Goal: Task Accomplishment & Management: Manage account settings

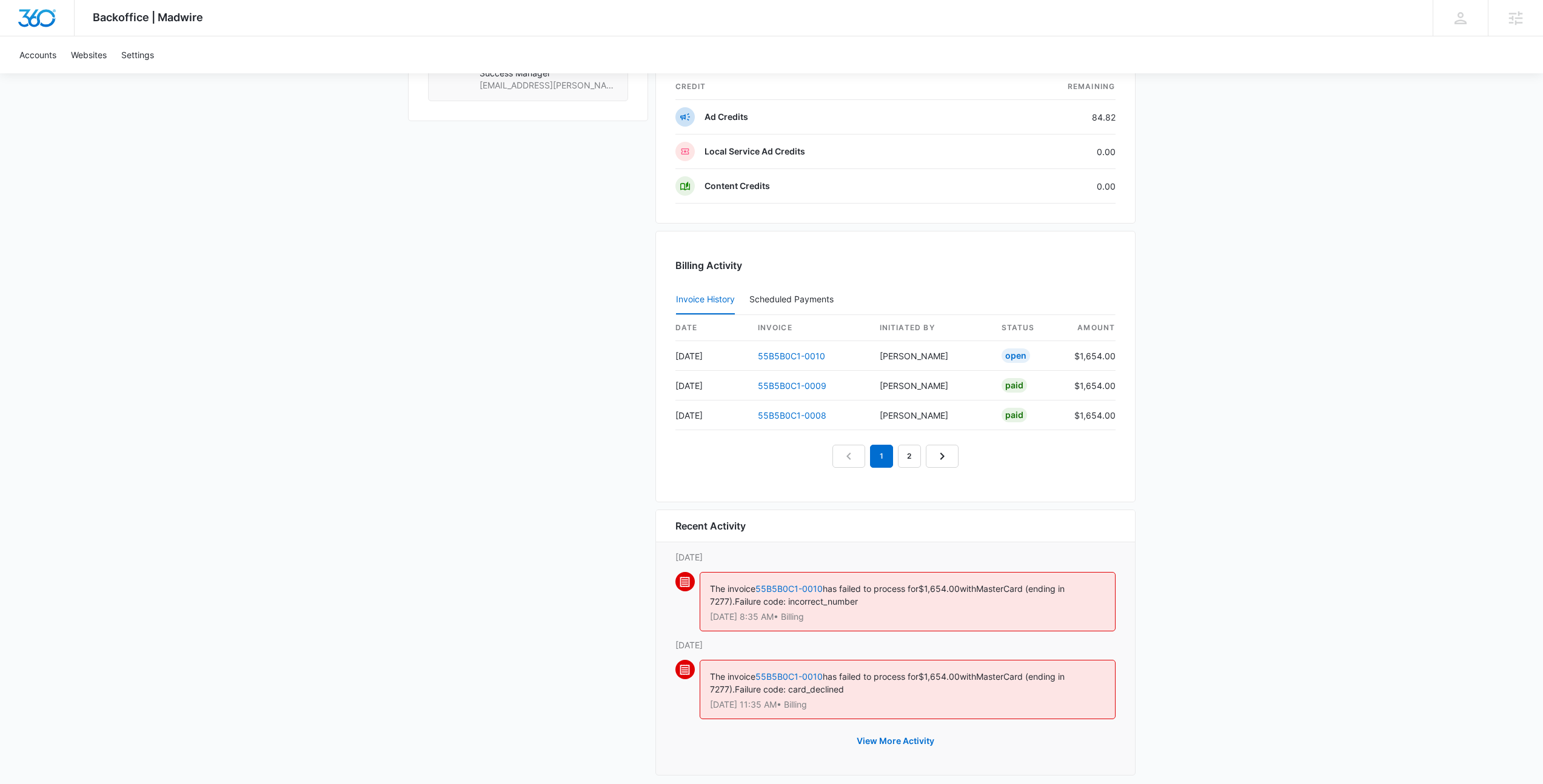
scroll to position [1053, 0]
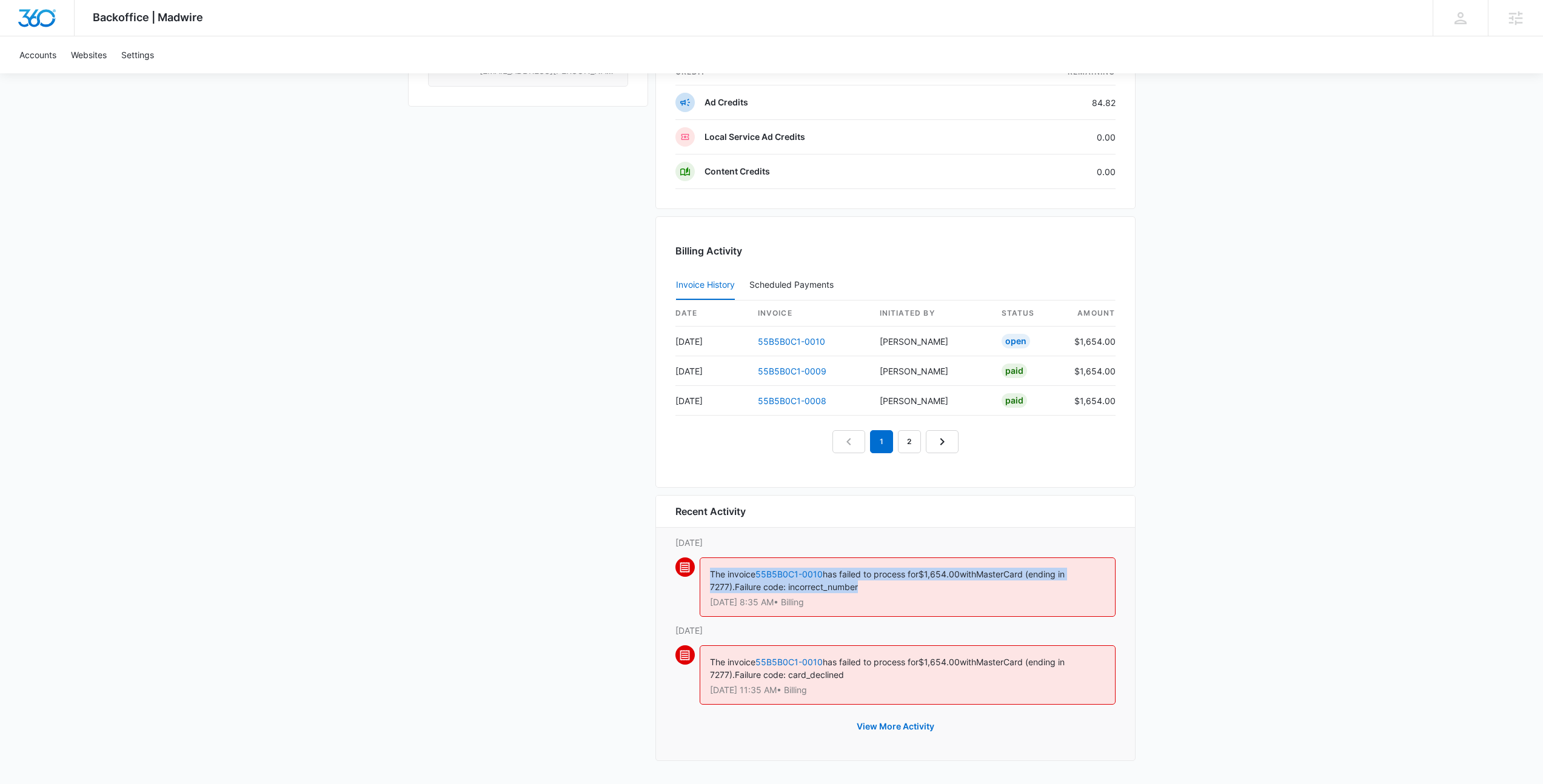
drag, startPoint x: 846, startPoint y: 591, endPoint x: 702, endPoint y: 572, distance: 145.2
click at [702, 572] on div "The invoice 55B5B0C1-0010 has failed to process for $1,654.00 with MasterCard (…" at bounding box center [908, 587] width 416 height 60
drag, startPoint x: 828, startPoint y: 678, endPoint x: 689, endPoint y: 549, distance: 189.6
click at [689, 549] on div "Recent Activity Saturday, October 11th The invoice 55B5B0C1-0010 has failed to …" at bounding box center [895, 628] width 480 height 266
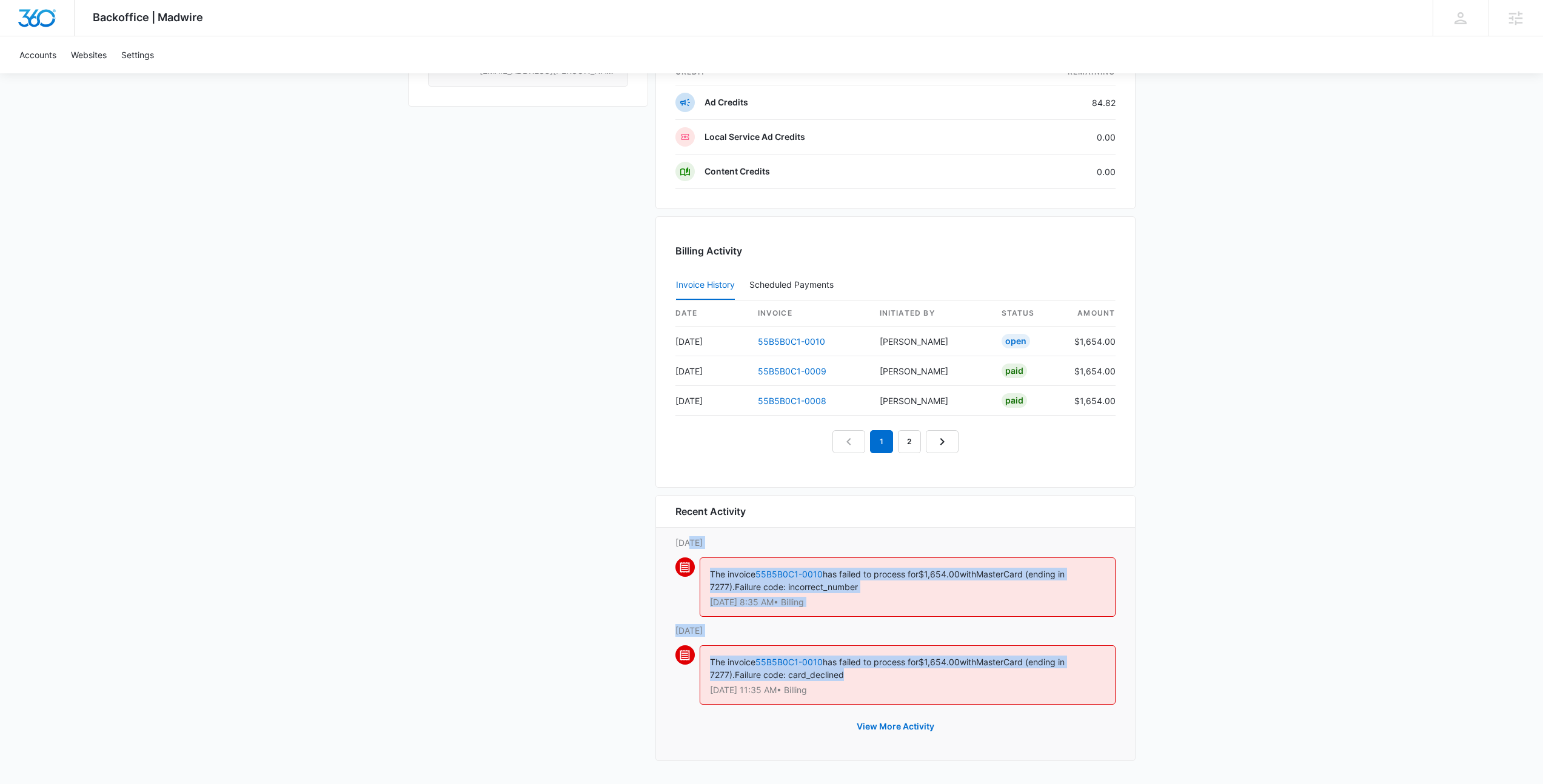
click at [697, 560] on div "The invoice 55B5B0C1-0010 has failed to process for $1,654.00 with MasterCard (…" at bounding box center [895, 591] width 440 height 67
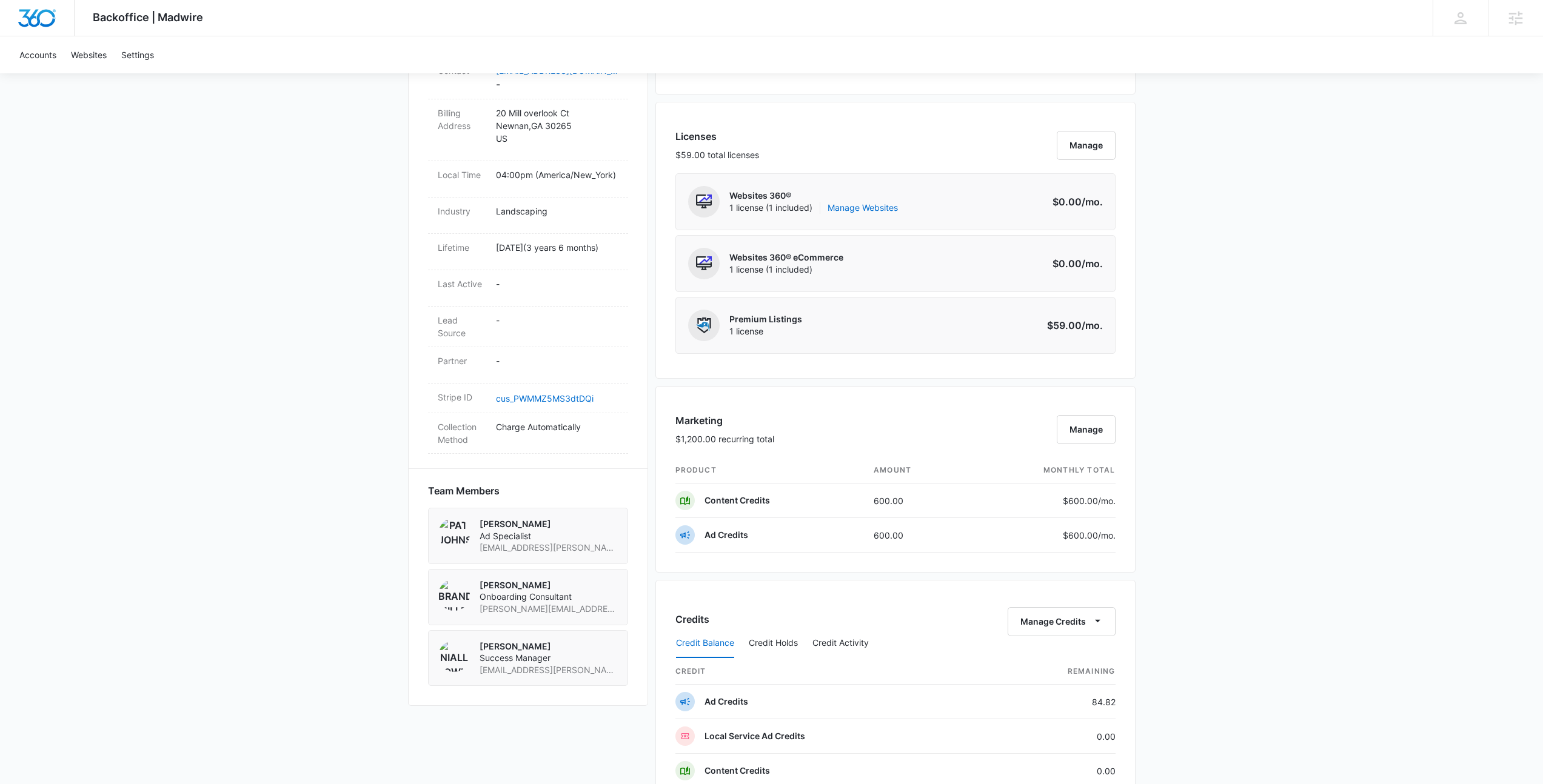
scroll to position [0, 0]
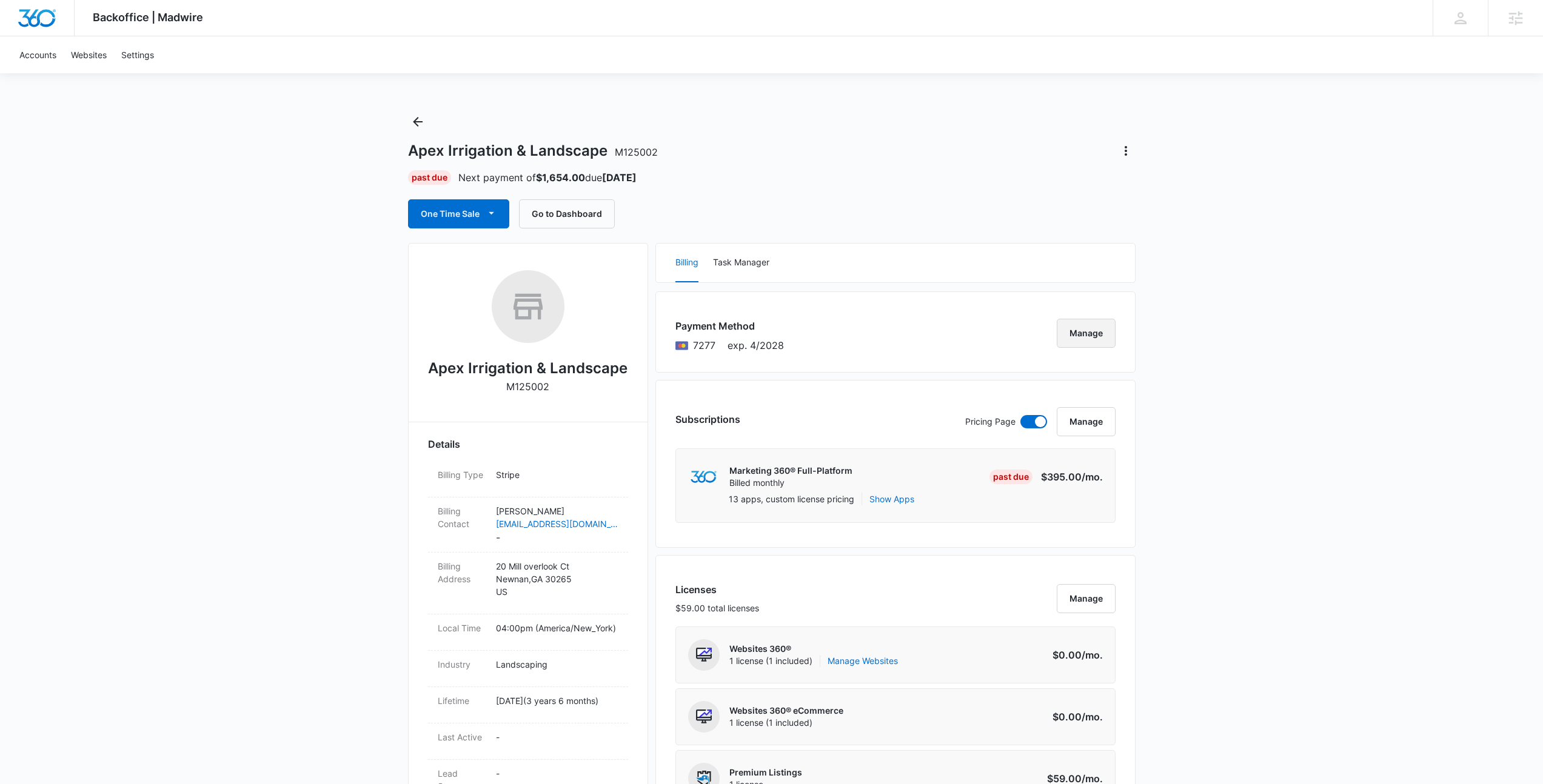
click at [1089, 338] on button "Manage" at bounding box center [1086, 334] width 59 height 29
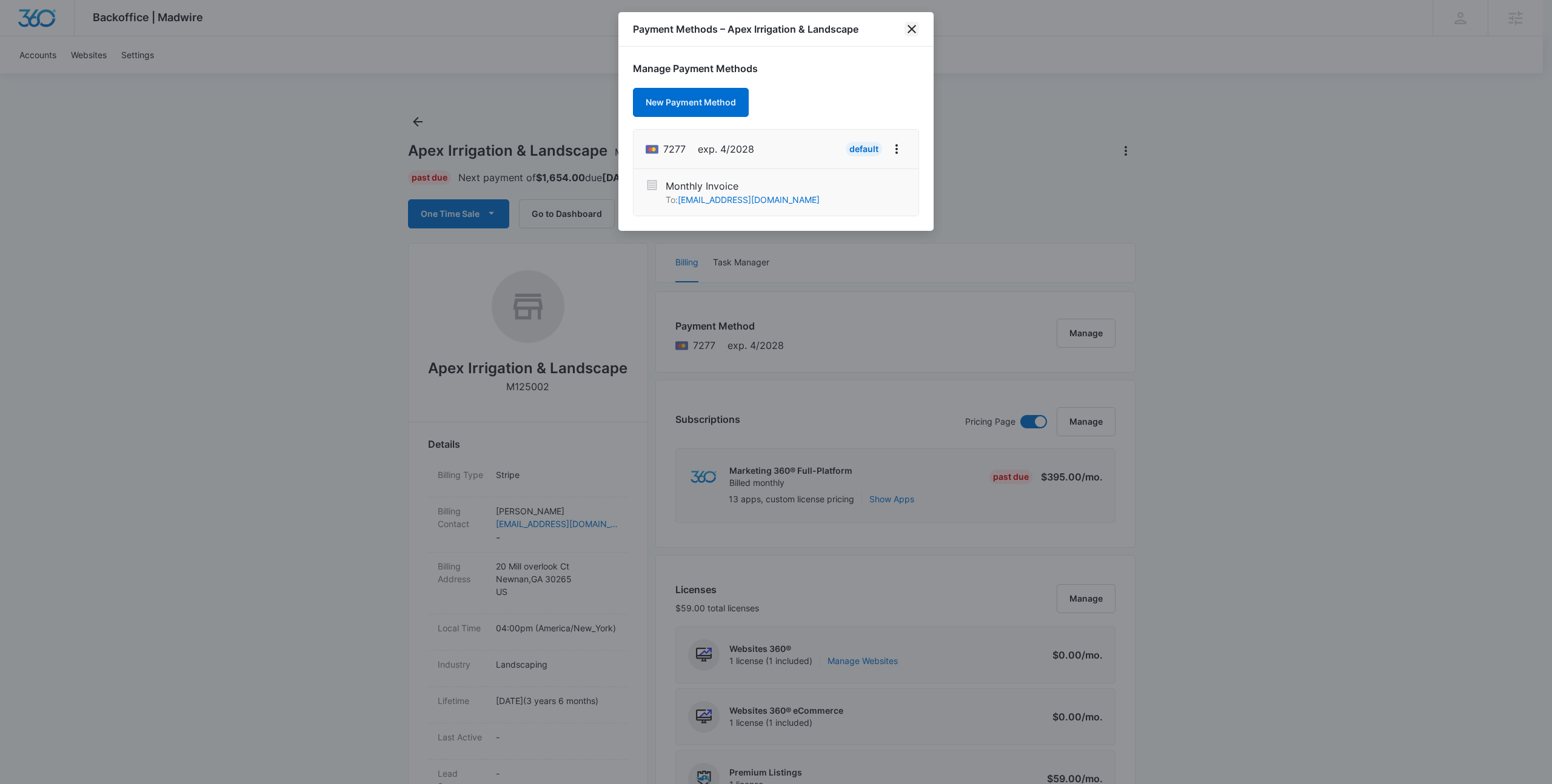
click at [911, 33] on icon "close" at bounding box center [911, 28] width 15 height 15
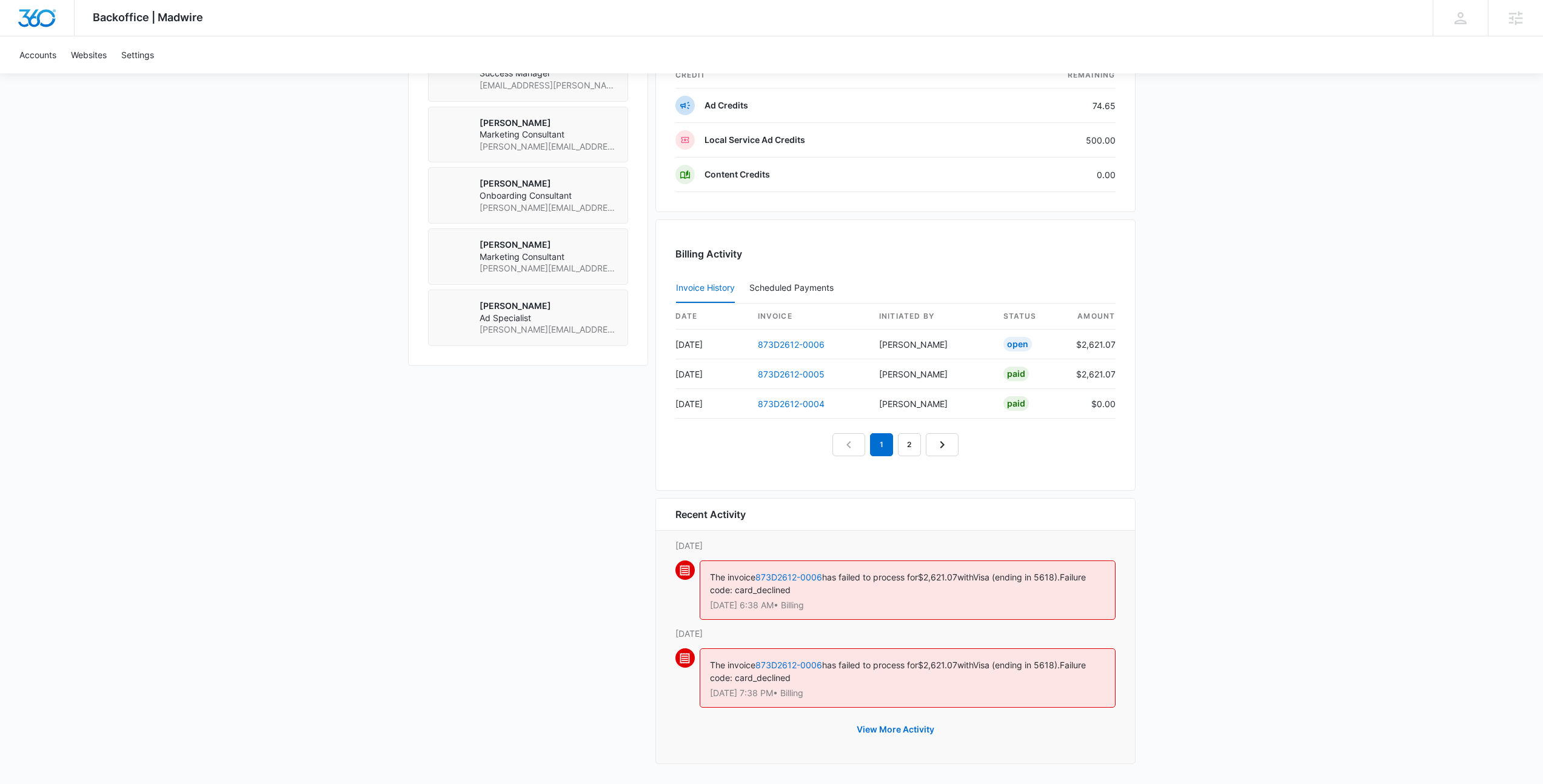
scroll to position [1025, 0]
drag, startPoint x: 747, startPoint y: 514, endPoint x: 597, endPoint y: 514, distance: 150.0
drag, startPoint x: 627, startPoint y: 515, endPoint x: 861, endPoint y: 529, distance: 234.4
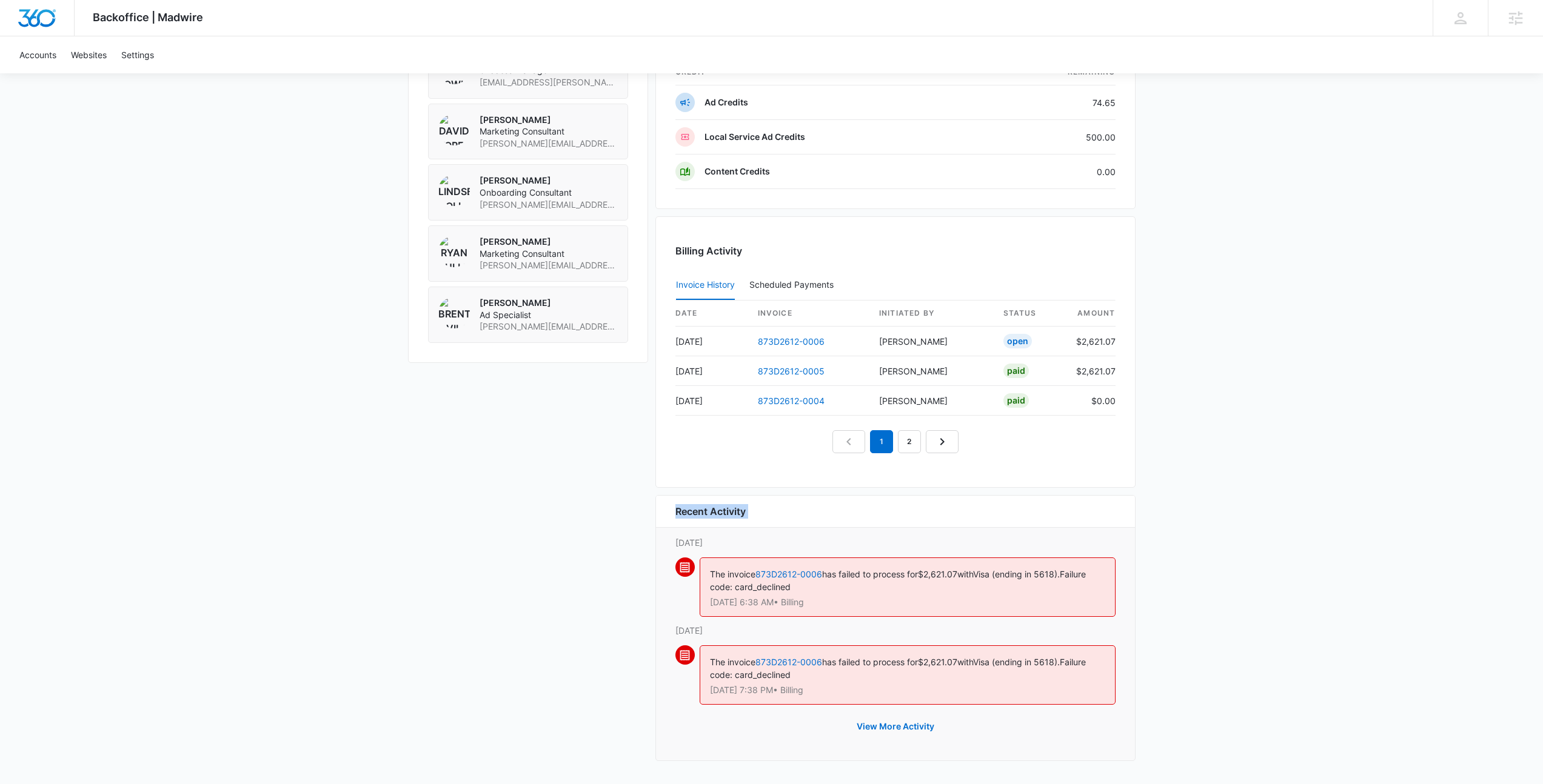
drag, startPoint x: 861, startPoint y: 529, endPoint x: 805, endPoint y: 524, distance: 56.2
click at [858, 529] on div "Recent Activity Saturday, October 11th The invoice 873D2612-0006 has failed to …" at bounding box center [895, 628] width 480 height 266
drag, startPoint x: 745, startPoint y: 514, endPoint x: 580, endPoint y: 496, distance: 166.0
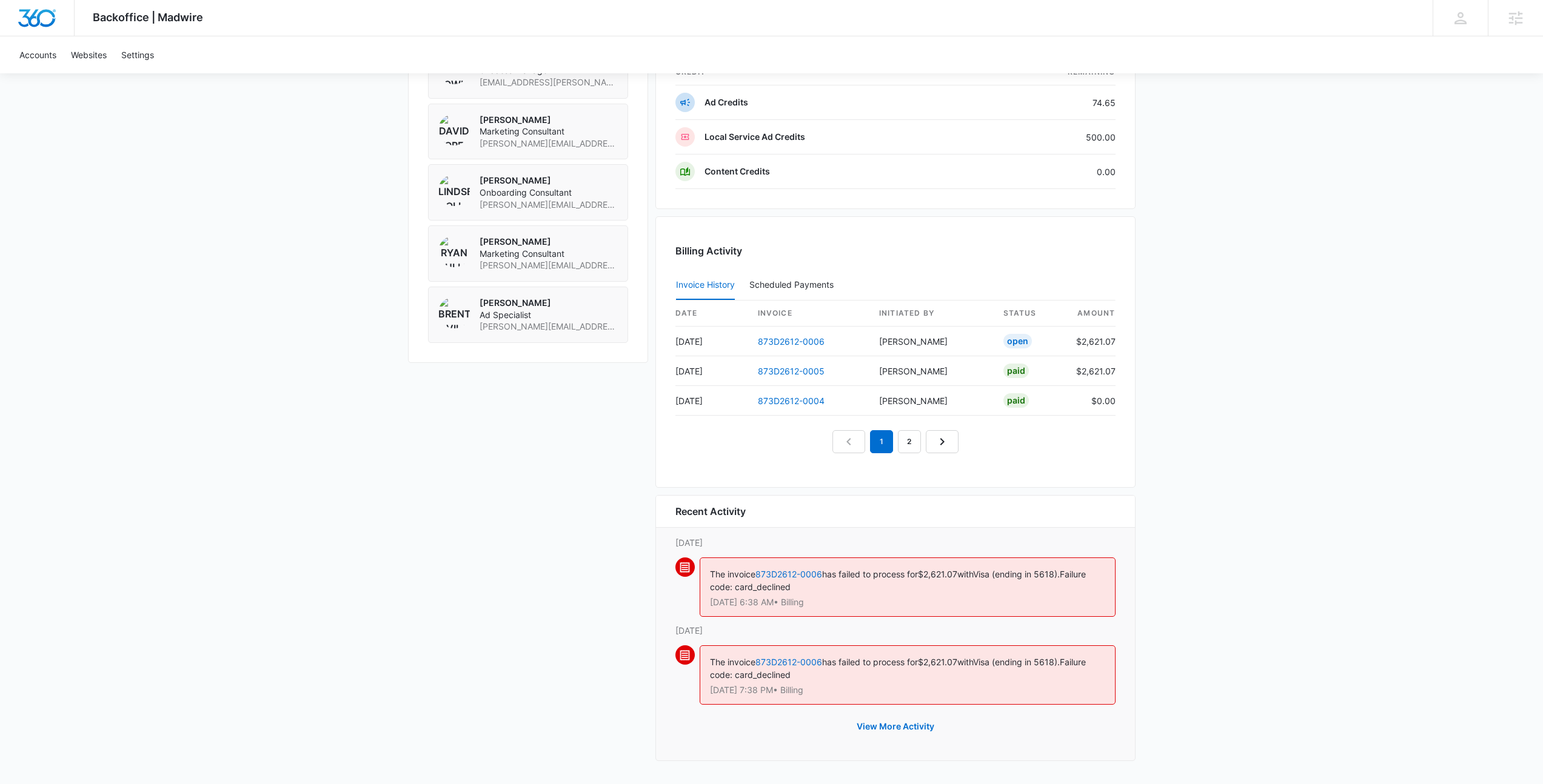
drag, startPoint x: 646, startPoint y: 504, endPoint x: 818, endPoint y: 529, distance: 173.8
click at [817, 528] on div "Recent Activity Saturday, October 11th The invoice 873D2612-0006 has failed to …" at bounding box center [895, 628] width 480 height 266
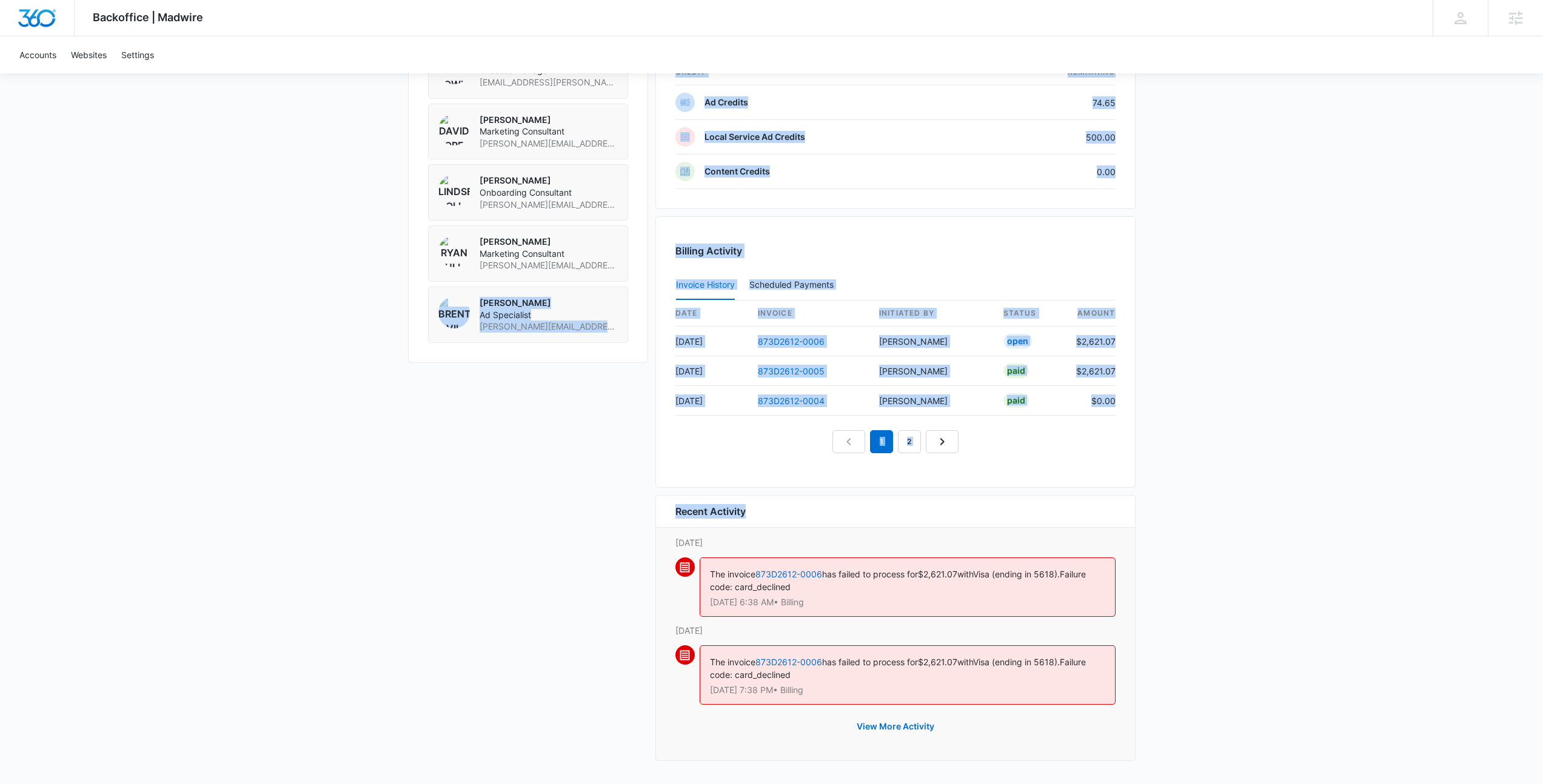
drag, startPoint x: 794, startPoint y: 524, endPoint x: 468, endPoint y: 480, distance: 329.0
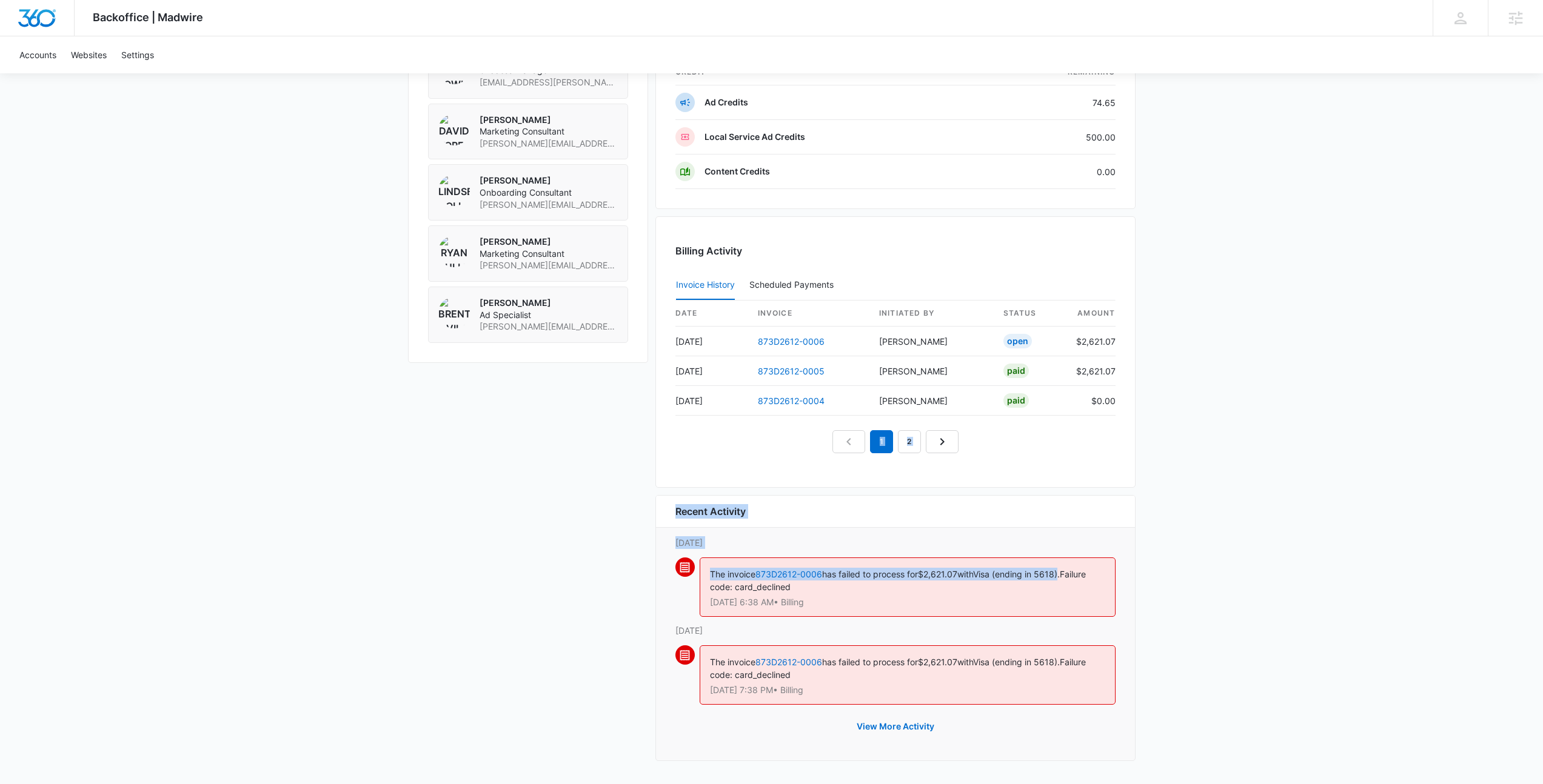
drag, startPoint x: 798, startPoint y: 507, endPoint x: 1071, endPoint y: 572, distance: 280.6
click at [1060, 571] on span "Visa (ending in 5618)." at bounding box center [1016, 574] width 86 height 10
drag, startPoint x: 875, startPoint y: 604, endPoint x: 480, endPoint y: 502, distance: 408.0
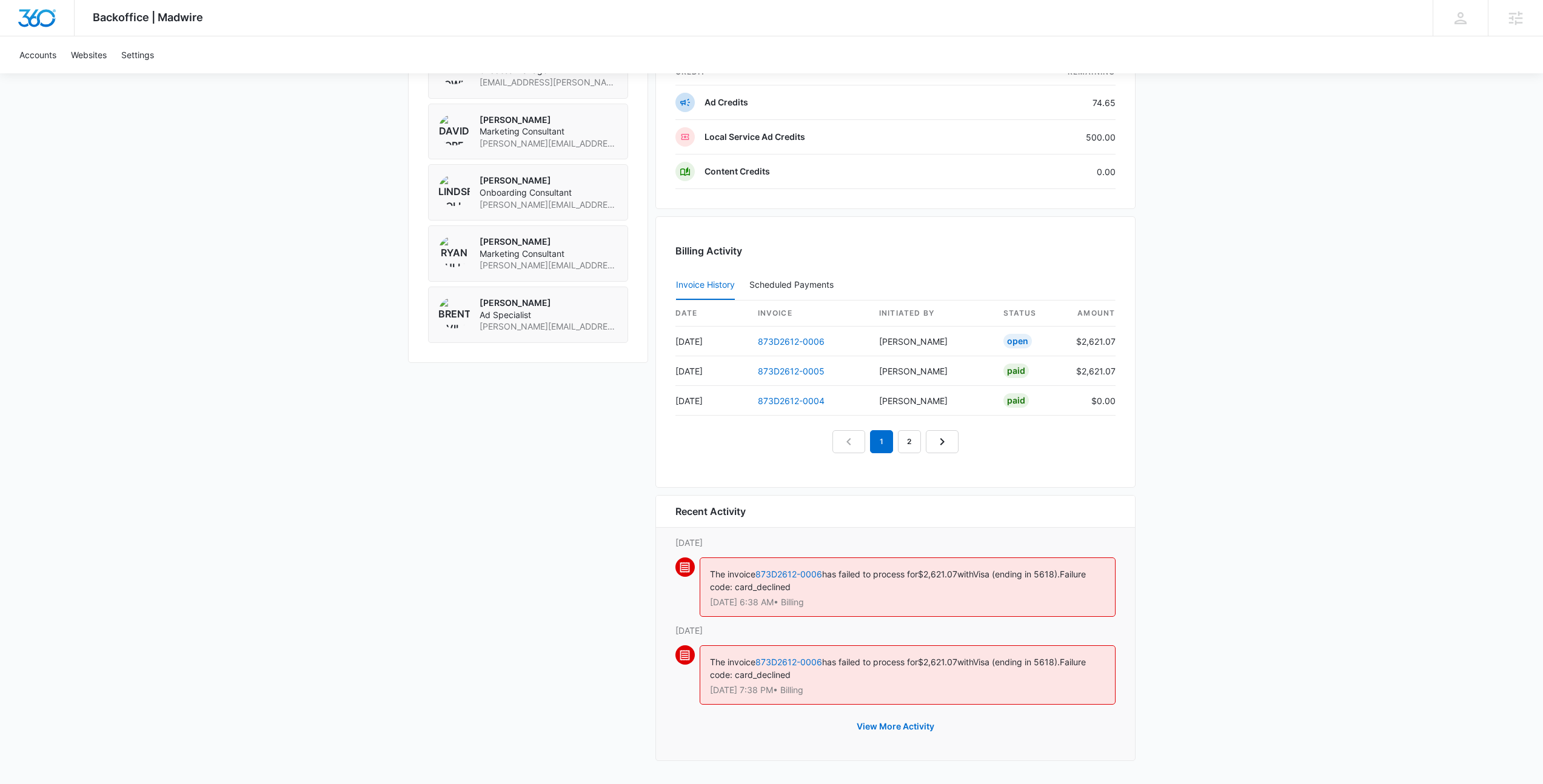
drag, startPoint x: 654, startPoint y: 502, endPoint x: 953, endPoint y: 606, distance: 316.6
click at [953, 606] on p "Oct 11 at 6:38 AM • Billing" at bounding box center [907, 602] width 396 height 9
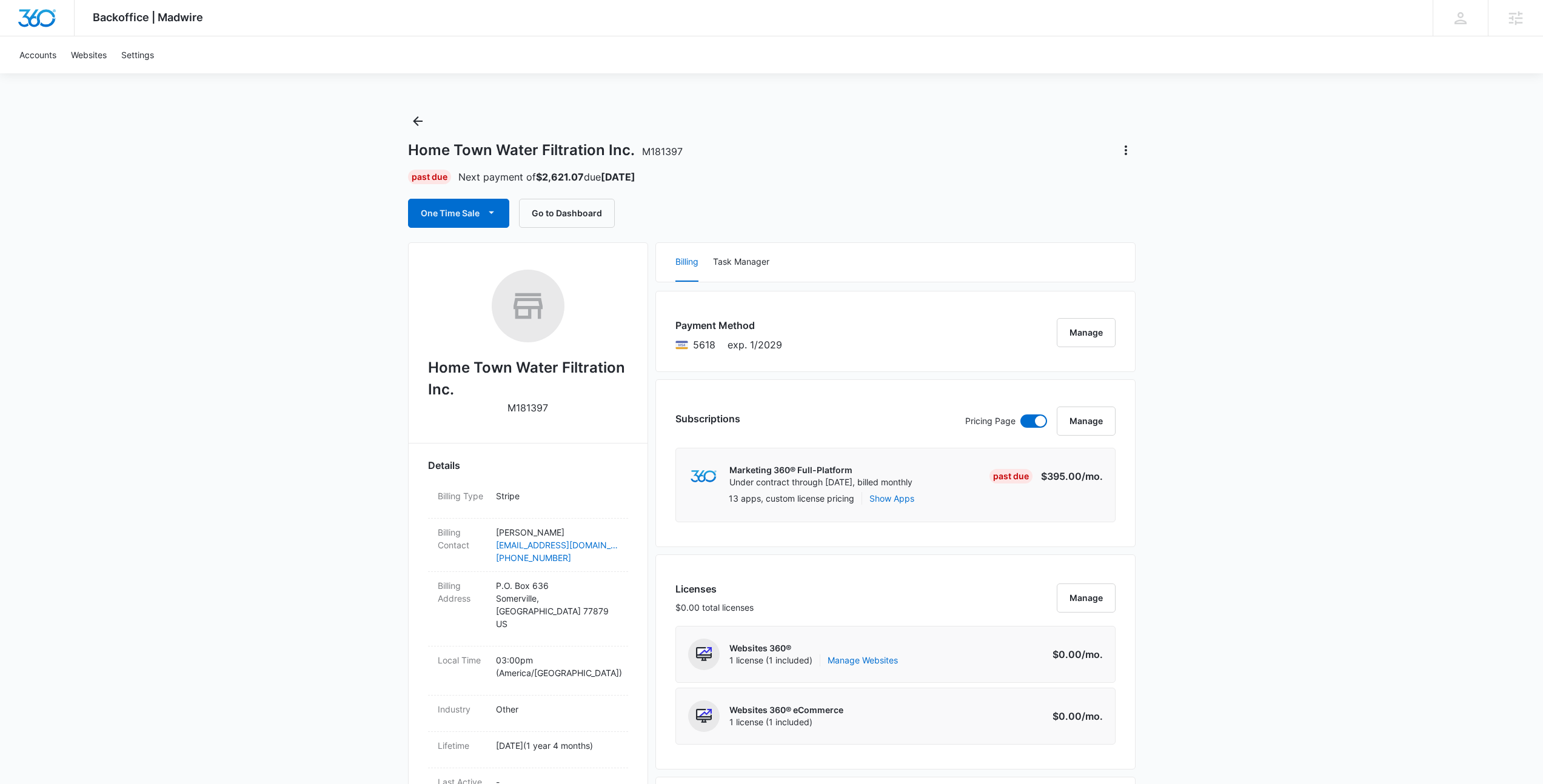
scroll to position [0, 0]
drag, startPoint x: 638, startPoint y: 182, endPoint x: 291, endPoint y: 142, distance: 349.3
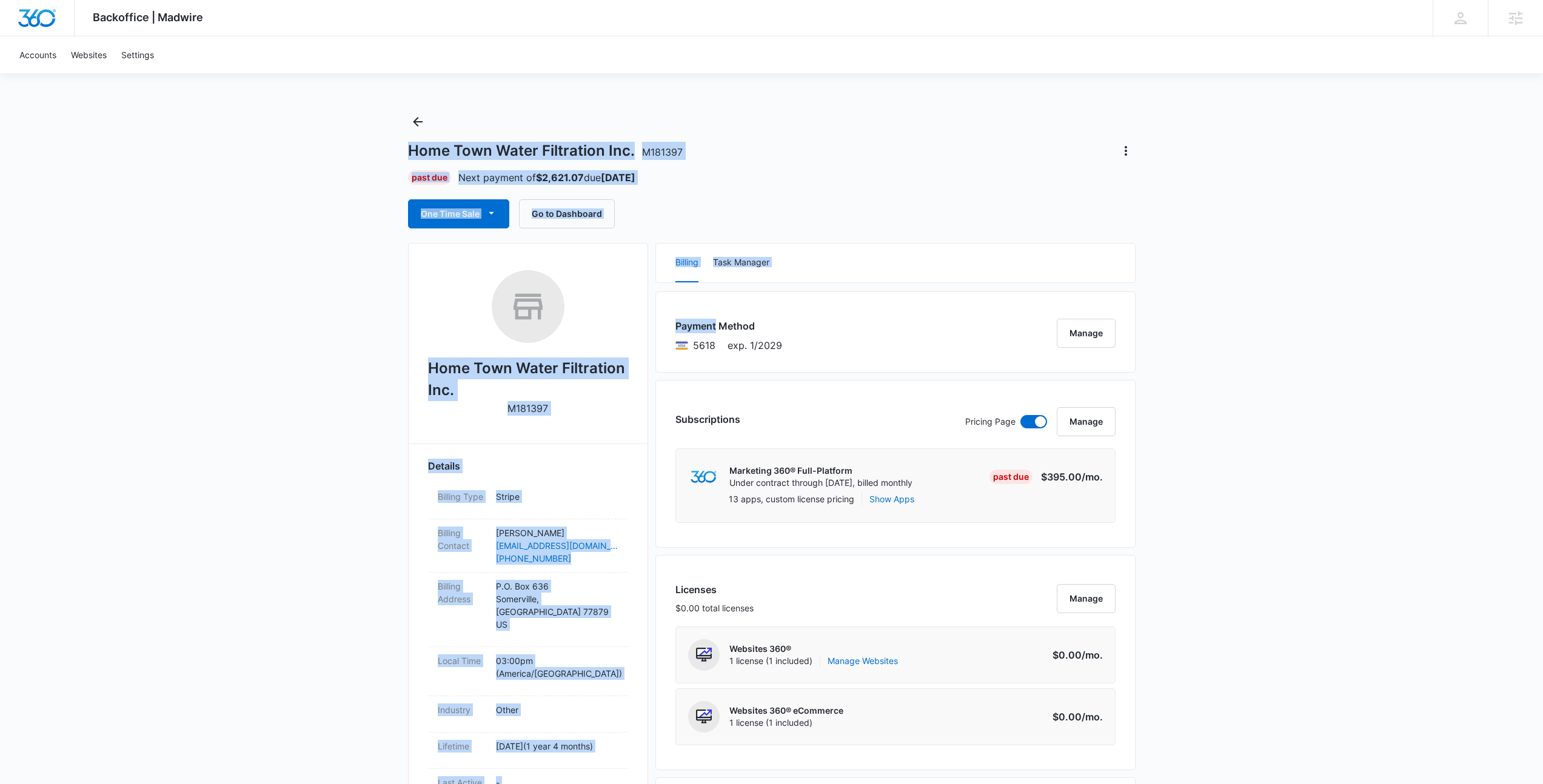
drag, startPoint x: 291, startPoint y: 142, endPoint x: 883, endPoint y: 289, distance: 610.0
click at [838, 272] on div "Billing Task Manager" at bounding box center [895, 263] width 479 height 39
drag, startPoint x: 735, startPoint y: 251, endPoint x: 340, endPoint y: 125, distance: 414.6
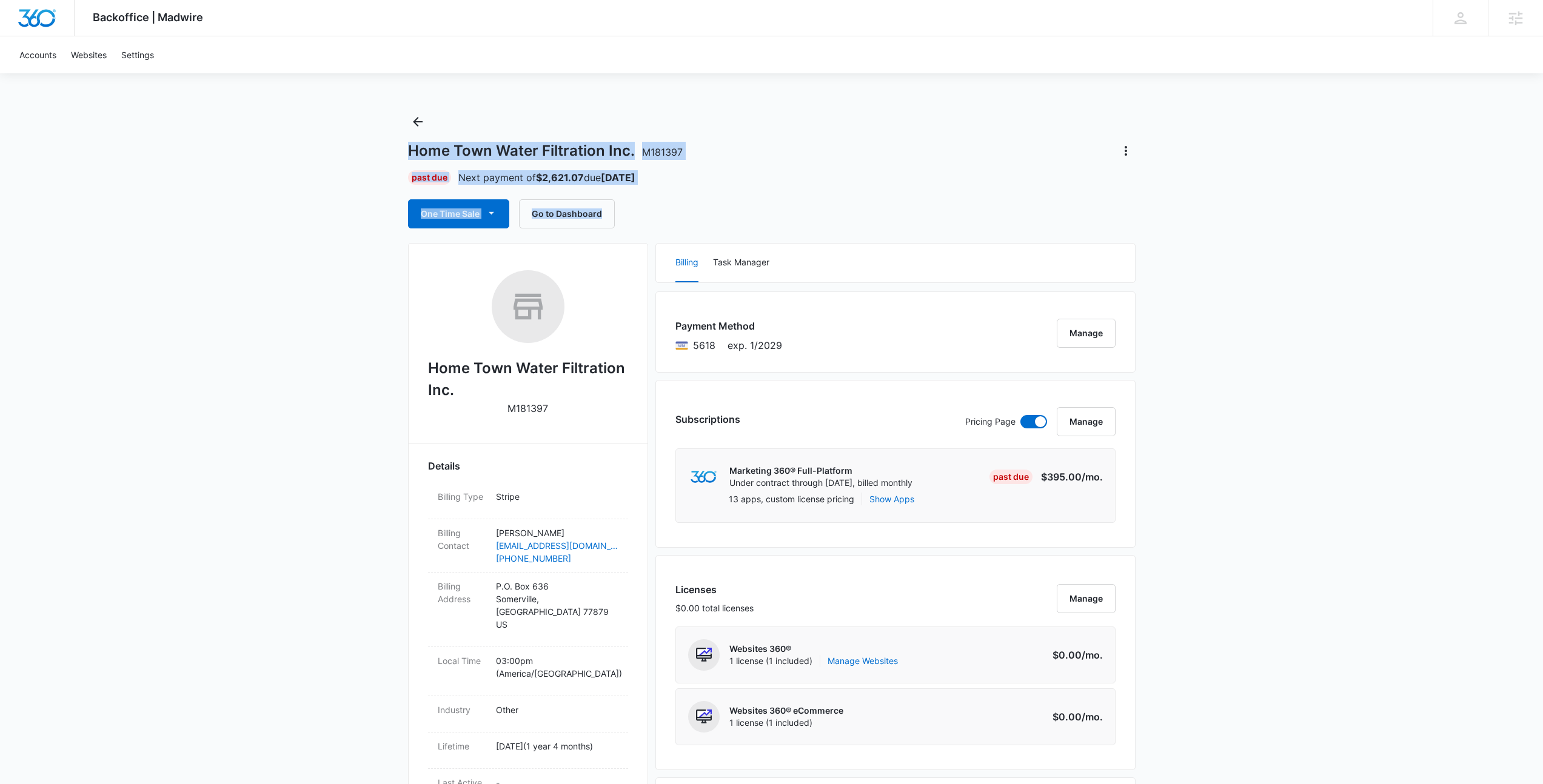
drag, startPoint x: 324, startPoint y: 132, endPoint x: 747, endPoint y: 212, distance: 430.5
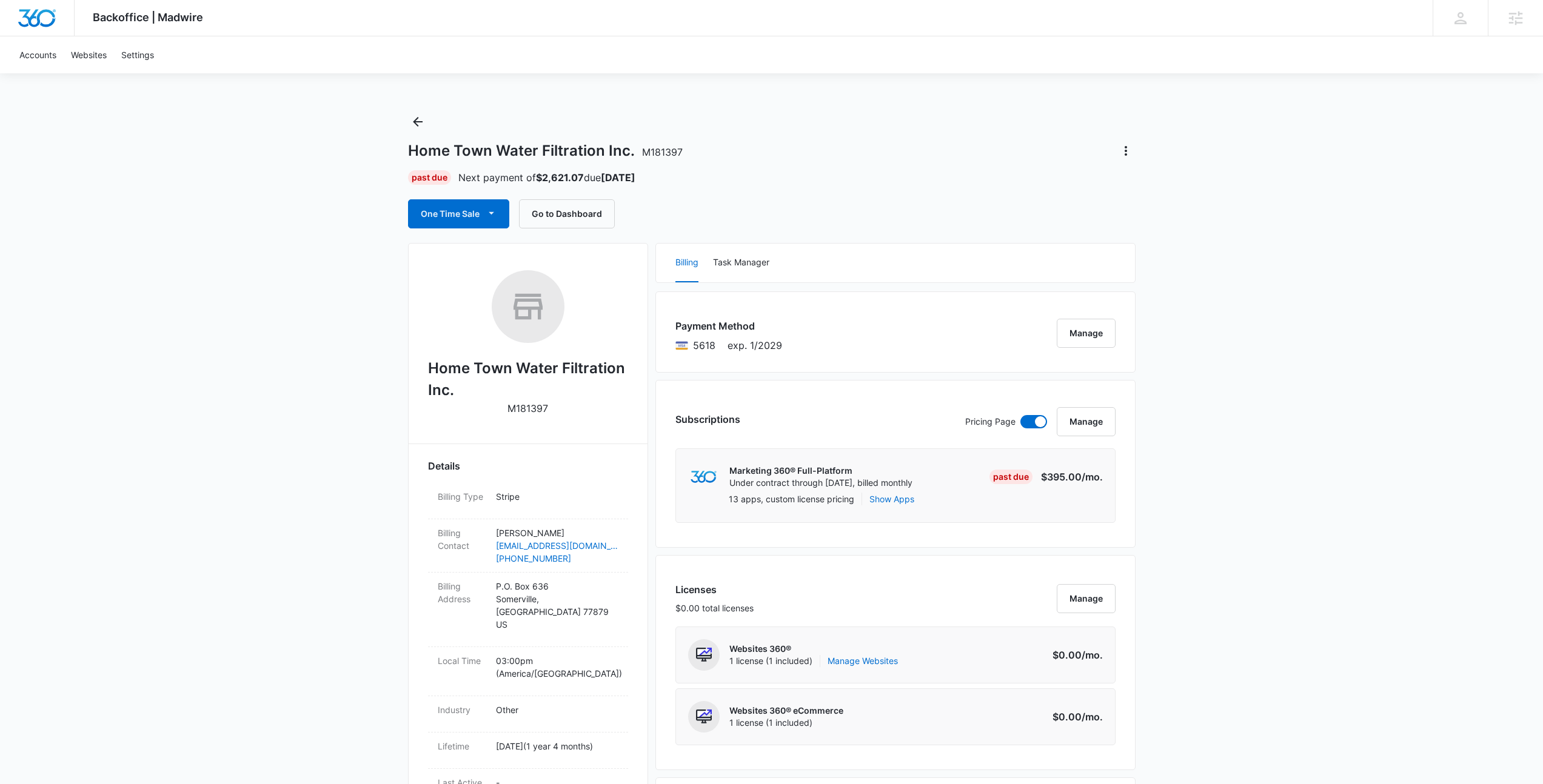
click at [747, 212] on div "One Time Sale Go to Dashboard" at bounding box center [772, 214] width 727 height 29
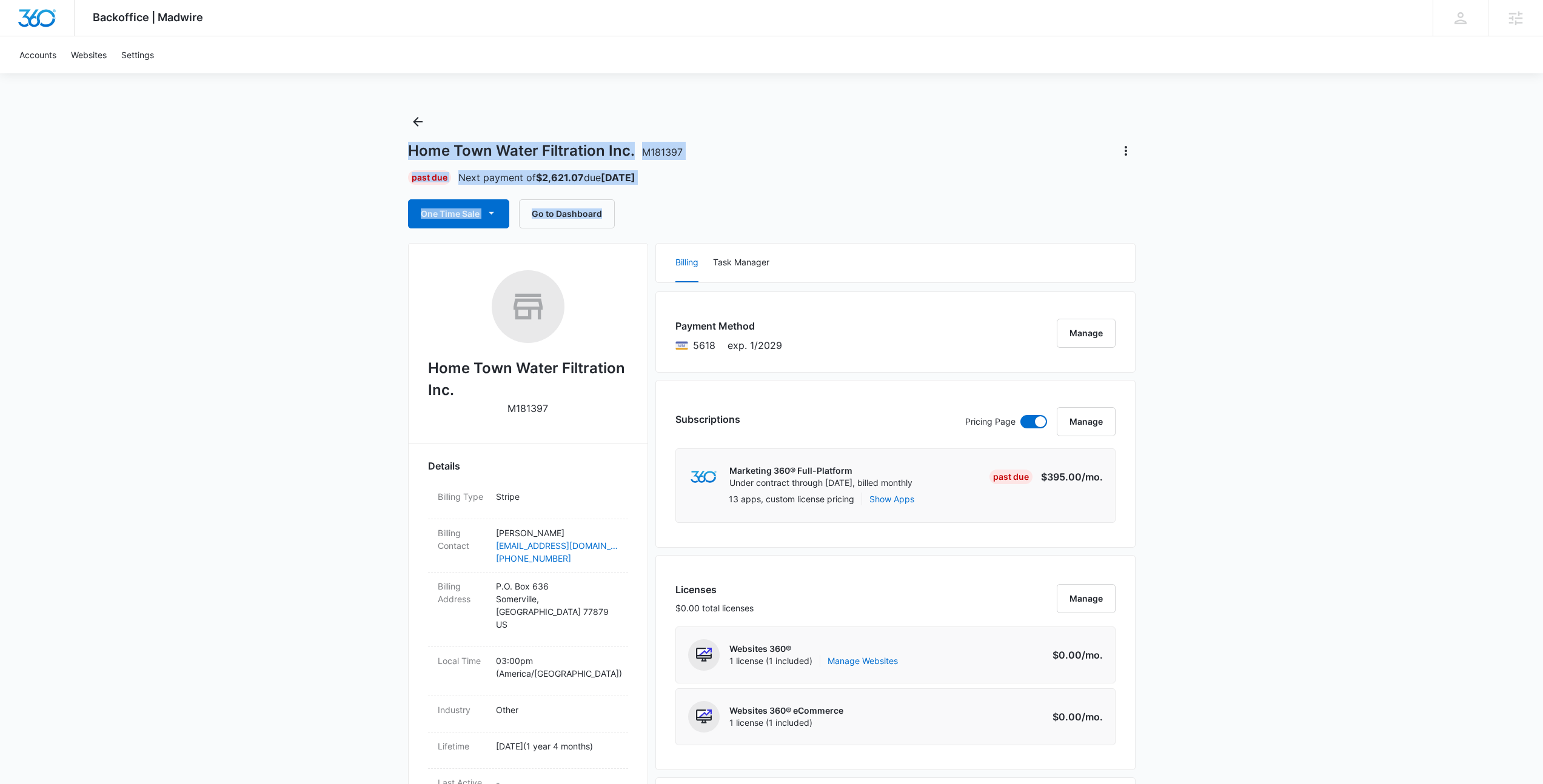
drag, startPoint x: 664, startPoint y: 208, endPoint x: 260, endPoint y: 117, distance: 414.1
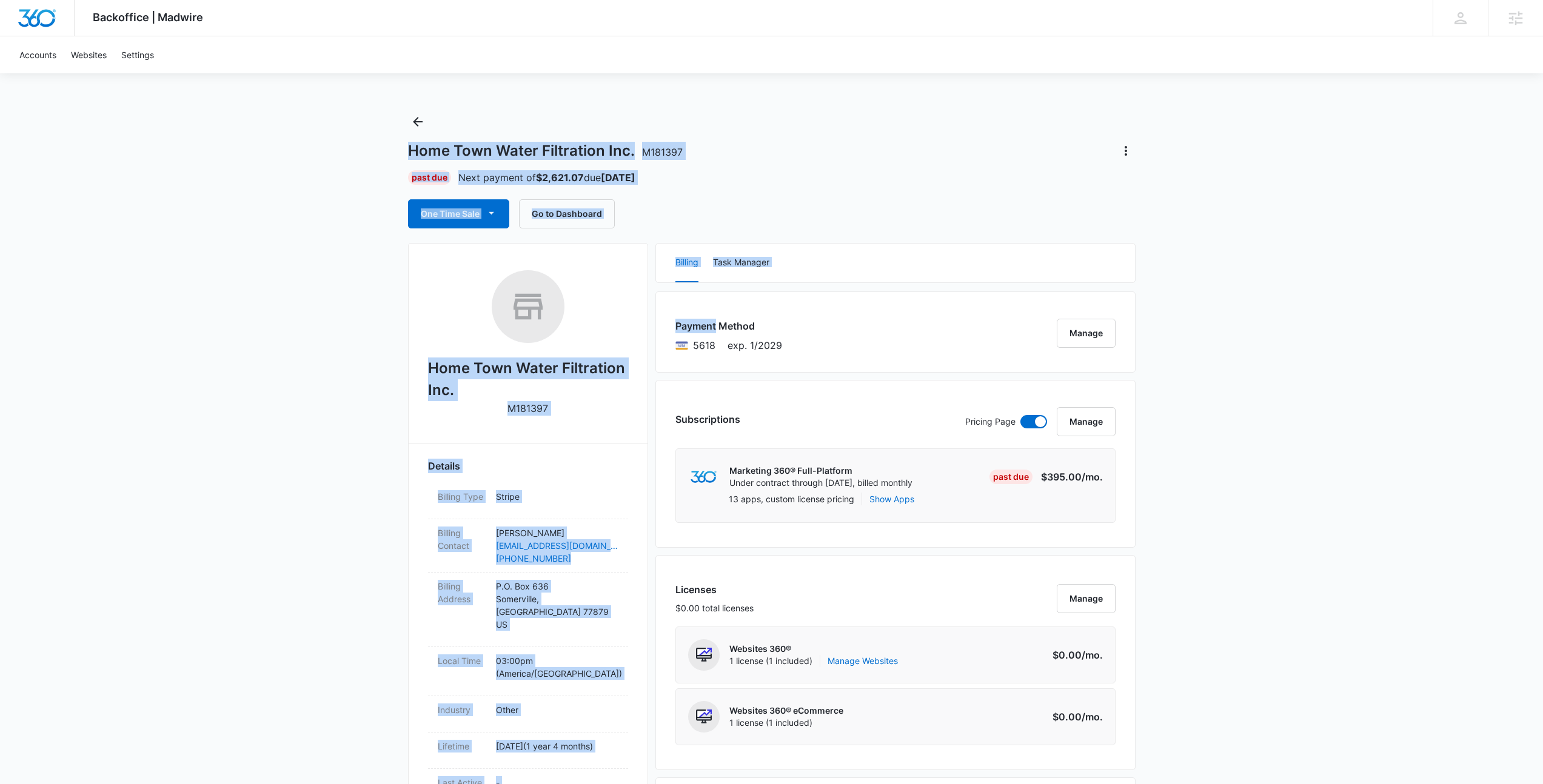
drag, startPoint x: 260, startPoint y: 117, endPoint x: 853, endPoint y: 297, distance: 619.7
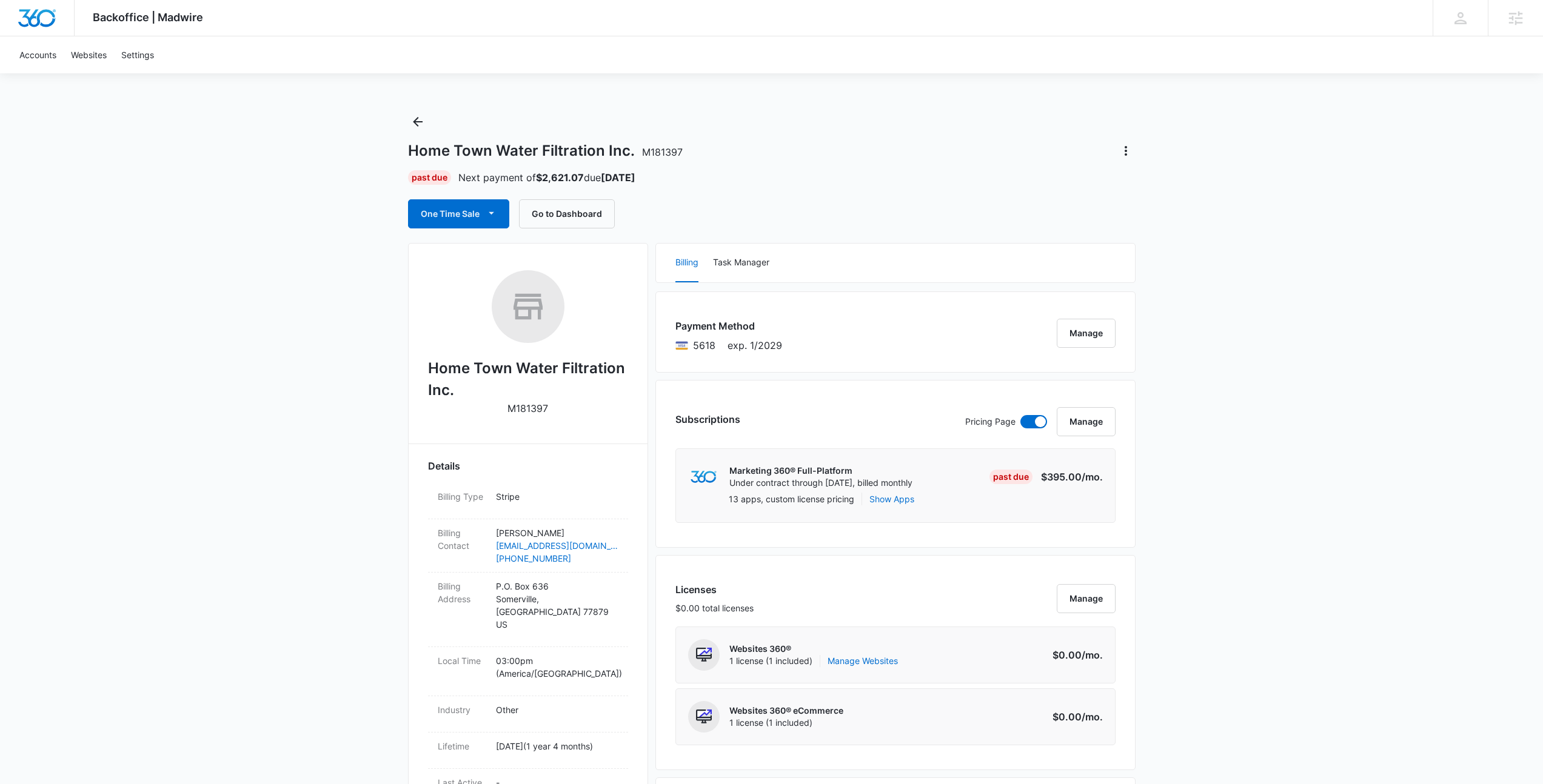
click at [808, 338] on div "Payment Method 5618 exp. 1/2029 Manage" at bounding box center [895, 332] width 480 height 81
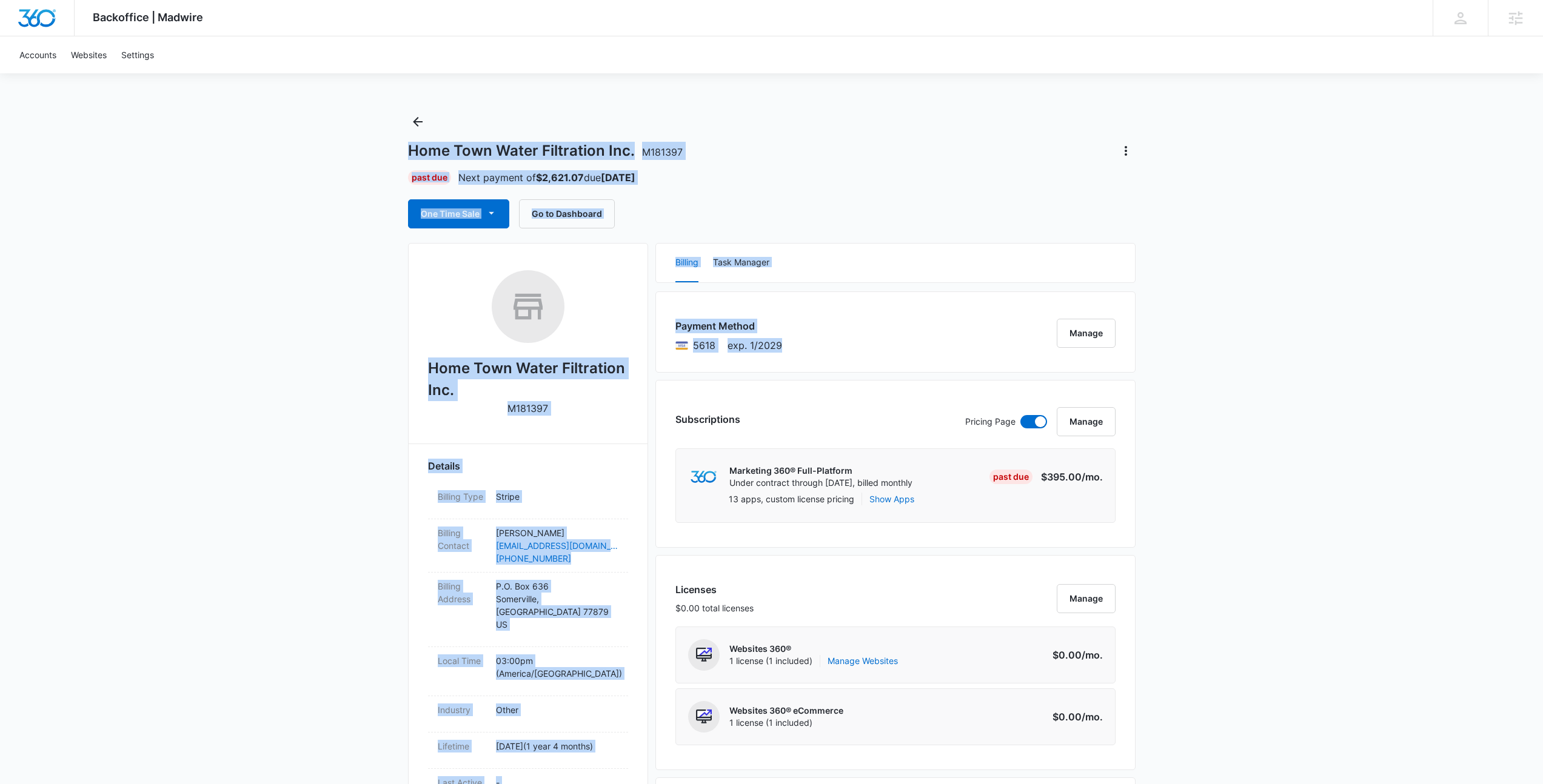
drag, startPoint x: 797, startPoint y: 357, endPoint x: 311, endPoint y: 122, distance: 539.8
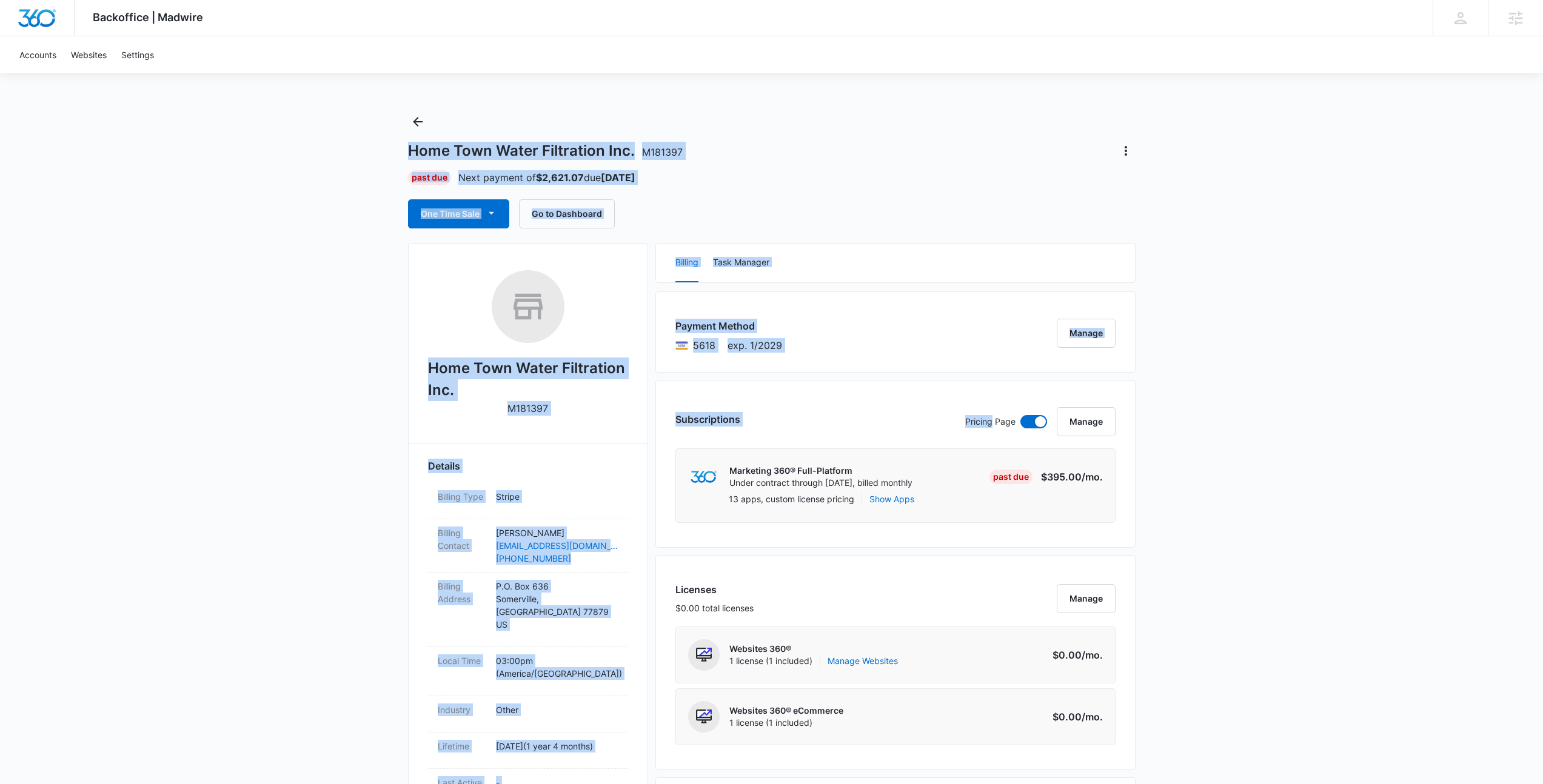
drag, startPoint x: 617, startPoint y: 291, endPoint x: 863, endPoint y: 373, distance: 259.3
drag, startPoint x: 817, startPoint y: 356, endPoint x: 315, endPoint y: 152, distance: 541.9
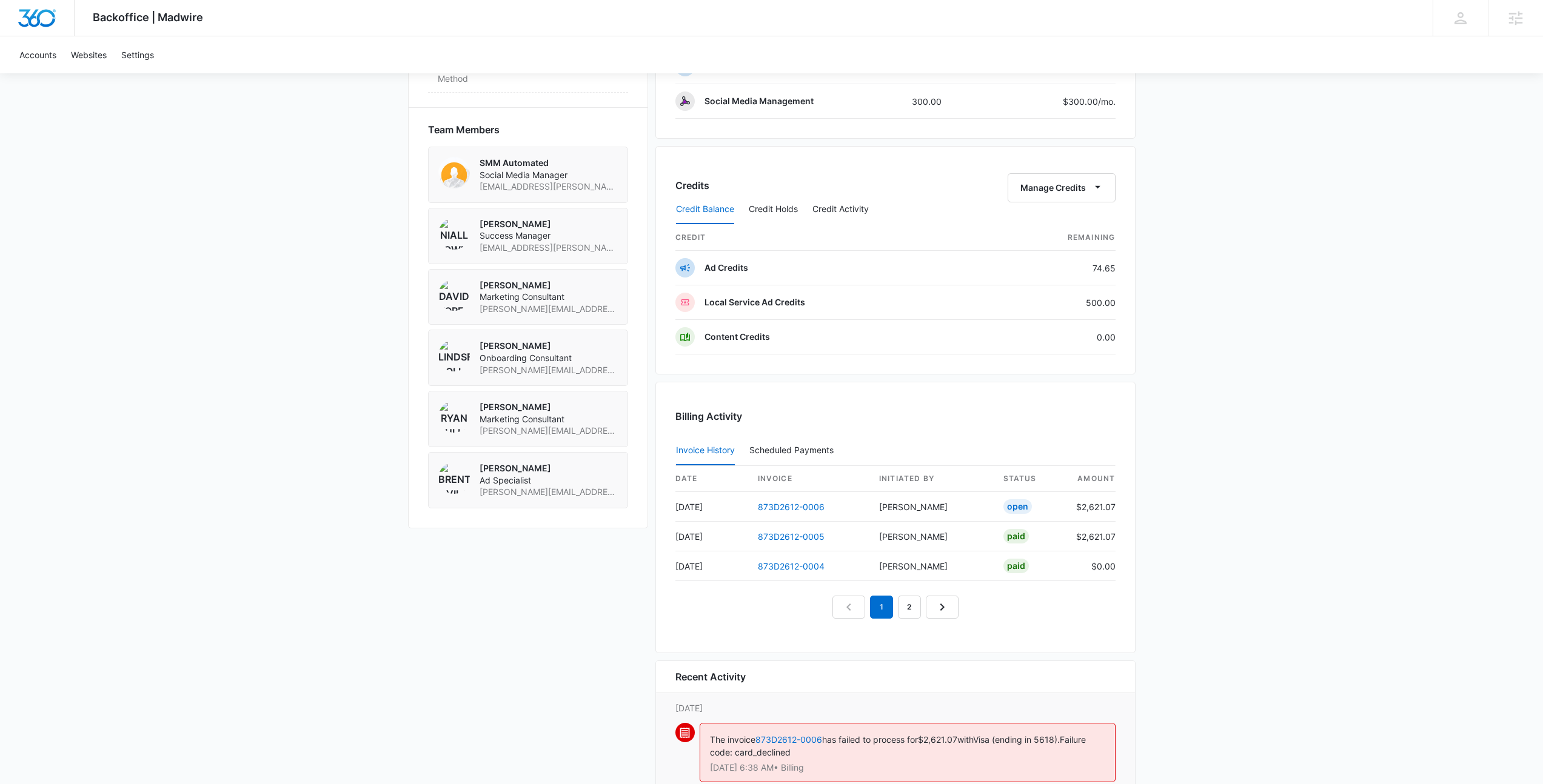
scroll to position [1025, 0]
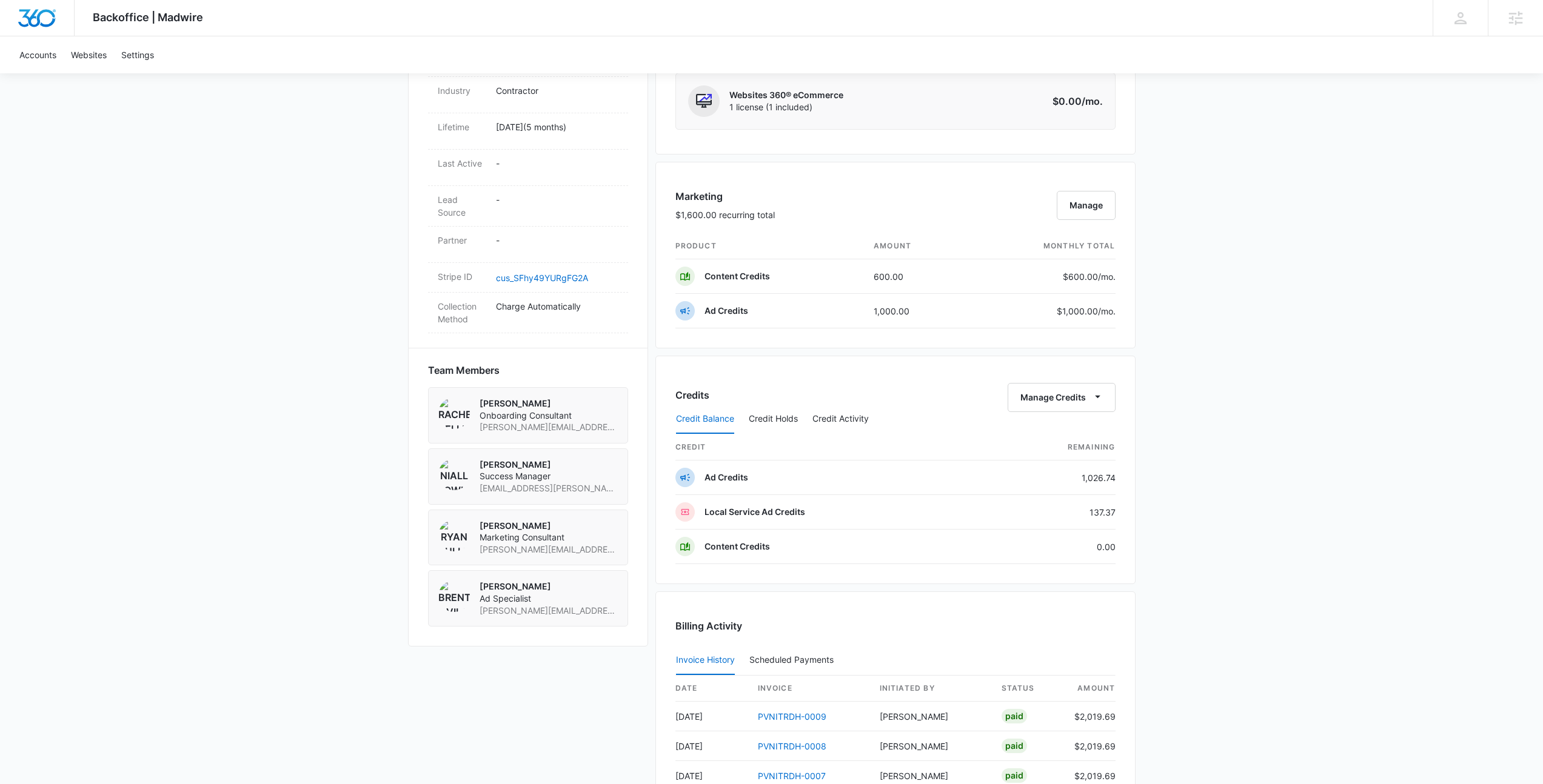
scroll to position [608, 0]
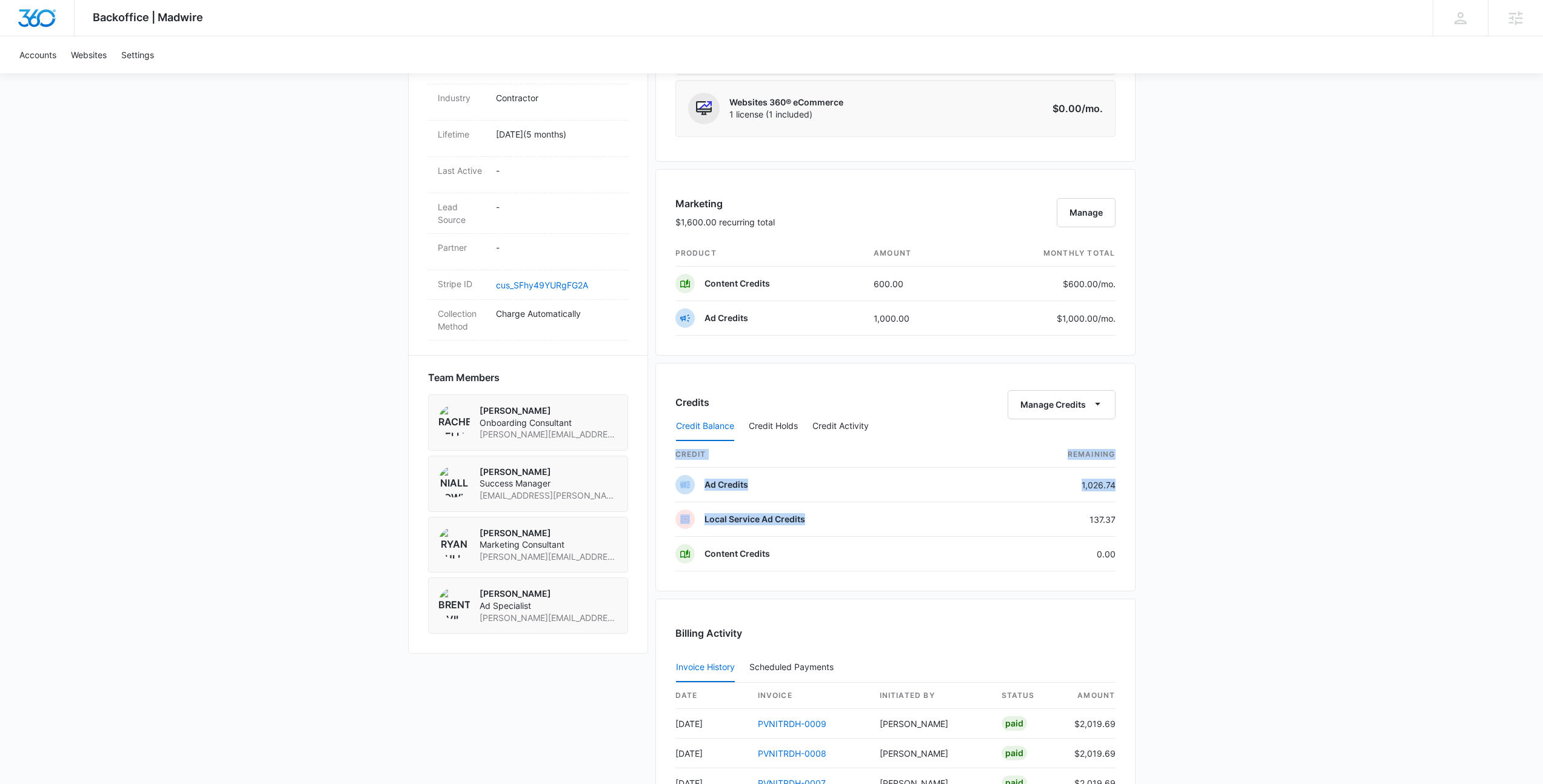
drag, startPoint x: 1077, startPoint y: 517, endPoint x: 1128, endPoint y: 524, distance: 51.5
click at [1128, 524] on div "Credits Manage Credits Credit Balance Credit Holds Credit Activity credit Remai…" at bounding box center [895, 477] width 480 height 229
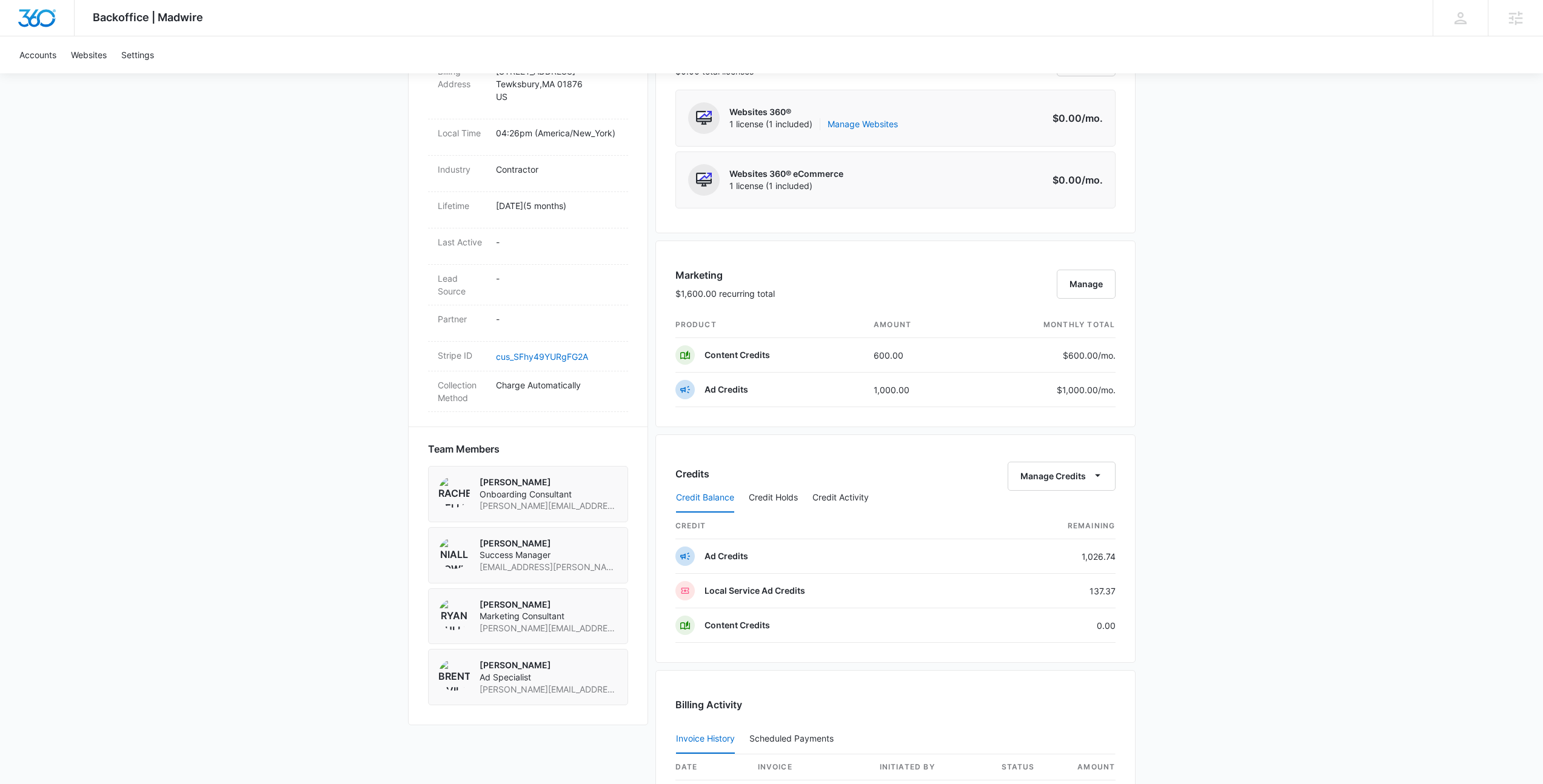
scroll to position [520, 0]
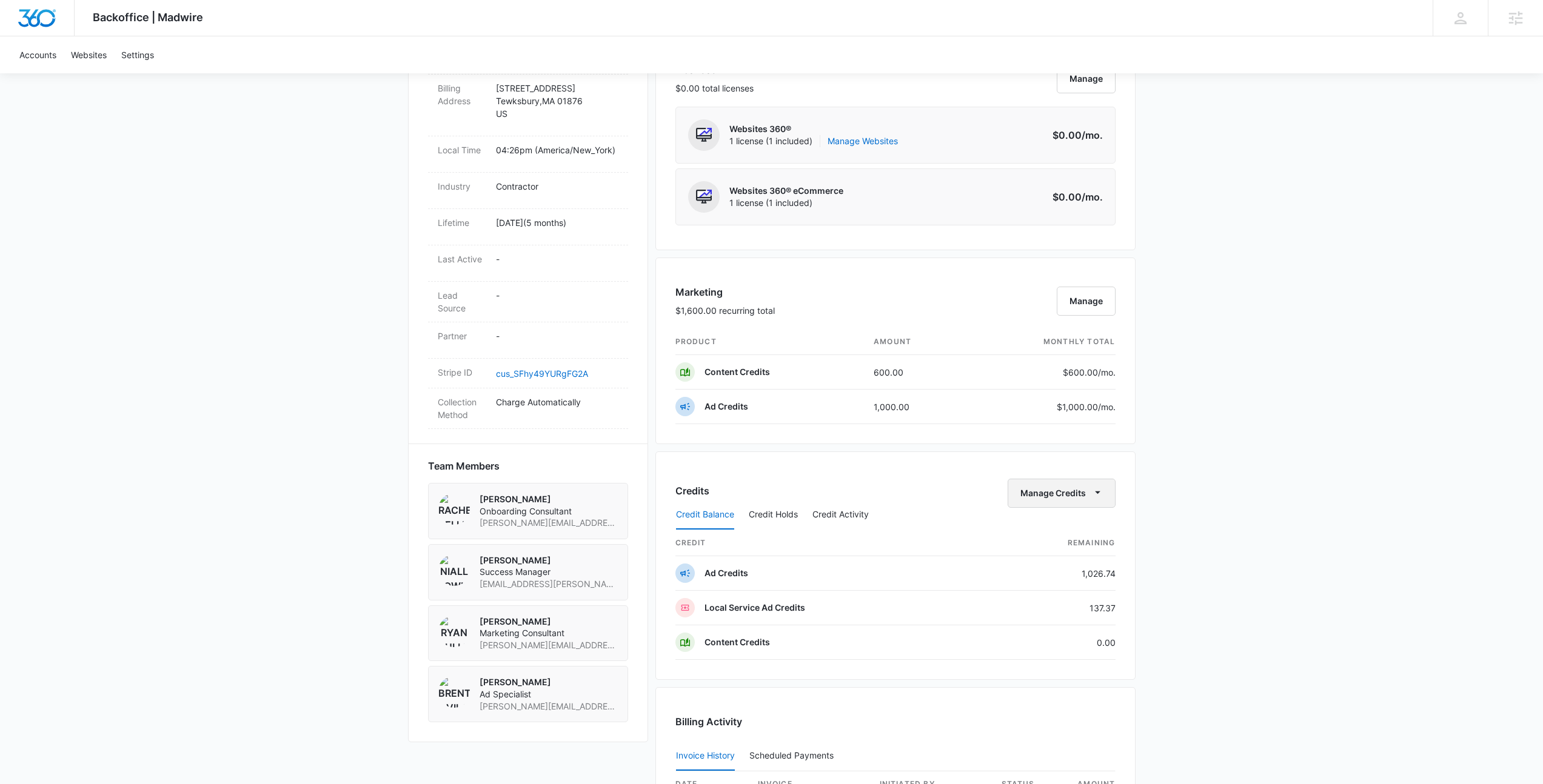
click at [1019, 494] on button "Manage Credits" at bounding box center [1061, 494] width 108 height 29
click at [1022, 533] on button "Transfer Credits" at bounding box center [1061, 532] width 107 height 19
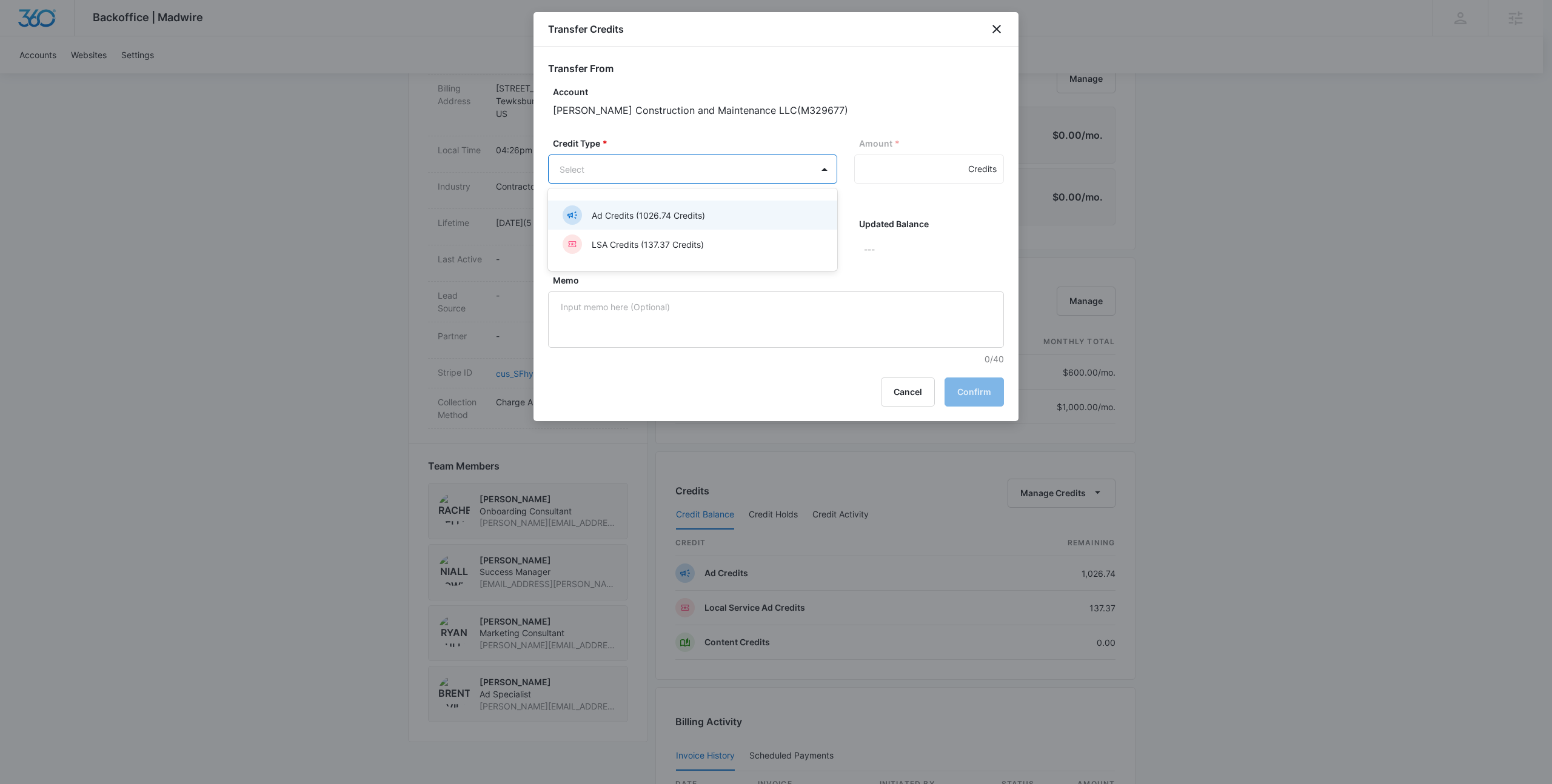
click at [683, 162] on body "Backoffice | Madwire Apps Settings NF Niall Fowler niall.fowler@madwire.com My …" at bounding box center [776, 296] width 1552 height 1633
click at [658, 256] on div "LSA Credits (137.37 Credits)" at bounding box center [692, 244] width 290 height 29
click at [880, 166] on input "Amount *" at bounding box center [929, 169] width 150 height 29
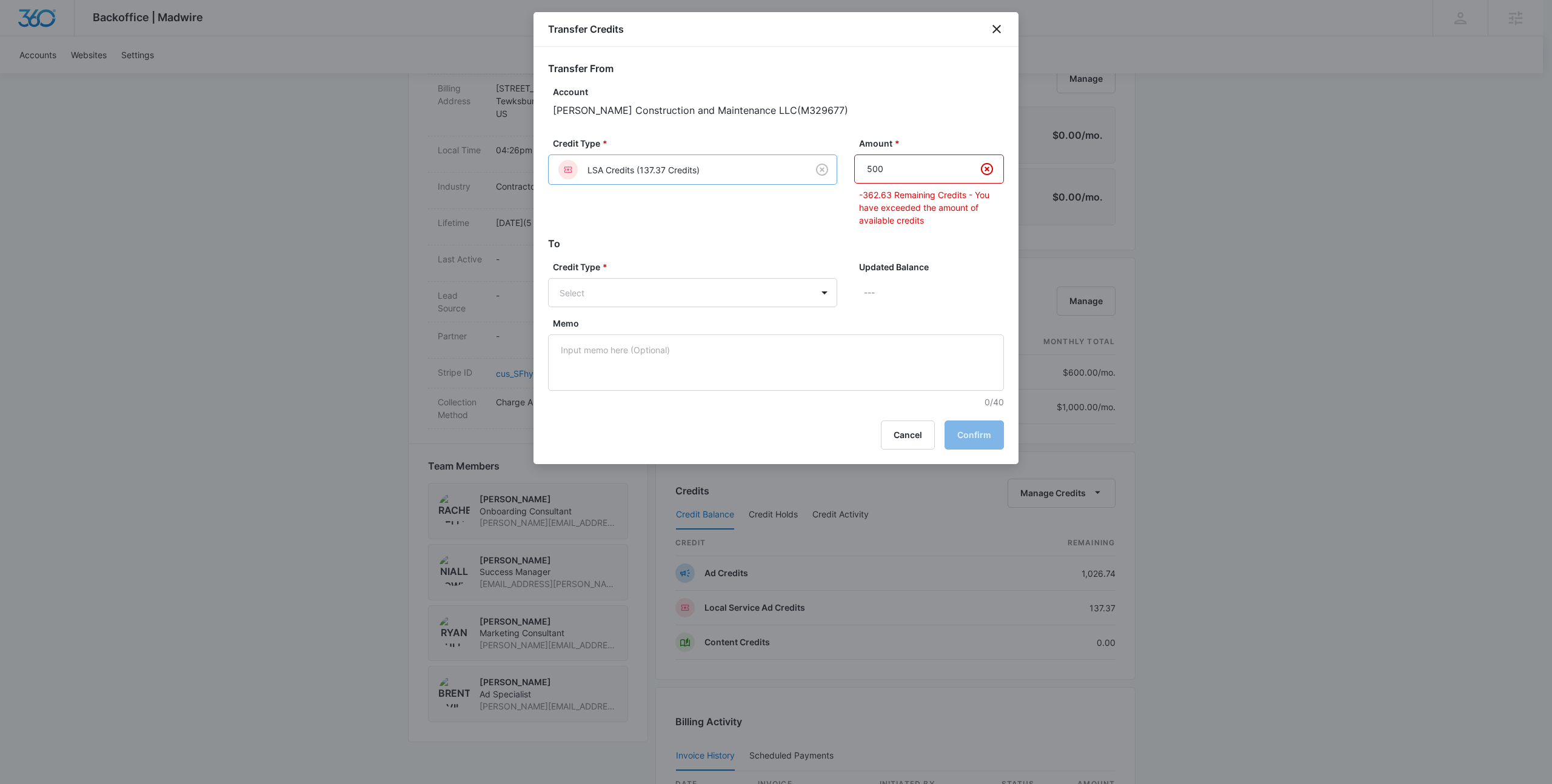
click at [777, 169] on body "Backoffice | Madwire Apps Settings NF Niall Fowler niall.fowler@madwire.com My …" at bounding box center [776, 296] width 1552 height 1633
click at [675, 218] on p "Ad Credits (1026.74 Credits)" at bounding box center [648, 216] width 113 height 13
click at [905, 175] on input "500" at bounding box center [929, 169] width 150 height 29
drag, startPoint x: 896, startPoint y: 172, endPoint x: 853, endPoint y: 177, distance: 43.3
click at [853, 177] on div "Credit Type * Ad Credits (1026.74 Credits) Amount * 500 -362.63 Remaining Credi…" at bounding box center [776, 186] width 455 height 99
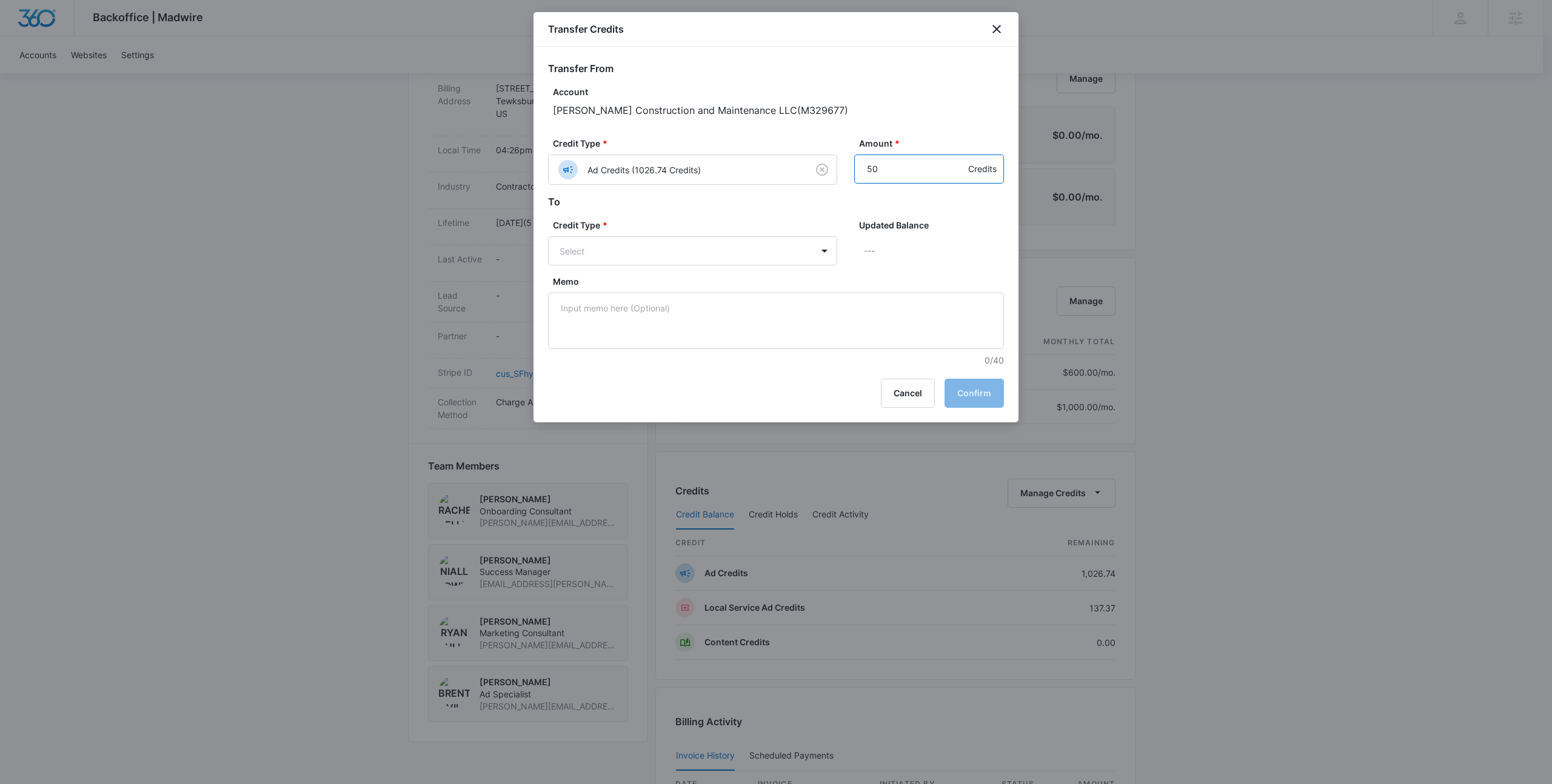
type input "500"
drag, startPoint x: 693, startPoint y: 269, endPoint x: 689, endPoint y: 257, distance: 12.6
click at [693, 269] on div "Credit Type * Select Updated Balance ---" at bounding box center [776, 246] width 455 height 56
click at [689, 256] on body "Backoffice | Madwire Apps Settings NF Niall Fowler niall.fowler@madwire.com My …" at bounding box center [776, 296] width 1552 height 1633
click at [661, 298] on p "LSA Credits (137.37 Credits)" at bounding box center [648, 296] width 112 height 13
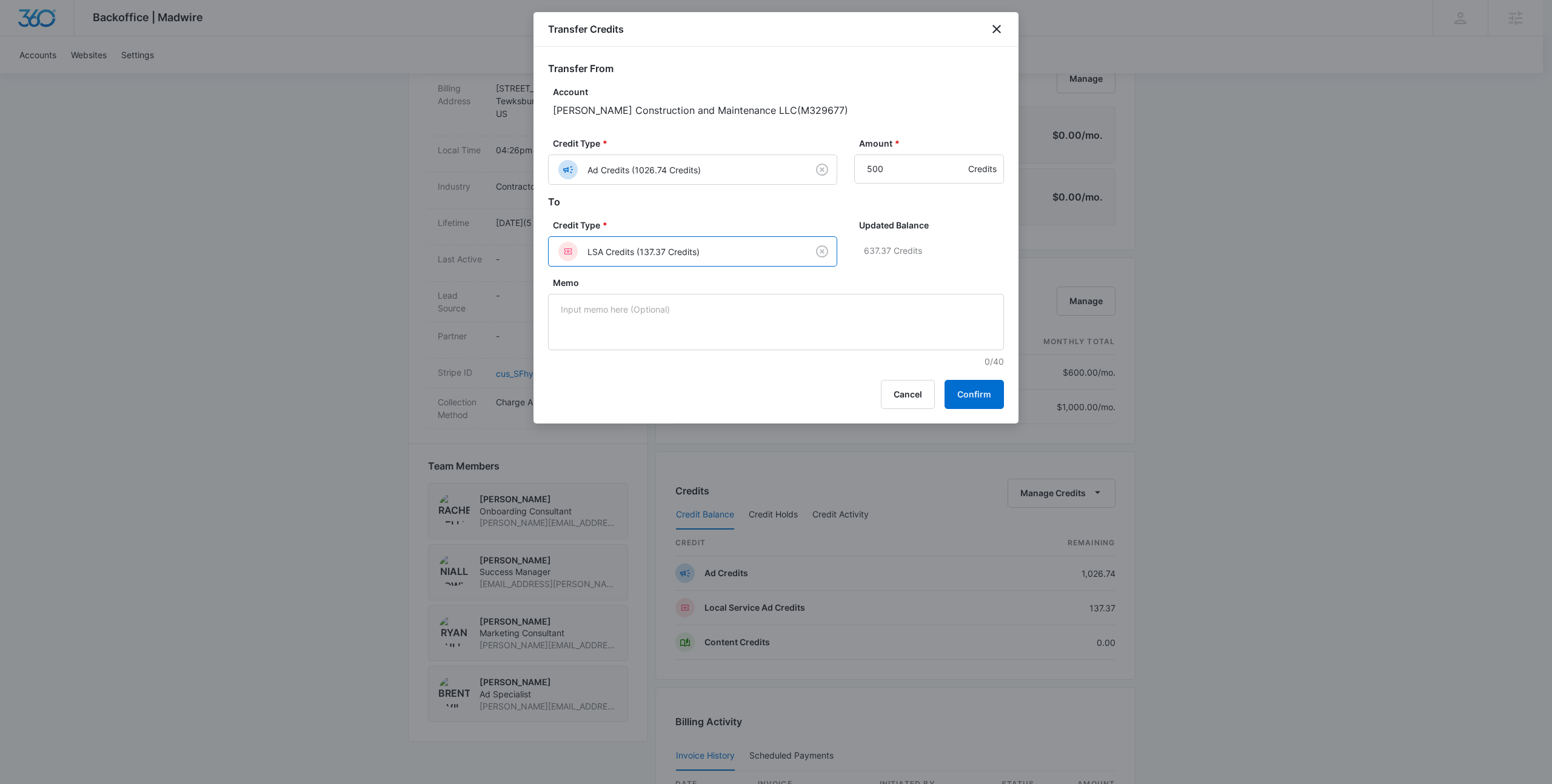
click at [983, 233] on div "Updated Balance 637.37 Credits" at bounding box center [929, 247] width 150 height 58
click at [967, 395] on button "Confirm" at bounding box center [974, 394] width 60 height 29
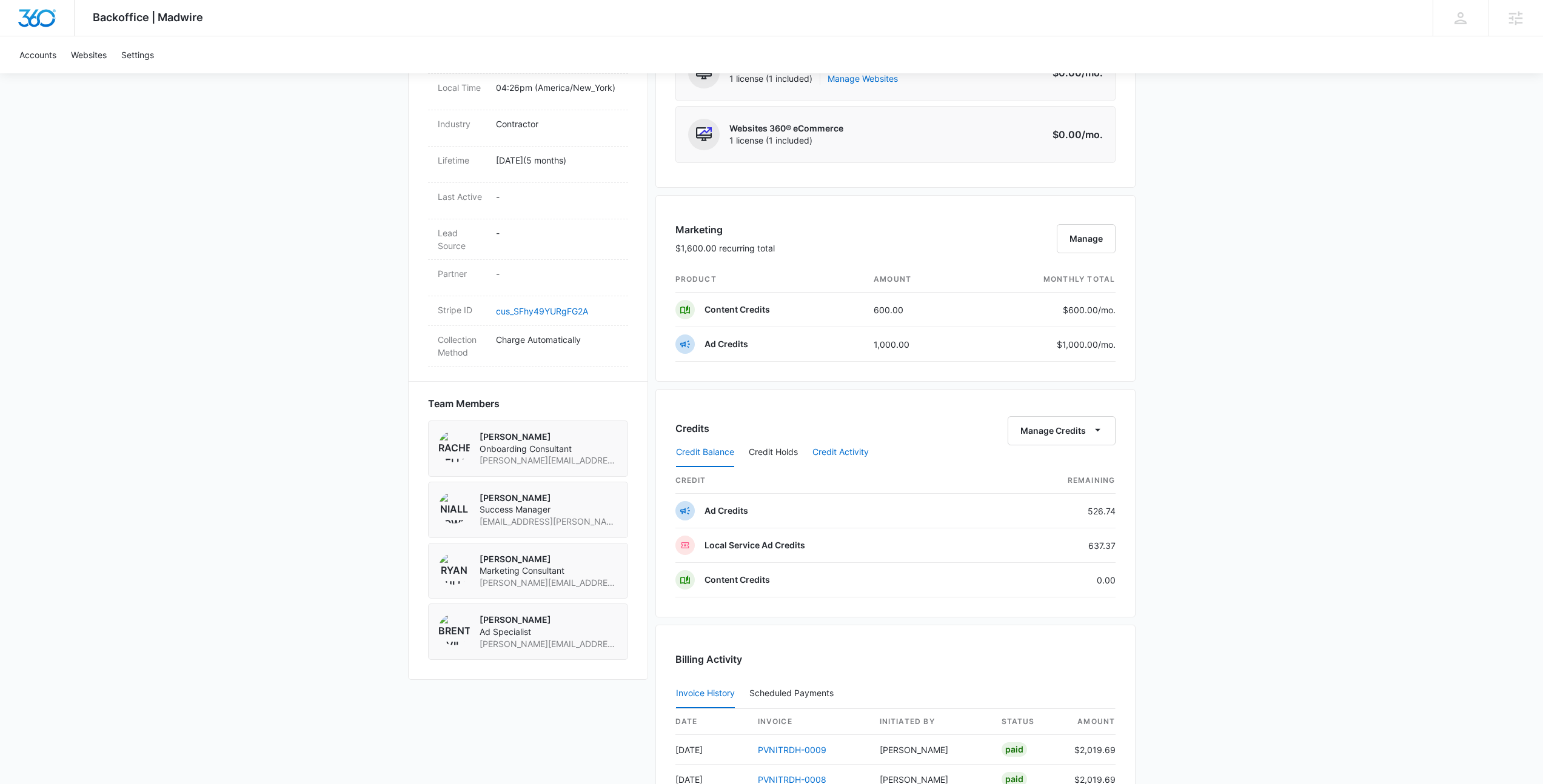
scroll to position [518, 0]
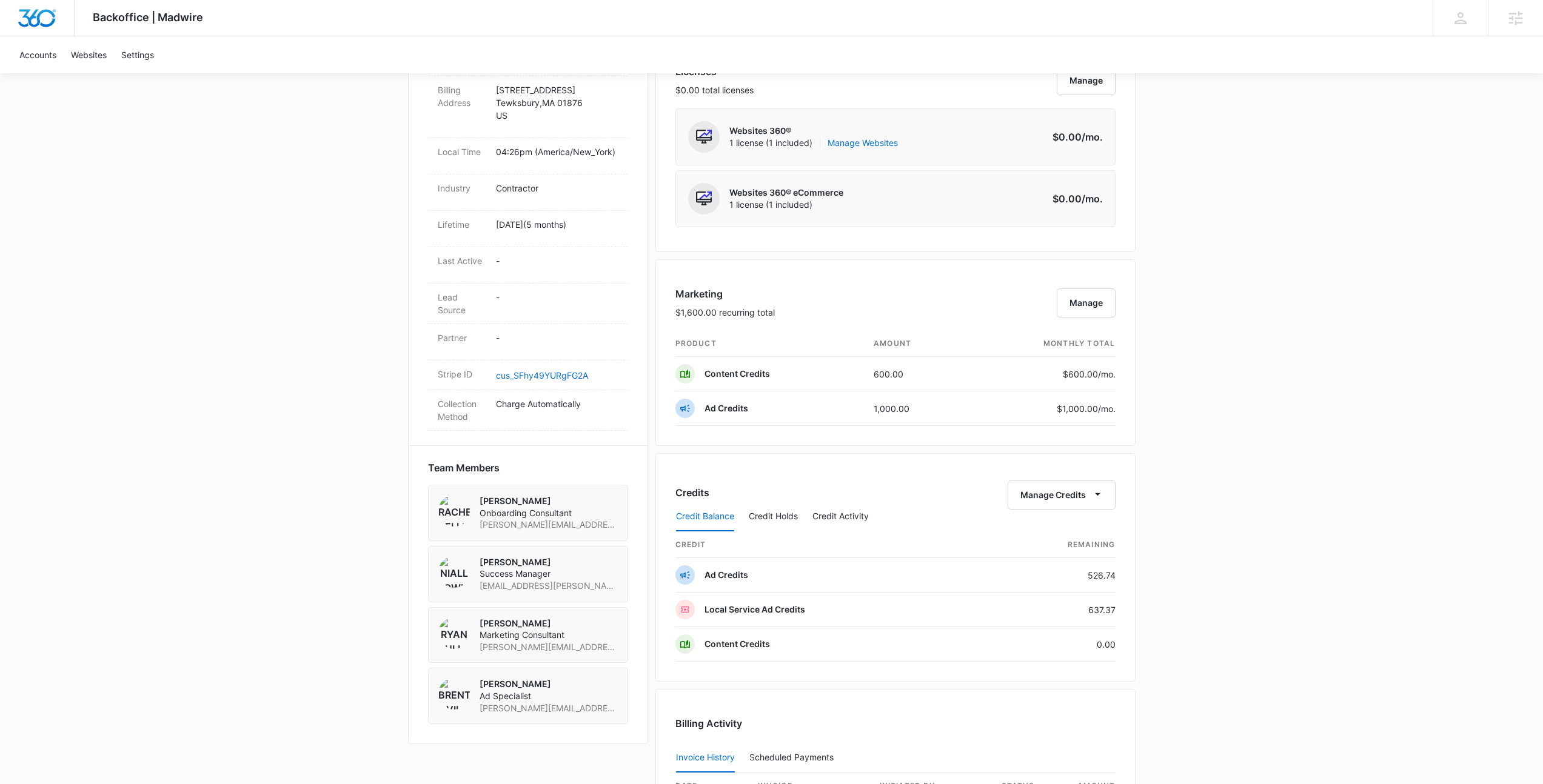
click at [1283, 476] on div "Backoffice | Madwire Apps Settings NF Niall Fowler niall.fowler@madwire.com My …" at bounding box center [772, 298] width 1543 height 1633
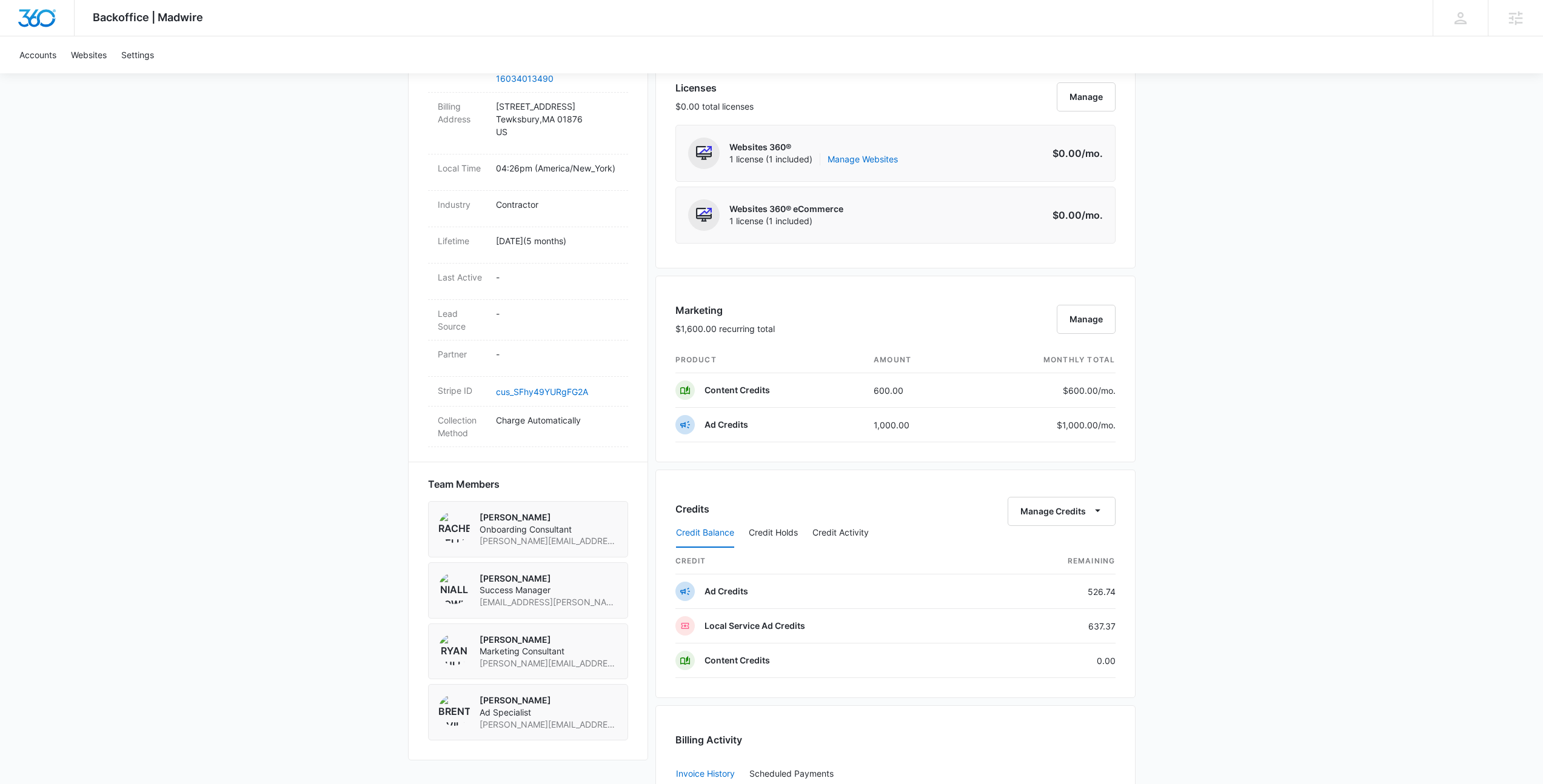
click at [1256, 476] on div "Backoffice | Madwire Apps Settings NF Niall Fowler niall.fowler@madwire.com My …" at bounding box center [772, 315] width 1543 height 1633
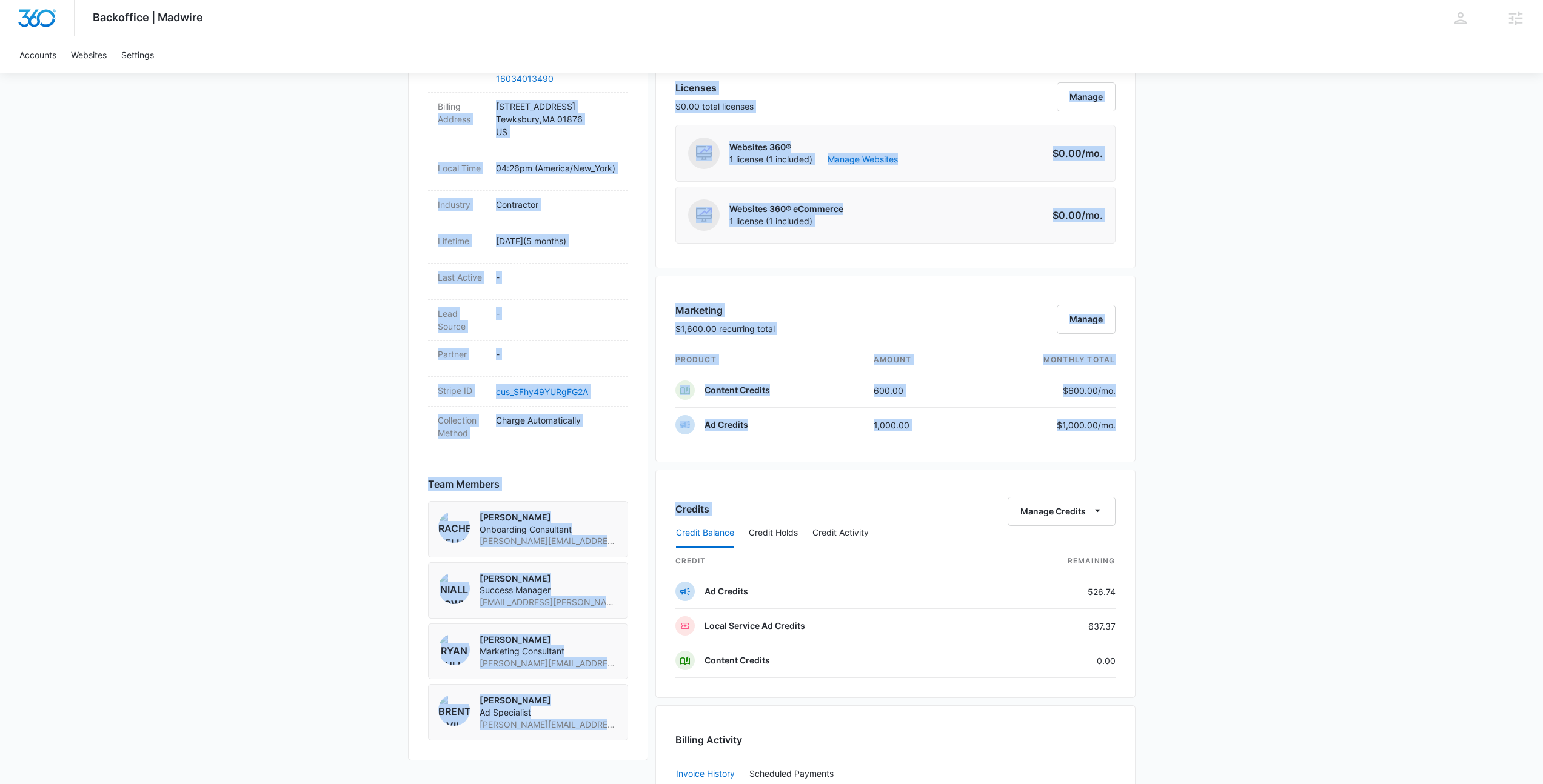
drag, startPoint x: 1210, startPoint y: 491, endPoint x: 172, endPoint y: 94, distance: 1111.3
click at [172, 94] on div "Backoffice | Madwire Apps Settings NF Niall Fowler niall.fowler@madwire.com My …" at bounding box center [772, 315] width 1543 height 1633
click at [174, 94] on div "Backoffice | Madwire Apps Settings NF Niall Fowler niall.fowler@madwire.com My …" at bounding box center [772, 315] width 1543 height 1633
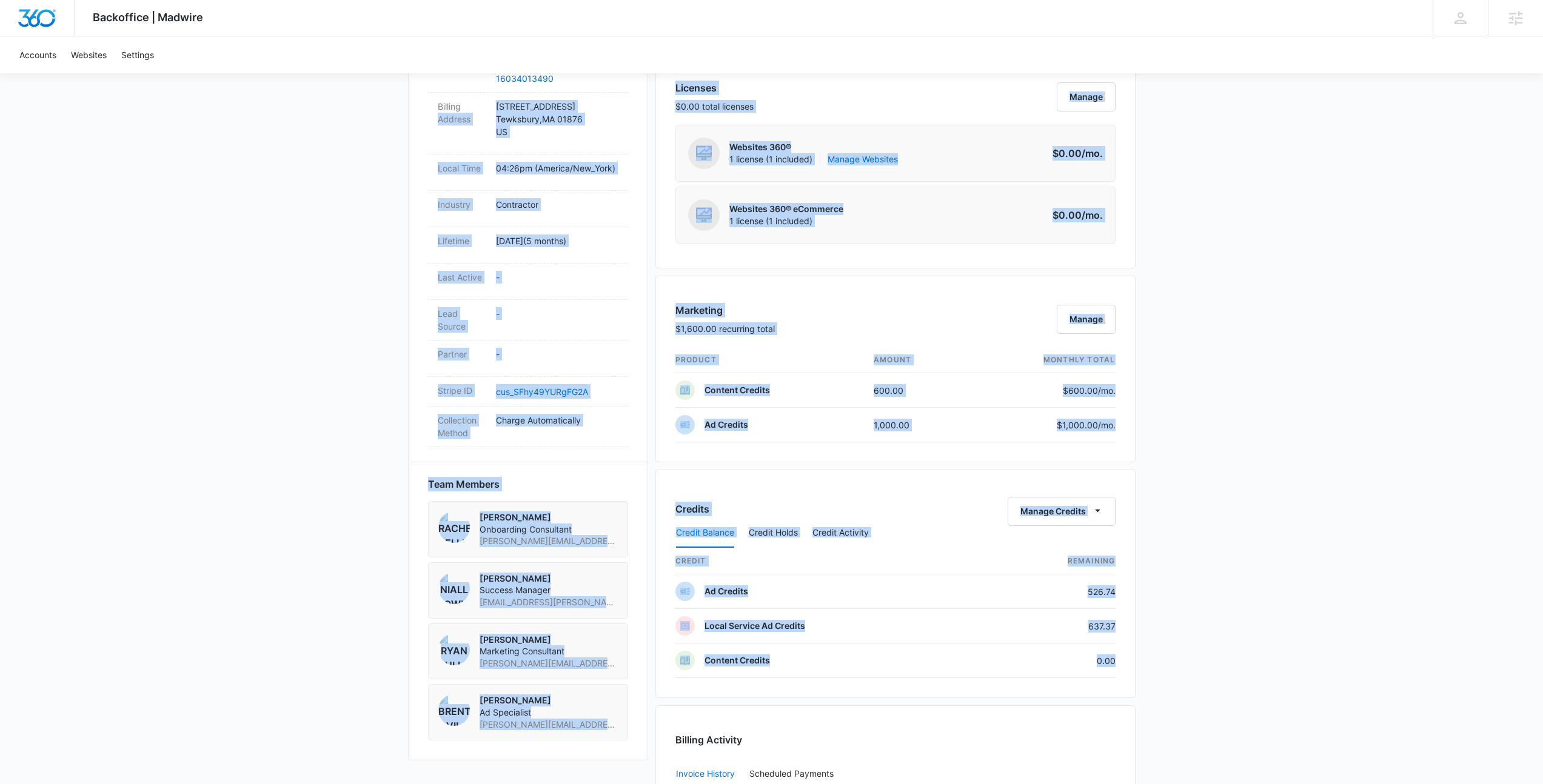
drag, startPoint x: 174, startPoint y: 94, endPoint x: 1250, endPoint y: 676, distance: 1223.3
click at [1250, 676] on div "Backoffice | Madwire Apps Settings NF Niall Fowler niall.fowler@madwire.com My …" at bounding box center [772, 315] width 1543 height 1633
drag, startPoint x: 1227, startPoint y: 680, endPoint x: 234, endPoint y: 73, distance: 1163.8
click at [234, 73] on div "Backoffice | Madwire Apps Settings NF Niall Fowler niall.fowler@madwire.com My …" at bounding box center [772, 315] width 1543 height 1633
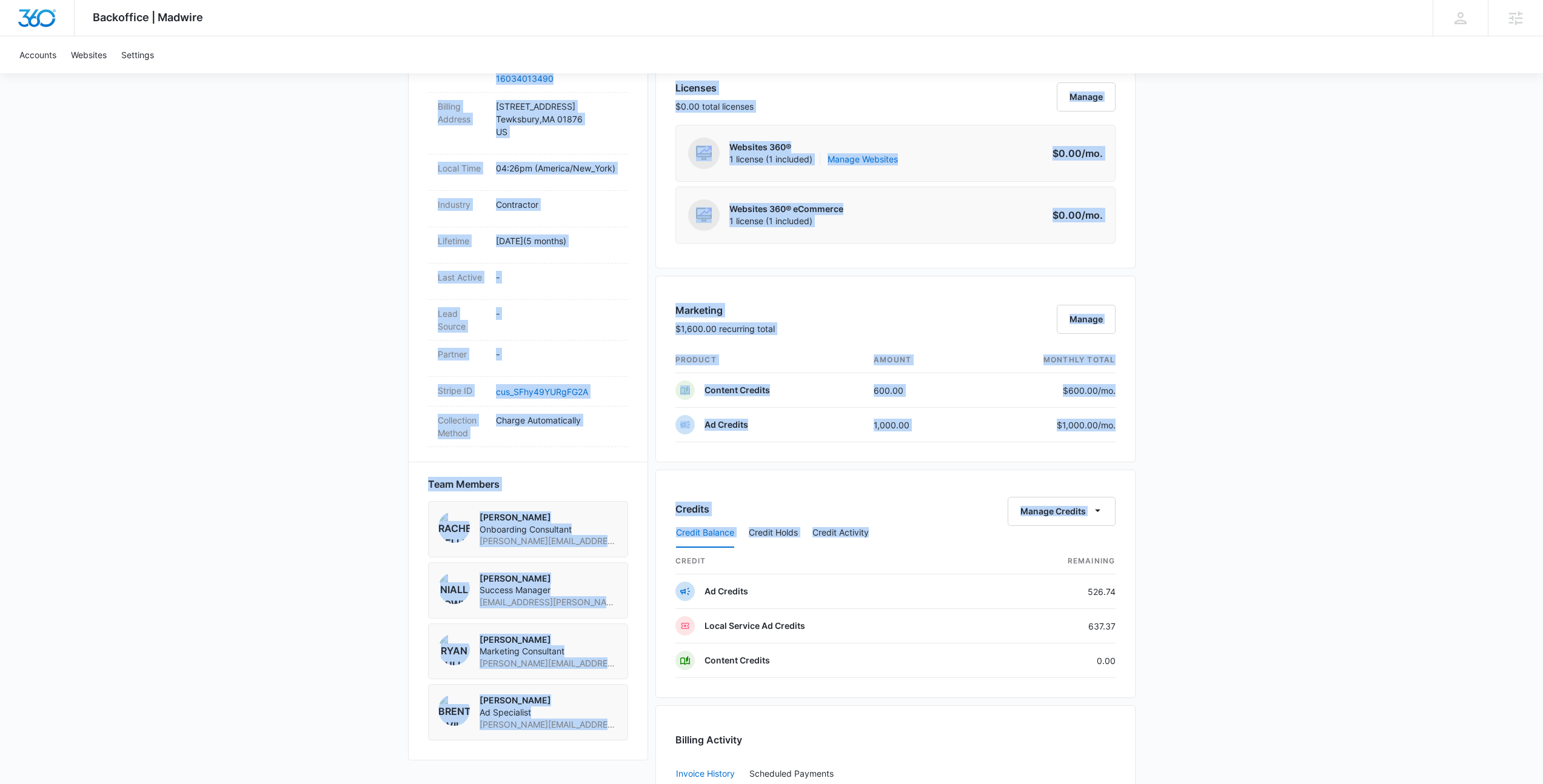
click at [234, 73] on div "Accounts Websites Settings" at bounding box center [771, 55] width 1518 height 37
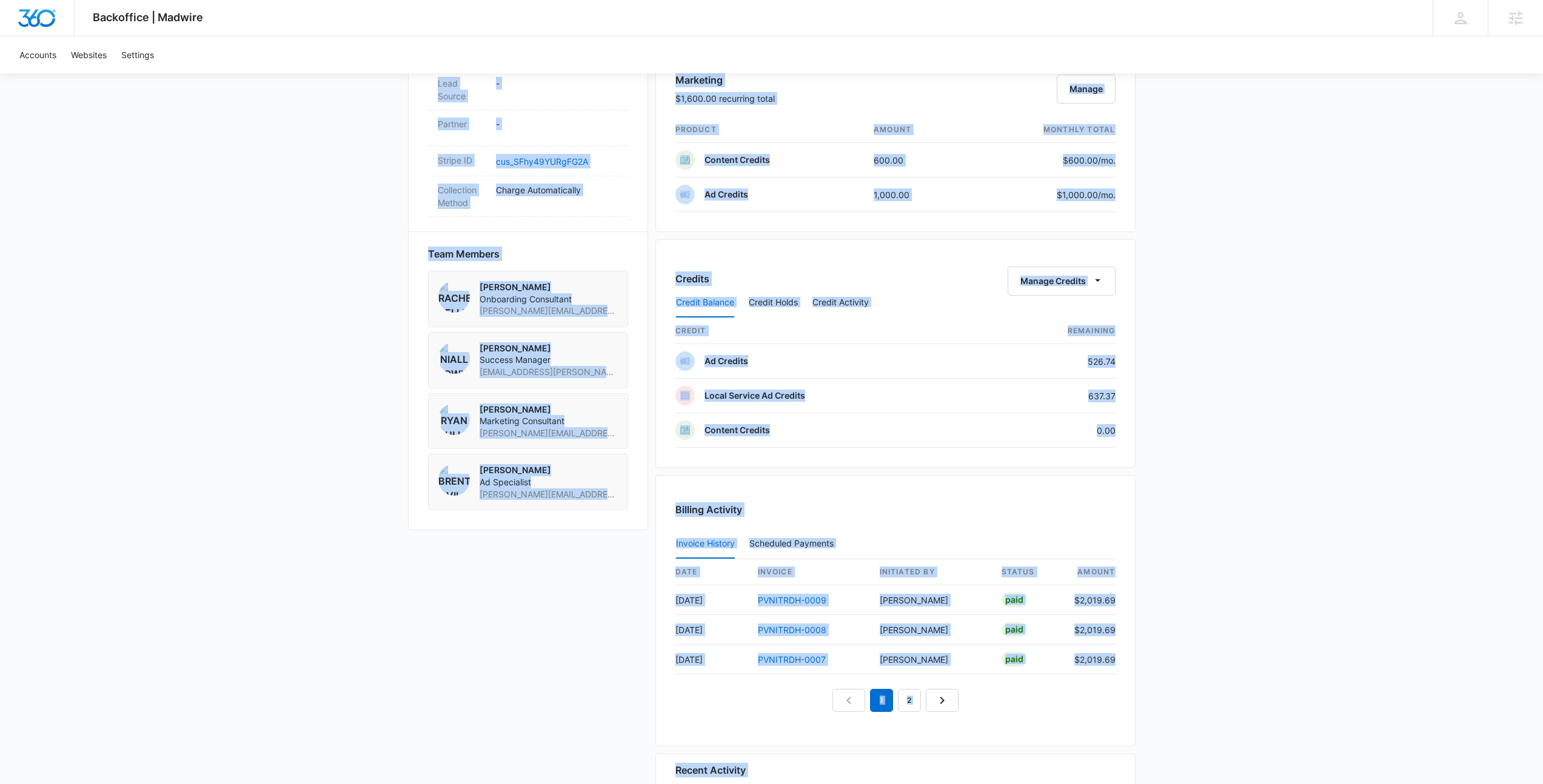
scroll to position [849, 0]
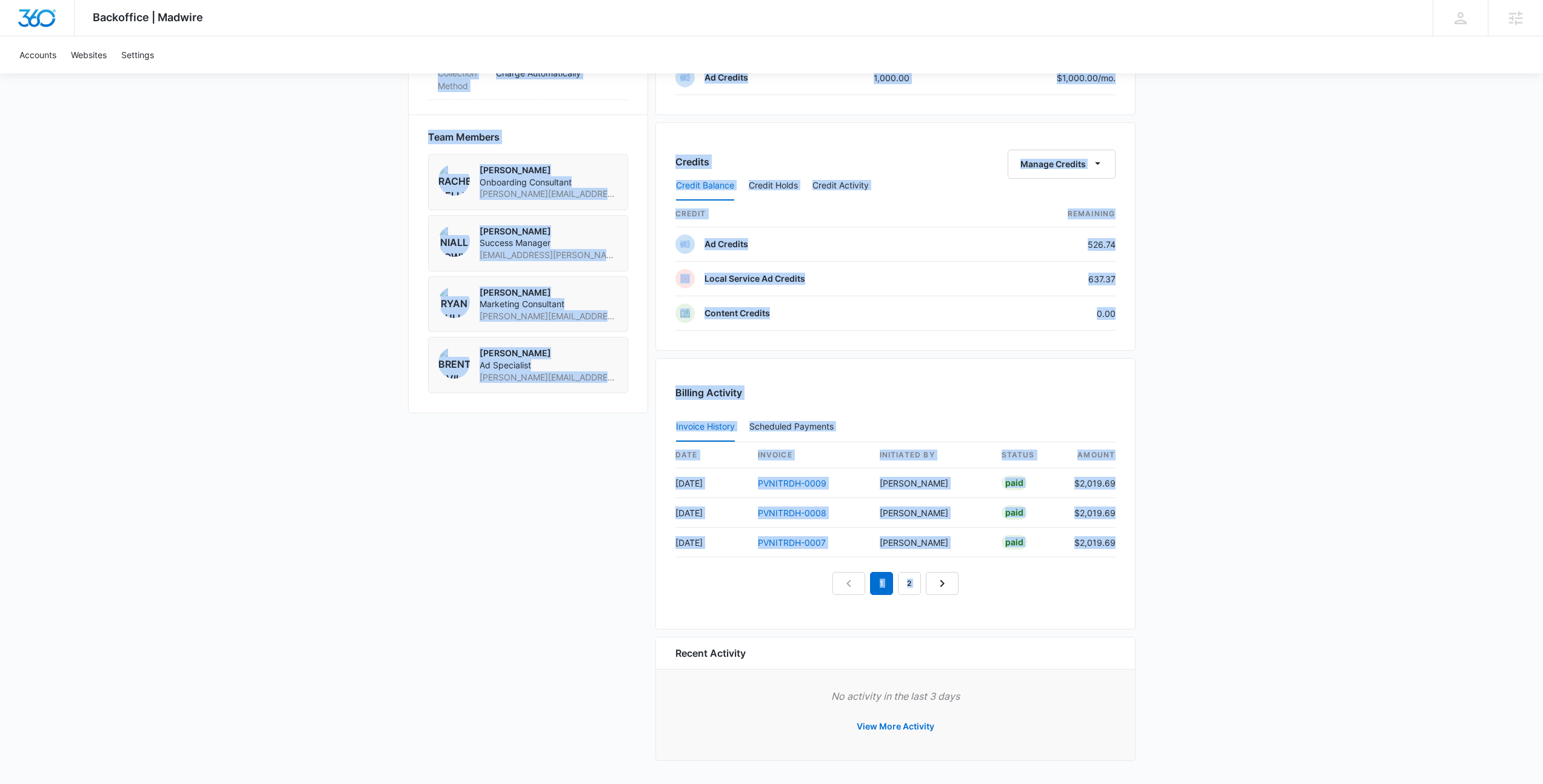
drag, startPoint x: 235, startPoint y: 73, endPoint x: 1352, endPoint y: 638, distance: 1251.8
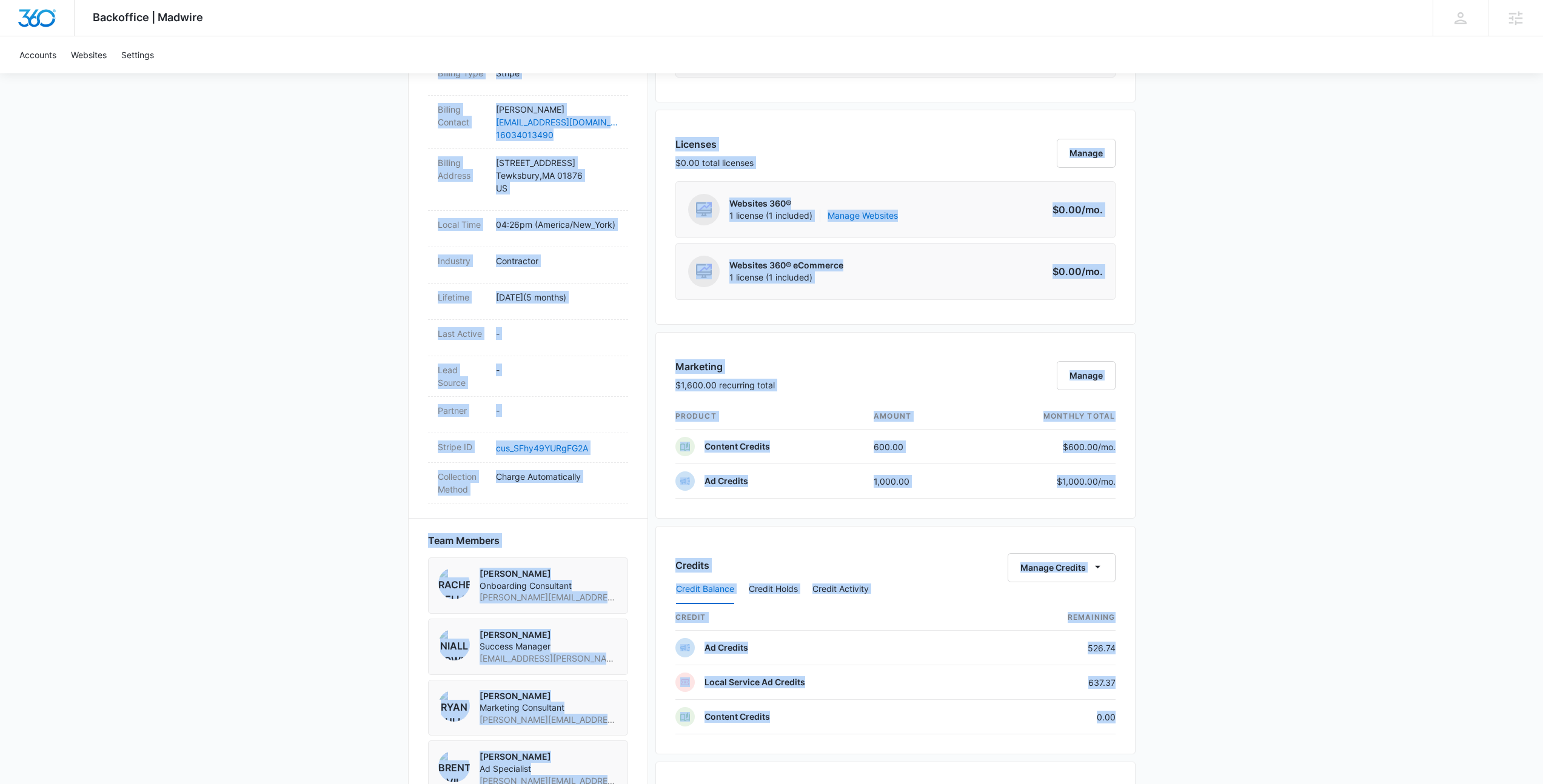
scroll to position [580, 0]
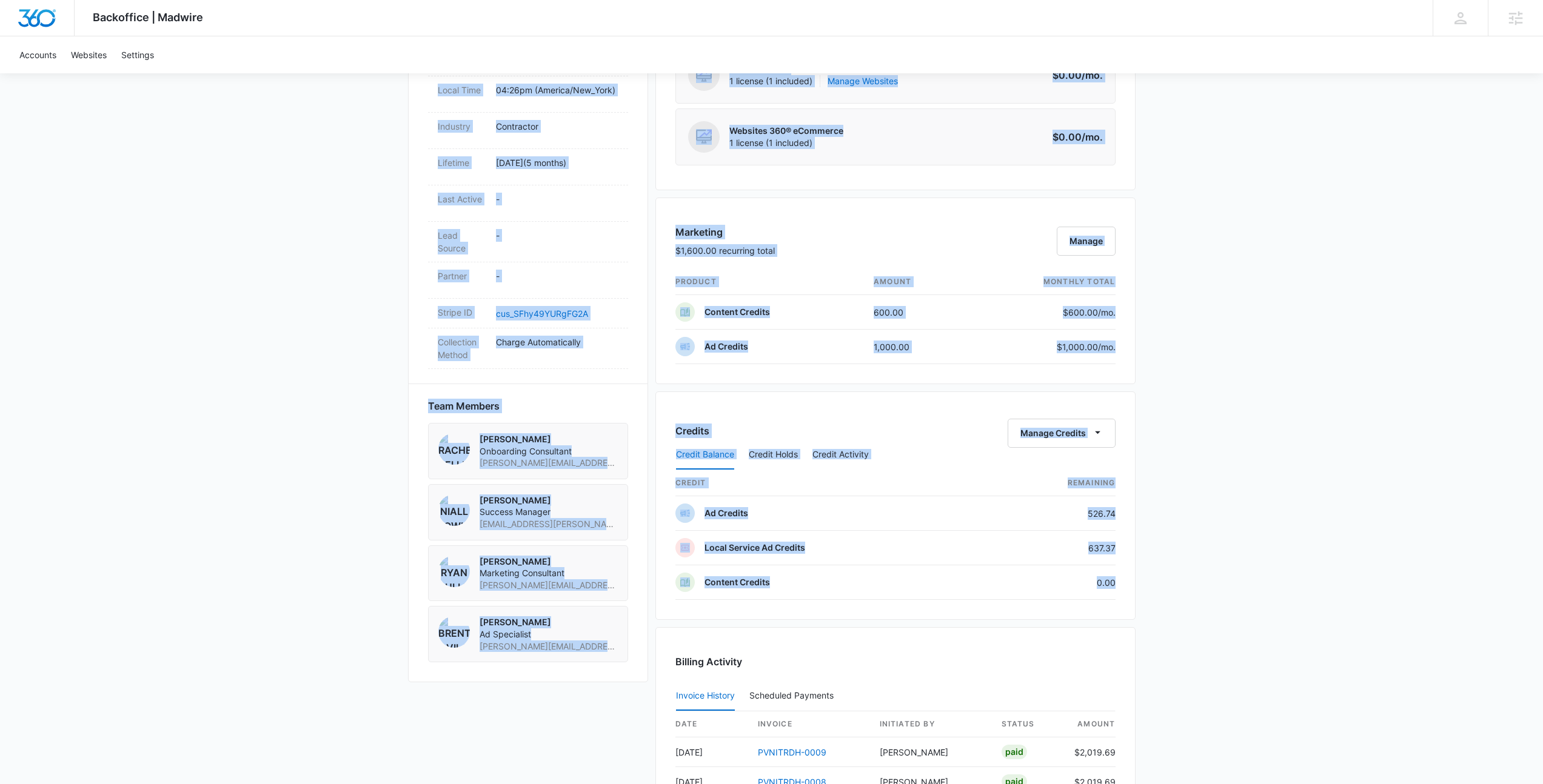
drag, startPoint x: 251, startPoint y: 92, endPoint x: 1261, endPoint y: 641, distance: 1149.6
click at [1261, 641] on div "Backoffice | Madwire Apps Settings NF Niall Fowler niall.fowler@madwire.com My …" at bounding box center [772, 236] width 1543 height 1633
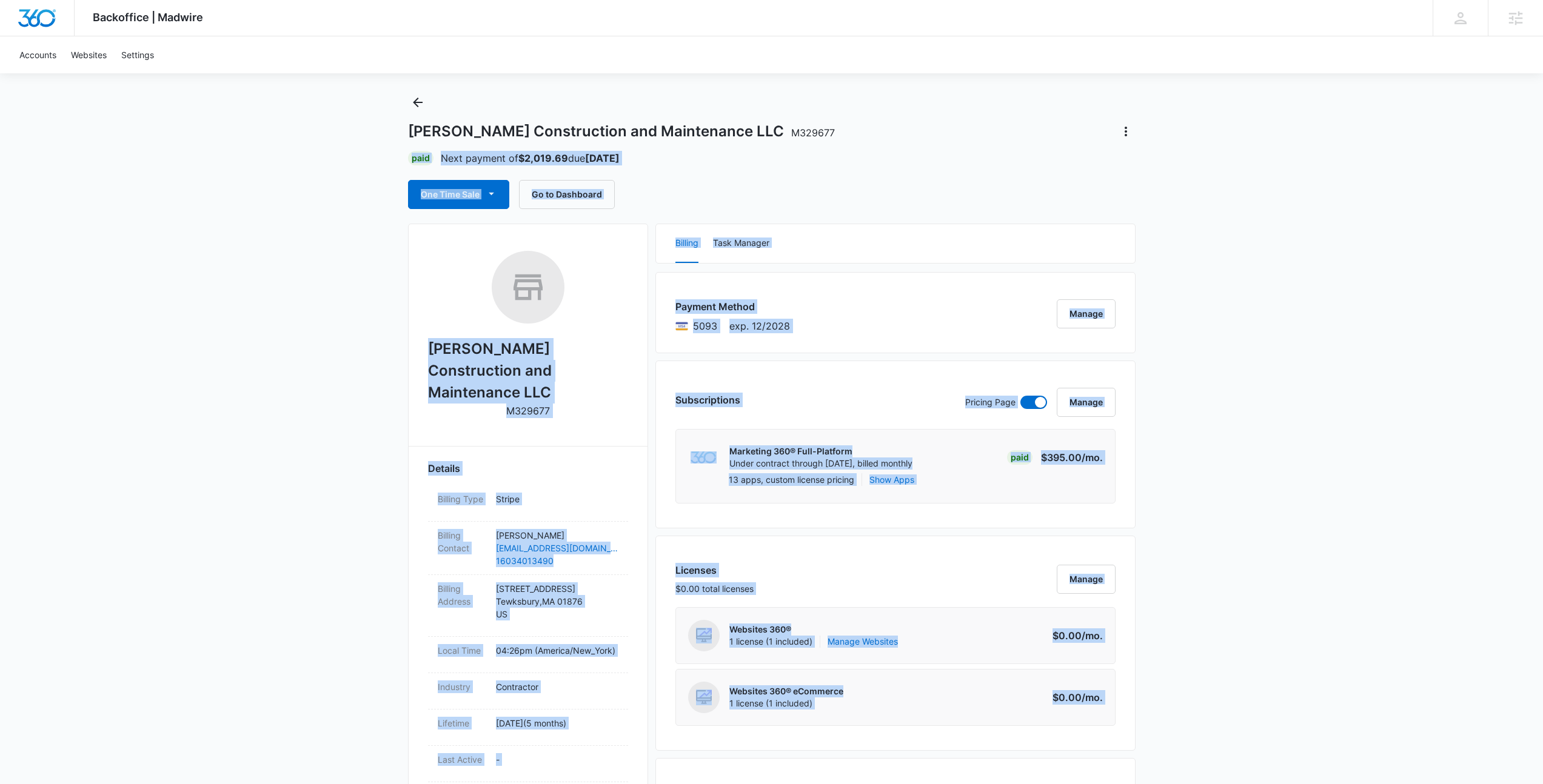
scroll to position [0, 0]
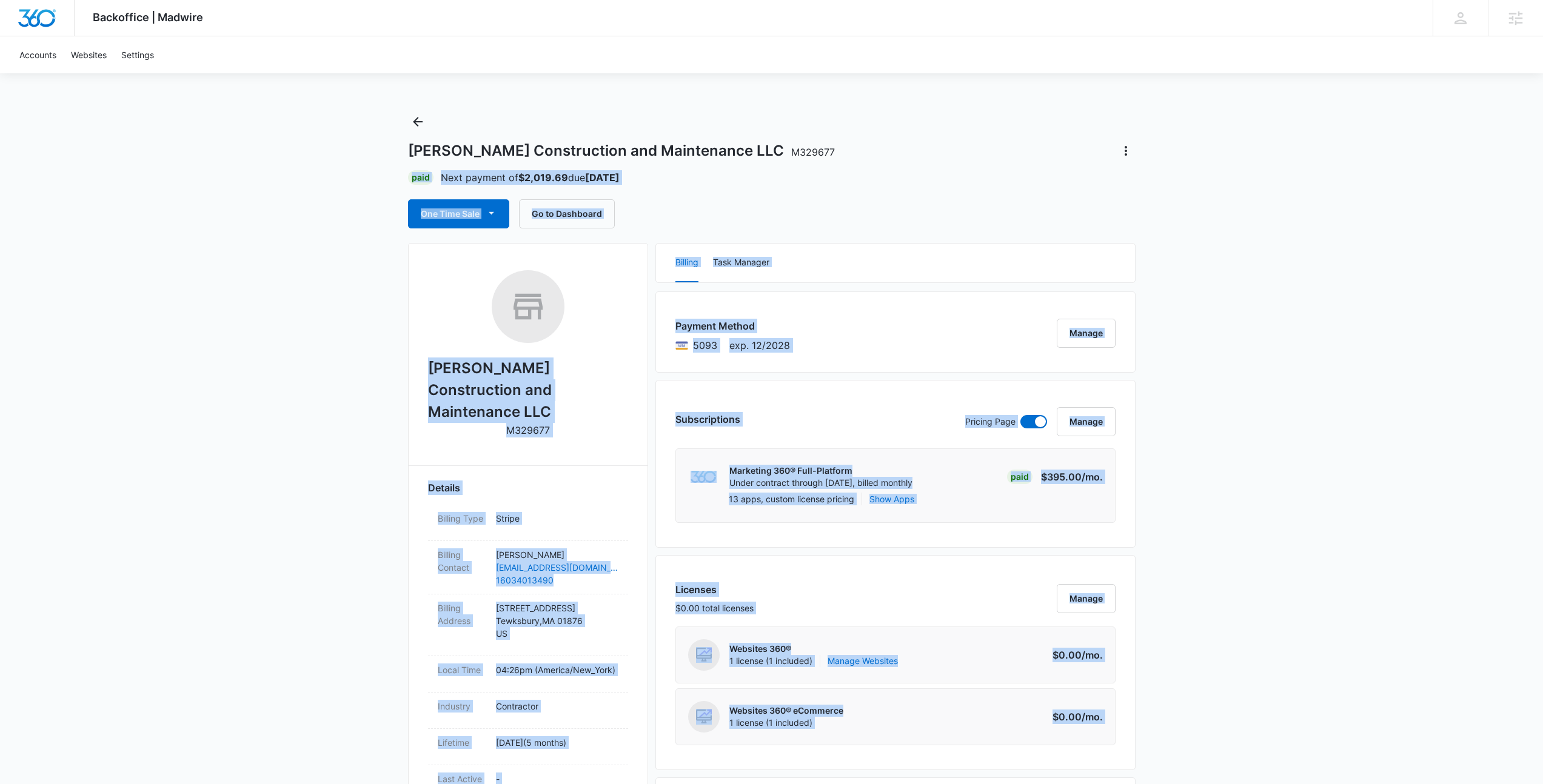
drag, startPoint x: 1194, startPoint y: 607, endPoint x: 229, endPoint y: 170, distance: 1059.3
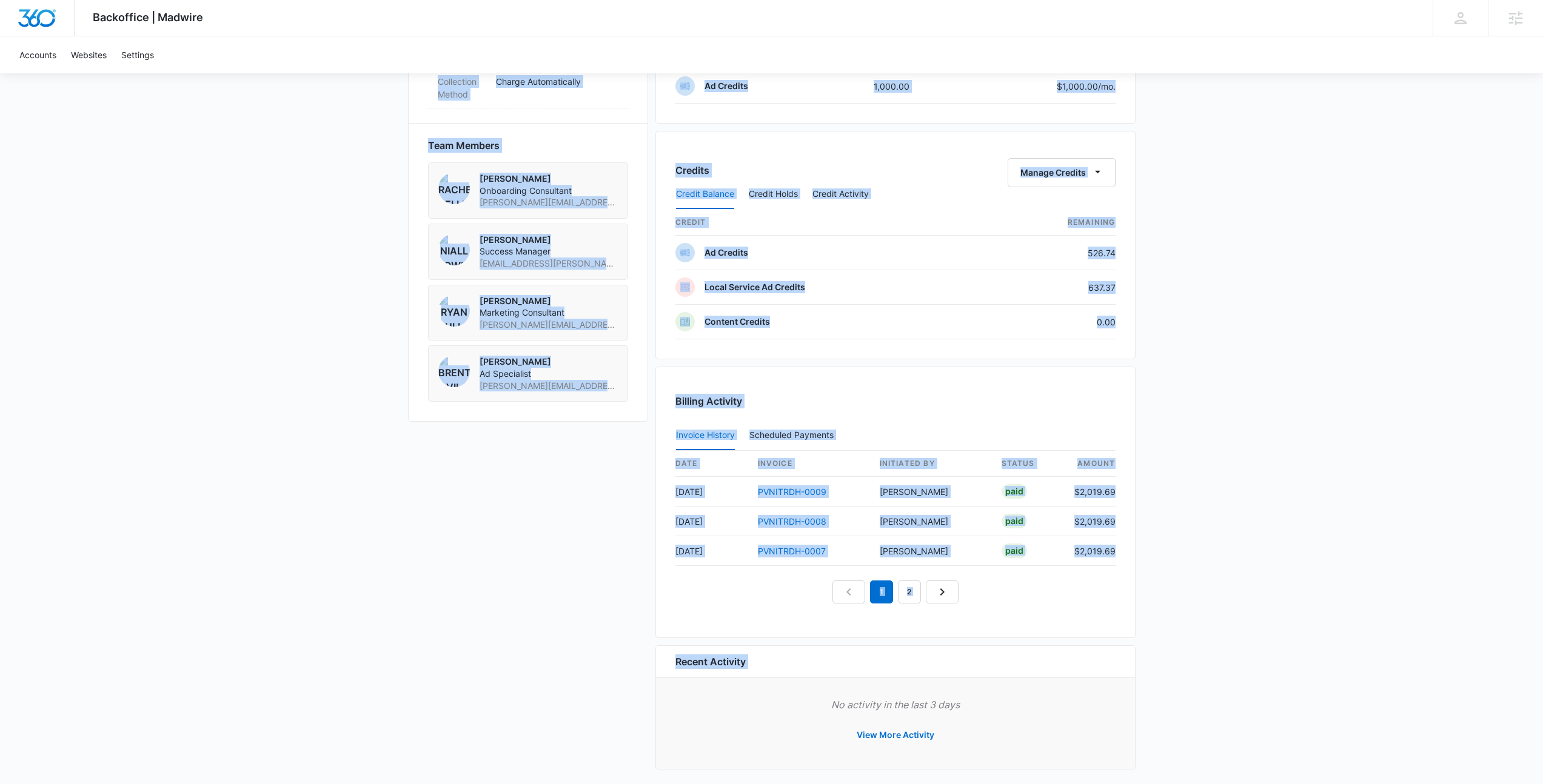
scroll to position [849, 0]
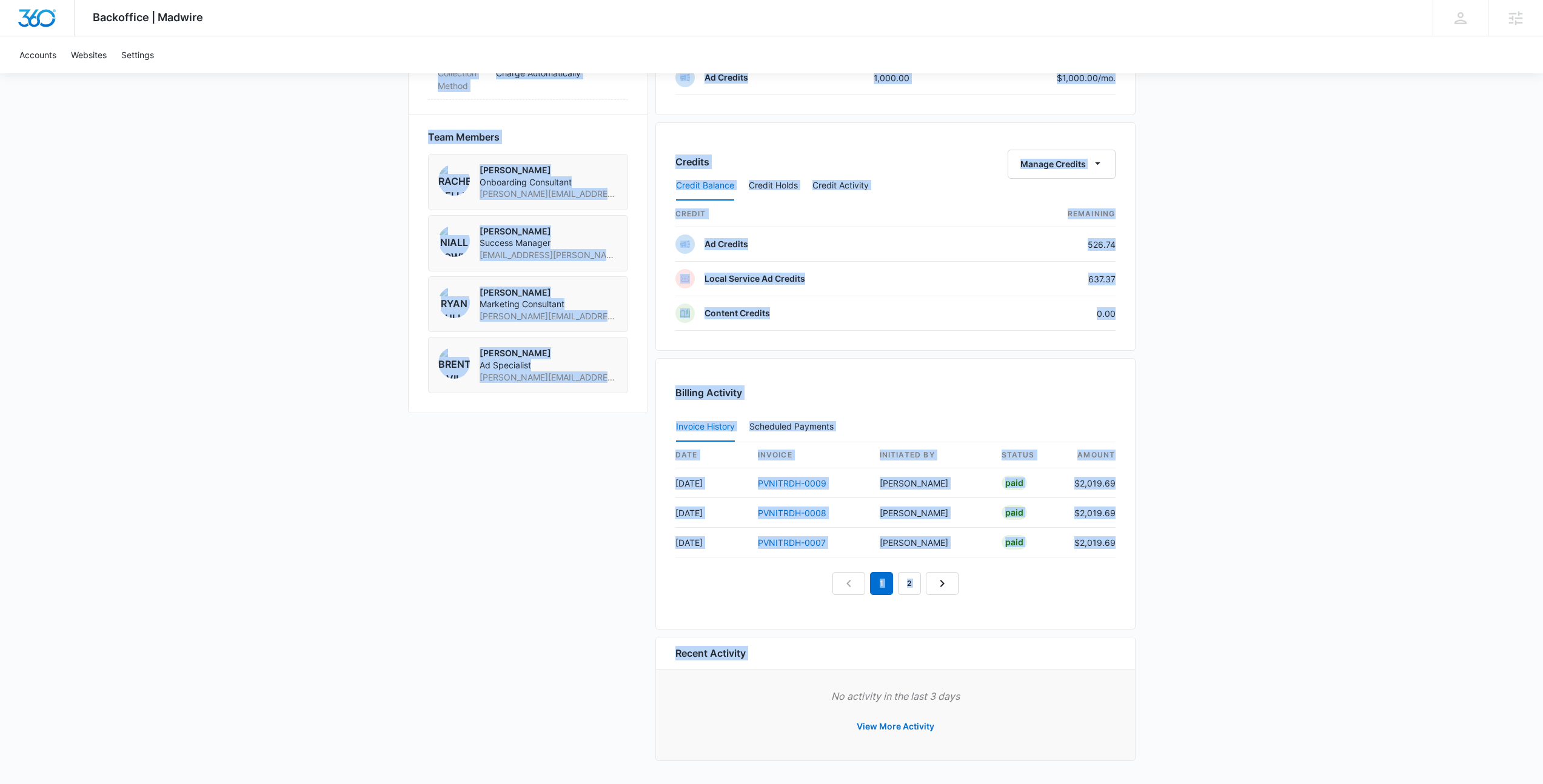
drag, startPoint x: 278, startPoint y: 133, endPoint x: 1174, endPoint y: 674, distance: 1046.7
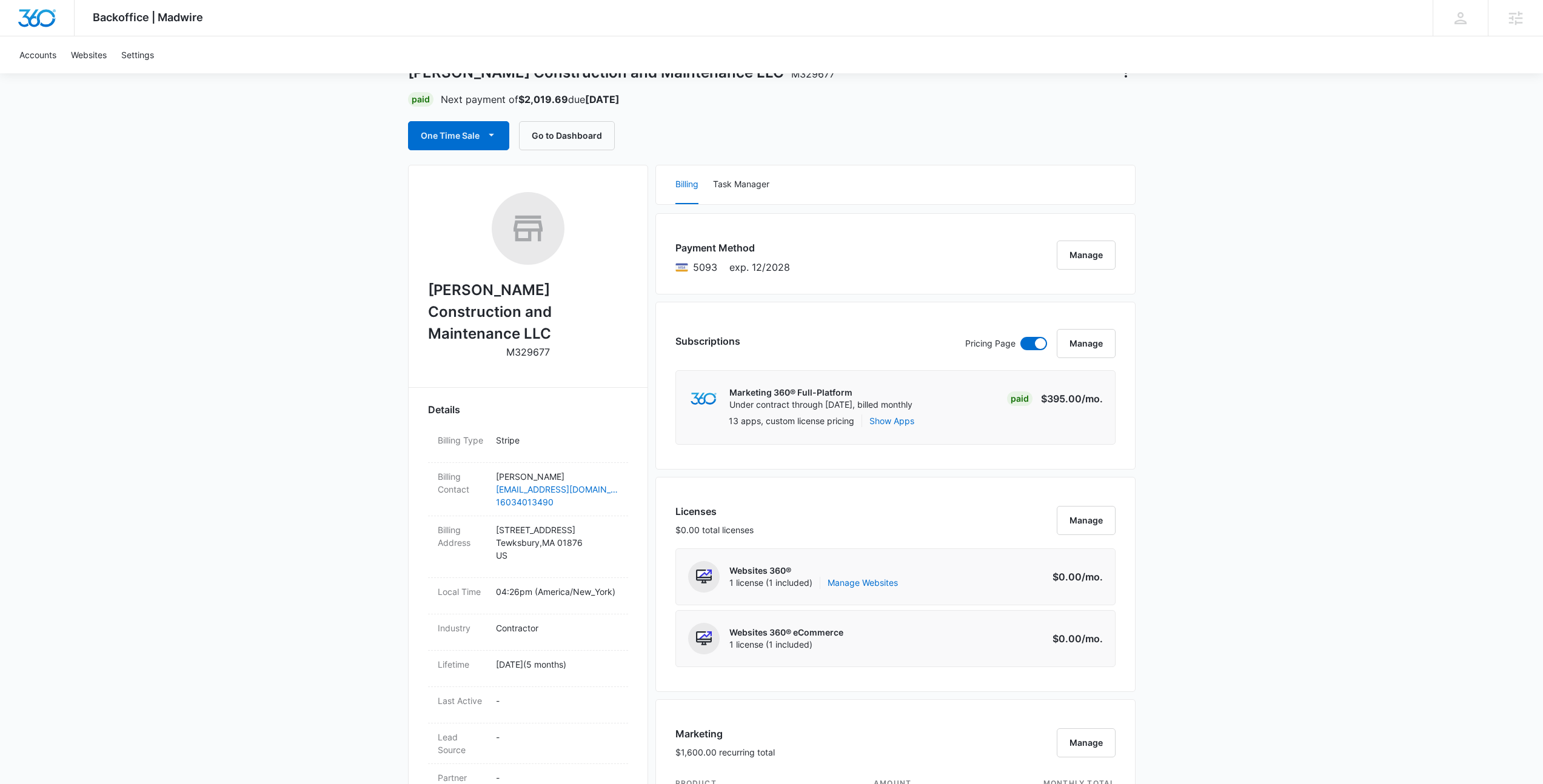
scroll to position [0, 0]
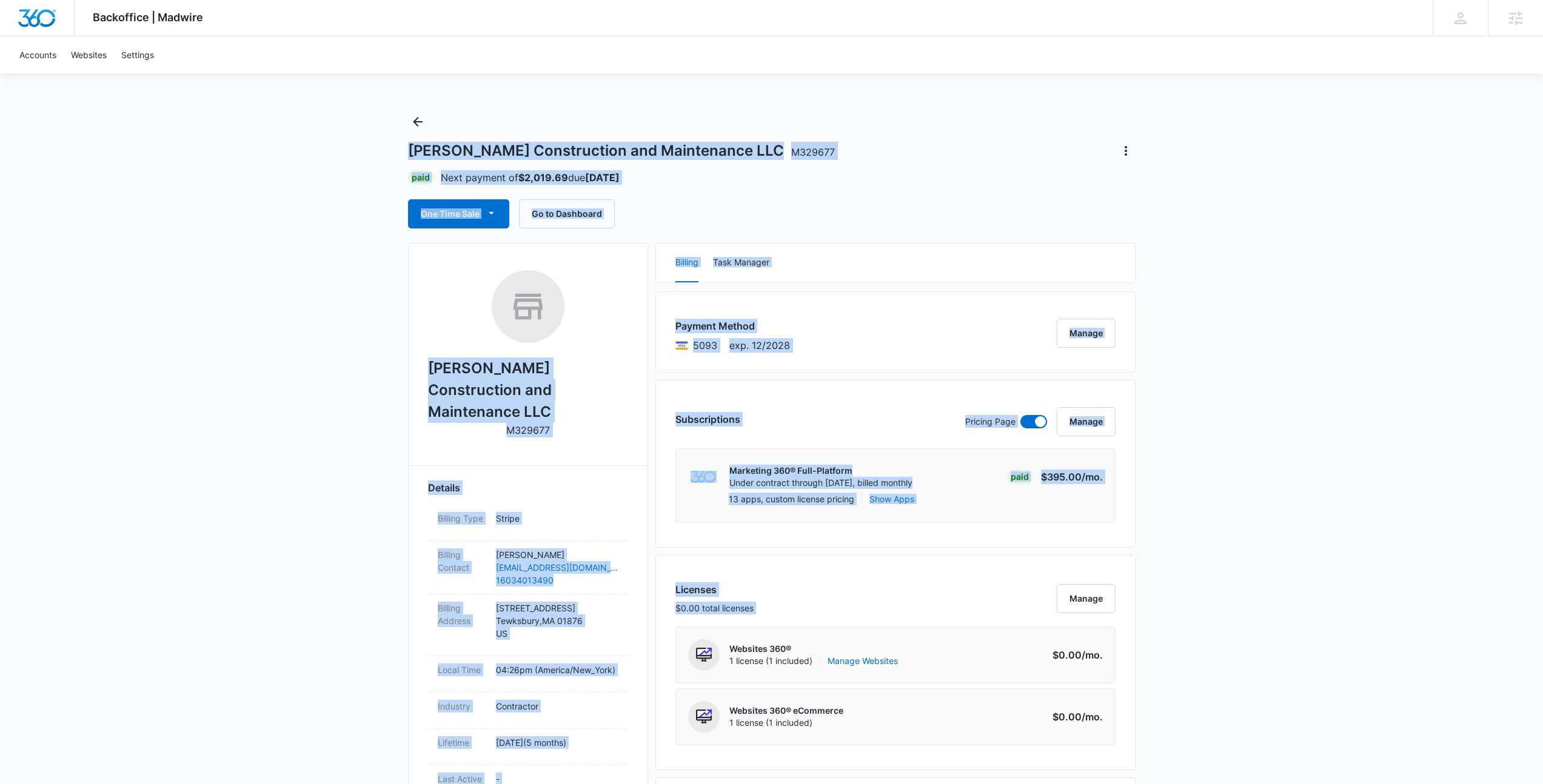
drag, startPoint x: 1161, startPoint y: 573, endPoint x: 132, endPoint y: 128, distance: 1121.1
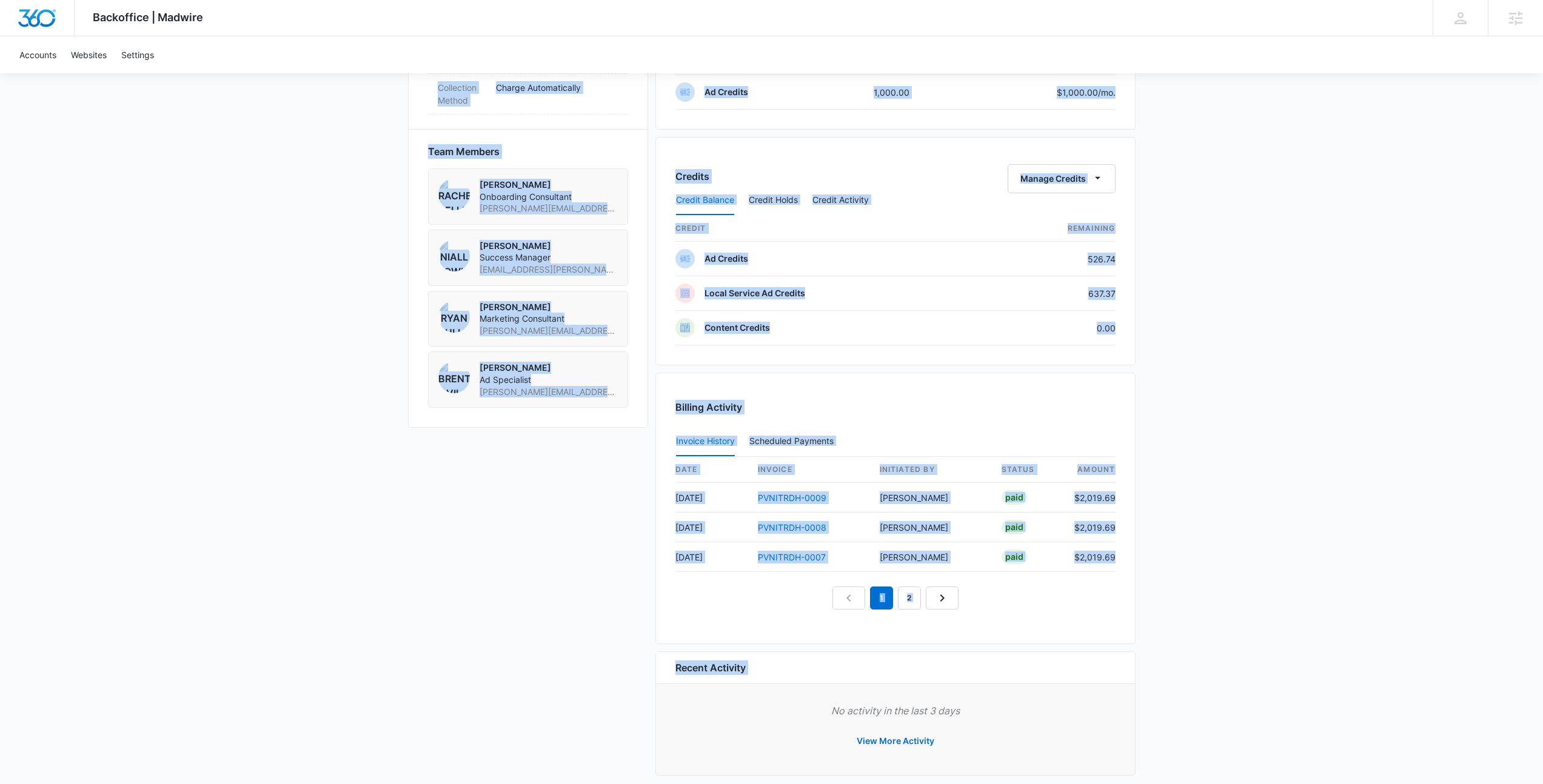
scroll to position [849, 0]
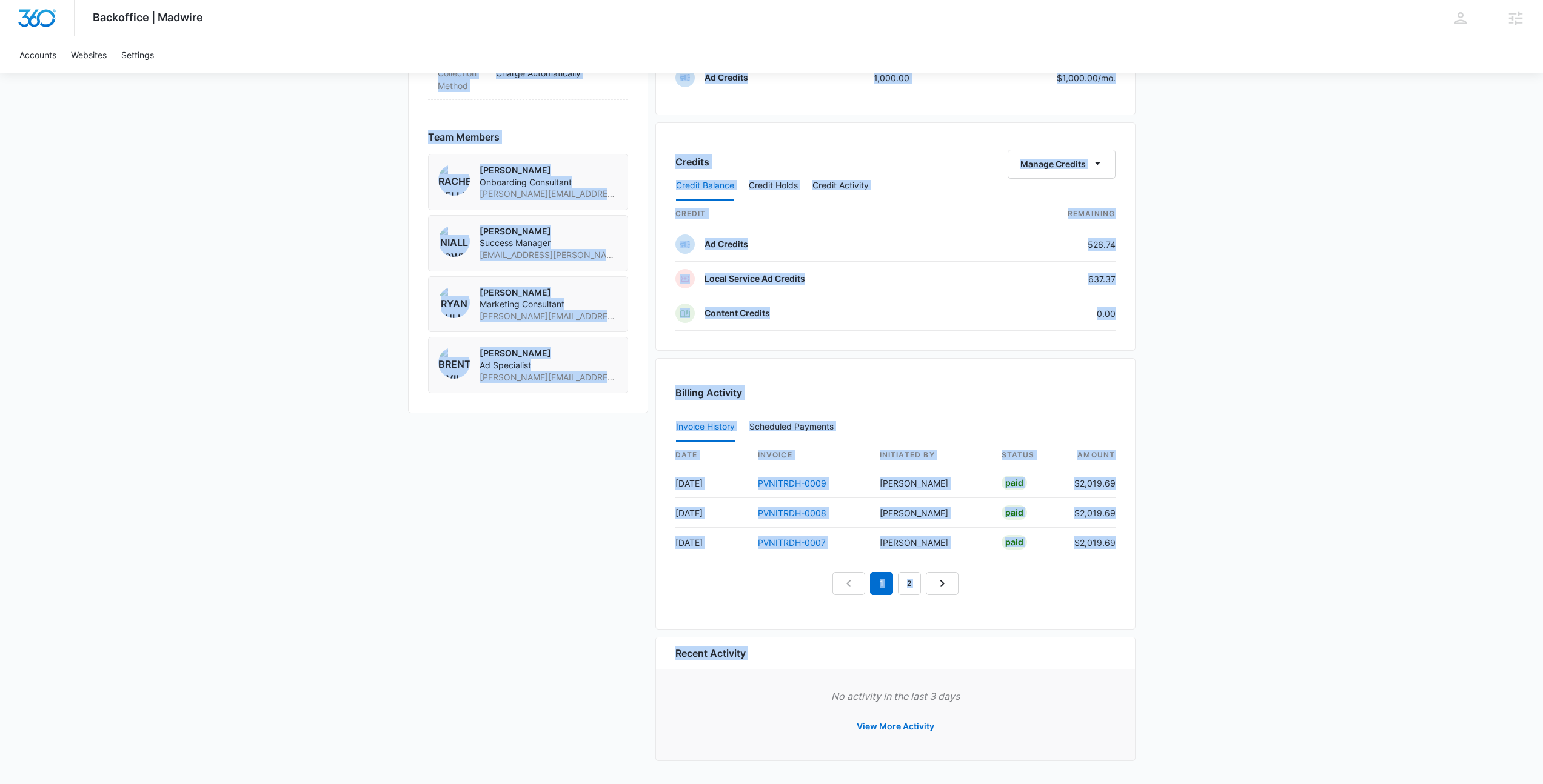
drag, startPoint x: 132, startPoint y: 128, endPoint x: 1139, endPoint y: 668, distance: 1142.6
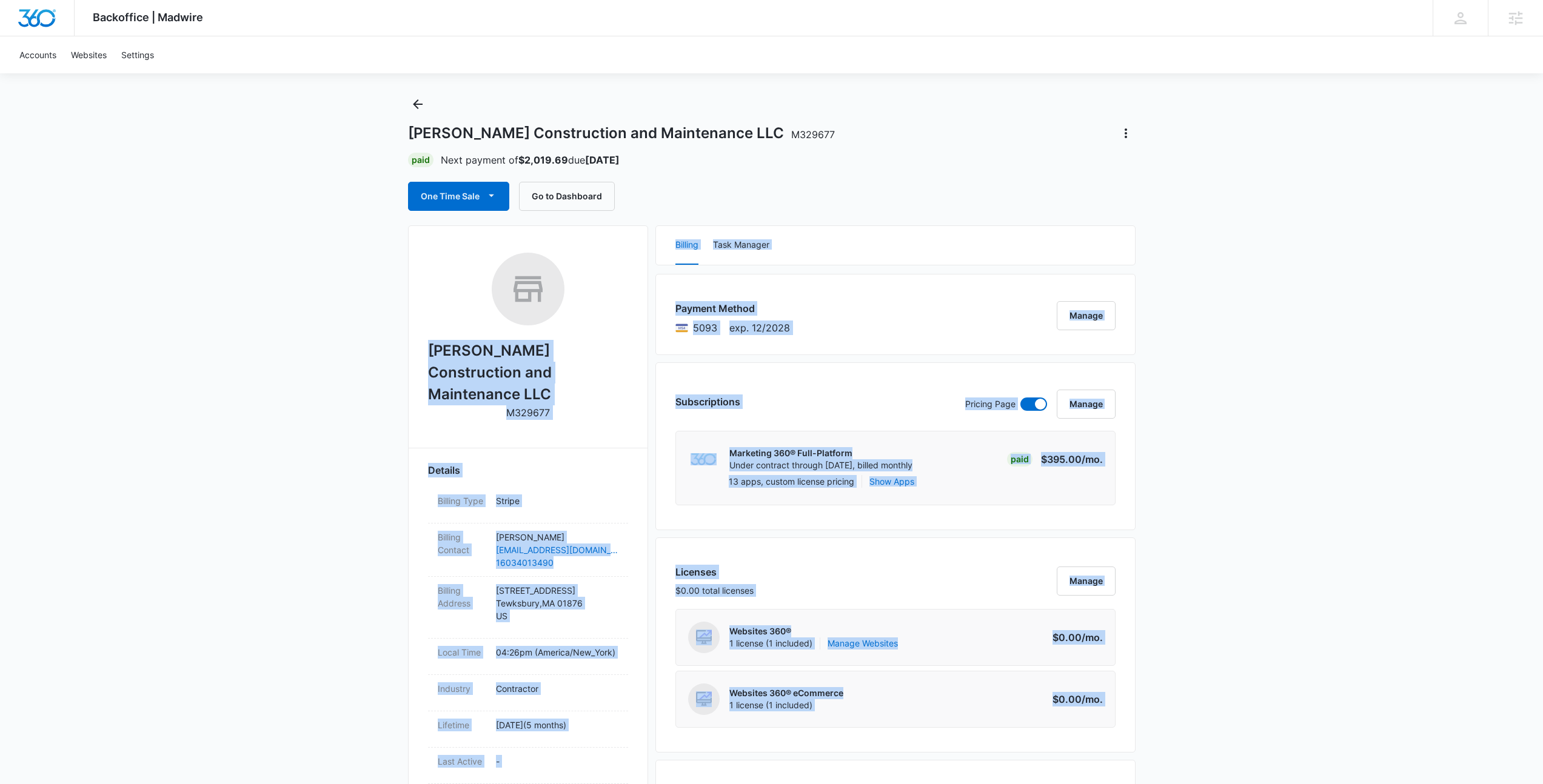
scroll to position [0, 0]
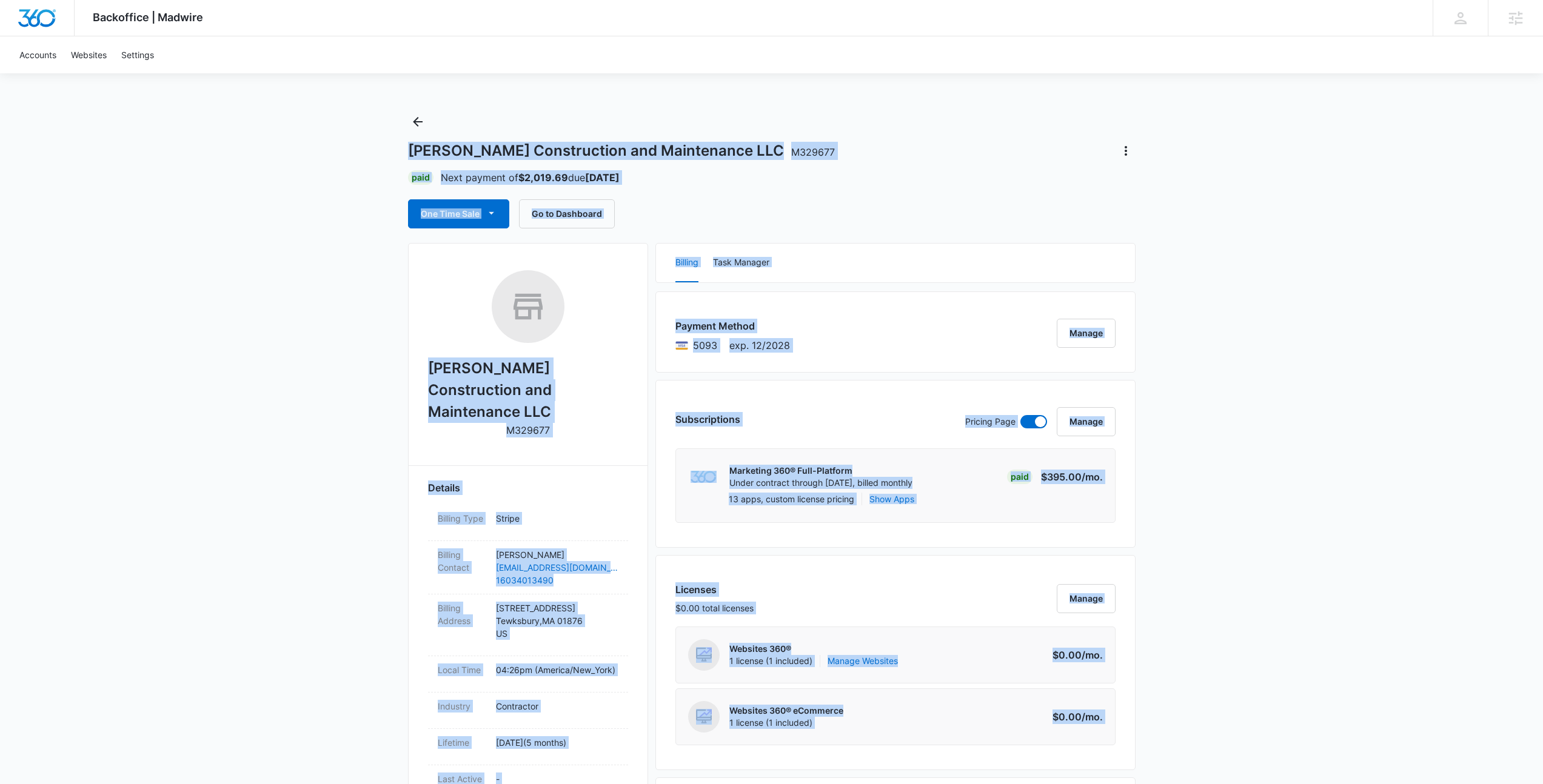
drag, startPoint x: 1139, startPoint y: 668, endPoint x: 346, endPoint y: 116, distance: 966.2
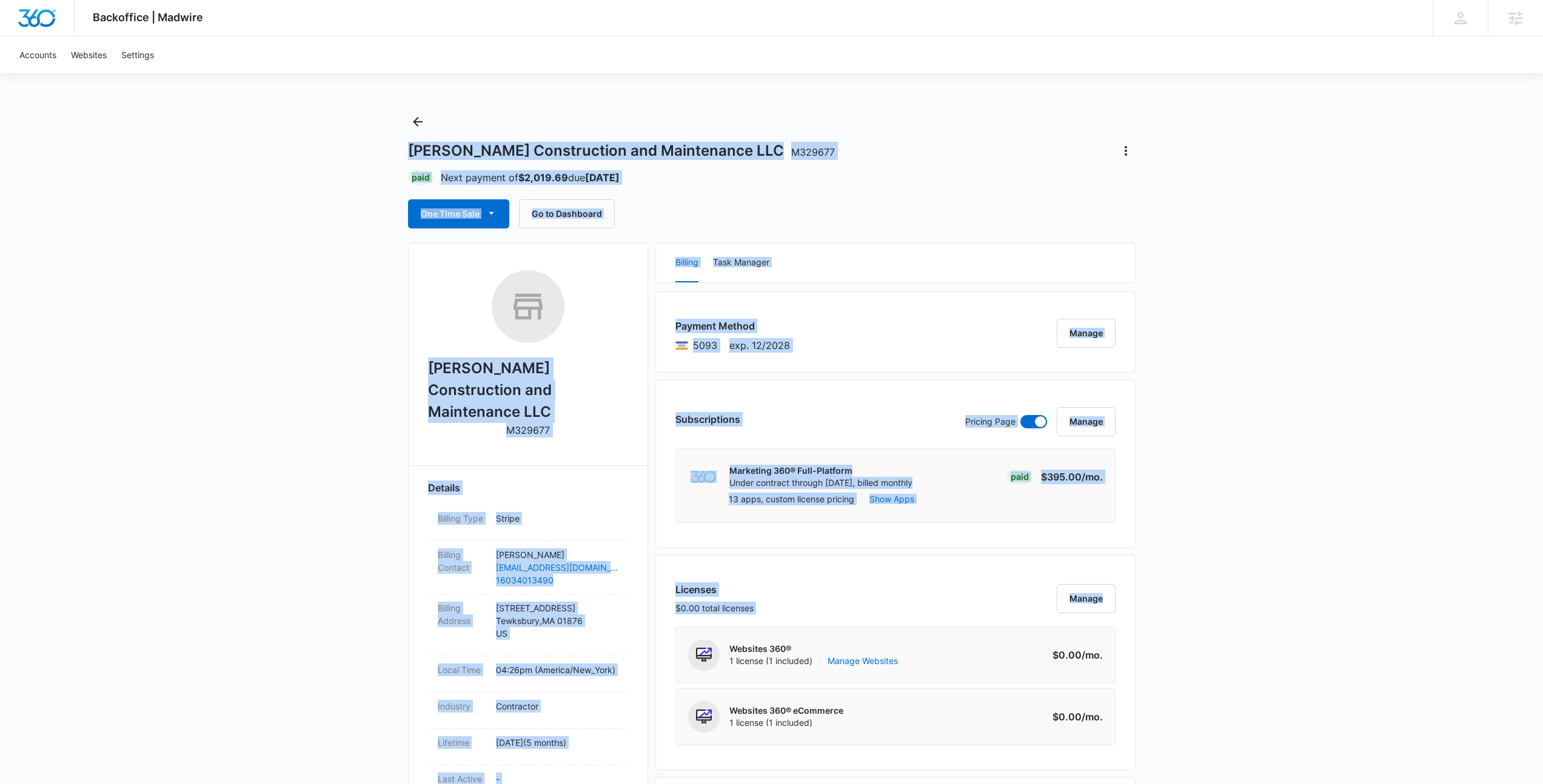
drag, startPoint x: 346, startPoint y: 116, endPoint x: 1169, endPoint y: 614, distance: 961.9
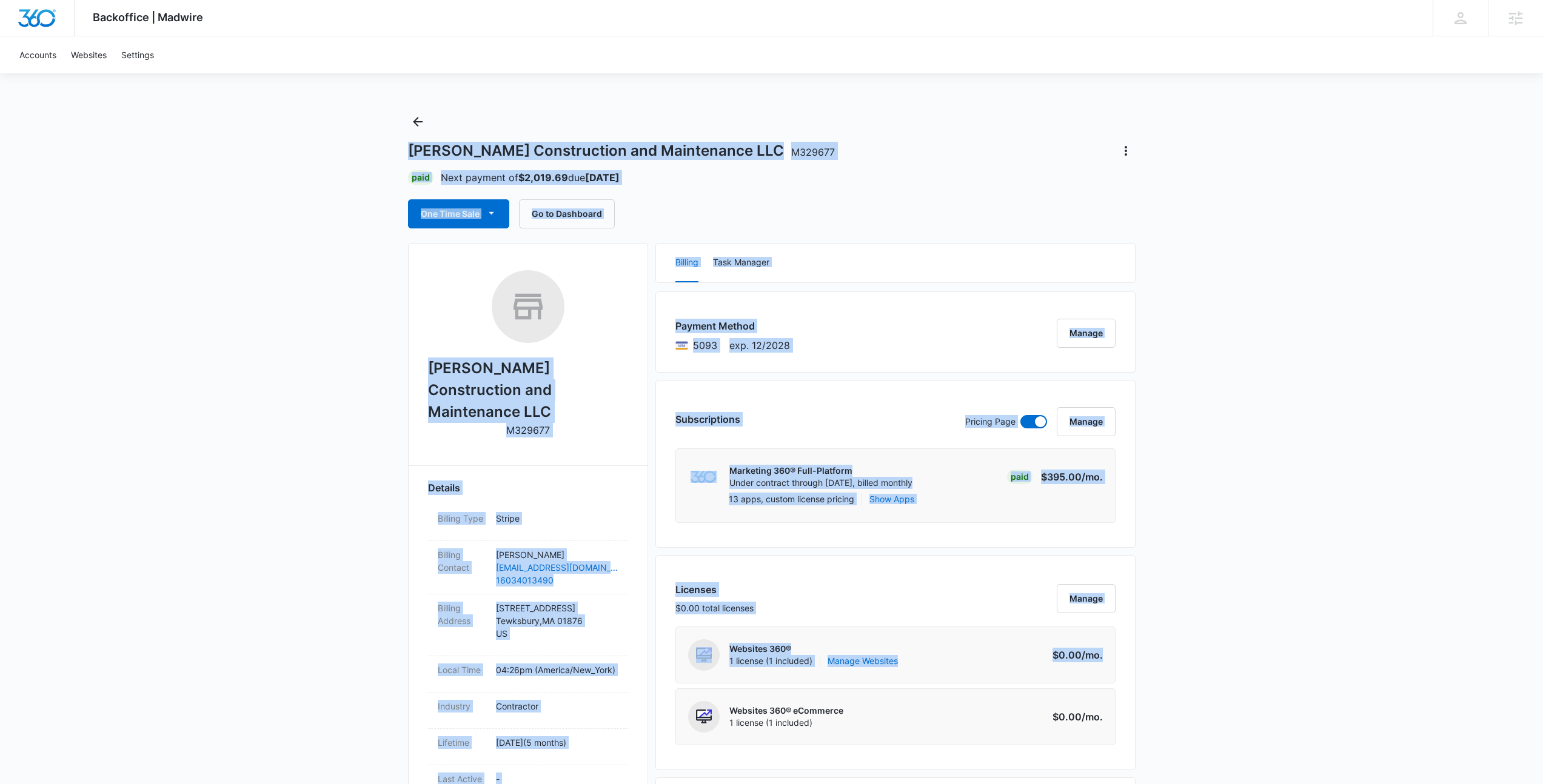
drag, startPoint x: 1075, startPoint y: 628, endPoint x: 218, endPoint y: 81, distance: 1016.7
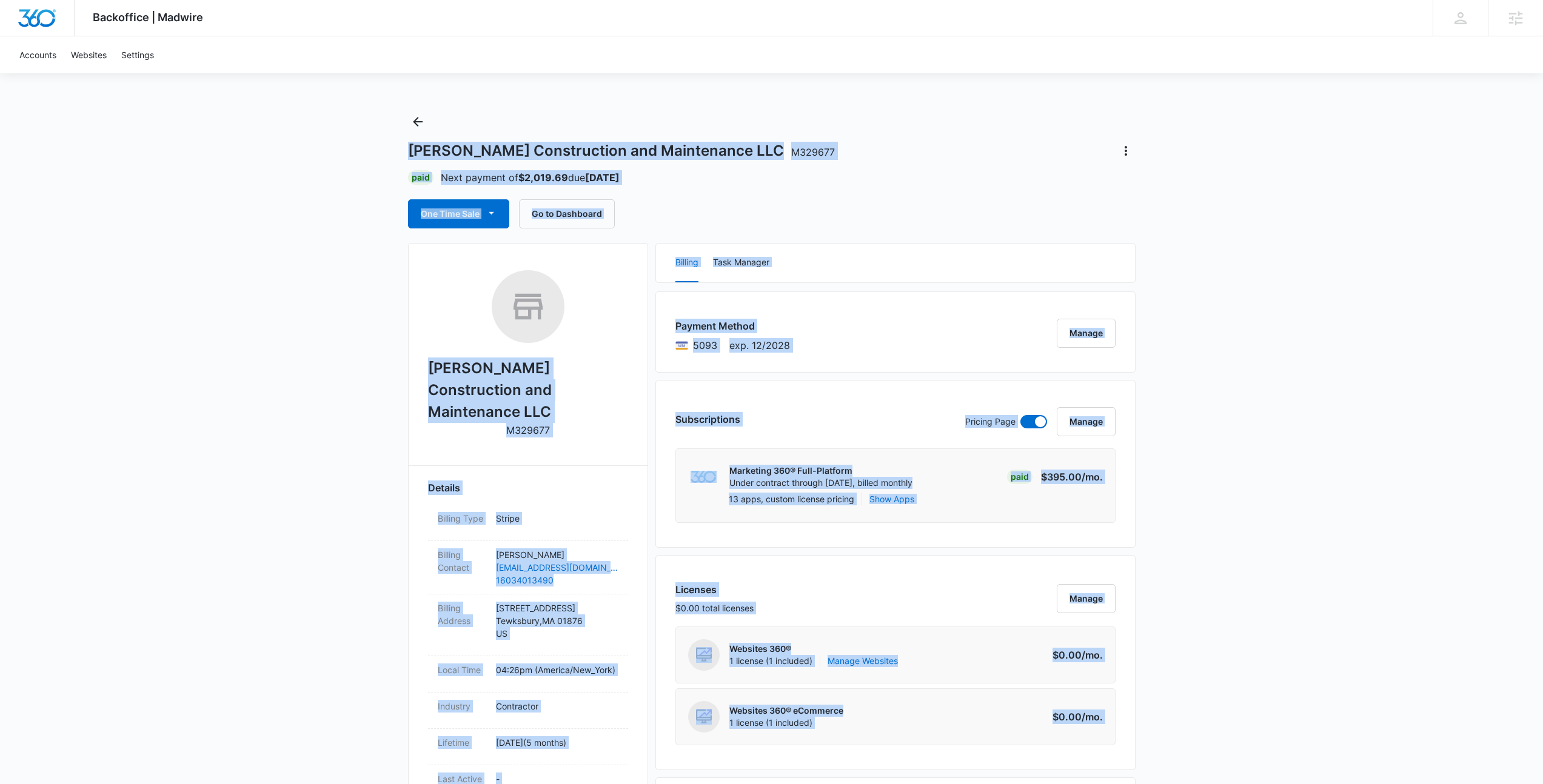
drag, startPoint x: 218, startPoint y: 81, endPoint x: 1121, endPoint y: 731, distance: 1112.6
click at [1121, 731] on div "Licenses $0.00 total licenses Manage Websites 360® 1 license (1 included) Manag…" at bounding box center [895, 662] width 480 height 215
drag, startPoint x: 1121, startPoint y: 731, endPoint x: 46, endPoint y: 109, distance: 1242.0
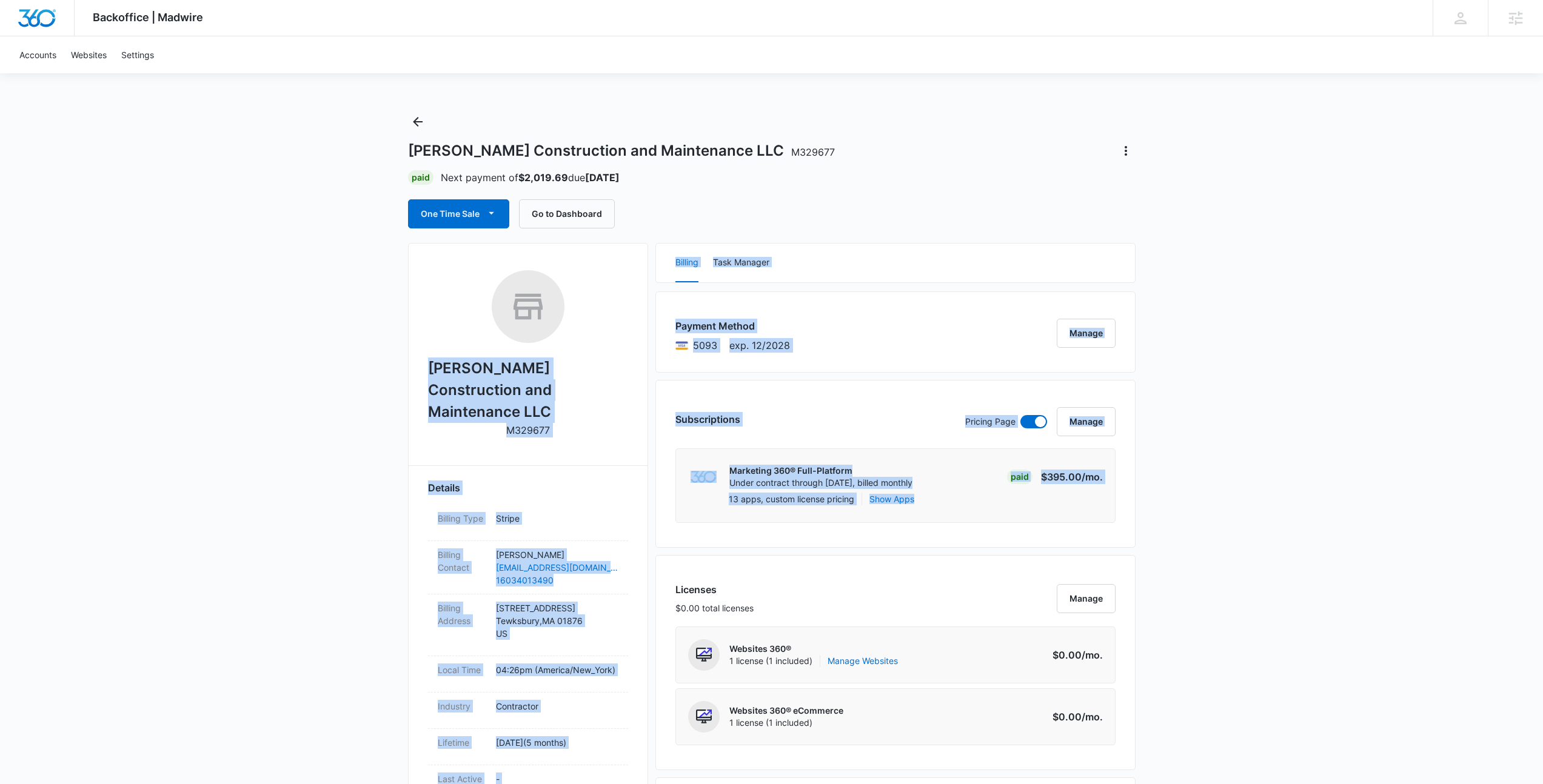
drag, startPoint x: 344, startPoint y: 278, endPoint x: 1256, endPoint y: 537, distance: 948.1
drag, startPoint x: 1255, startPoint y: 537, endPoint x: 1231, endPoint y: 532, distance: 24.5
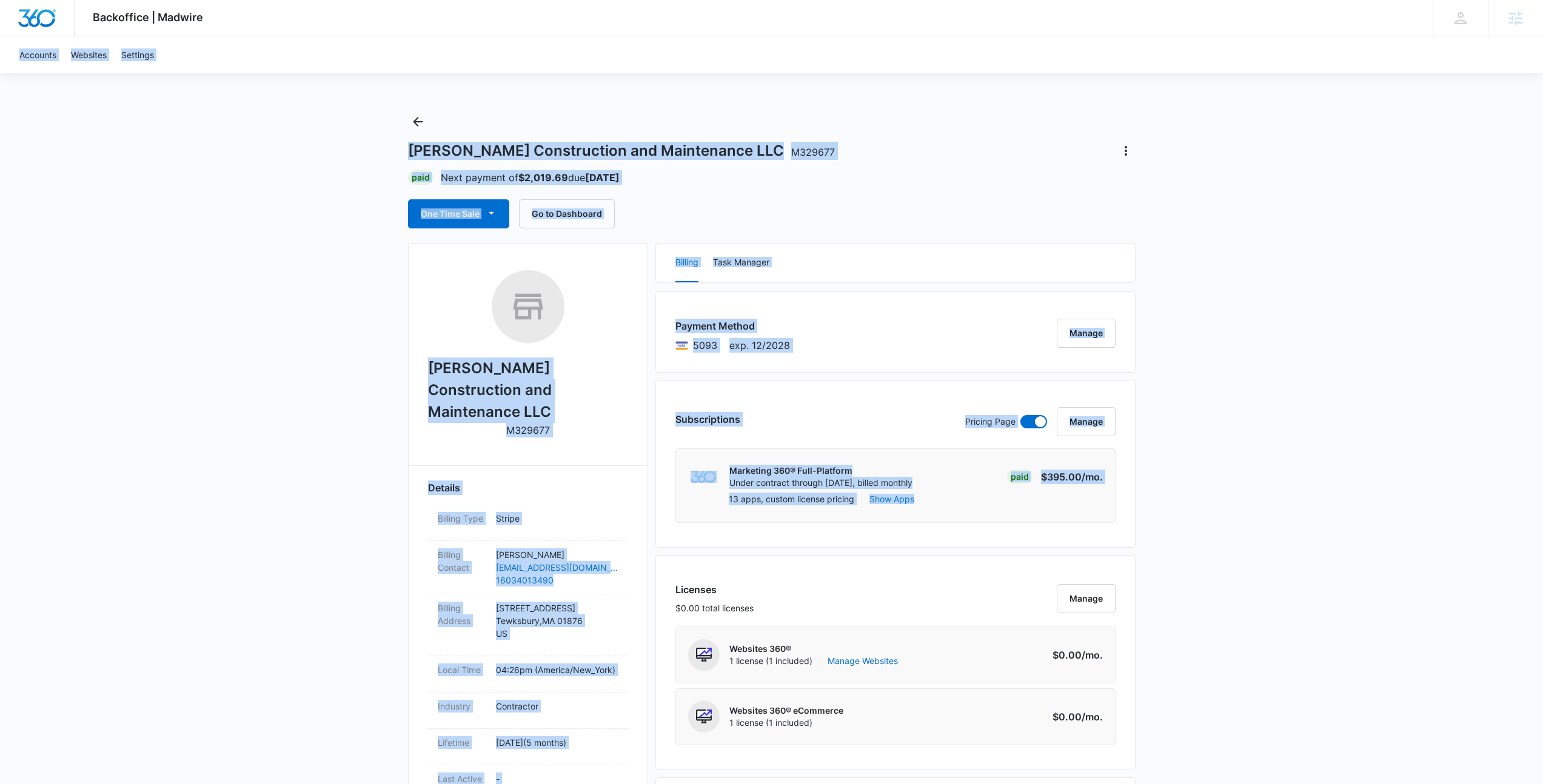
drag, startPoint x: 1223, startPoint y: 530, endPoint x: 105, endPoint y: 25, distance: 1226.8
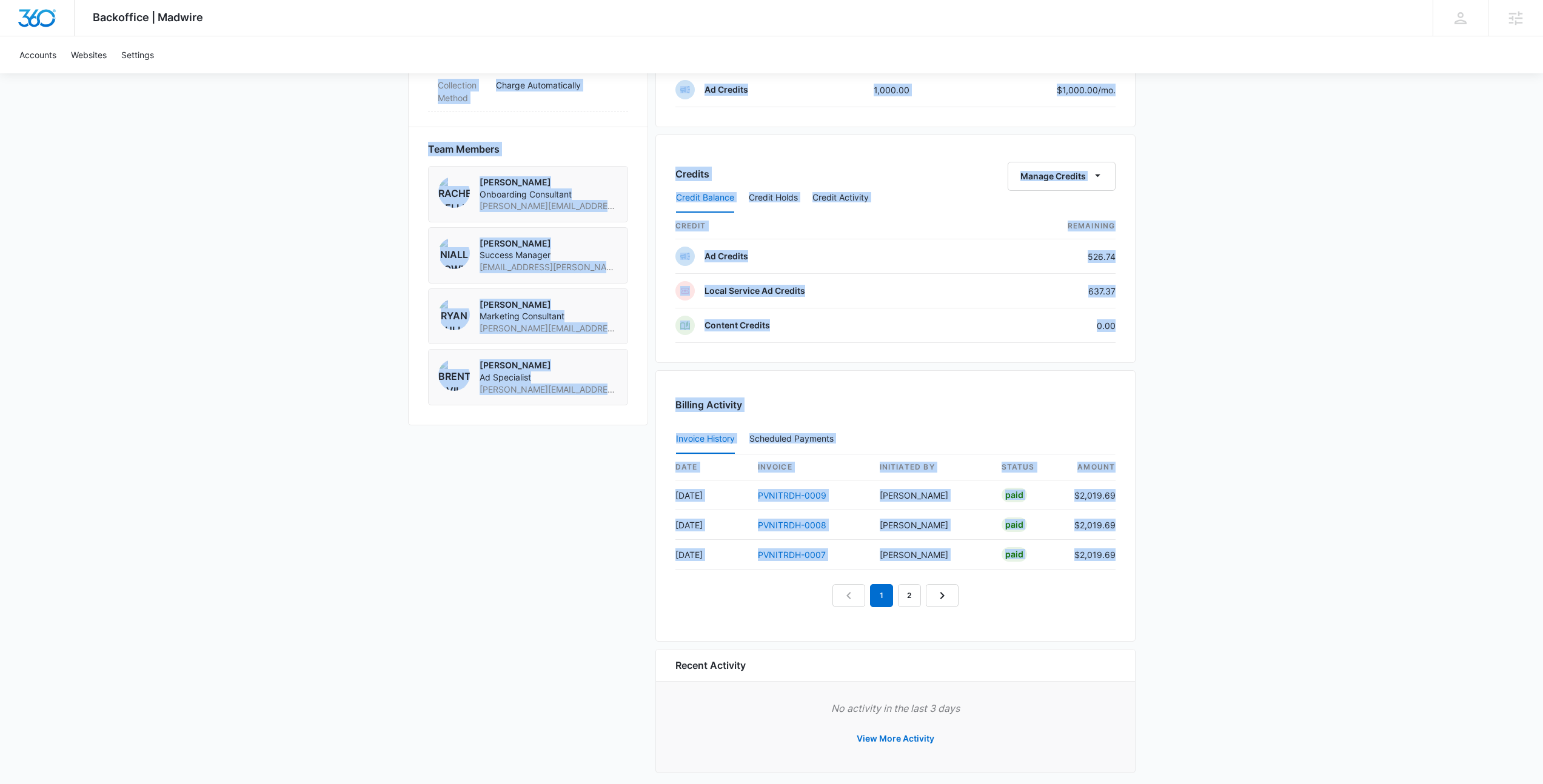
scroll to position [849, 0]
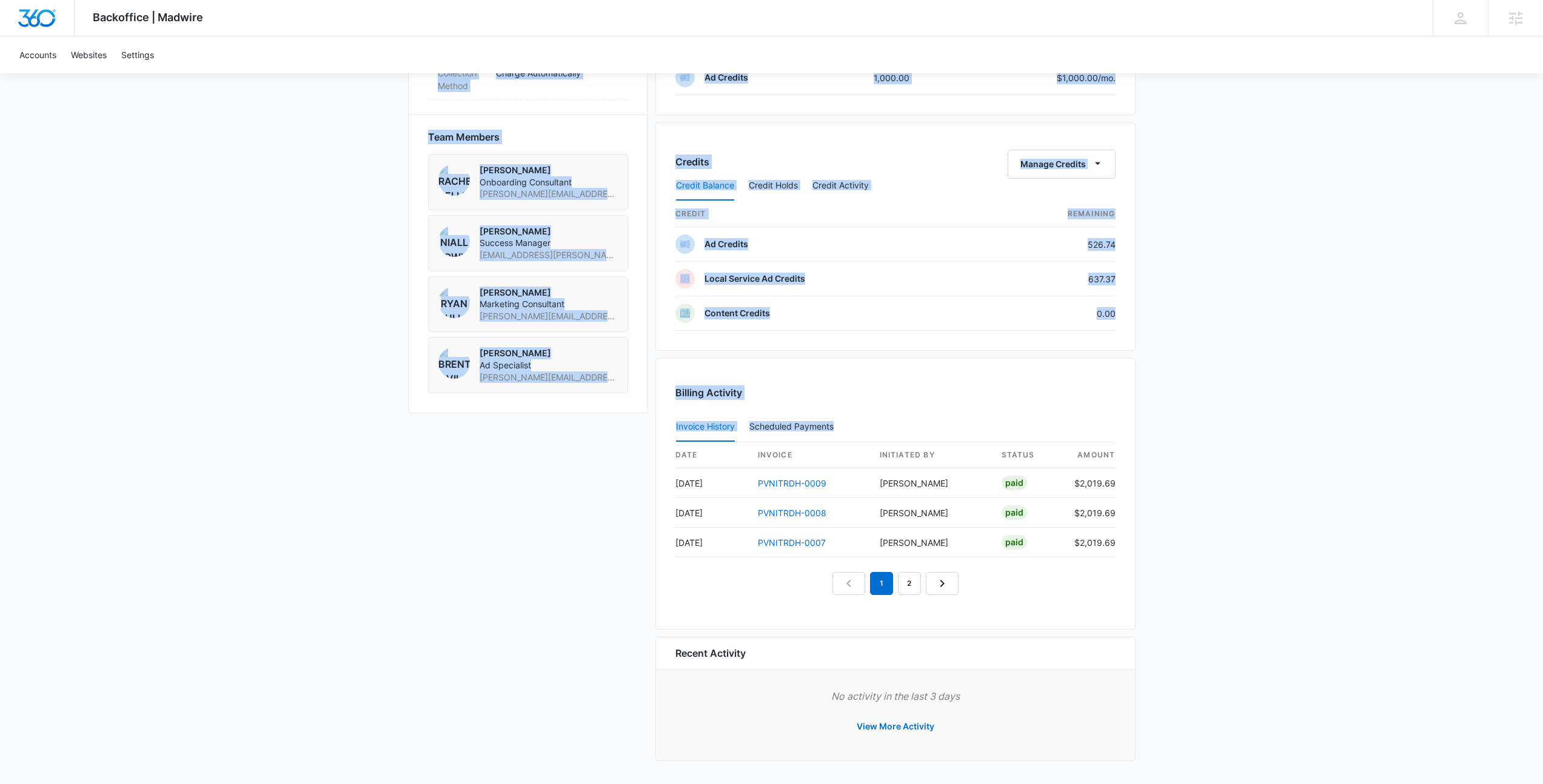
drag, startPoint x: 365, startPoint y: 195, endPoint x: 1120, endPoint y: 552, distance: 835.1
click at [1120, 552] on div "Billing Activity Invoice History Scheduled Payments 0 date invoice Initiated By…" at bounding box center [895, 494] width 480 height 272
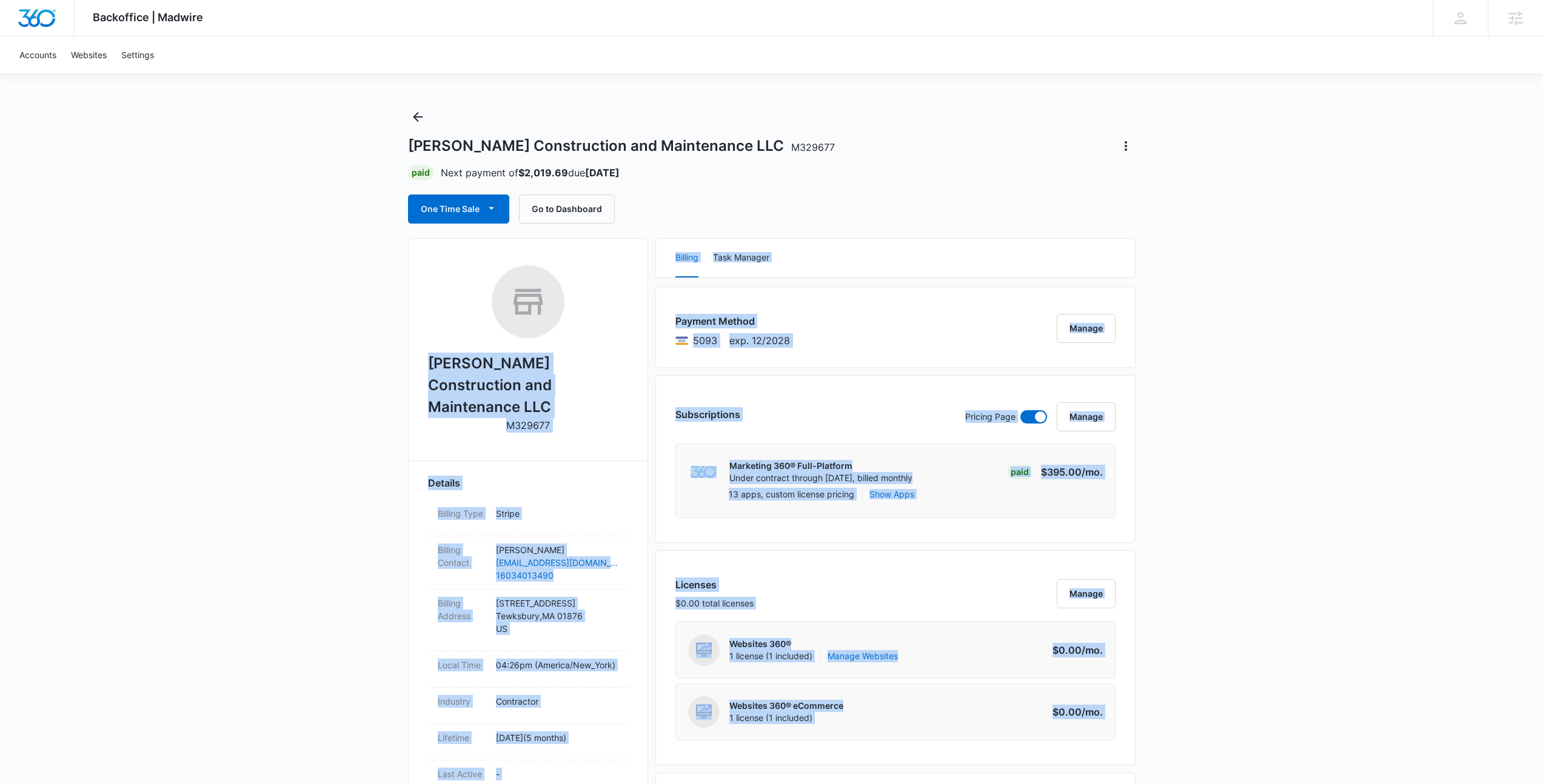
scroll to position [0, 0]
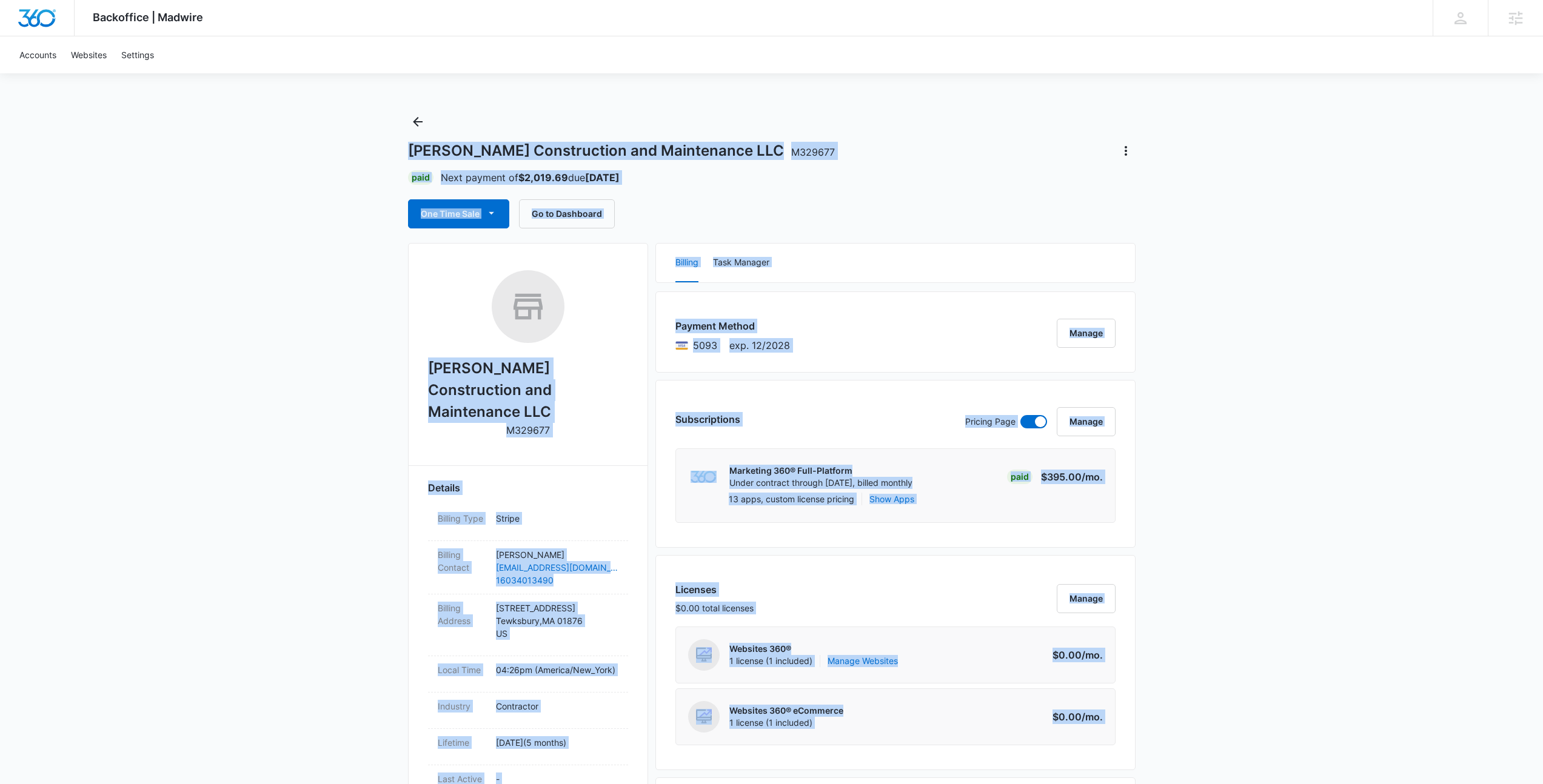
drag, startPoint x: 1120, startPoint y: 552, endPoint x: 322, endPoint y: 127, distance: 904.1
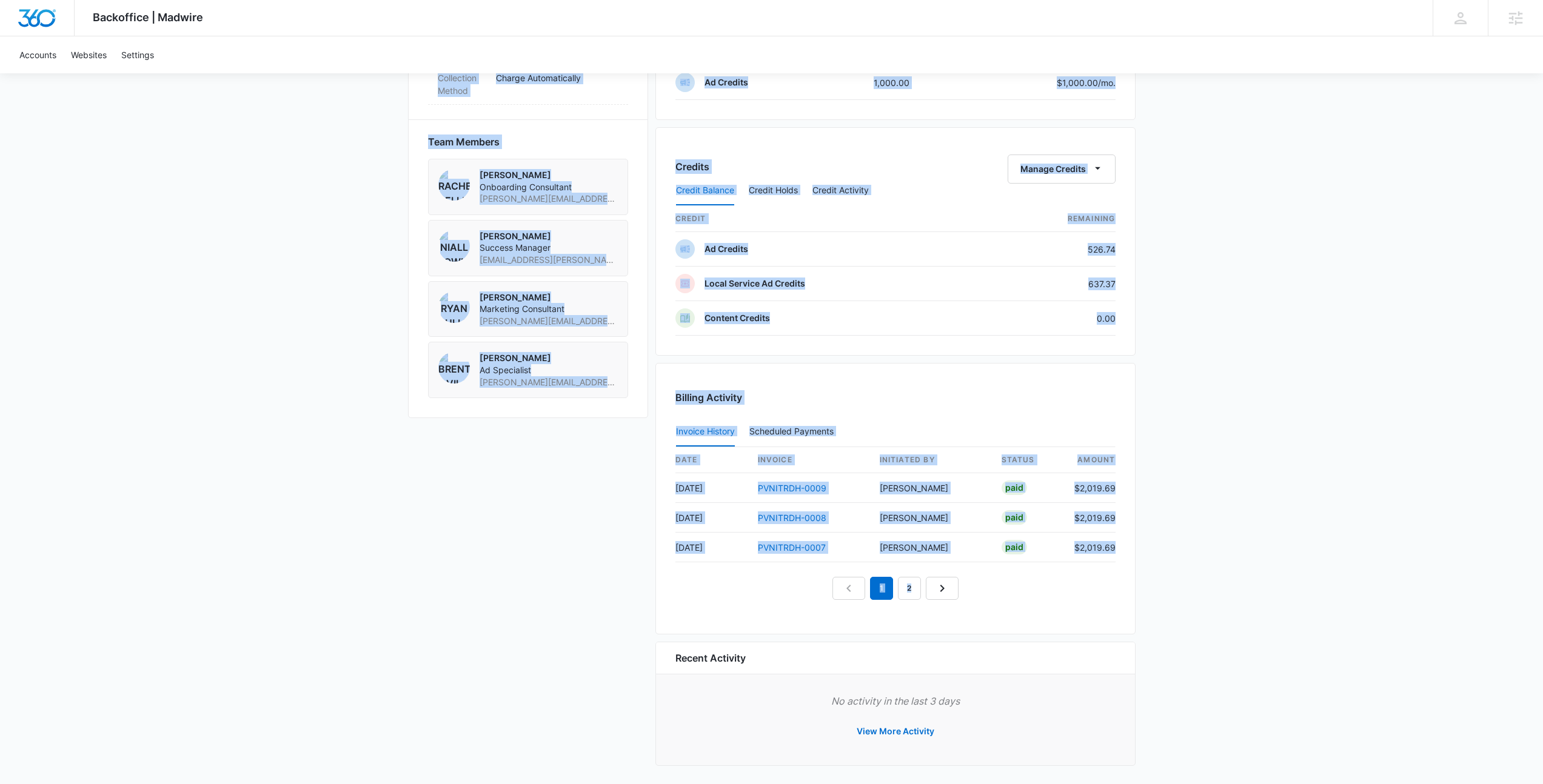
scroll to position [849, 0]
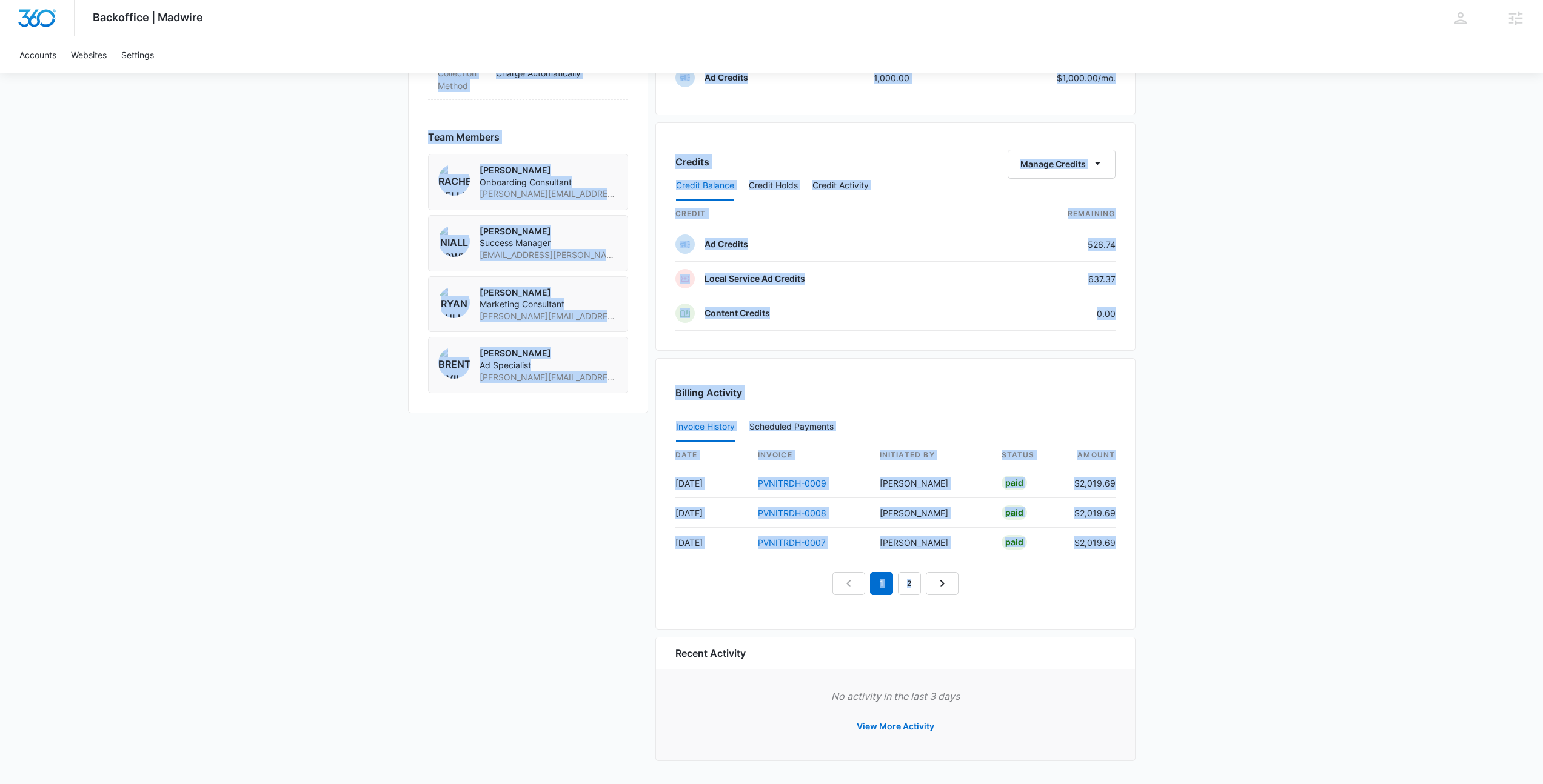
drag, startPoint x: 322, startPoint y: 127, endPoint x: 1106, endPoint y: 602, distance: 916.7
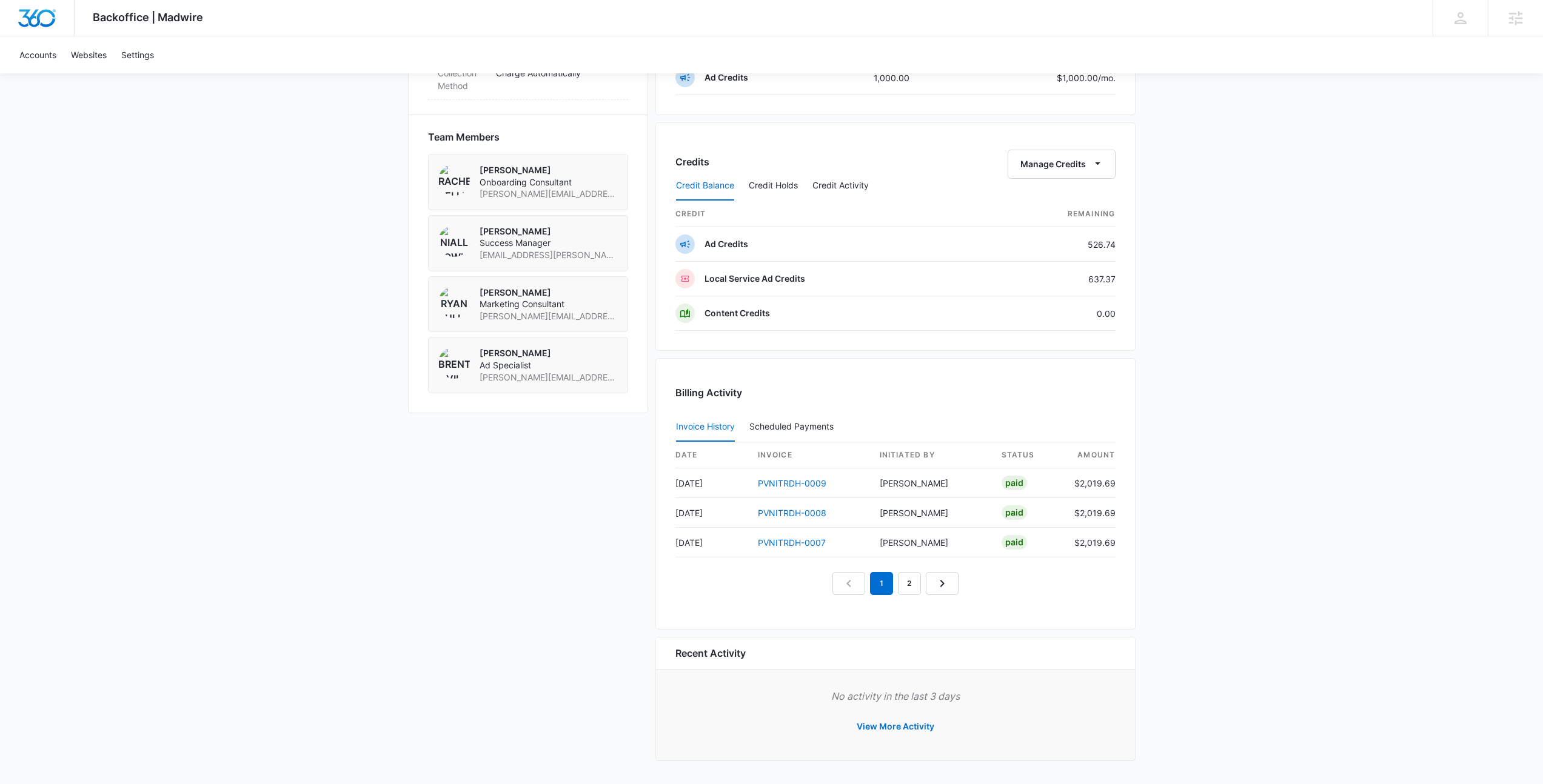
click at [1106, 602] on div "Billing Activity Invoice History Scheduled Payments 0 date invoice Initiated By…" at bounding box center [895, 494] width 480 height 272
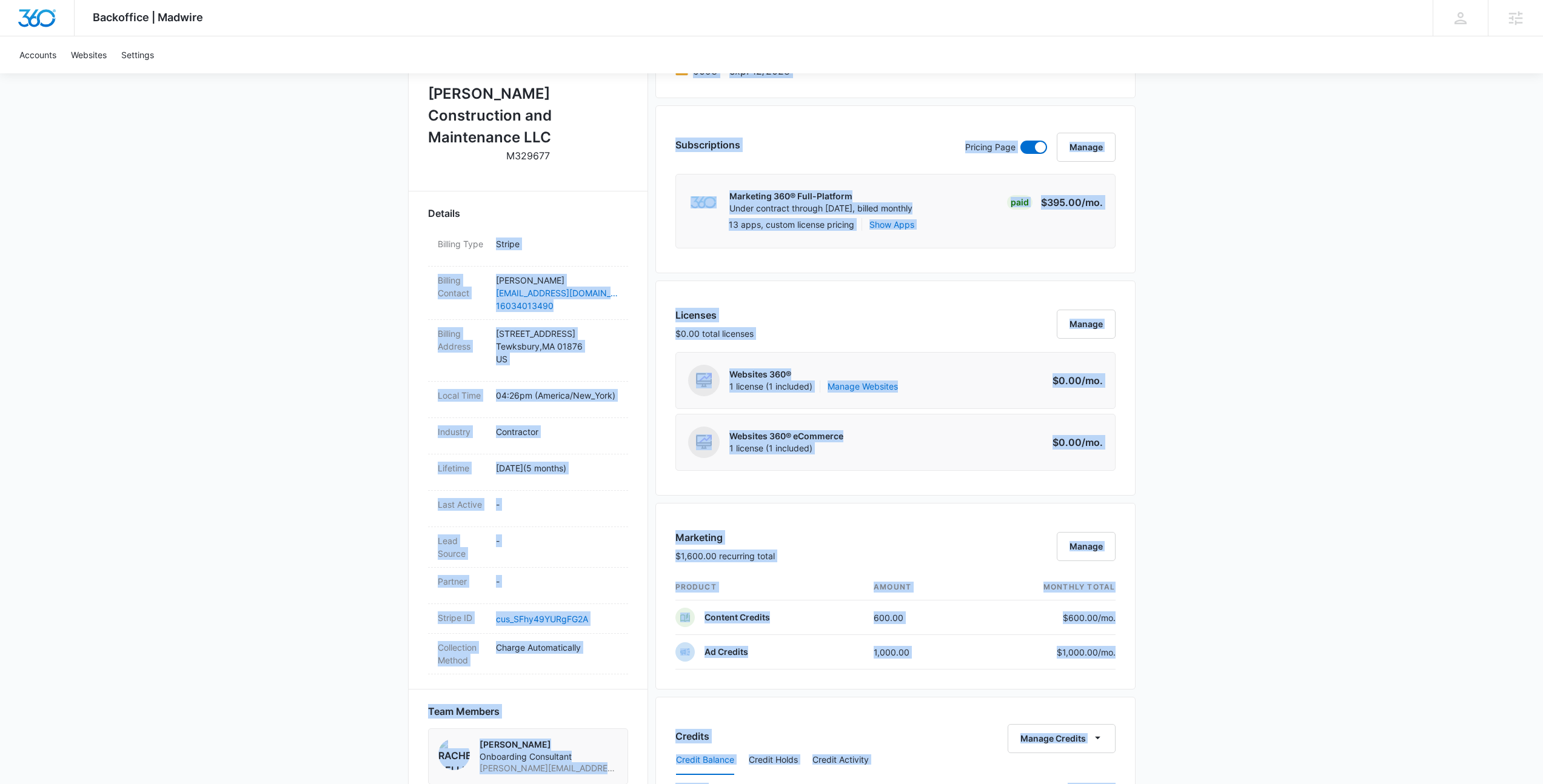
scroll to position [0, 0]
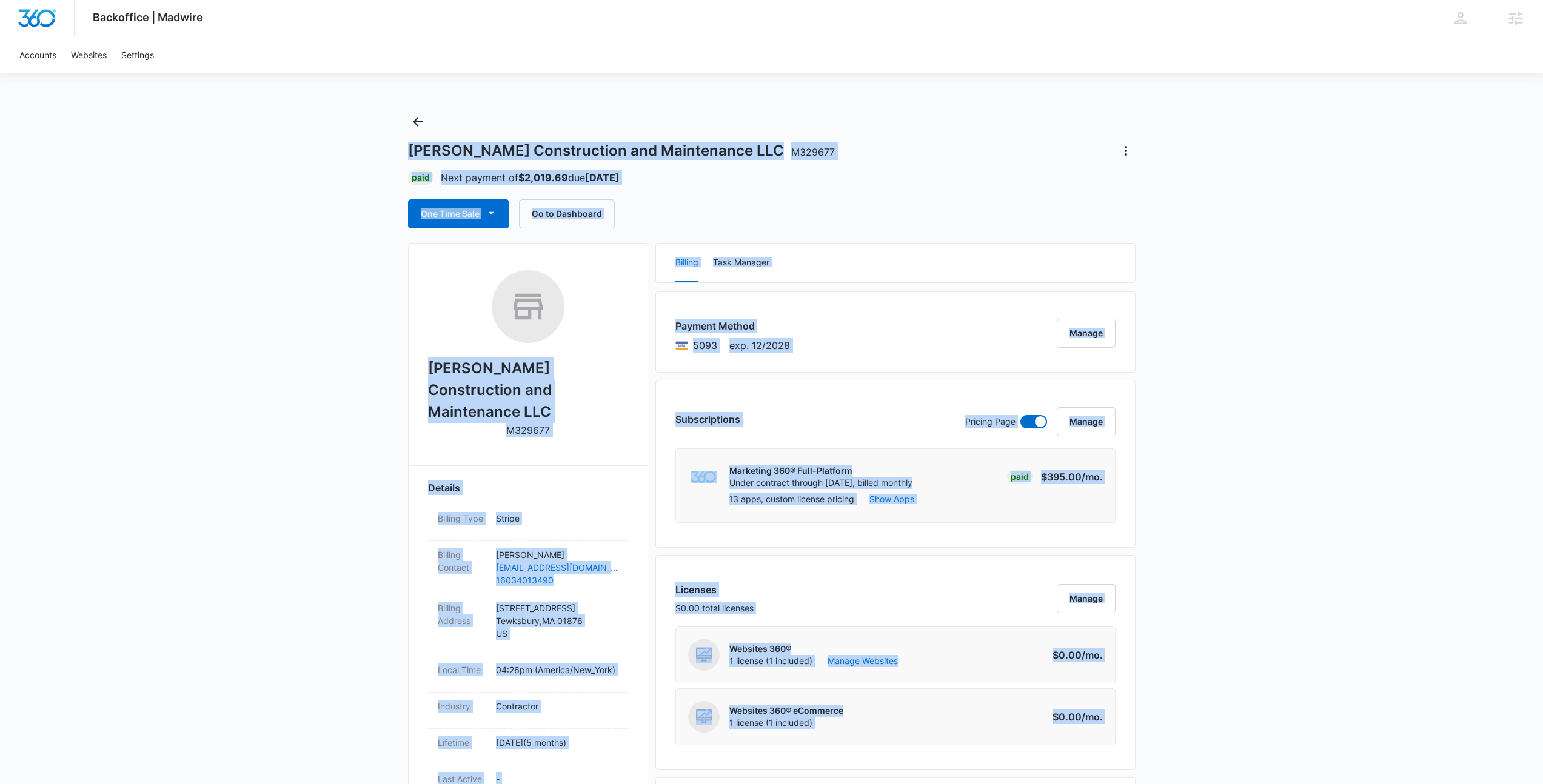
drag, startPoint x: 1039, startPoint y: 591, endPoint x: 259, endPoint y: 158, distance: 892.1
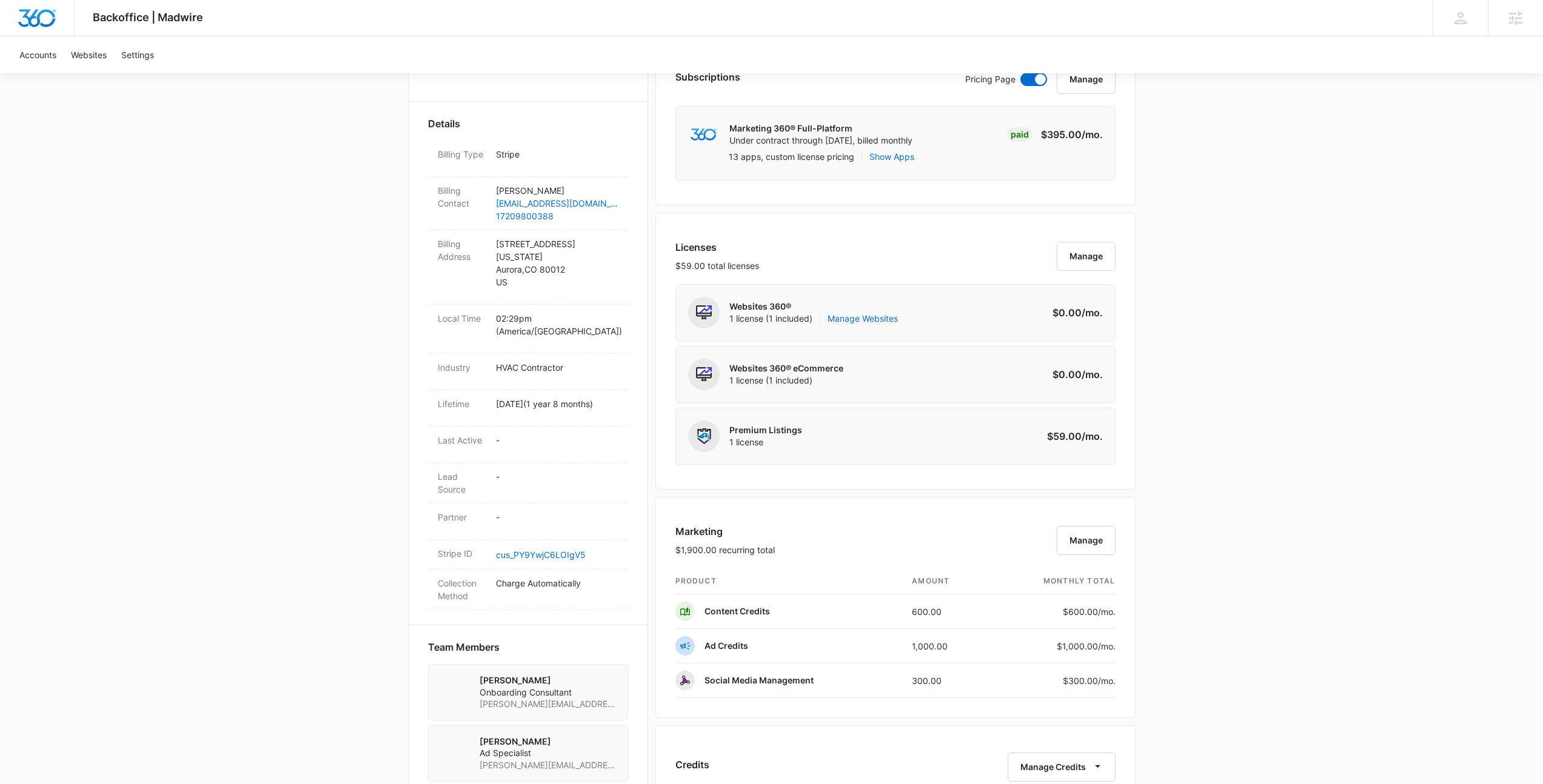
scroll to position [798, 0]
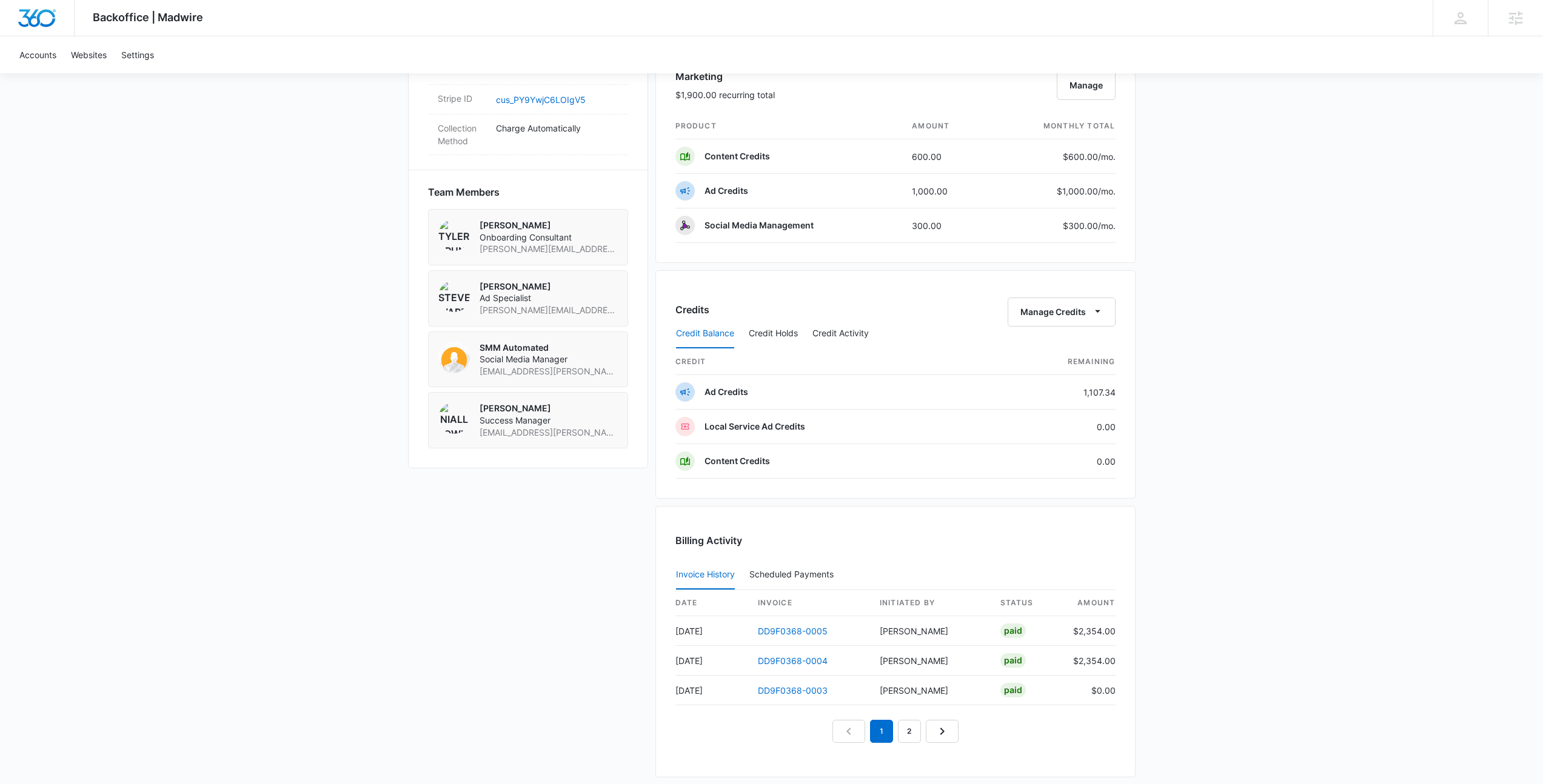
click at [305, 150] on div "Backoffice | Madwire Apps Settings NF Niall Fowler niall.fowler@madwire.com My …" at bounding box center [772, 87] width 1543 height 1771
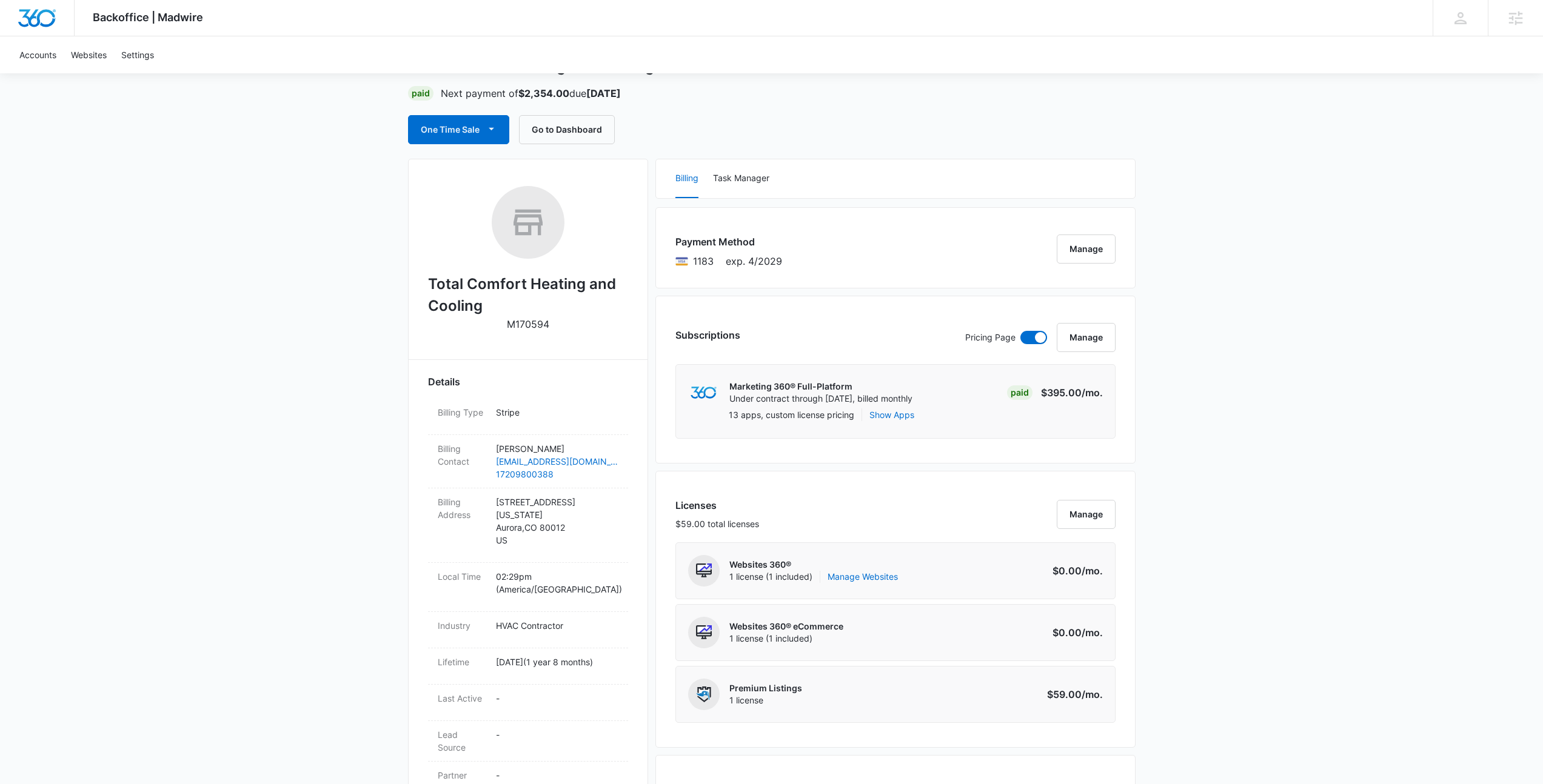
scroll to position [0, 0]
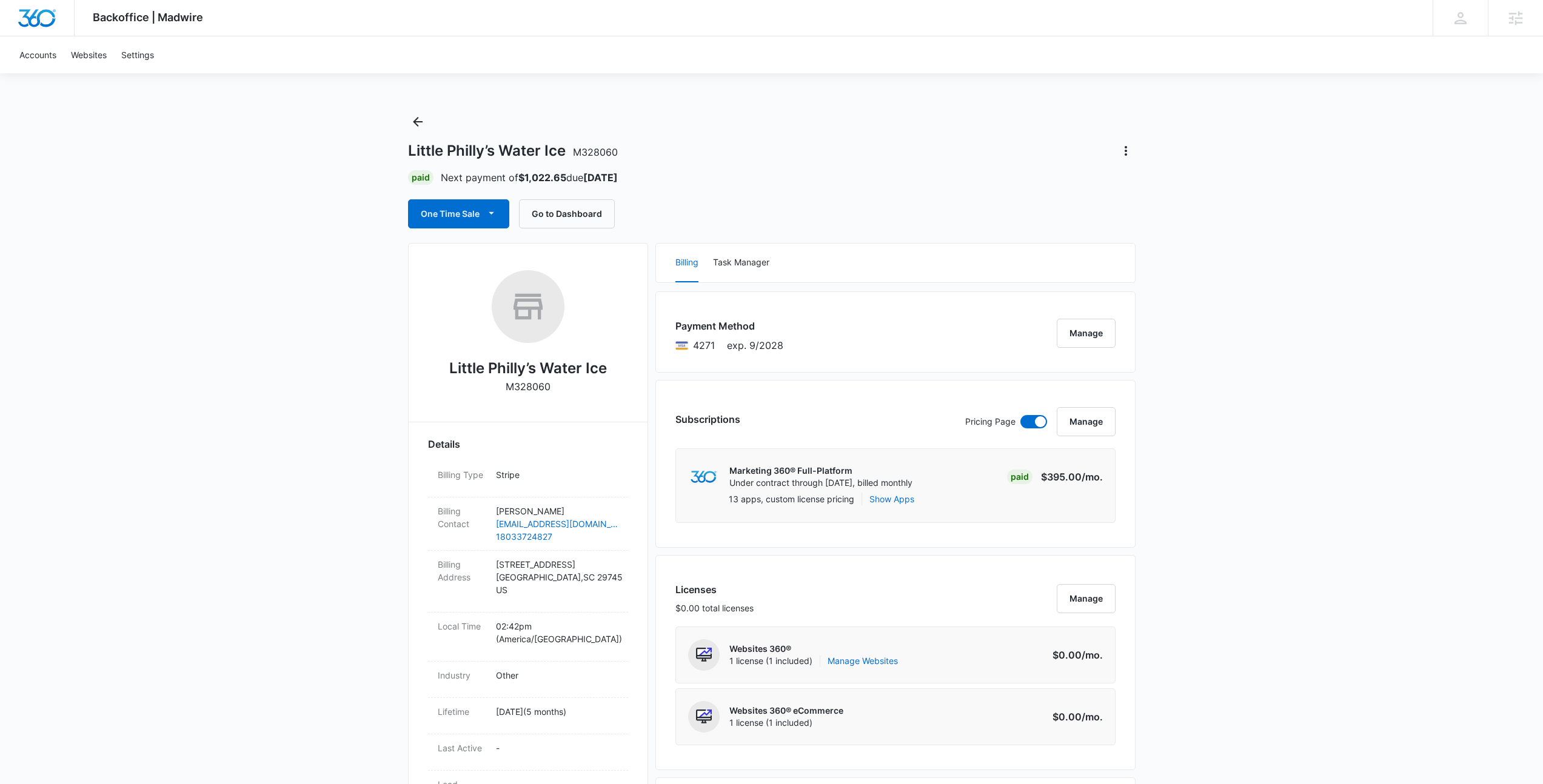
click at [792, 147] on div "Little Philly’s Water Ice M328060" at bounding box center [772, 151] width 727 height 20
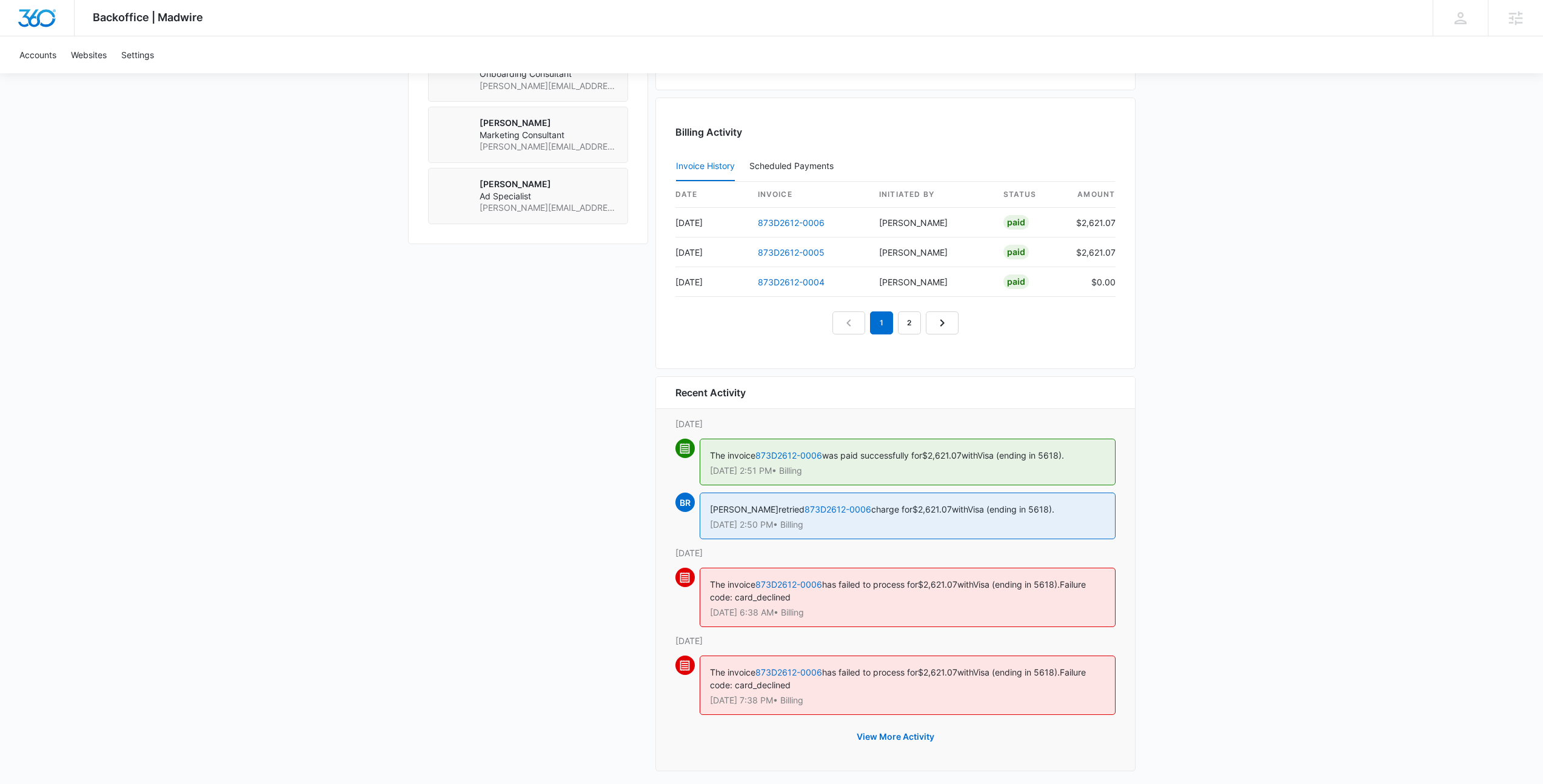
scroll to position [1154, 0]
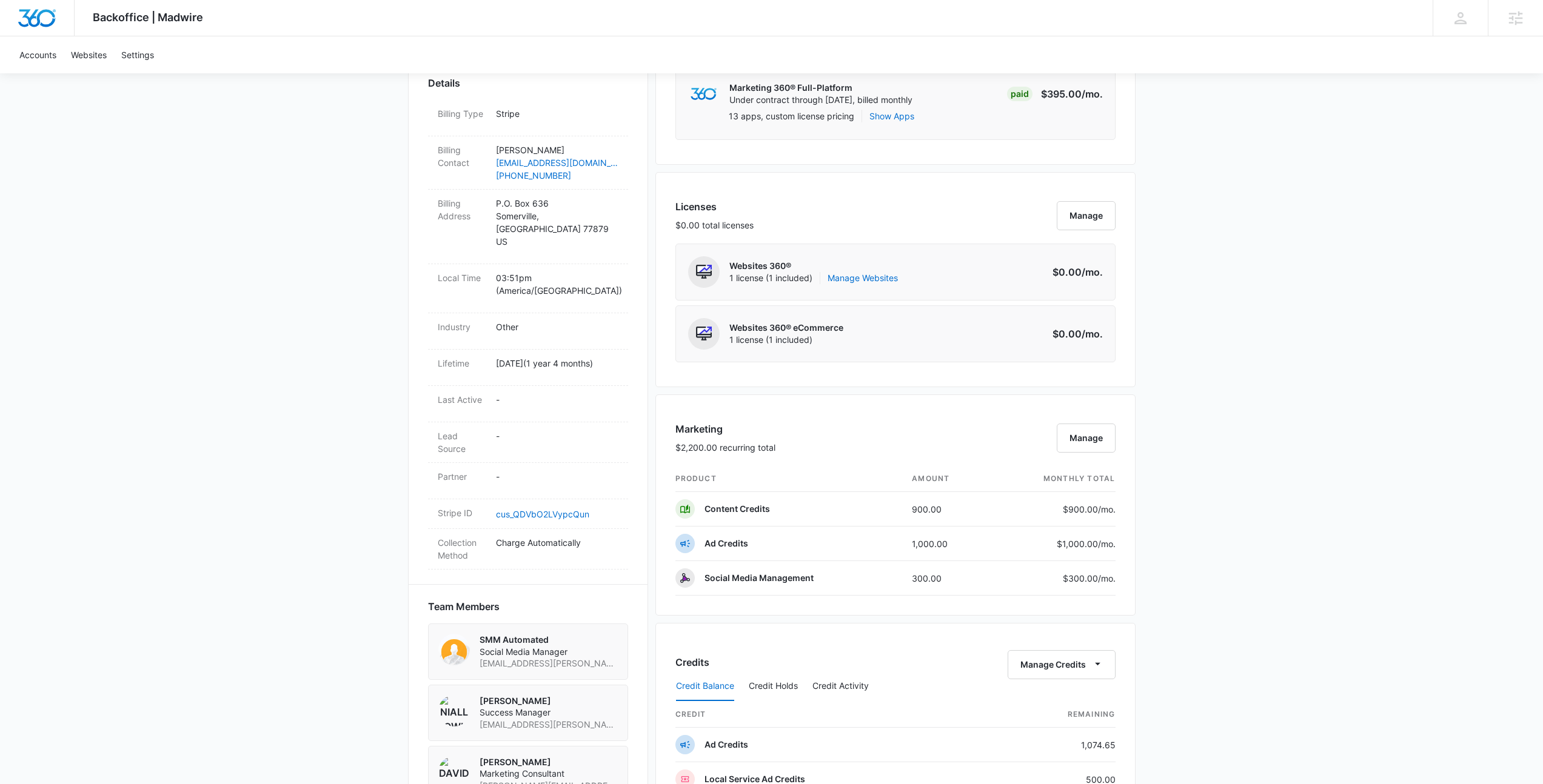
scroll to position [0, 0]
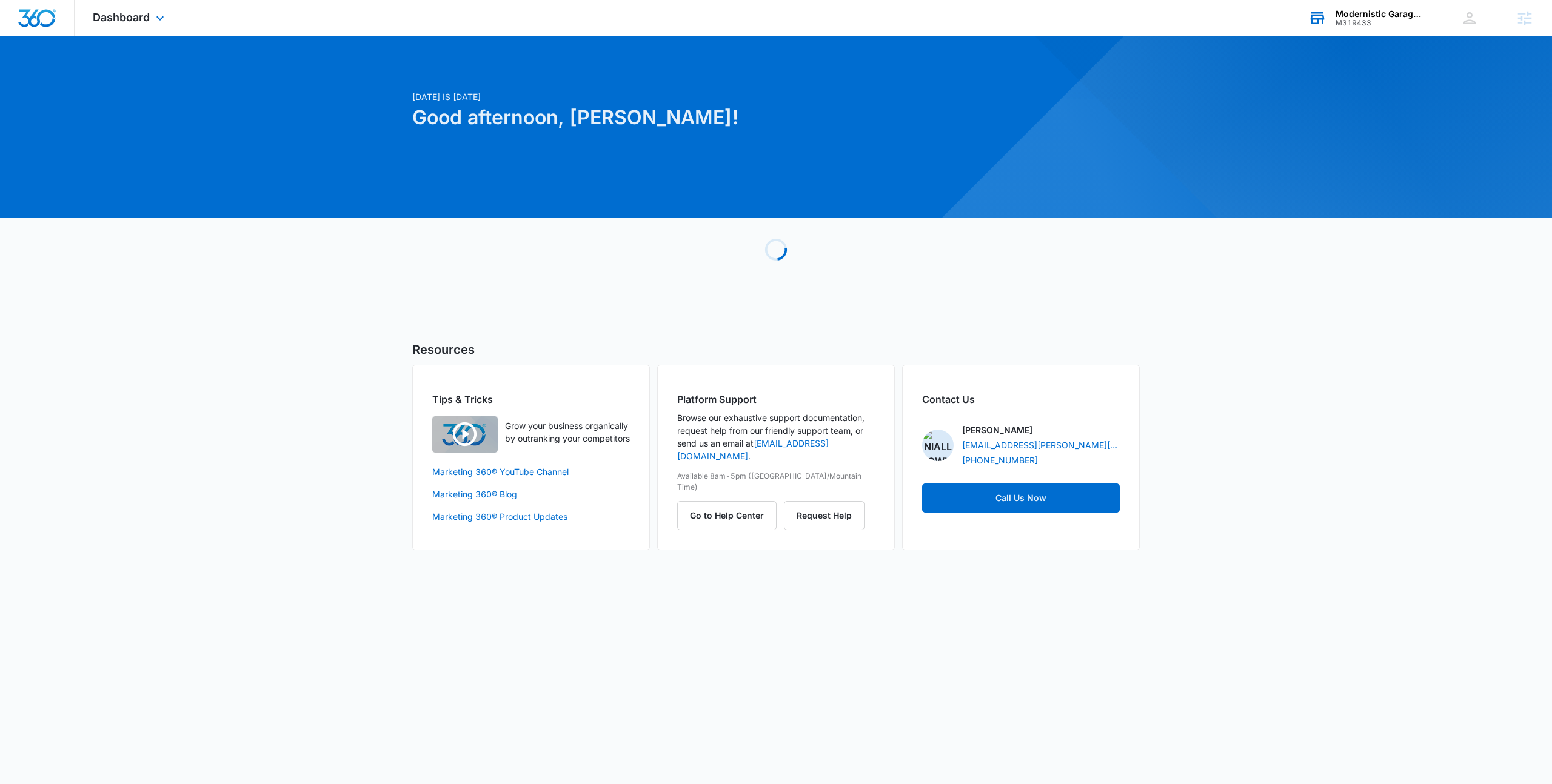
click at [1324, 7] on div "Modernistic Garage Doors M319433 Your Accounts View All" at bounding box center [1365, 18] width 151 height 35
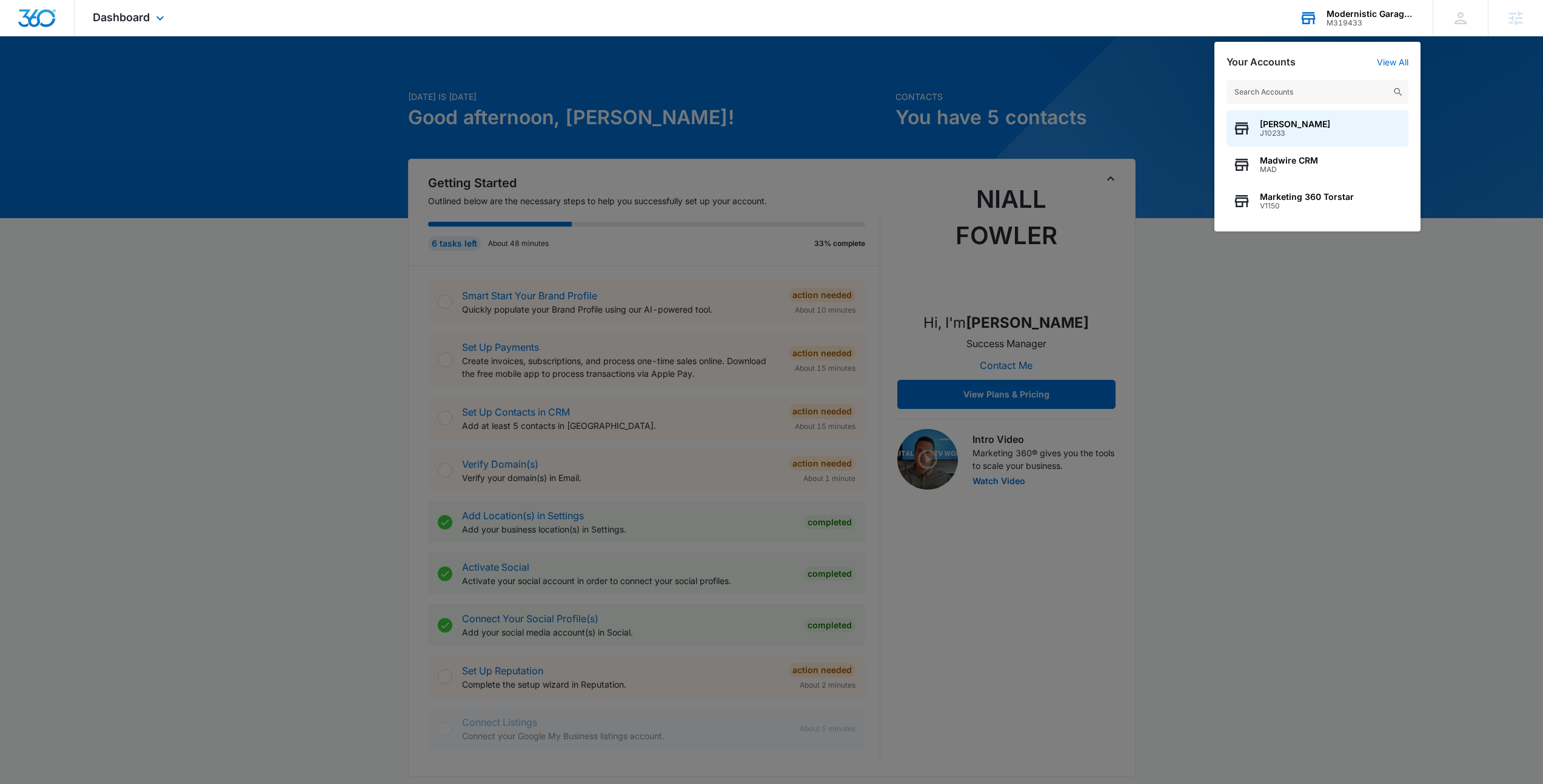
click at [1314, 88] on input "text" at bounding box center [1316, 92] width 182 height 25
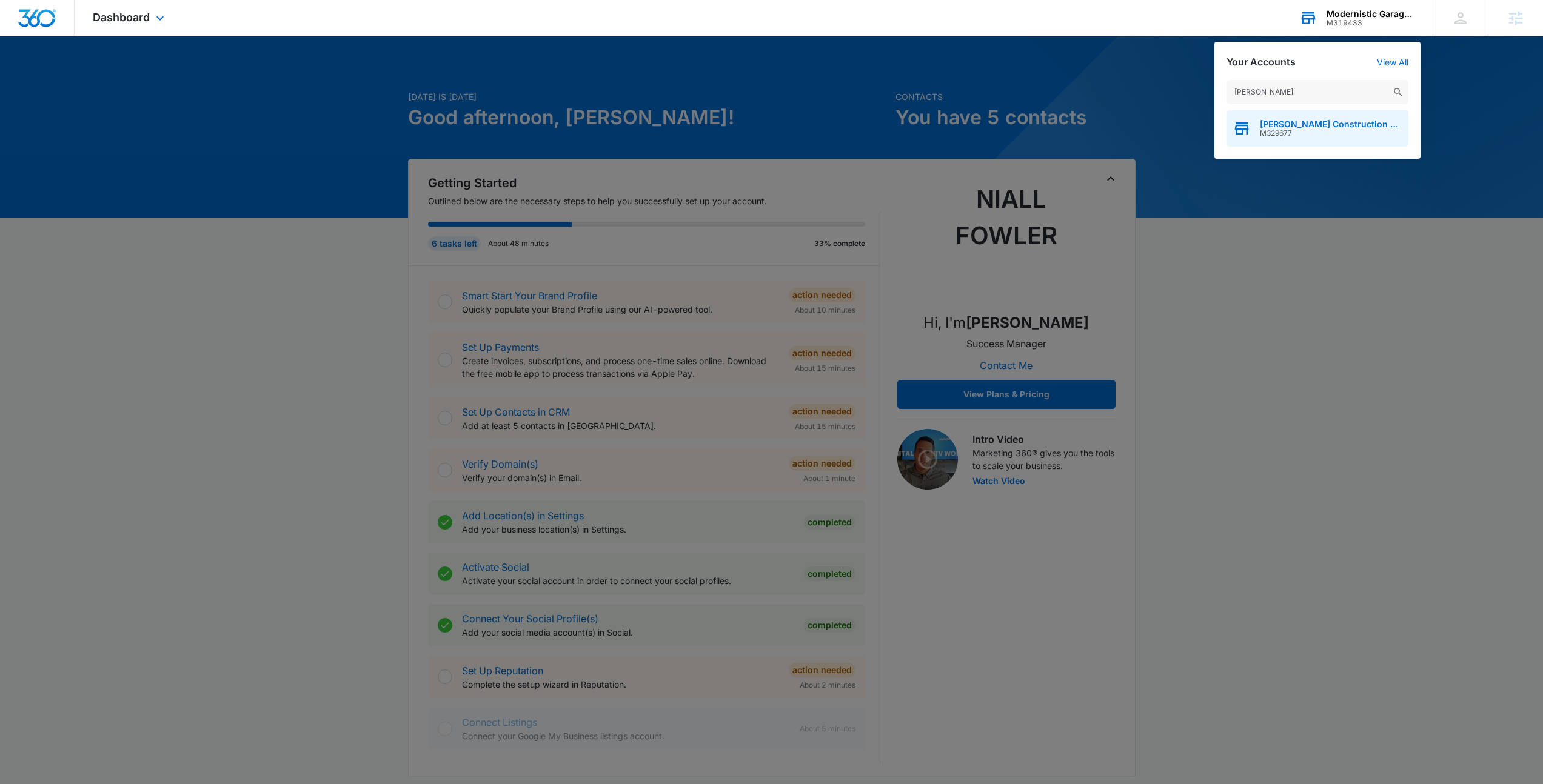
type input "[PERSON_NAME]"
click at [1291, 128] on span "[PERSON_NAME] Construction and Maintenance LLC" at bounding box center [1330, 125] width 142 height 10
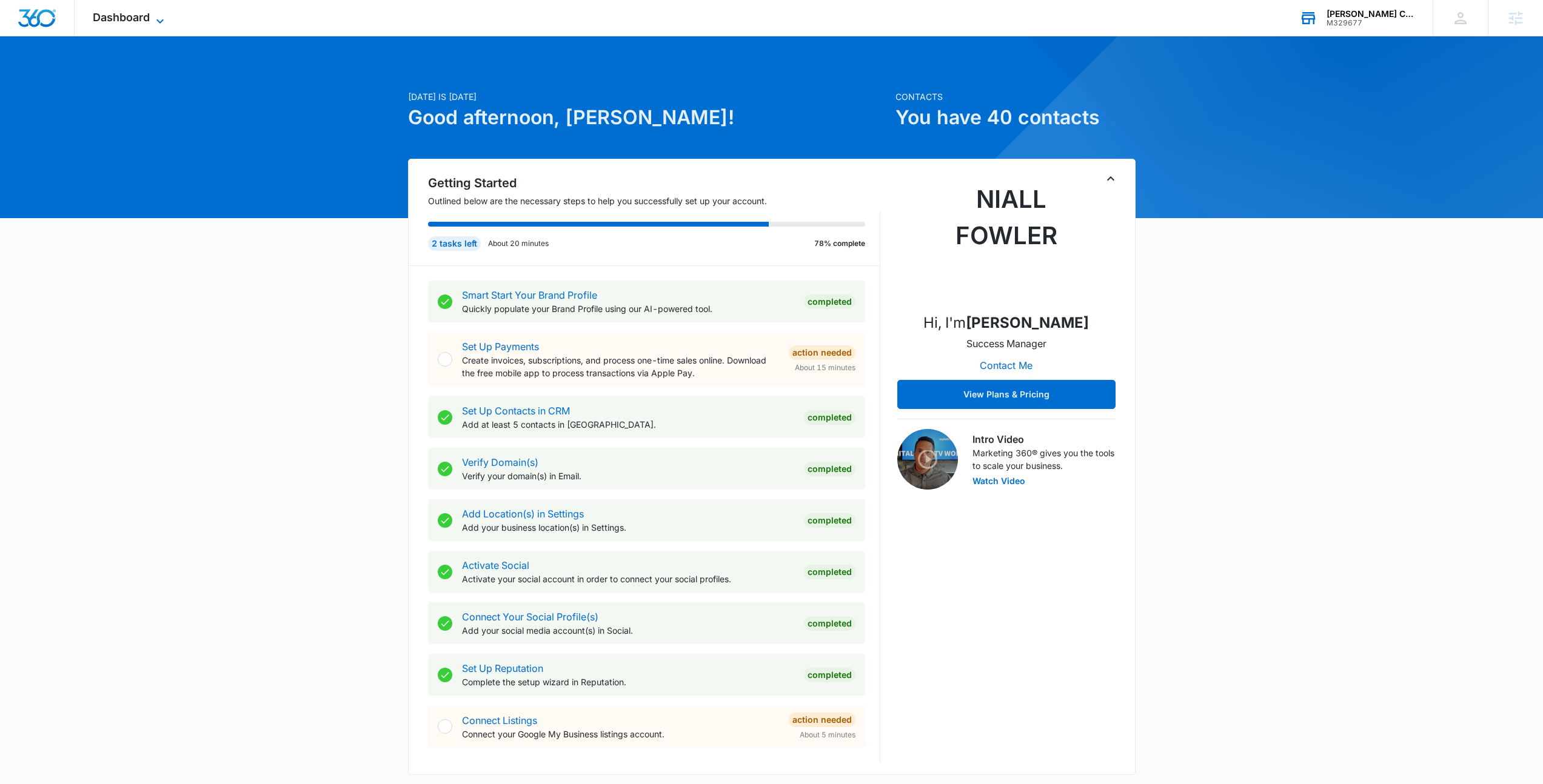
click at [133, 11] on span "Dashboard" at bounding box center [121, 17] width 57 height 13
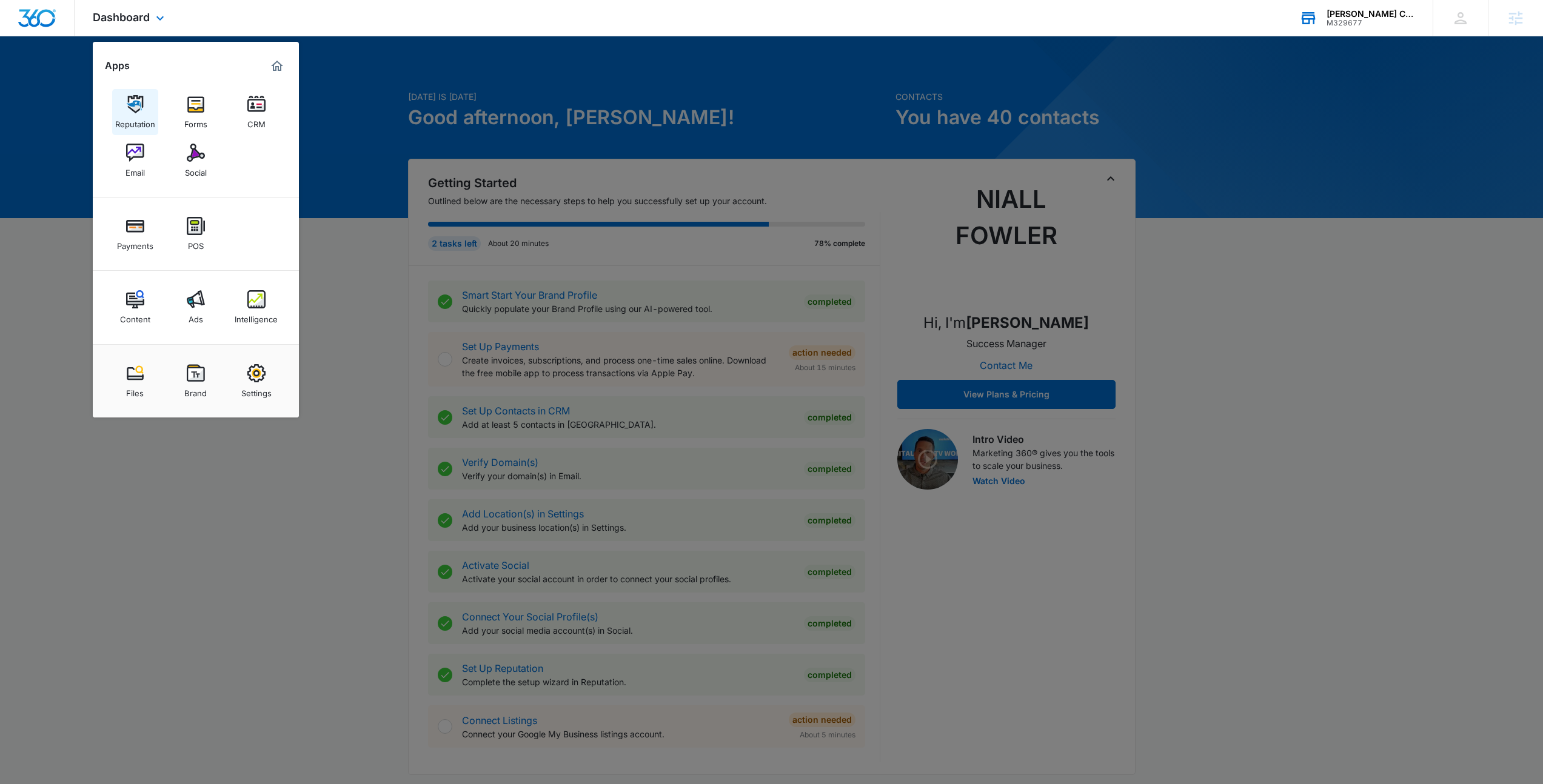
click at [144, 117] on div "Reputation" at bounding box center [134, 121] width 40 height 16
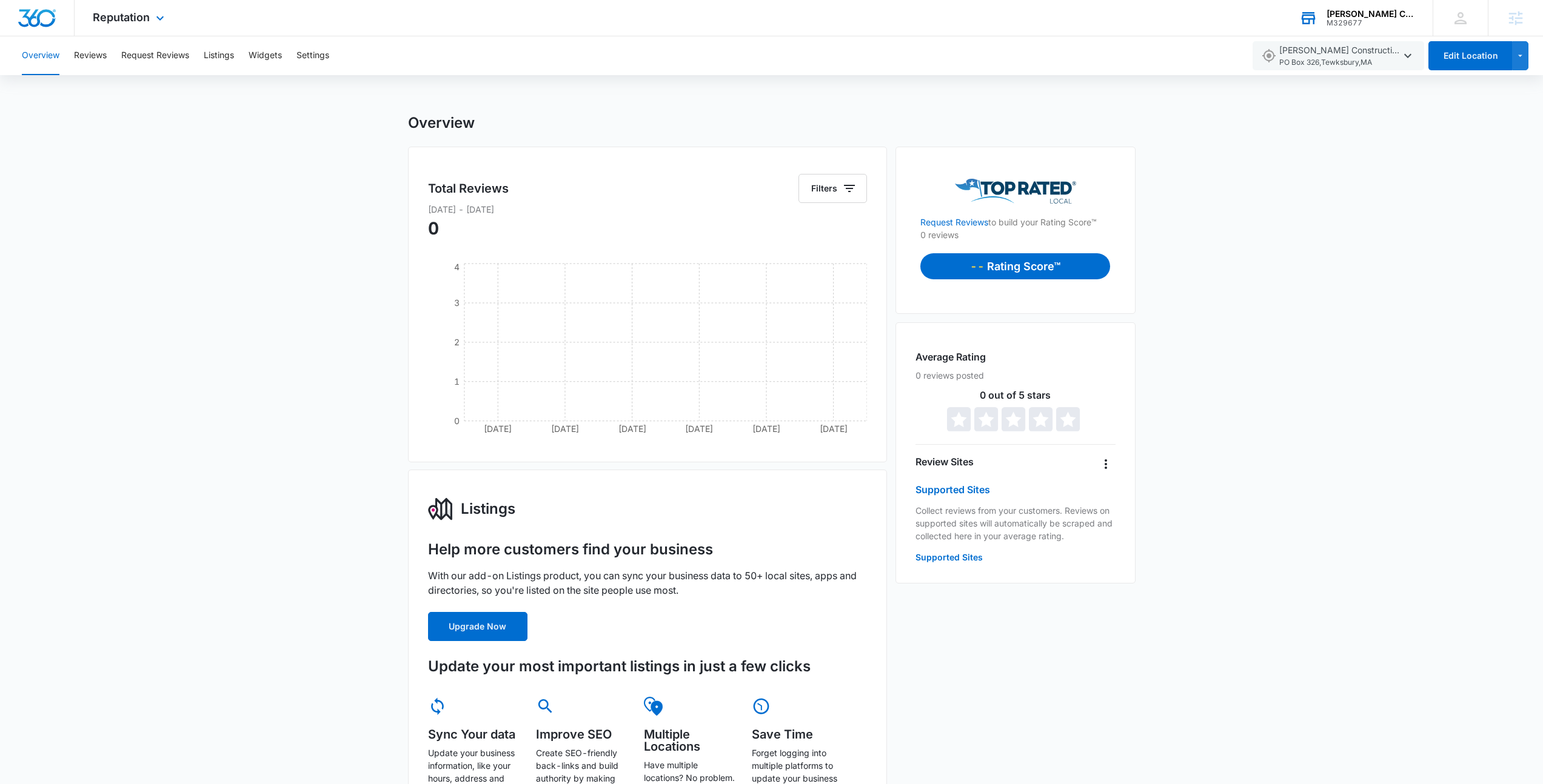
click at [167, 19] on div "Reputation Apps Reputation Forms CRM Email Social Payments POS Content Ads Inte…" at bounding box center [130, 18] width 111 height 35
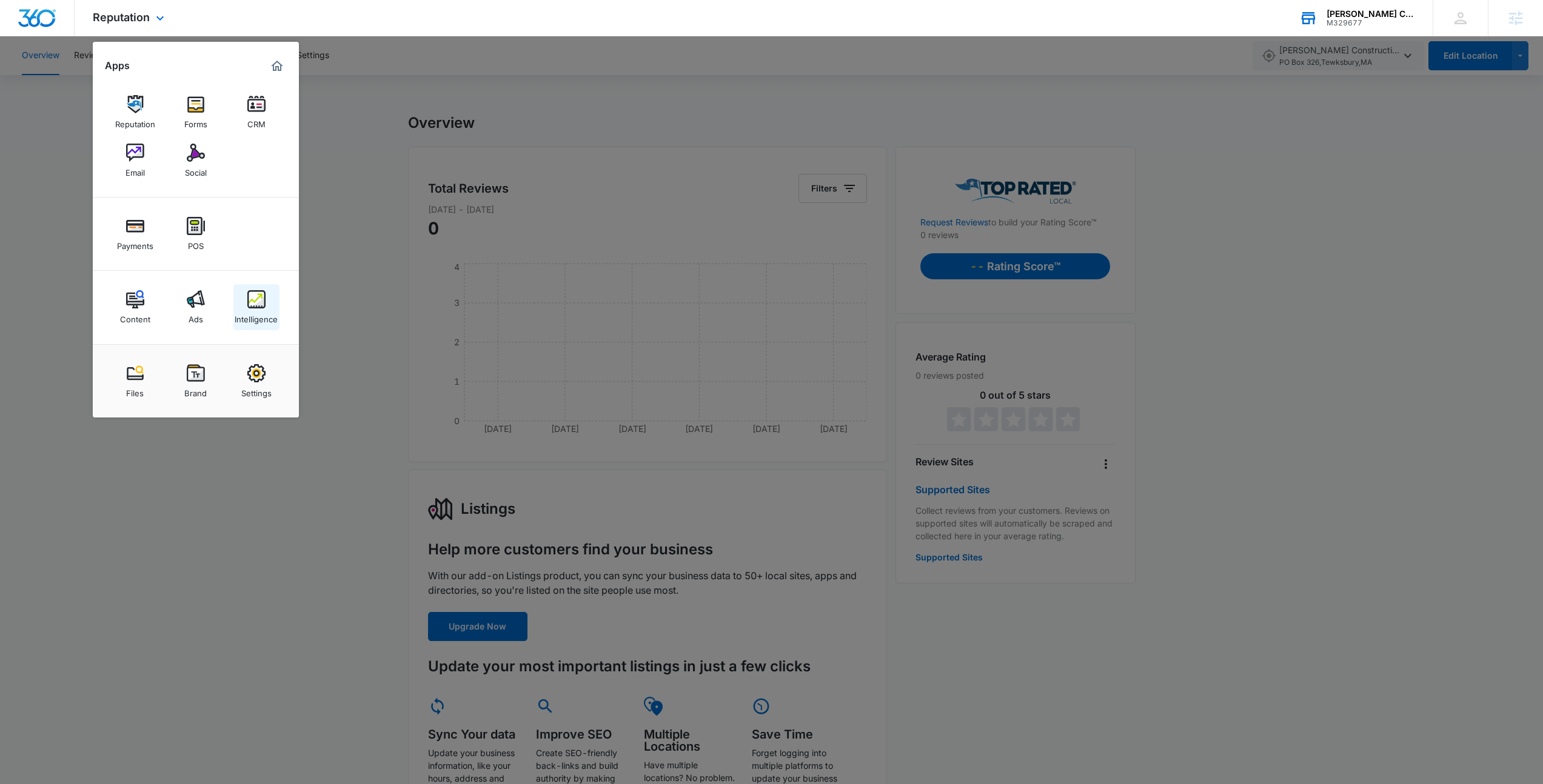
click at [270, 296] on link "Intelligence" at bounding box center [256, 307] width 46 height 46
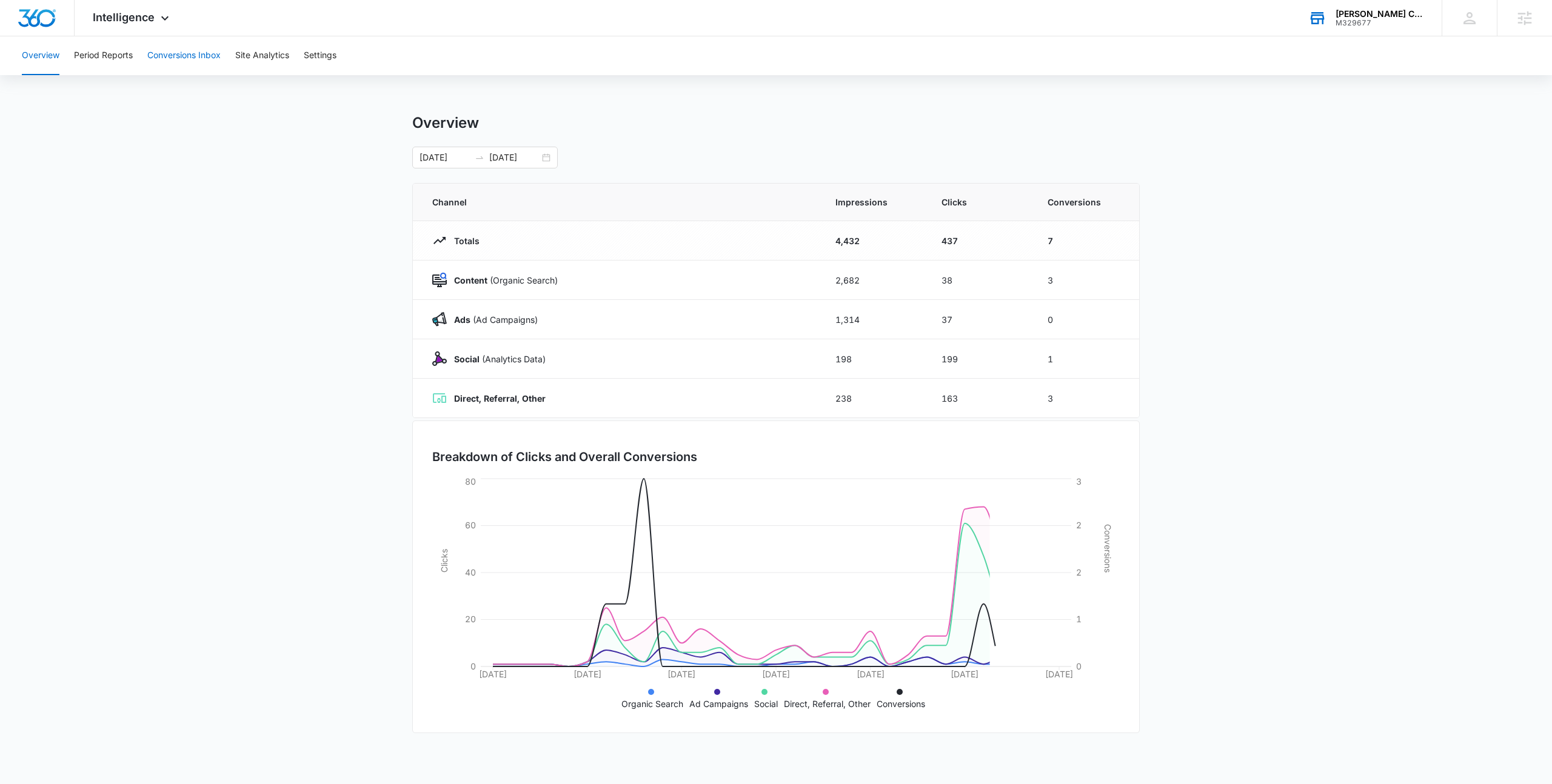
click at [193, 56] on button "Conversions Inbox" at bounding box center [184, 56] width 74 height 39
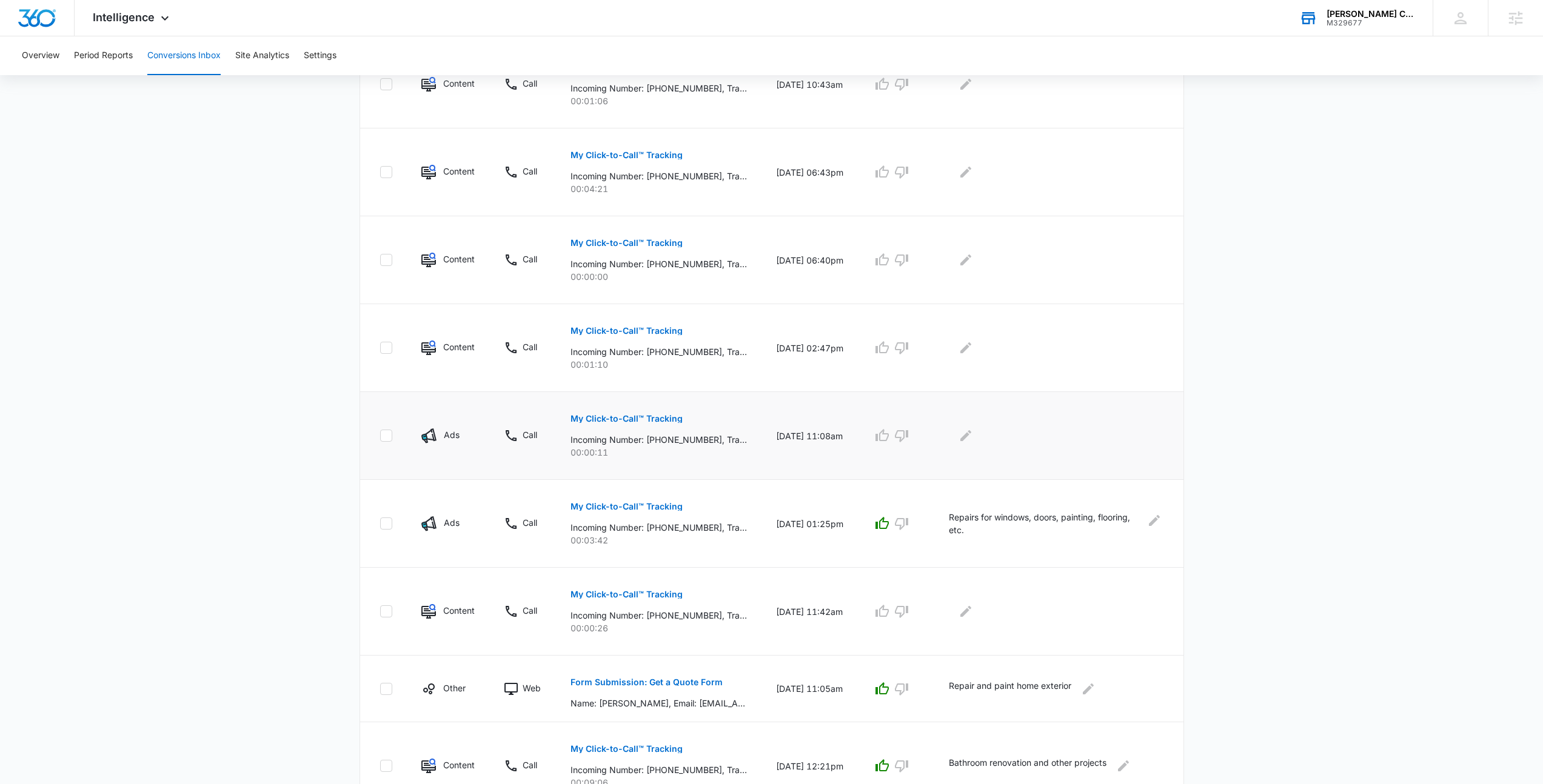
scroll to position [315, 0]
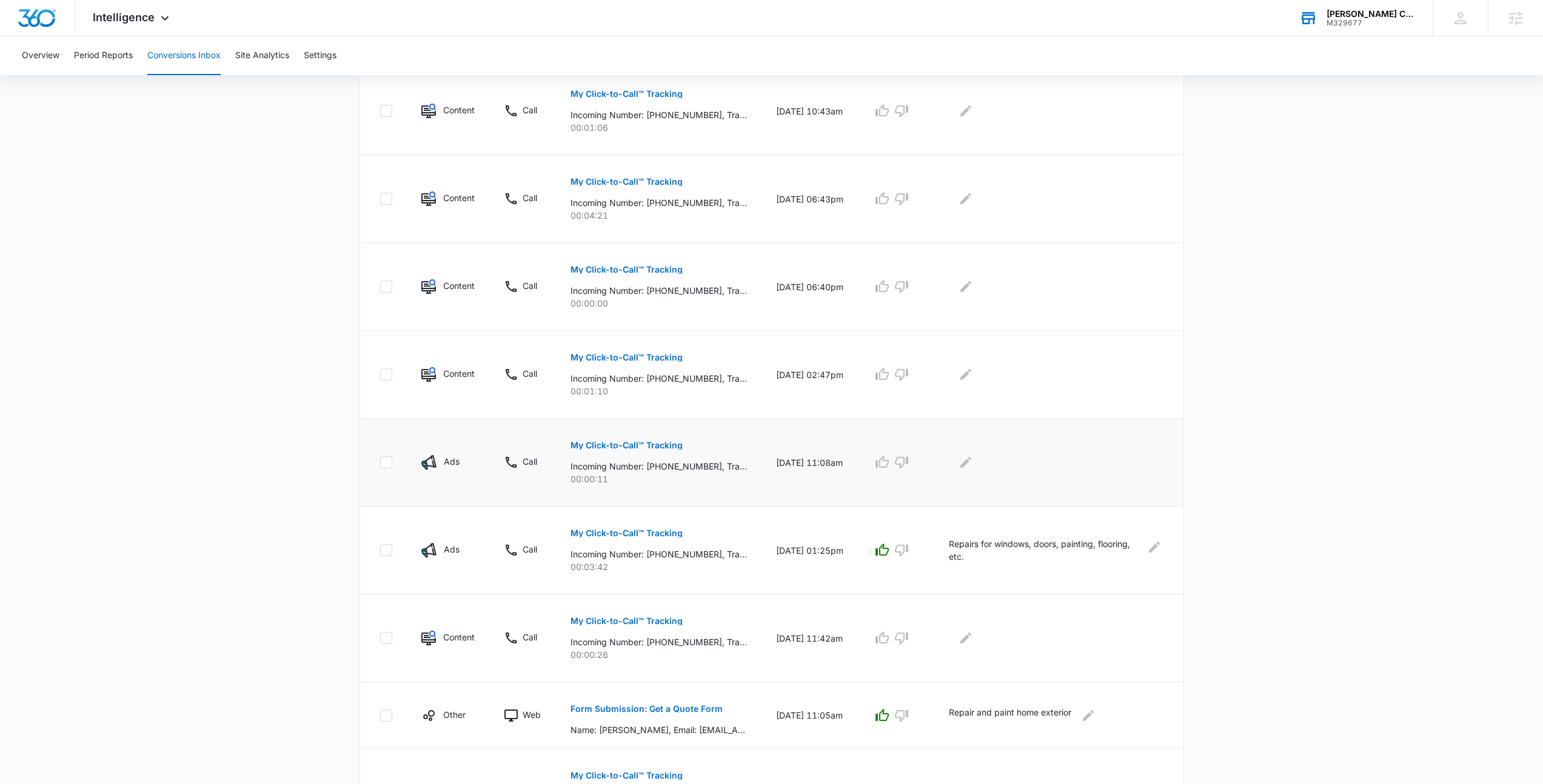
click at [661, 442] on p "My Click-to-Call™ Tracking" at bounding box center [626, 445] width 112 height 9
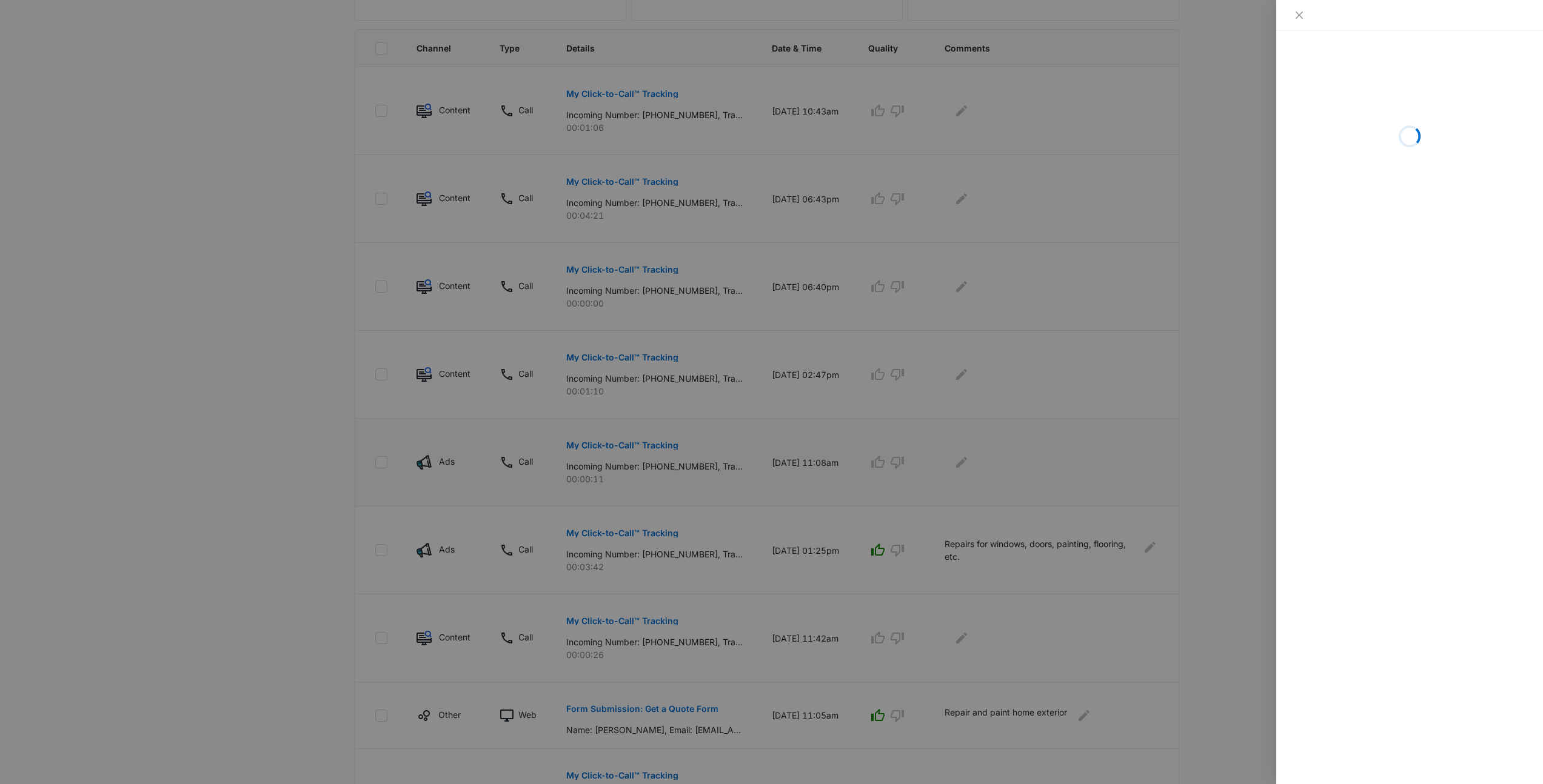
click at [661, 442] on div at bounding box center [772, 392] width 1543 height 784
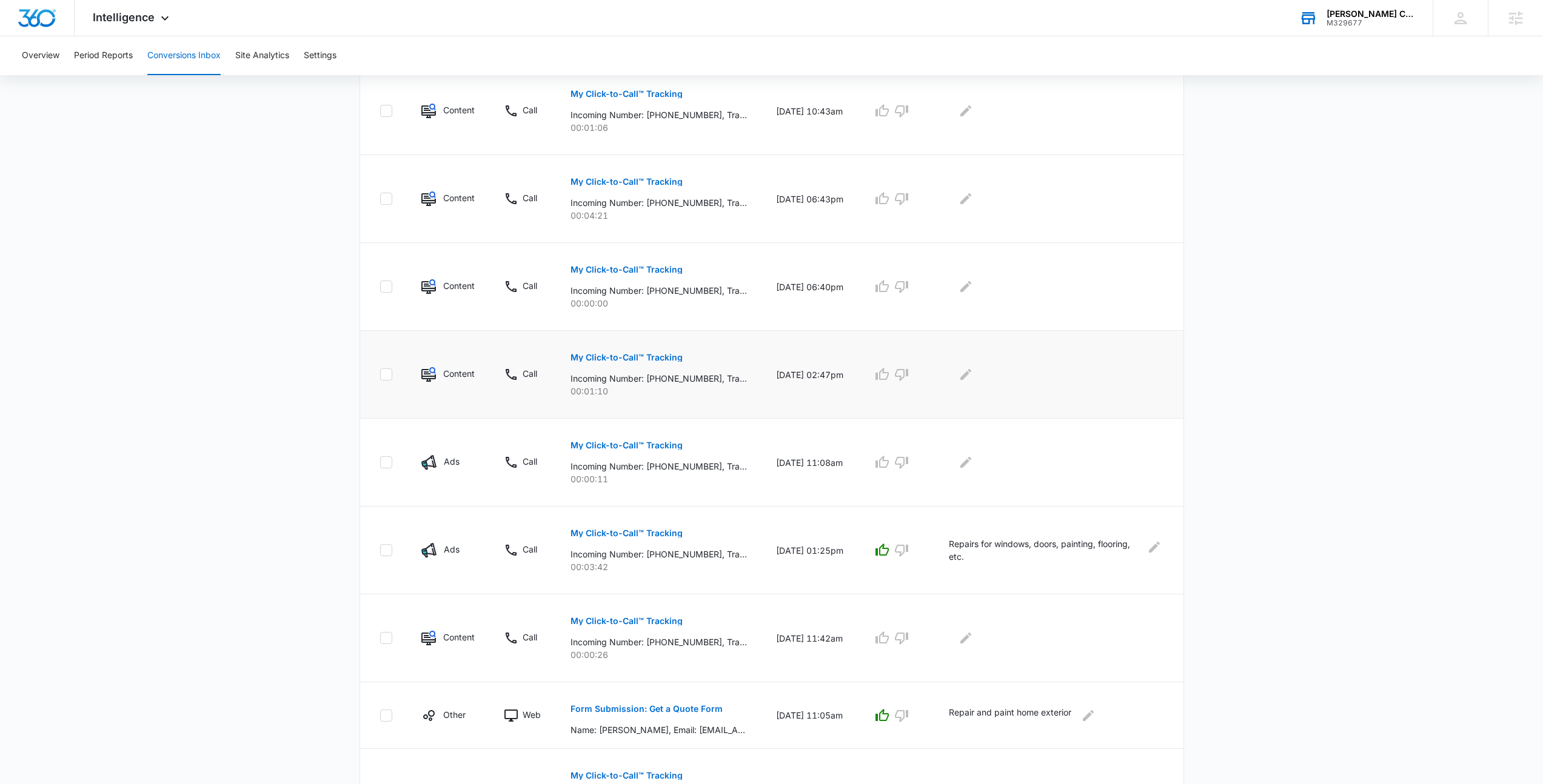
click at [630, 347] on button "My Click-to-Call™ Tracking" at bounding box center [626, 358] width 112 height 29
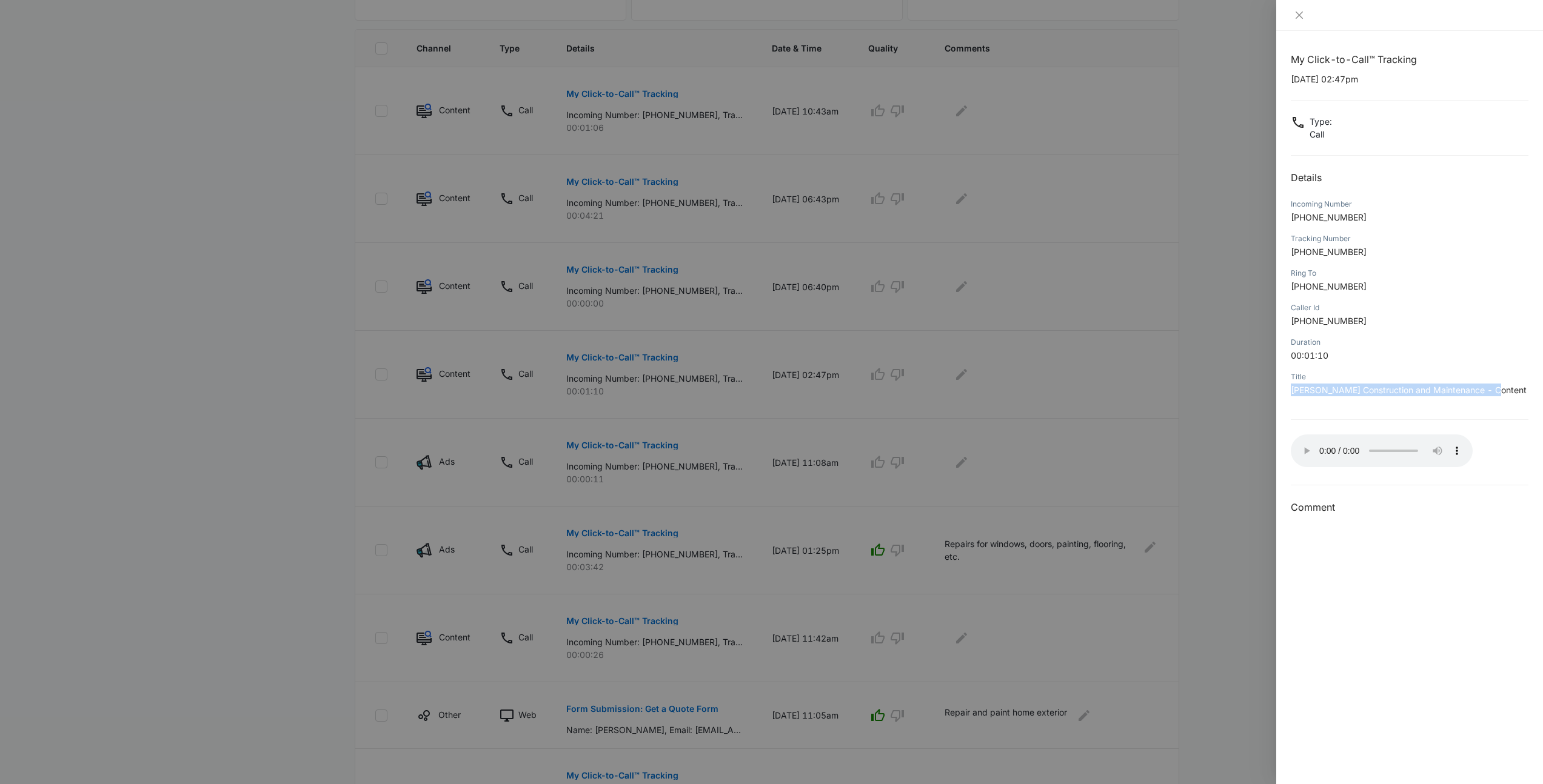
drag, startPoint x: 1394, startPoint y: 373, endPoint x: 1473, endPoint y: 400, distance: 83.5
click at [1473, 400] on div "Title Spinosa Construction and Maintenance - Content" at bounding box center [1410, 387] width 238 height 34
click at [575, 263] on div at bounding box center [772, 392] width 1543 height 784
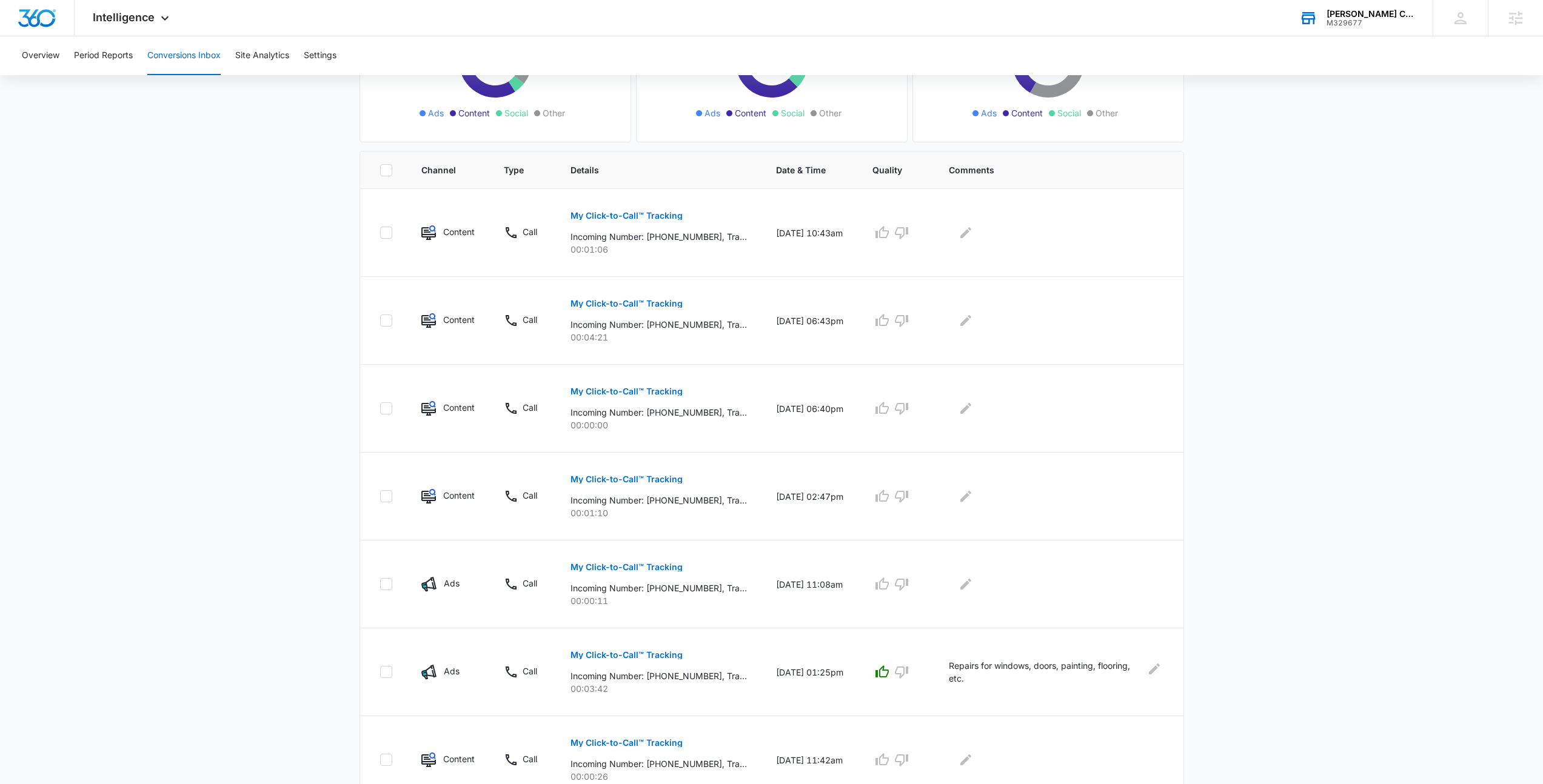
scroll to position [493, 0]
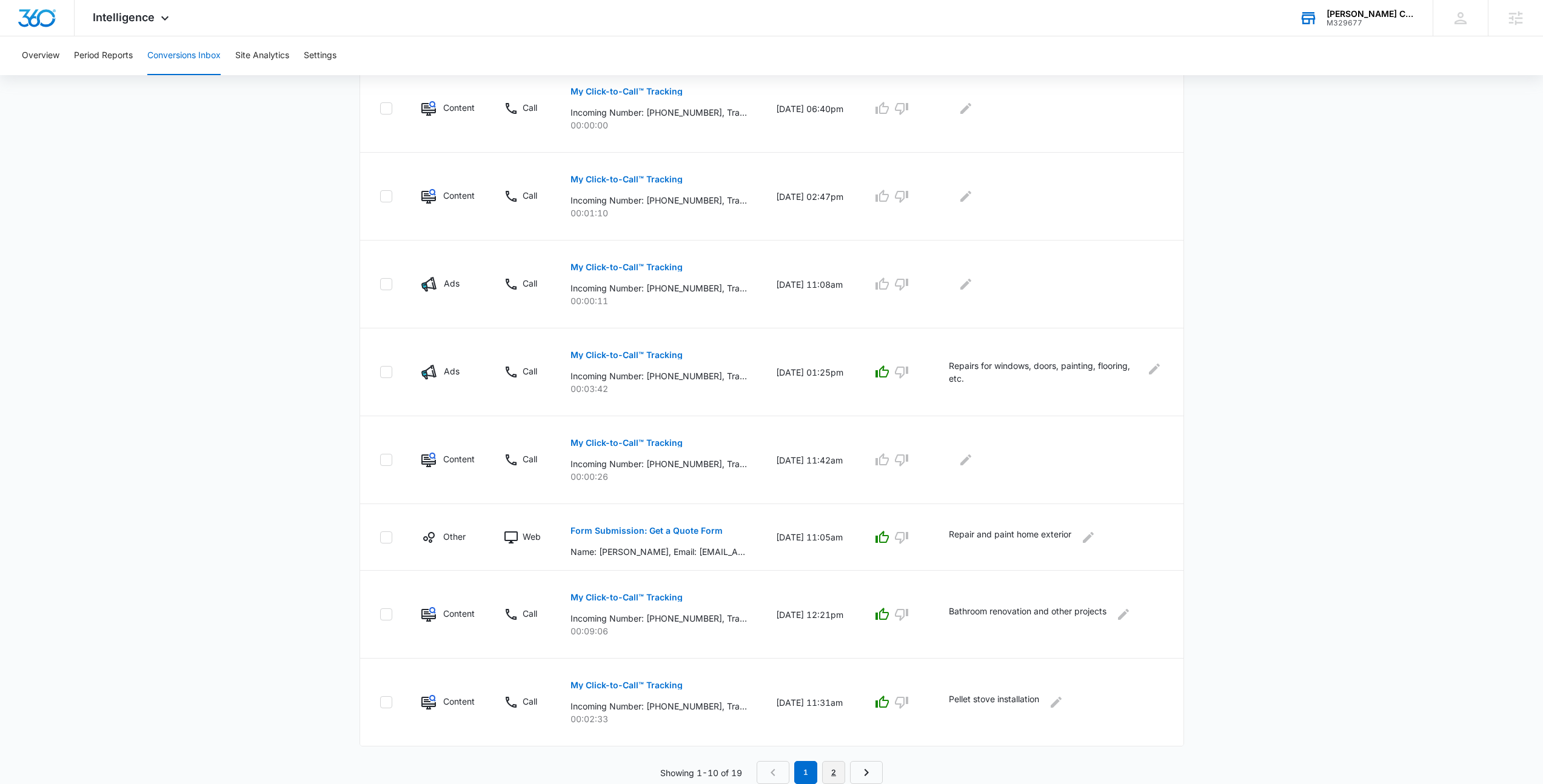
click at [832, 771] on link "2" at bounding box center [832, 772] width 23 height 23
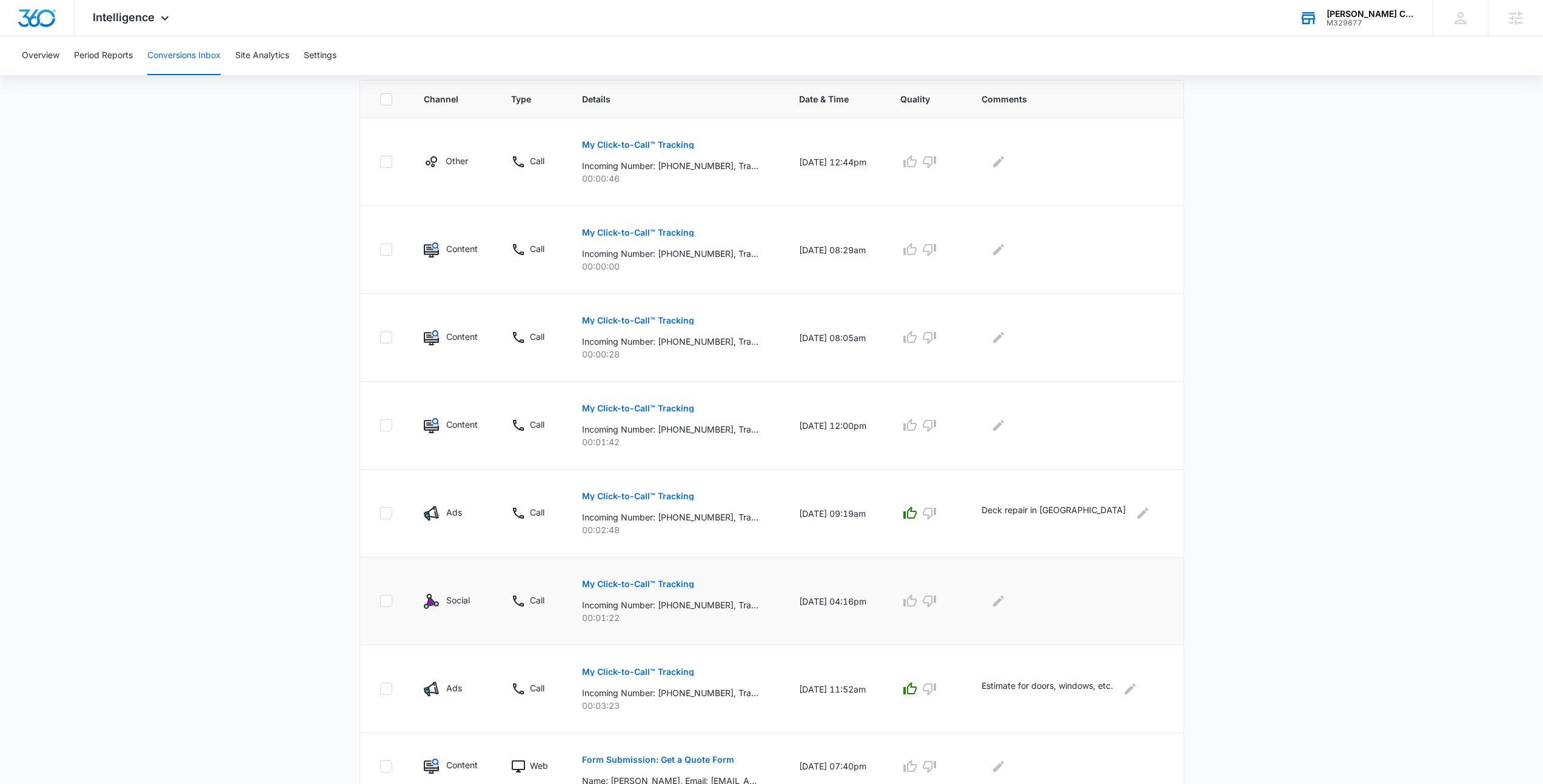
scroll to position [384, 0]
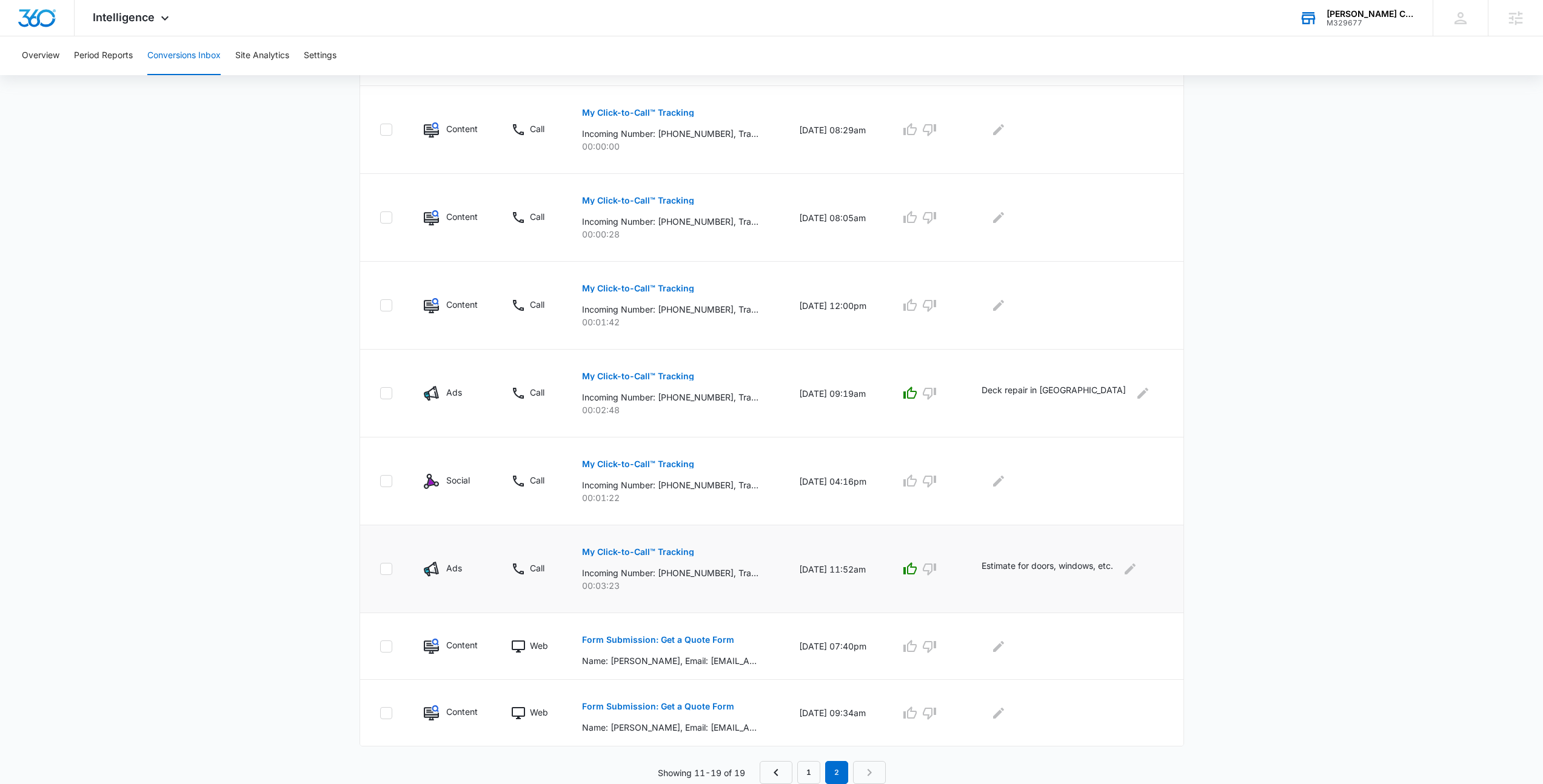
click at [681, 557] on button "My Click-to-Call™ Tracking" at bounding box center [638, 552] width 112 height 29
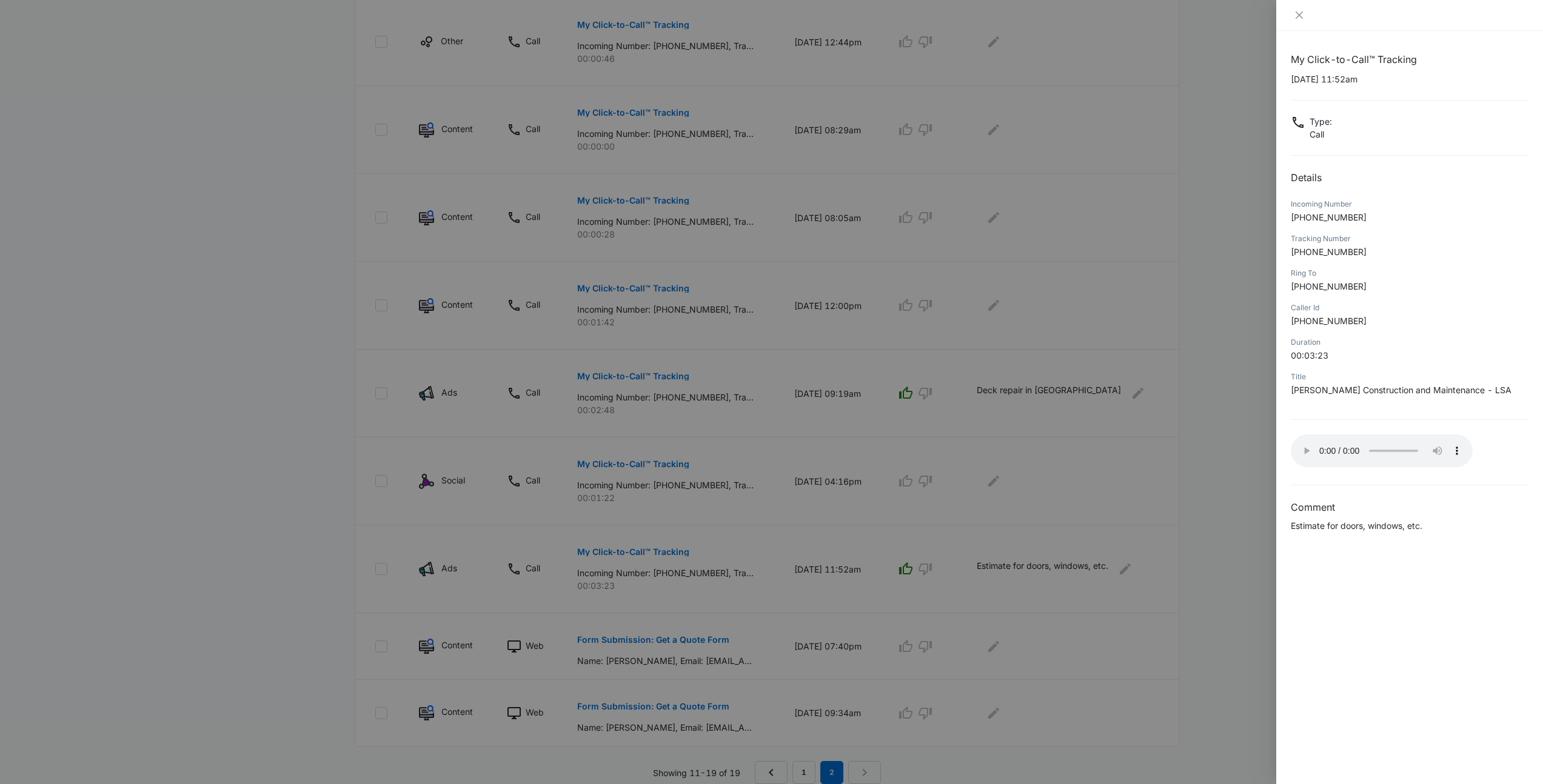
click at [1028, 310] on div at bounding box center [772, 392] width 1543 height 784
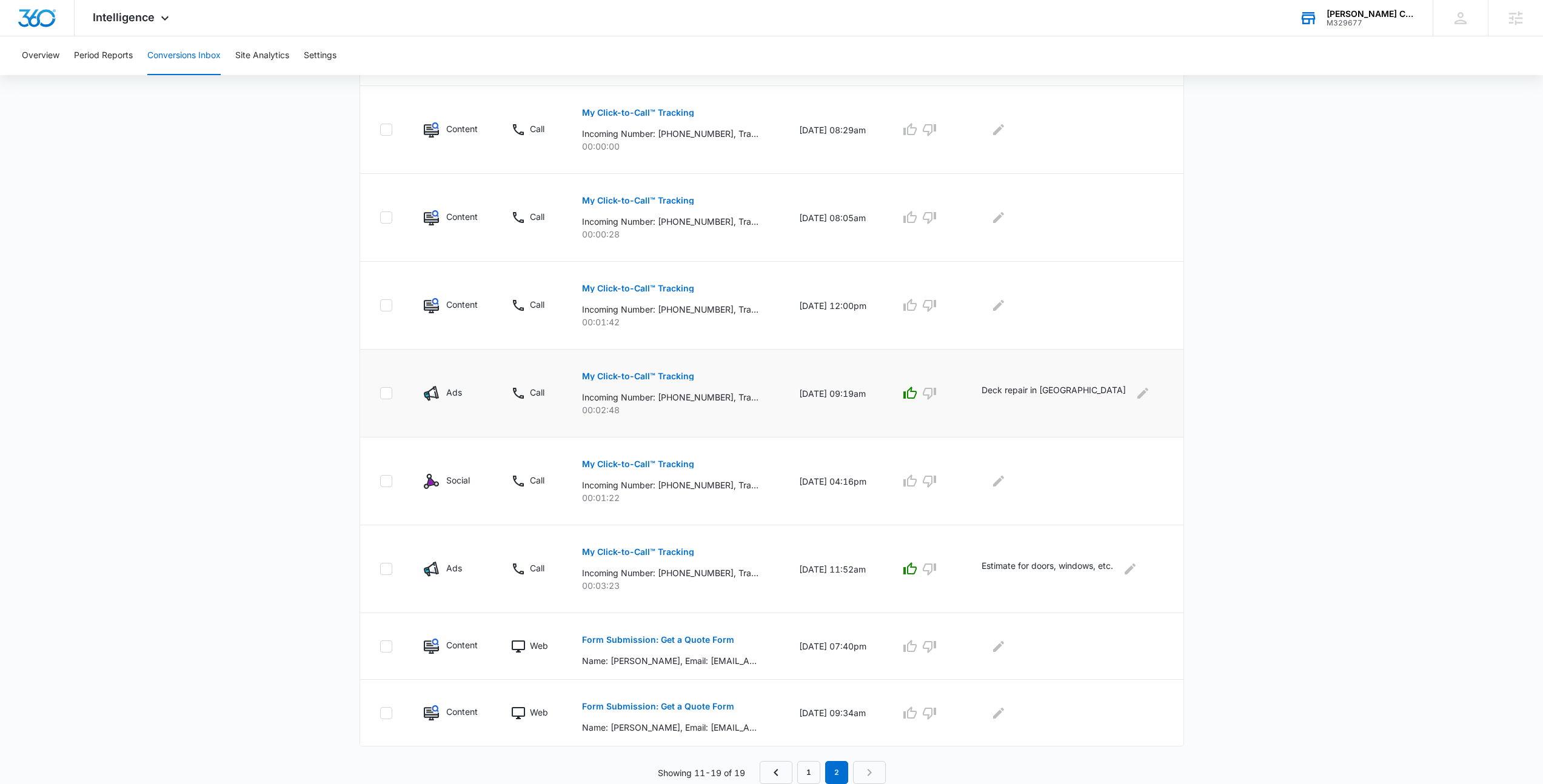
click at [625, 371] on button "My Click-to-Call™ Tracking" at bounding box center [638, 377] width 112 height 29
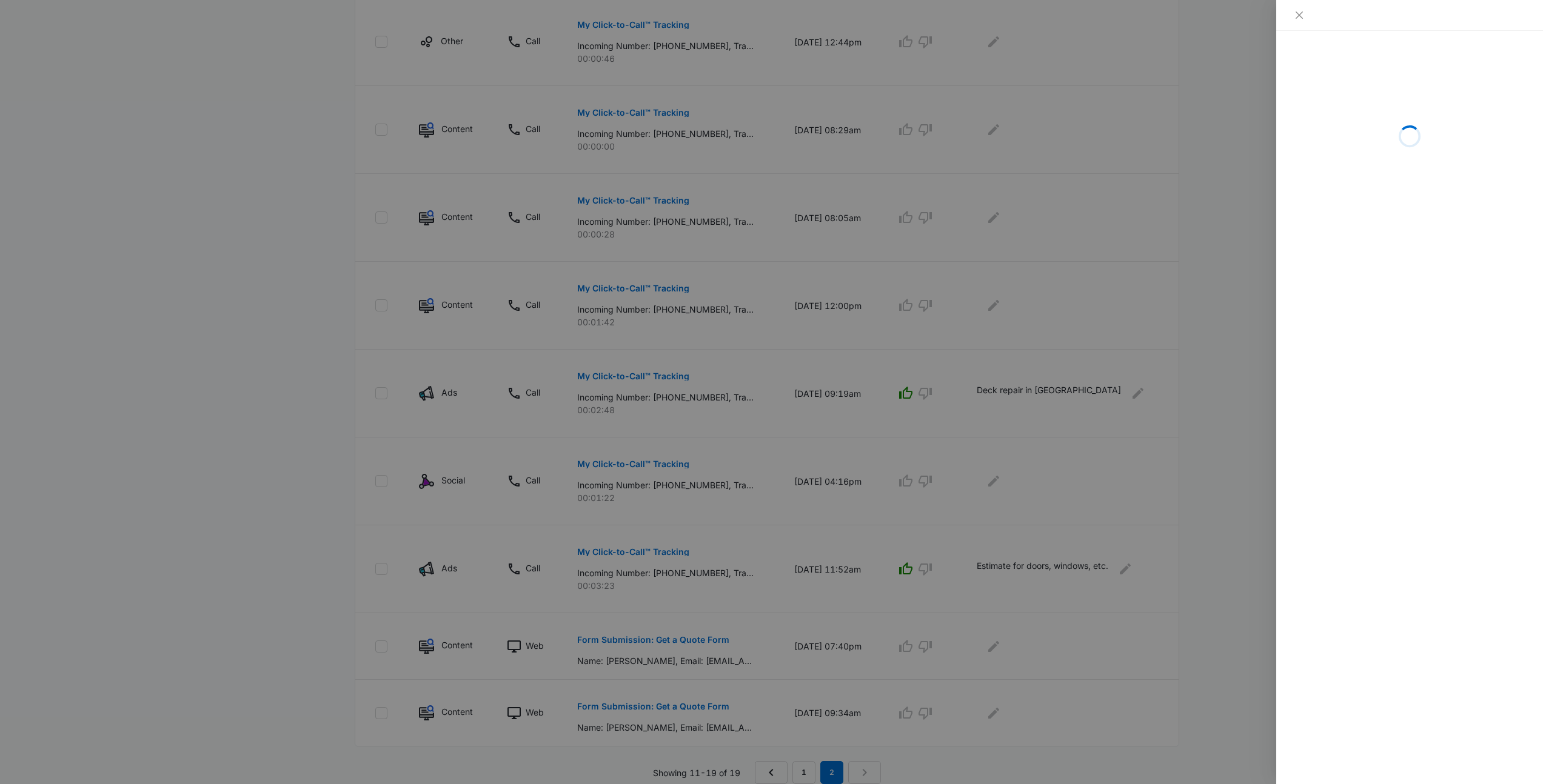
click at [722, 326] on div at bounding box center [772, 392] width 1543 height 784
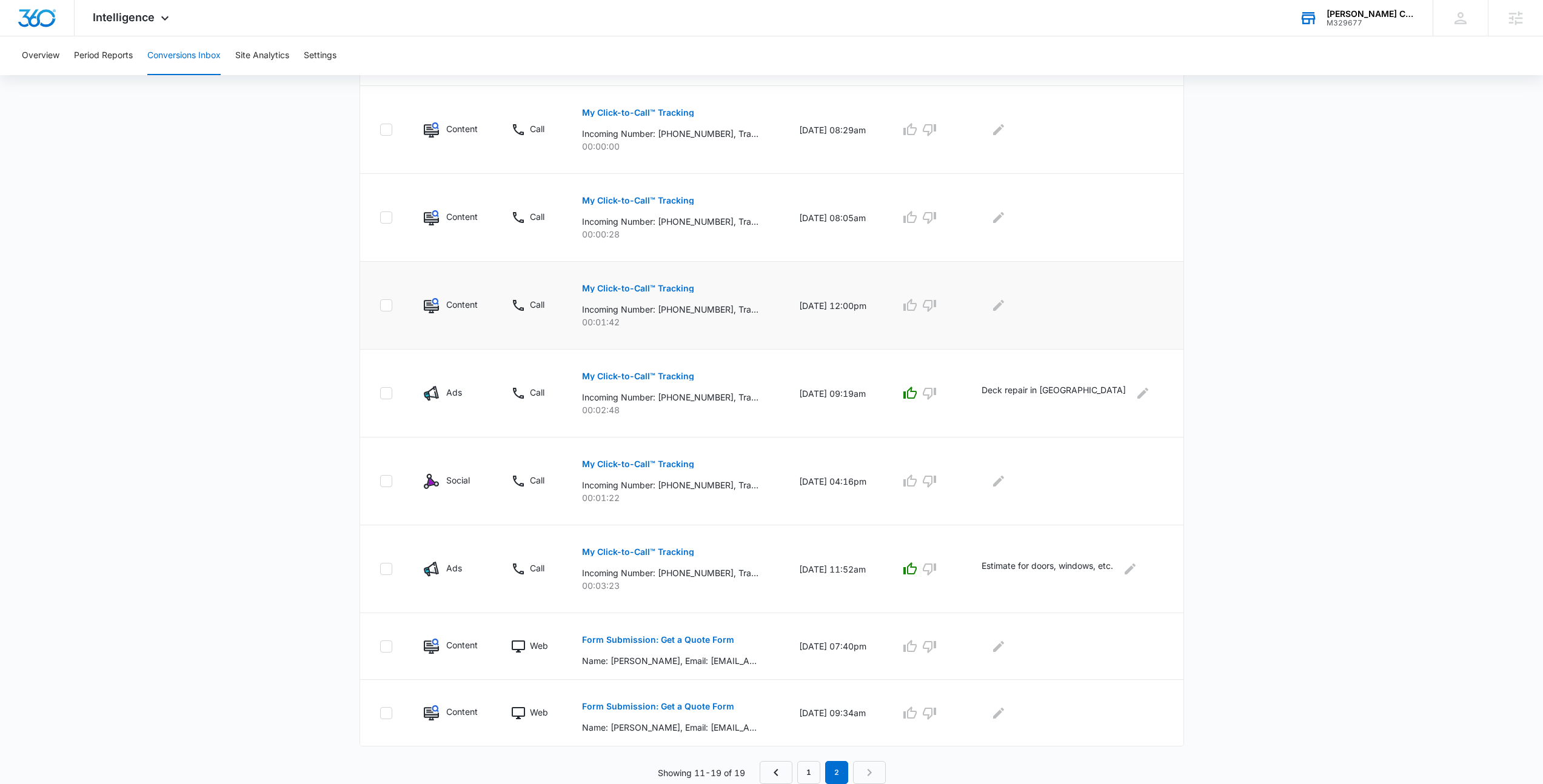
click at [675, 291] on p "My Click-to-Call™ Tracking" at bounding box center [638, 288] width 112 height 9
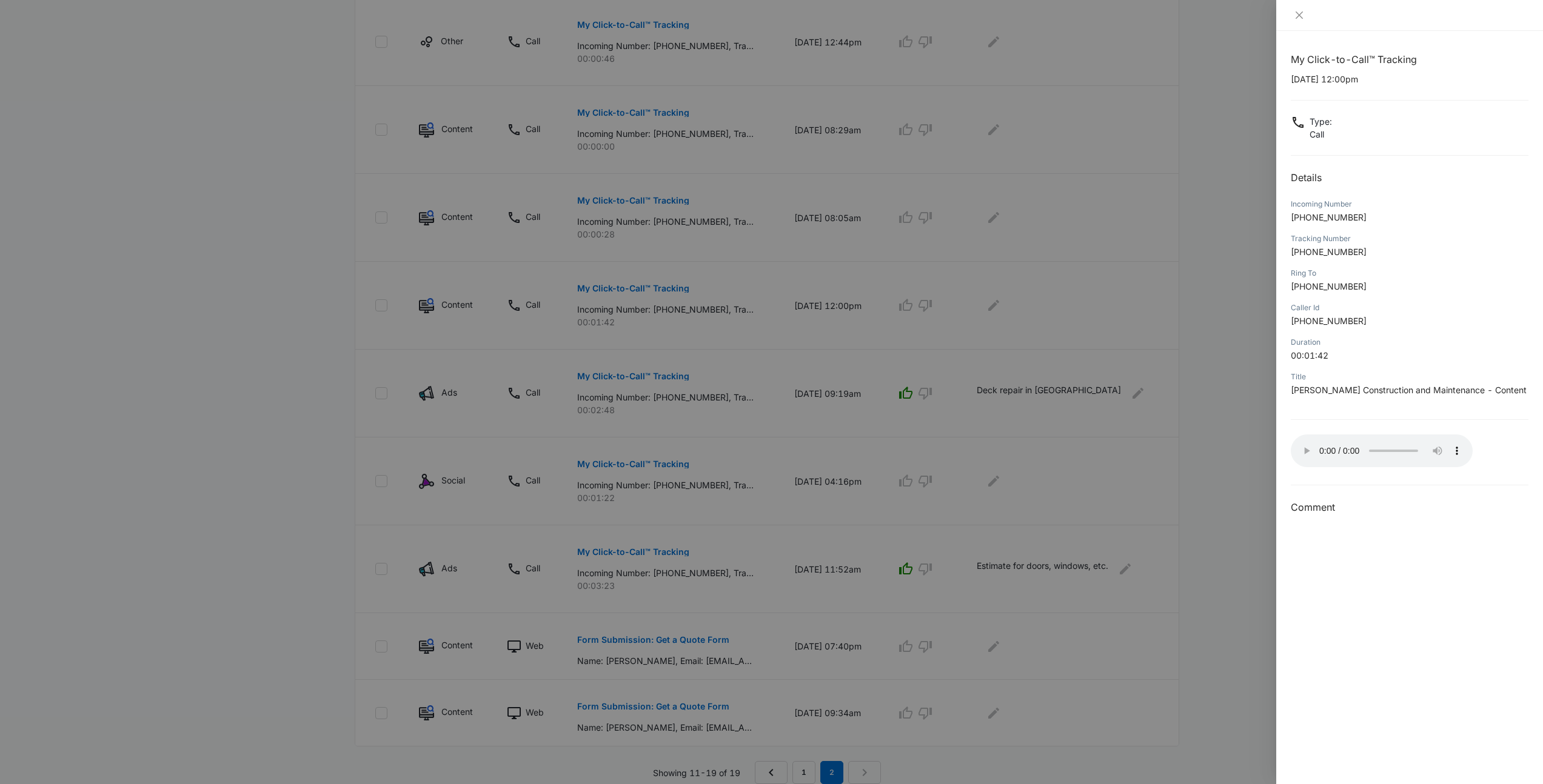
click at [803, 334] on div at bounding box center [772, 392] width 1543 height 784
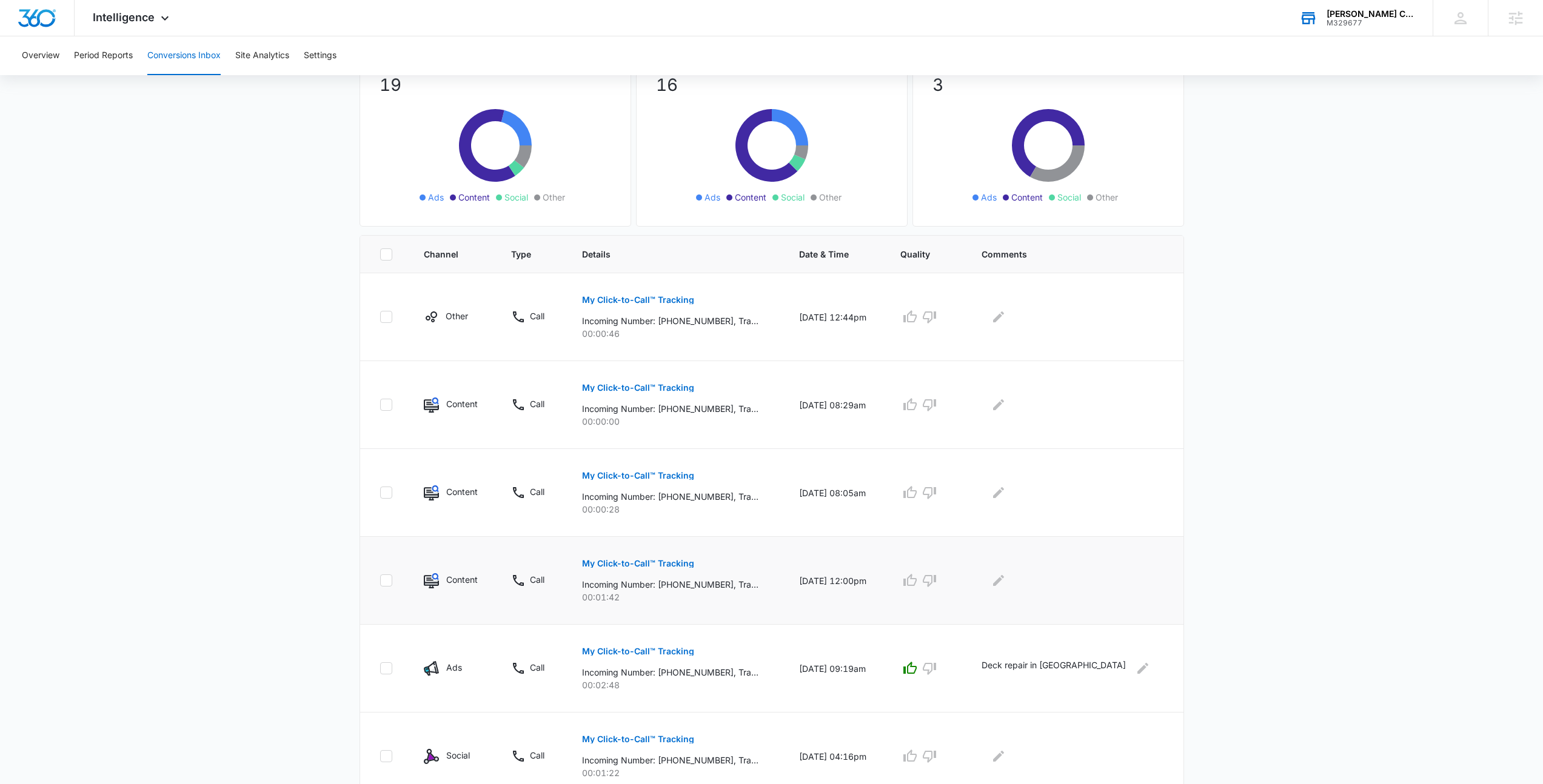
scroll to position [142, 0]
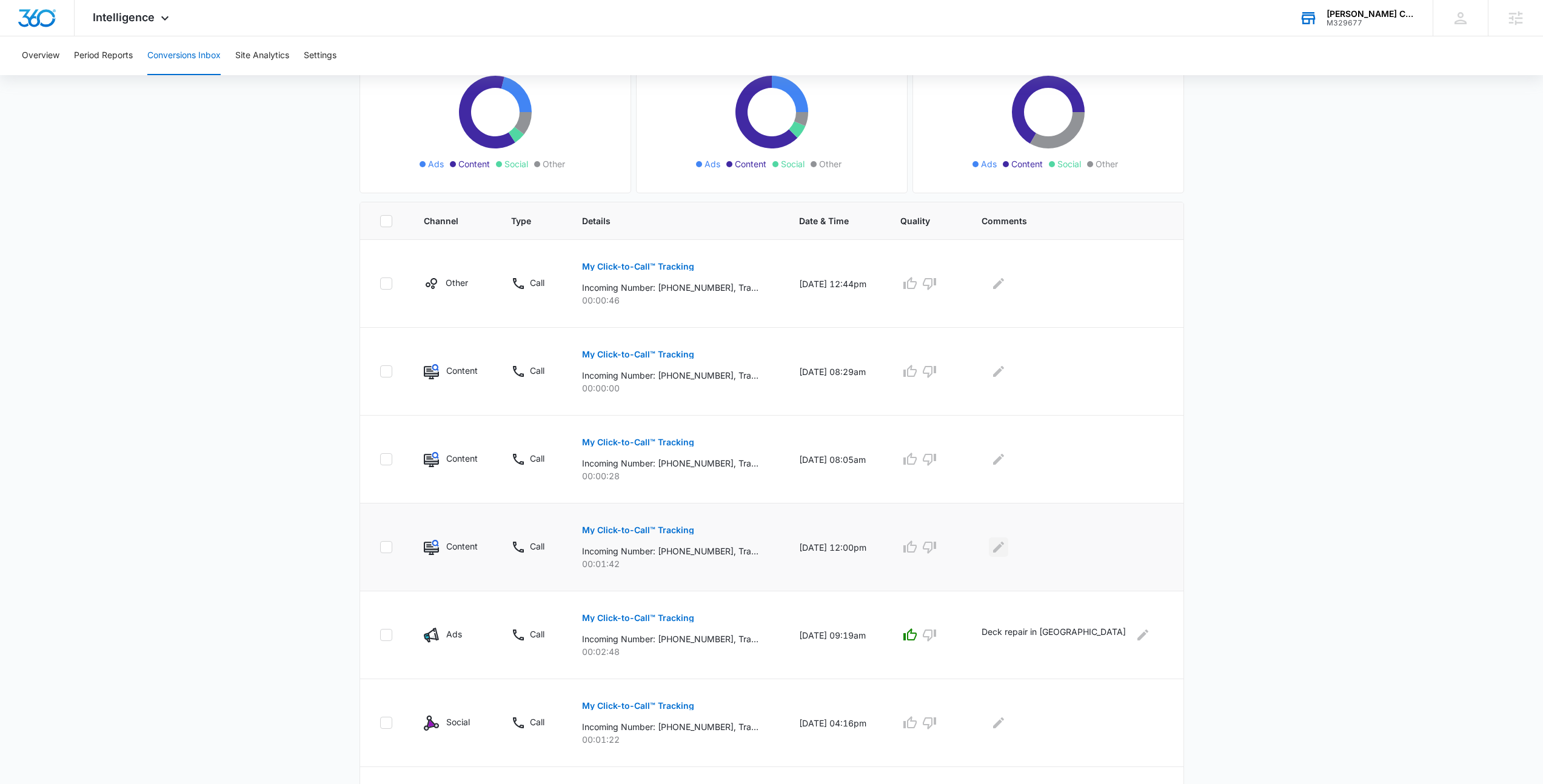
click at [1006, 548] on icon "Edit Comments" at bounding box center [998, 547] width 15 height 15
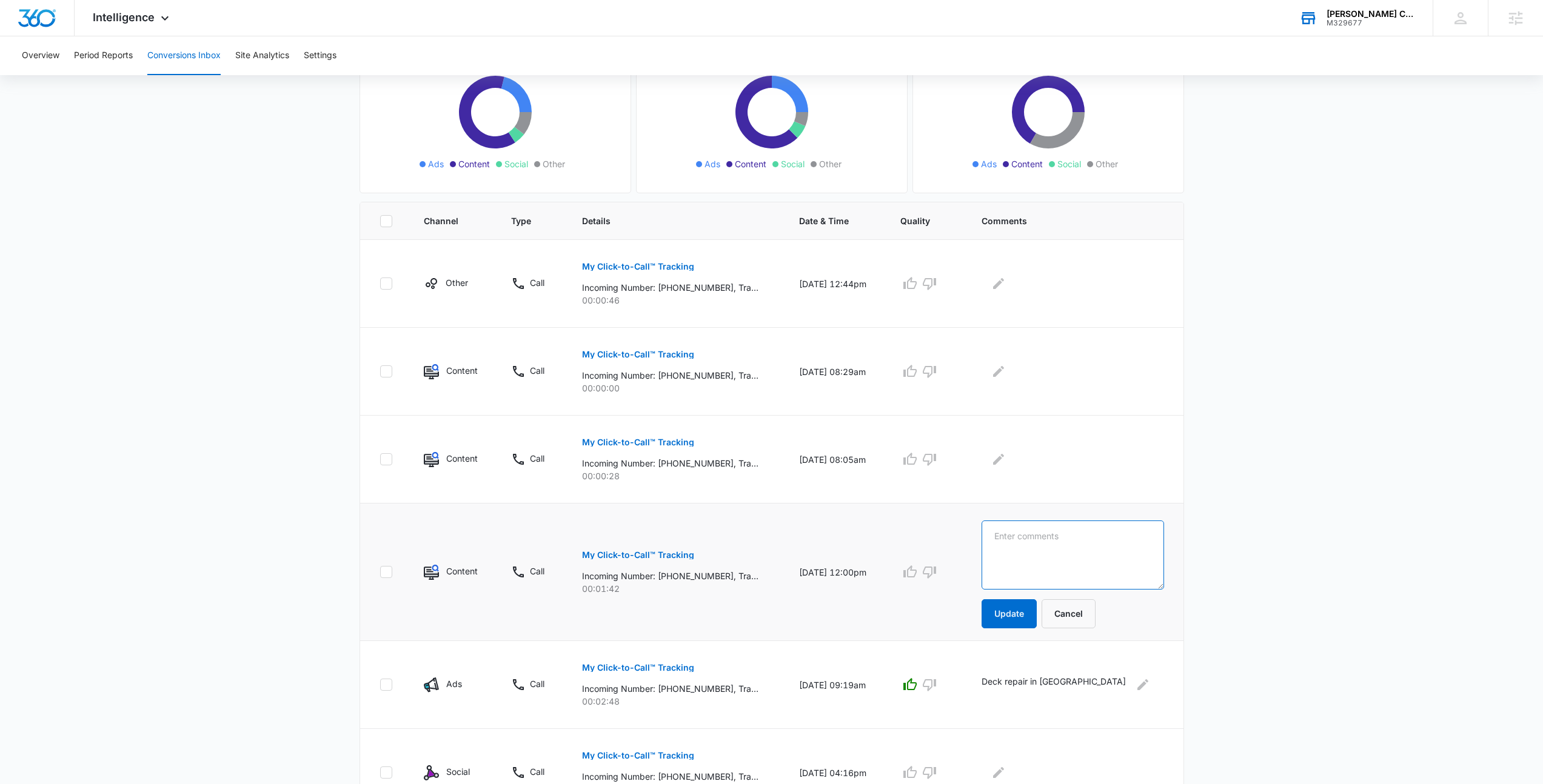
click at [1061, 550] on textarea at bounding box center [1073, 555] width 183 height 69
click at [1014, 619] on button "Update" at bounding box center [1009, 614] width 55 height 29
type textarea "Pellet stove service, referred out"
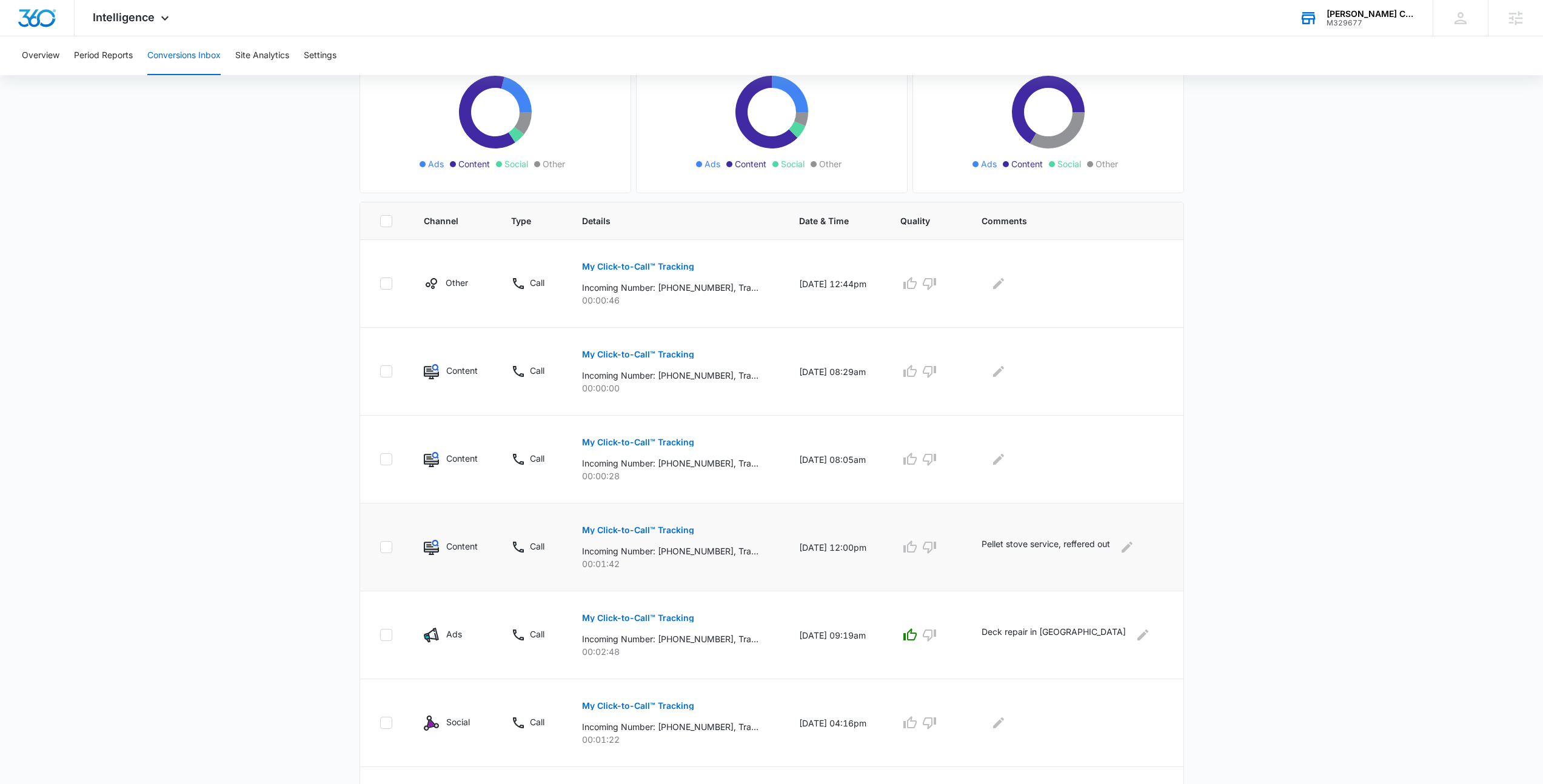
click at [1033, 612] on td "Deck repair in Lawrence" at bounding box center [1075, 636] width 216 height 88
click at [1134, 545] on icon "Edit Comments" at bounding box center [1127, 547] width 15 height 15
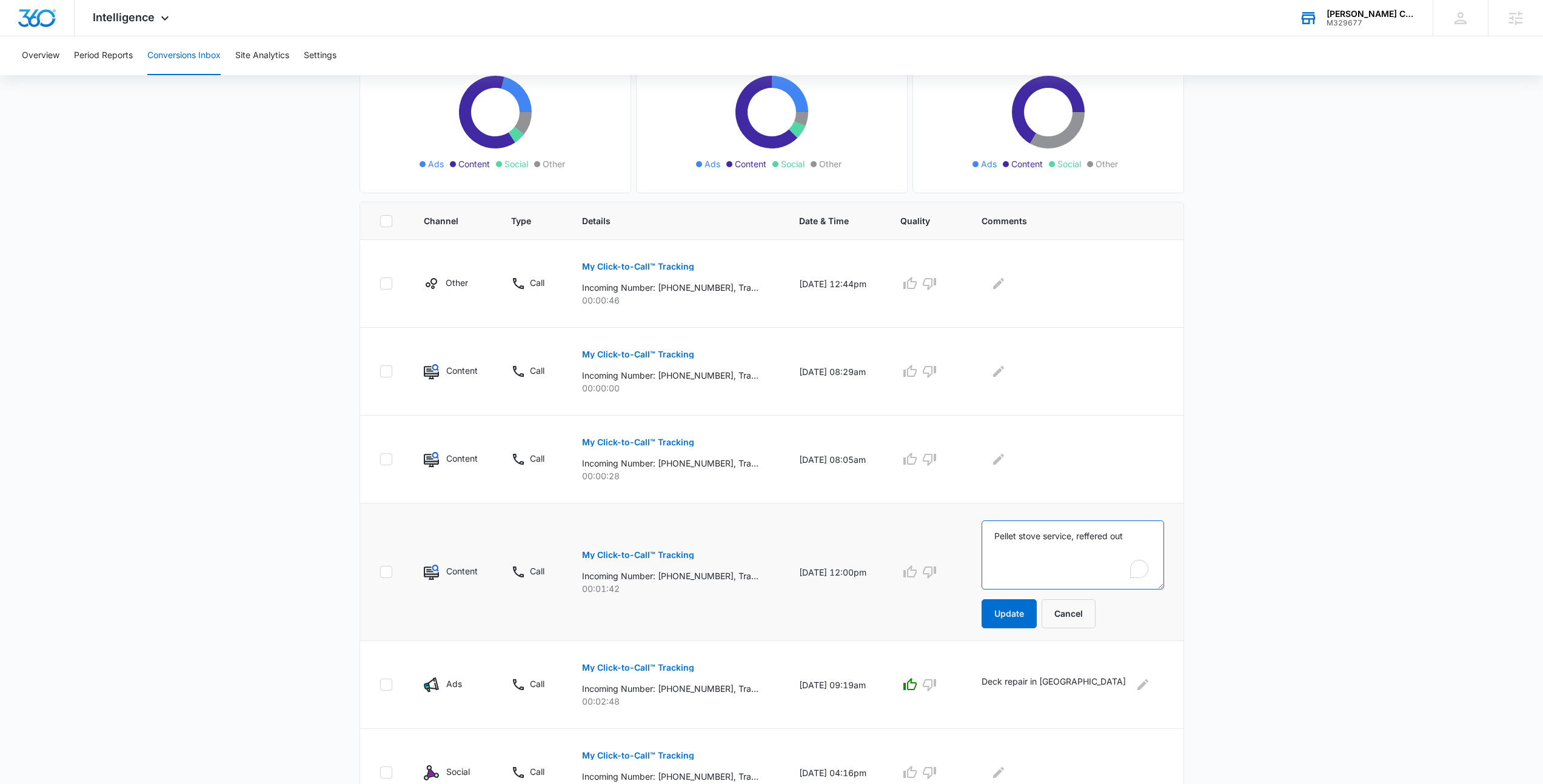
drag, startPoint x: 1114, startPoint y: 539, endPoint x: 1131, endPoint y: 549, distance: 19.7
click at [1113, 539] on textarea "Pellet stove service, reffered out" at bounding box center [1073, 555] width 183 height 69
type textarea "Pellet stove service, referred out"
click at [1013, 619] on button "Update" at bounding box center [1009, 614] width 55 height 29
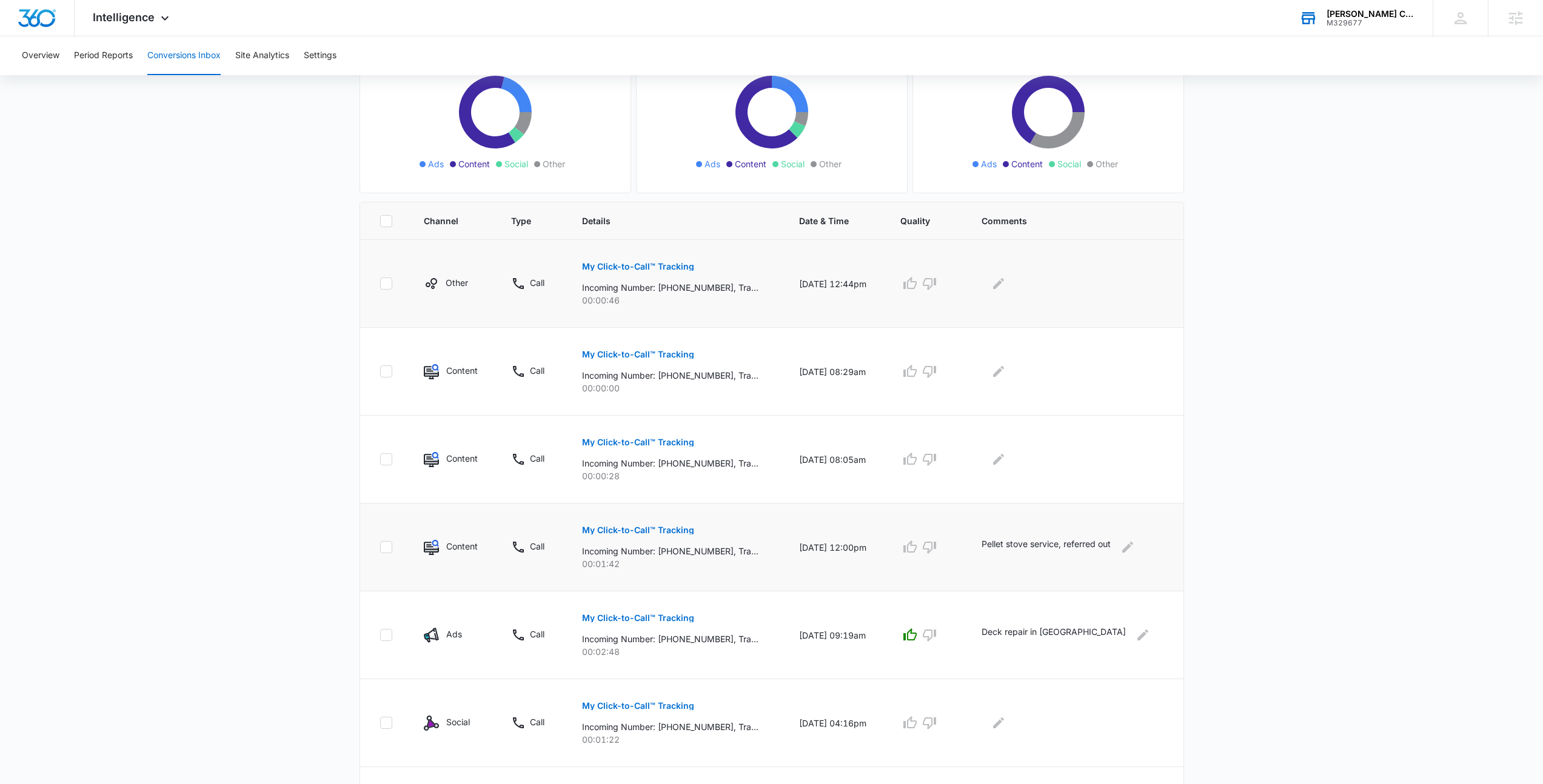
click at [628, 264] on p "My Click-to-Call™ Tracking" at bounding box center [638, 266] width 112 height 9
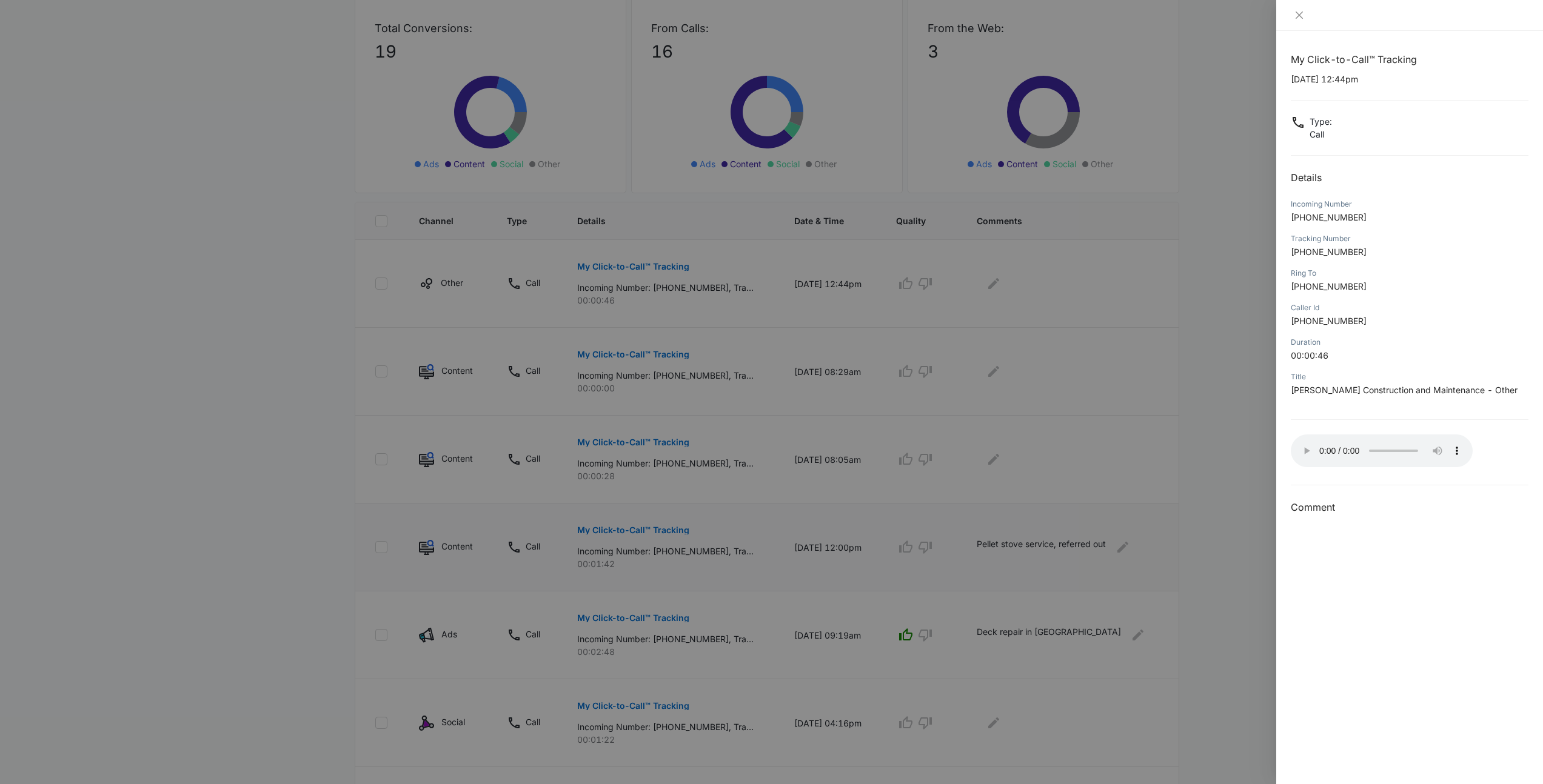
click at [1106, 282] on div at bounding box center [772, 392] width 1543 height 784
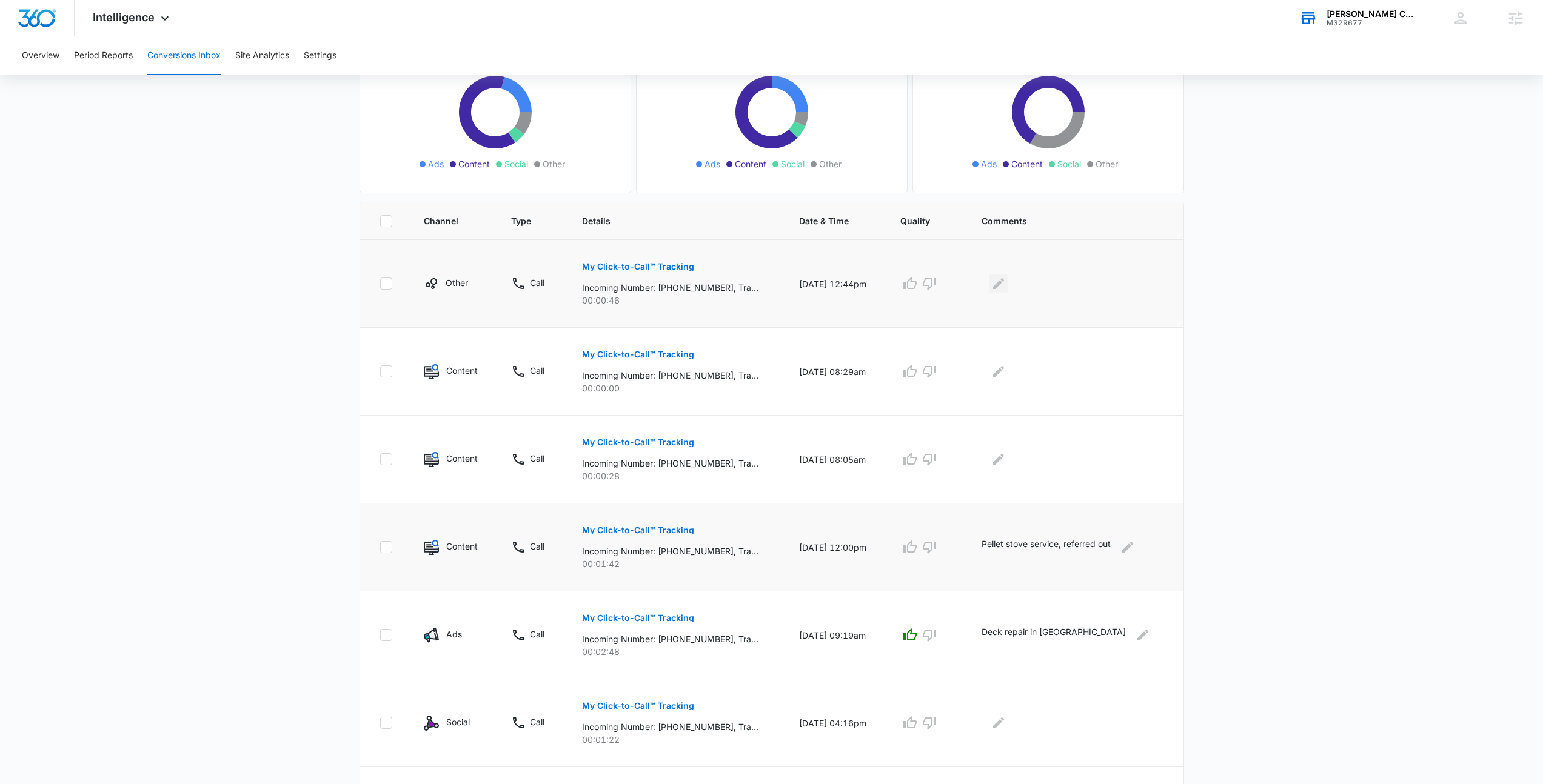
click at [1006, 285] on icon "Edit Comments" at bounding box center [998, 284] width 15 height 15
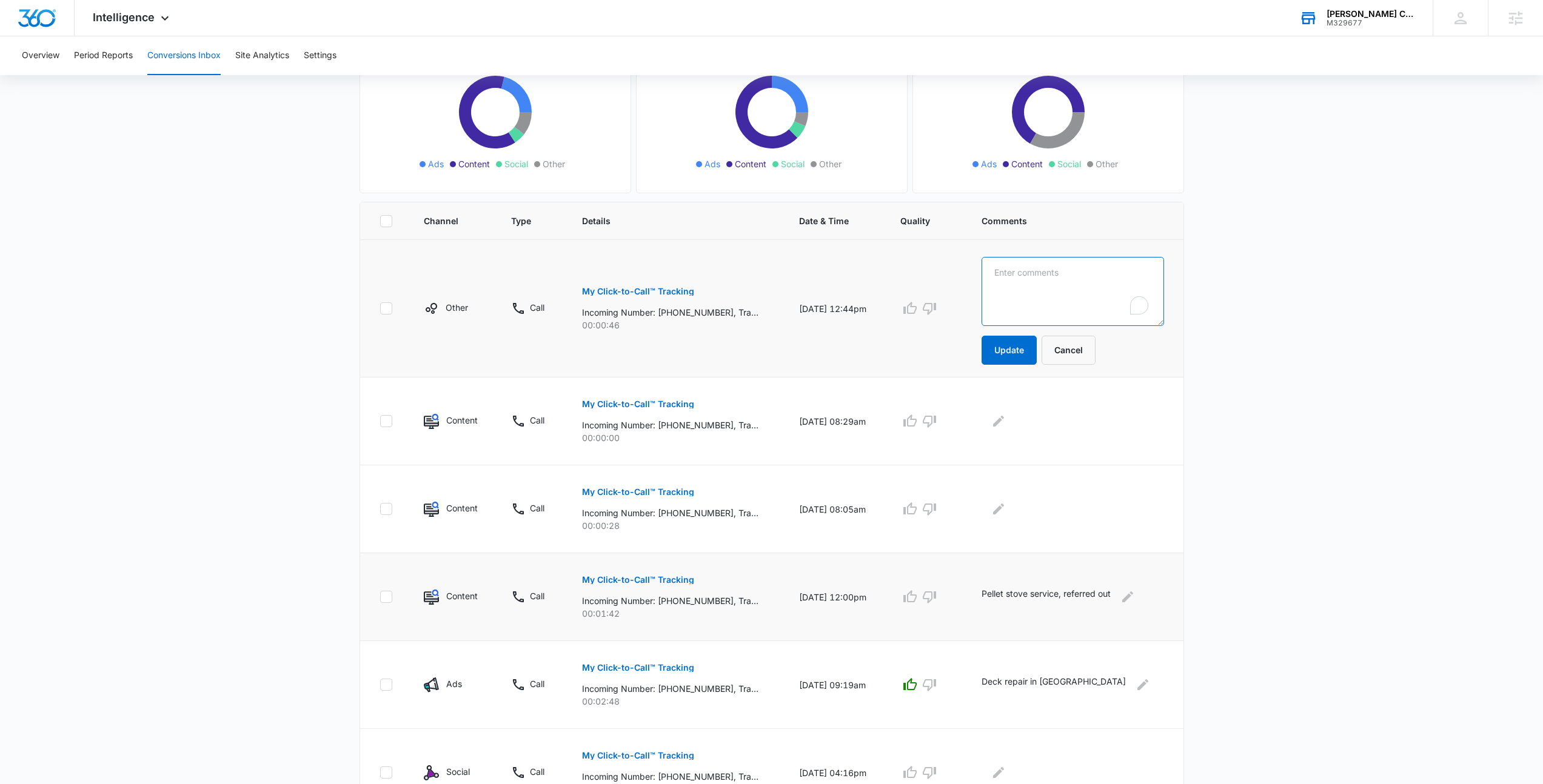
click at [1052, 292] on textarea "To enrich screen reader interactions, please activate Accessibility in Grammarl…" at bounding box center [1073, 291] width 183 height 69
type textarea "Looking for HVAC Apprenticeship"
click at [1019, 347] on button "Update" at bounding box center [1009, 350] width 55 height 29
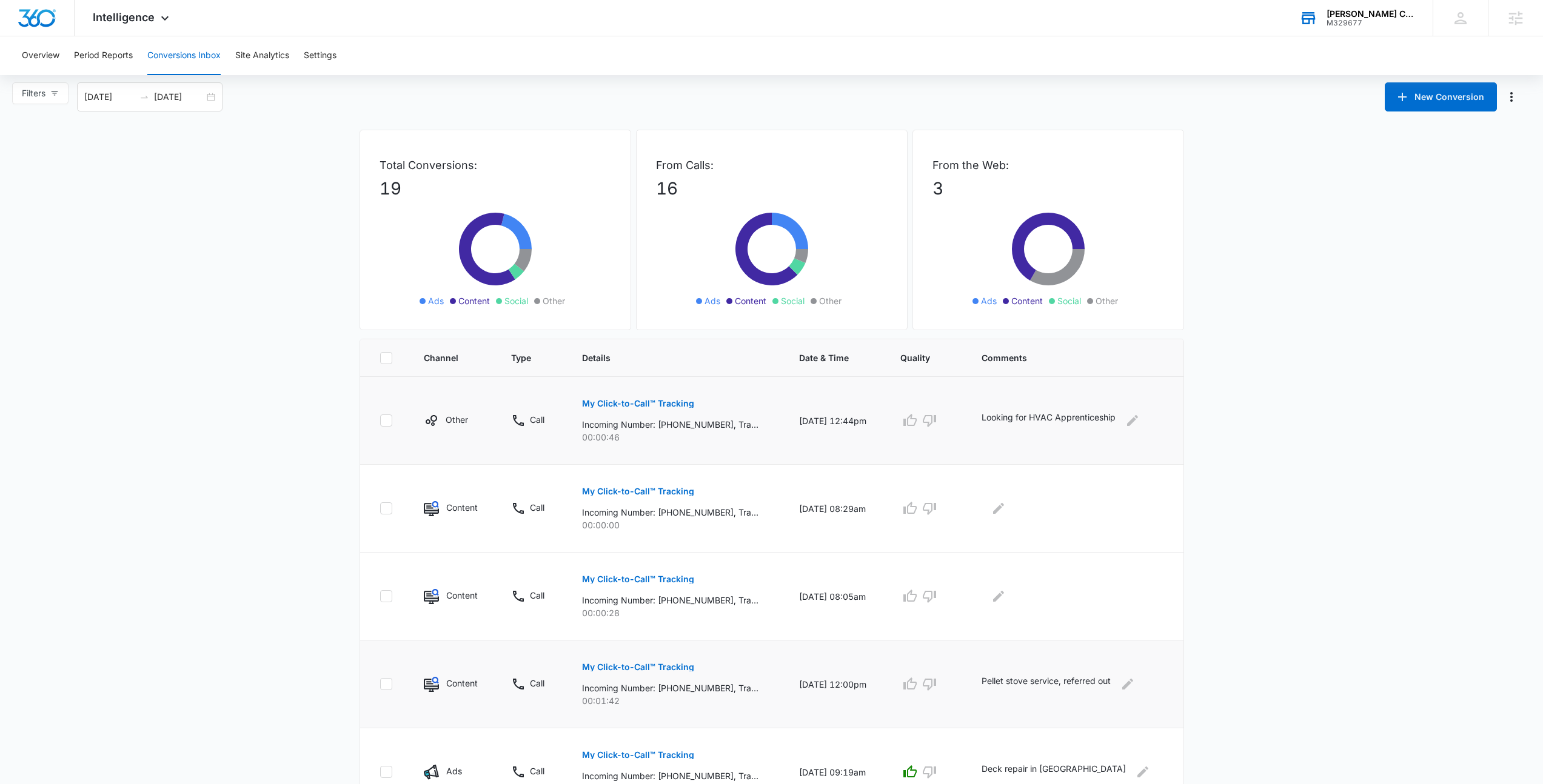
scroll to position [0, 0]
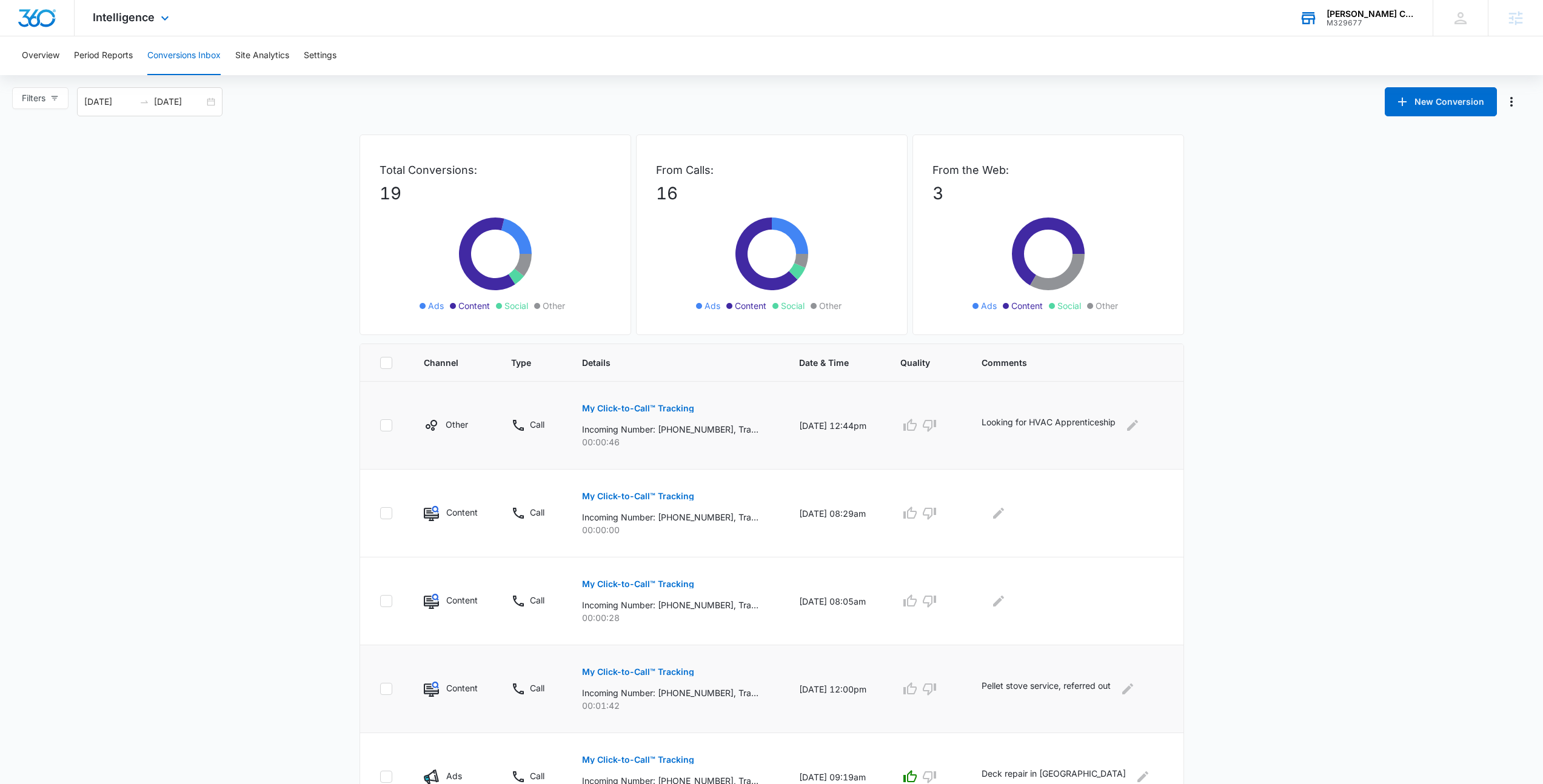
click at [282, 29] on div "Intelligence Apps Reputation Forms CRM Email Social Payments POS Content Ads In…" at bounding box center [772, 18] width 1543 height 36
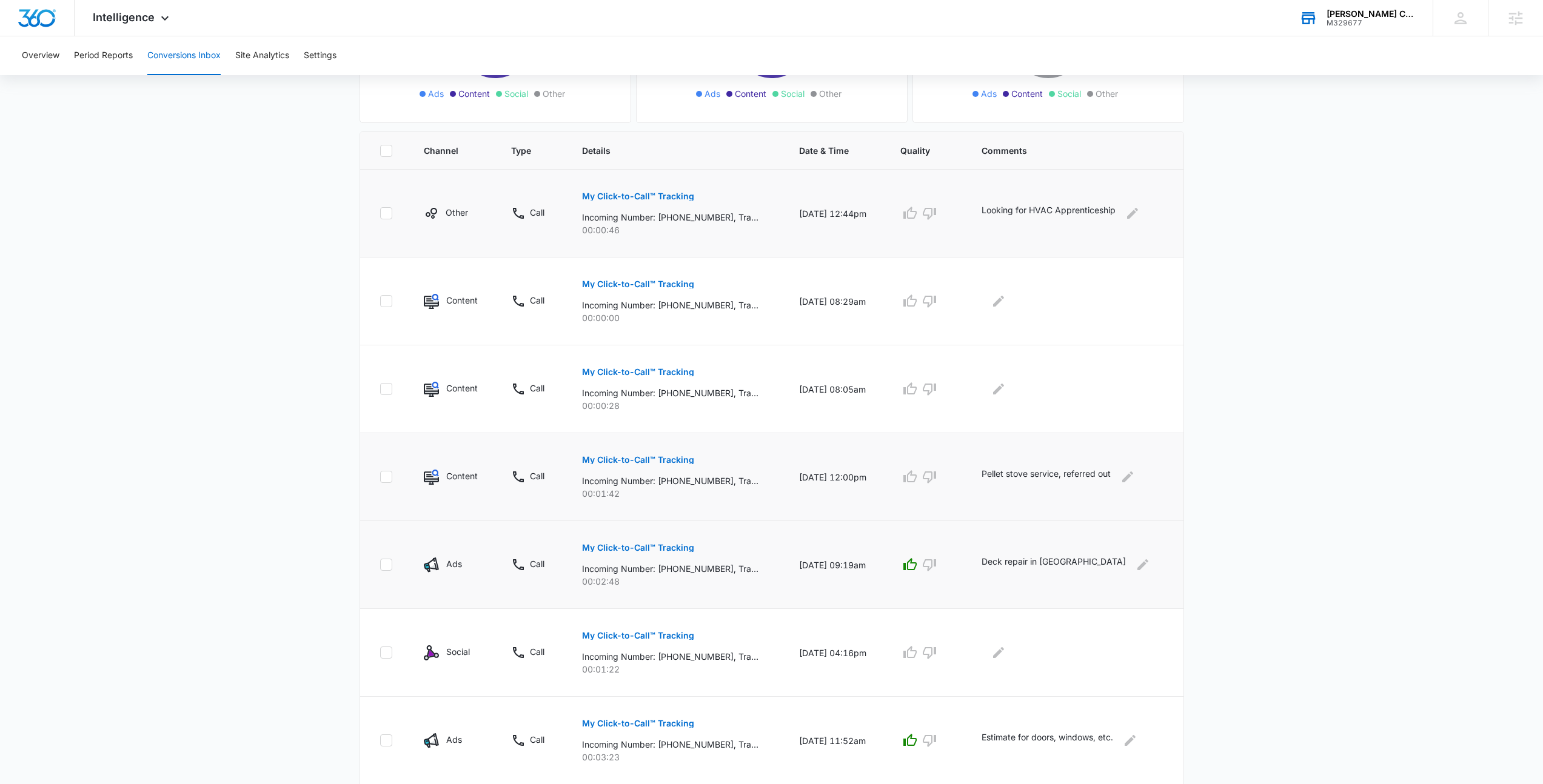
scroll to position [384, 0]
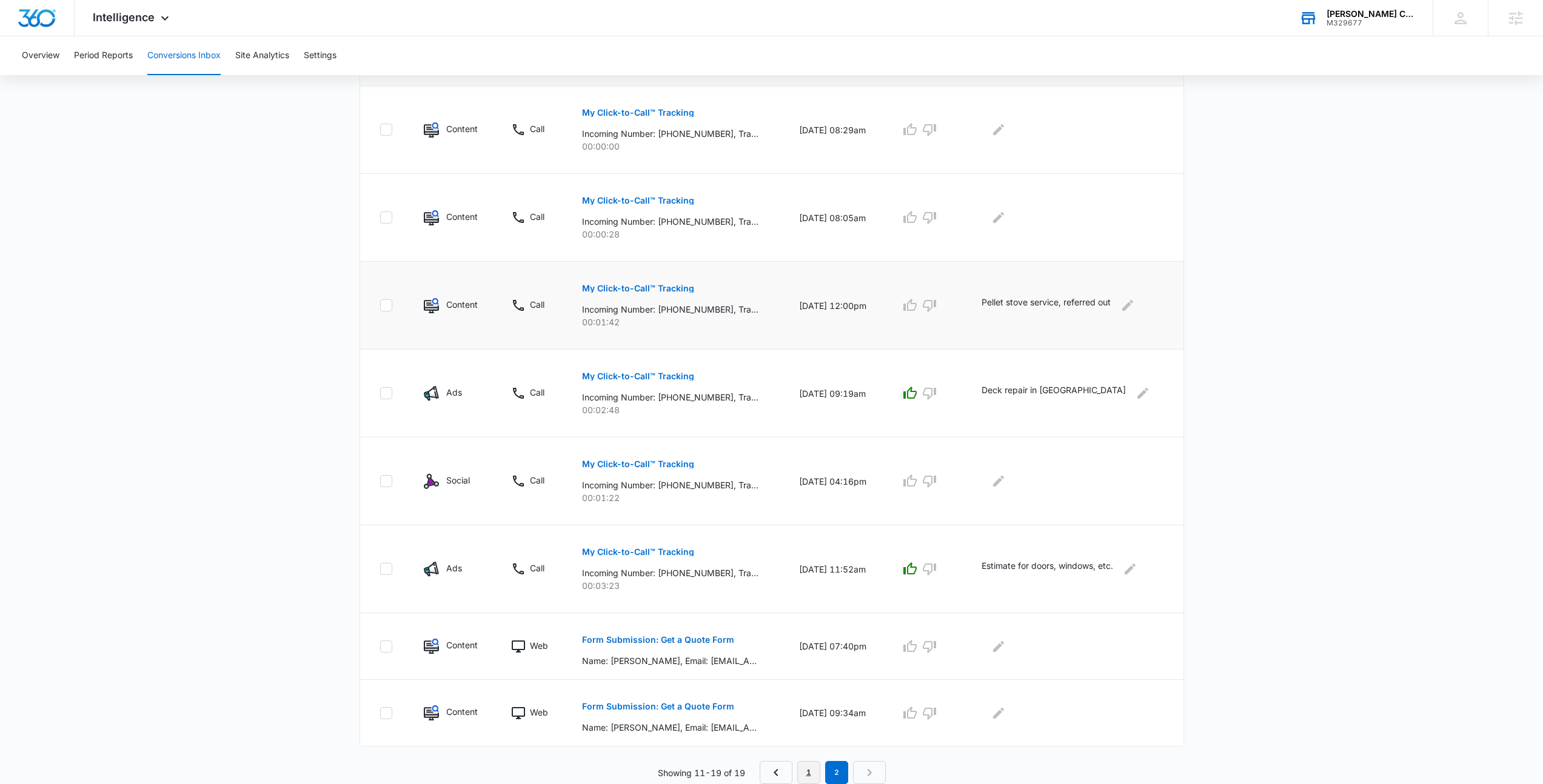
click at [808, 772] on link "1" at bounding box center [808, 772] width 23 height 23
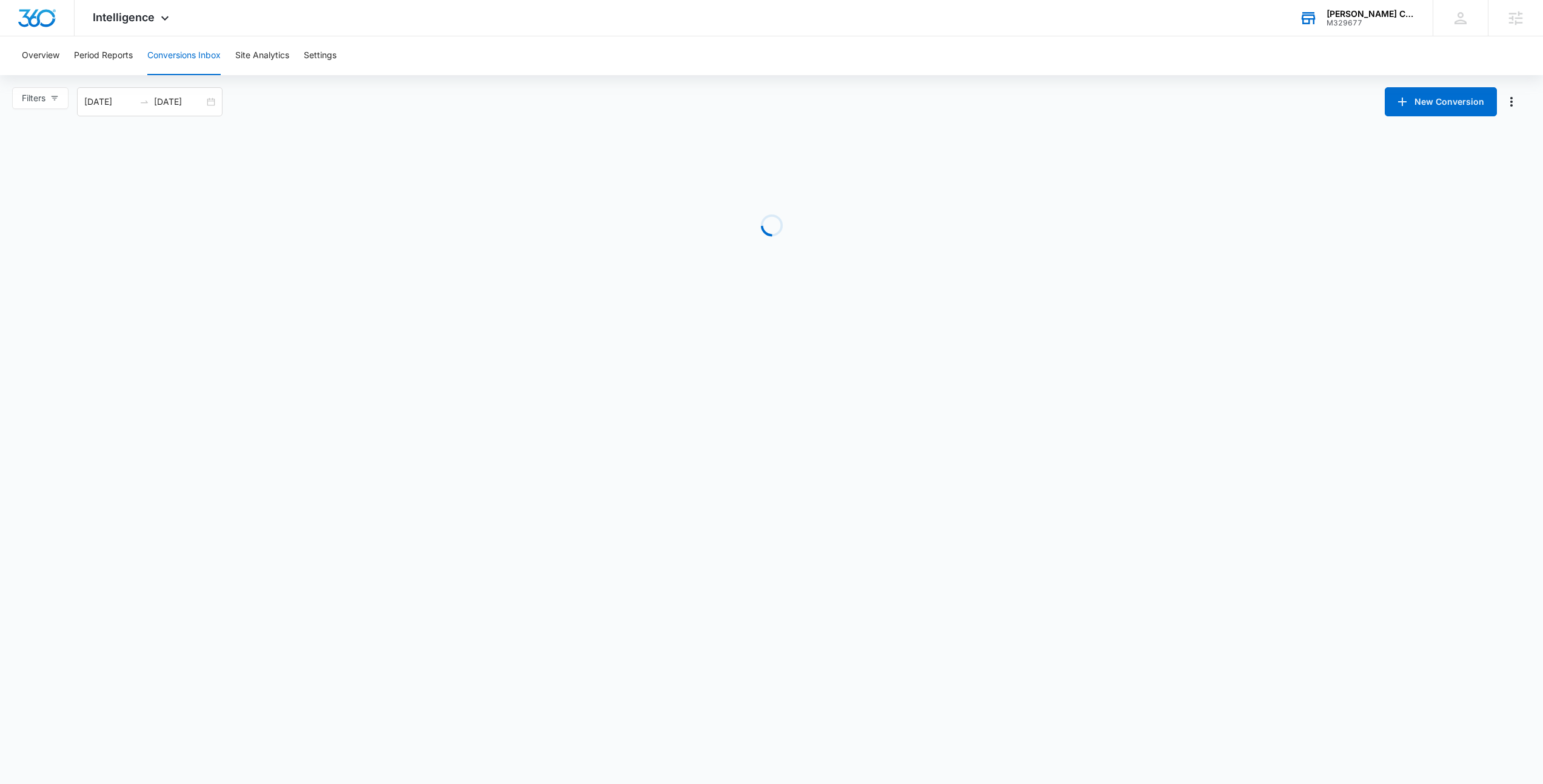
scroll to position [0, 0]
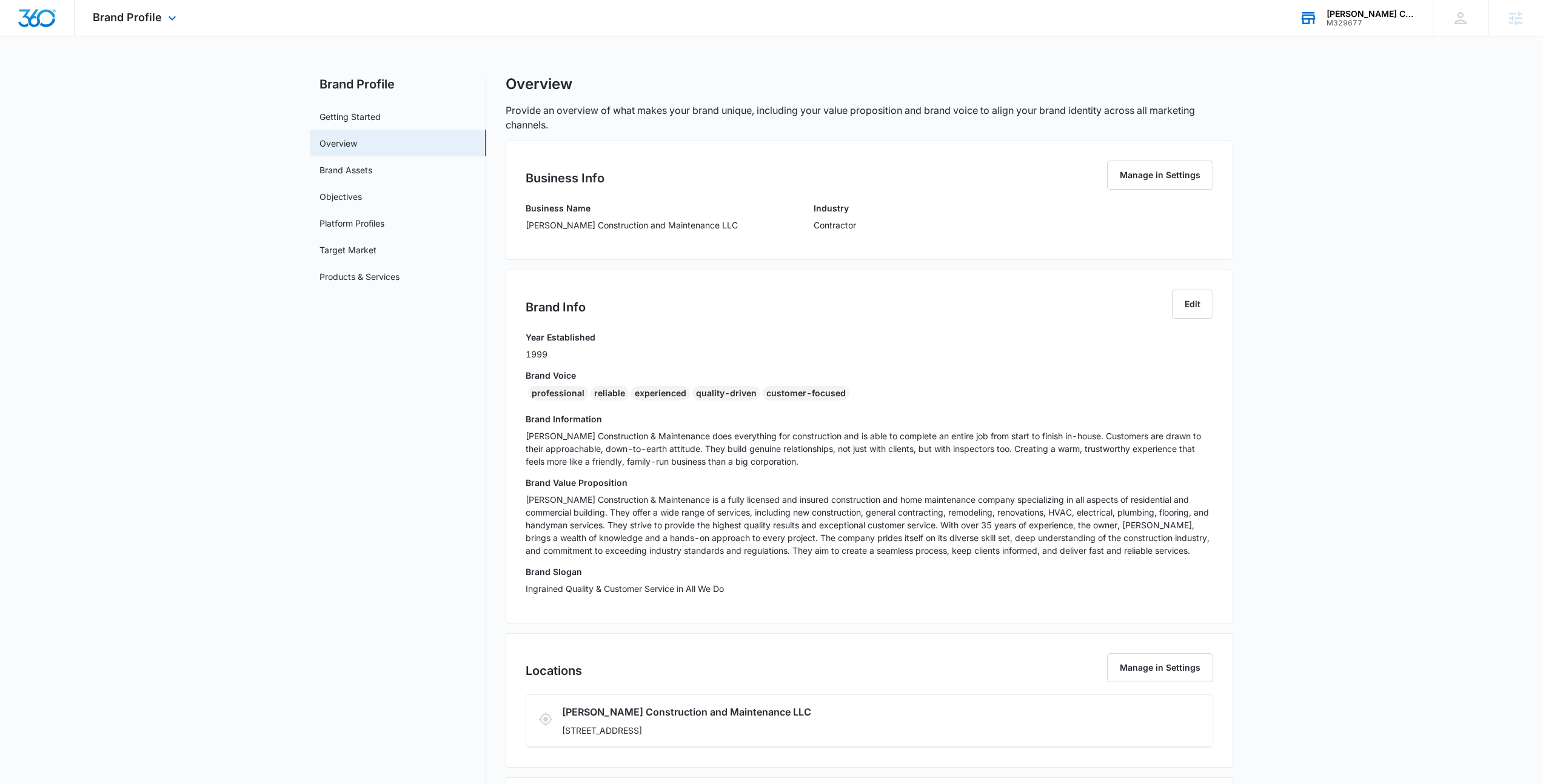
click at [1348, 15] on div "[PERSON_NAME] Construction and Maintenance LLC" at bounding box center [1370, 14] width 88 height 10
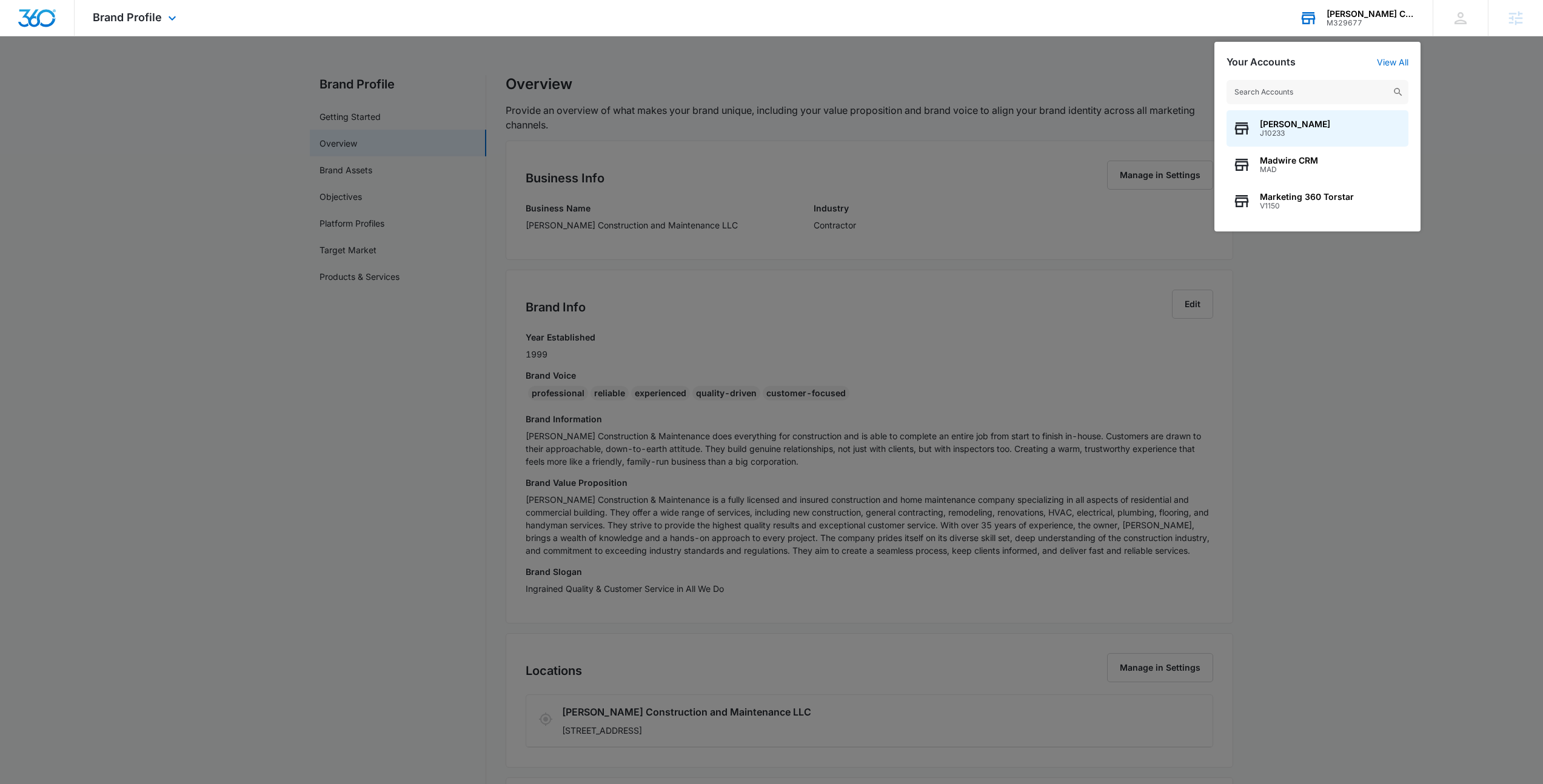
click at [1281, 94] on input "text" at bounding box center [1316, 92] width 182 height 25
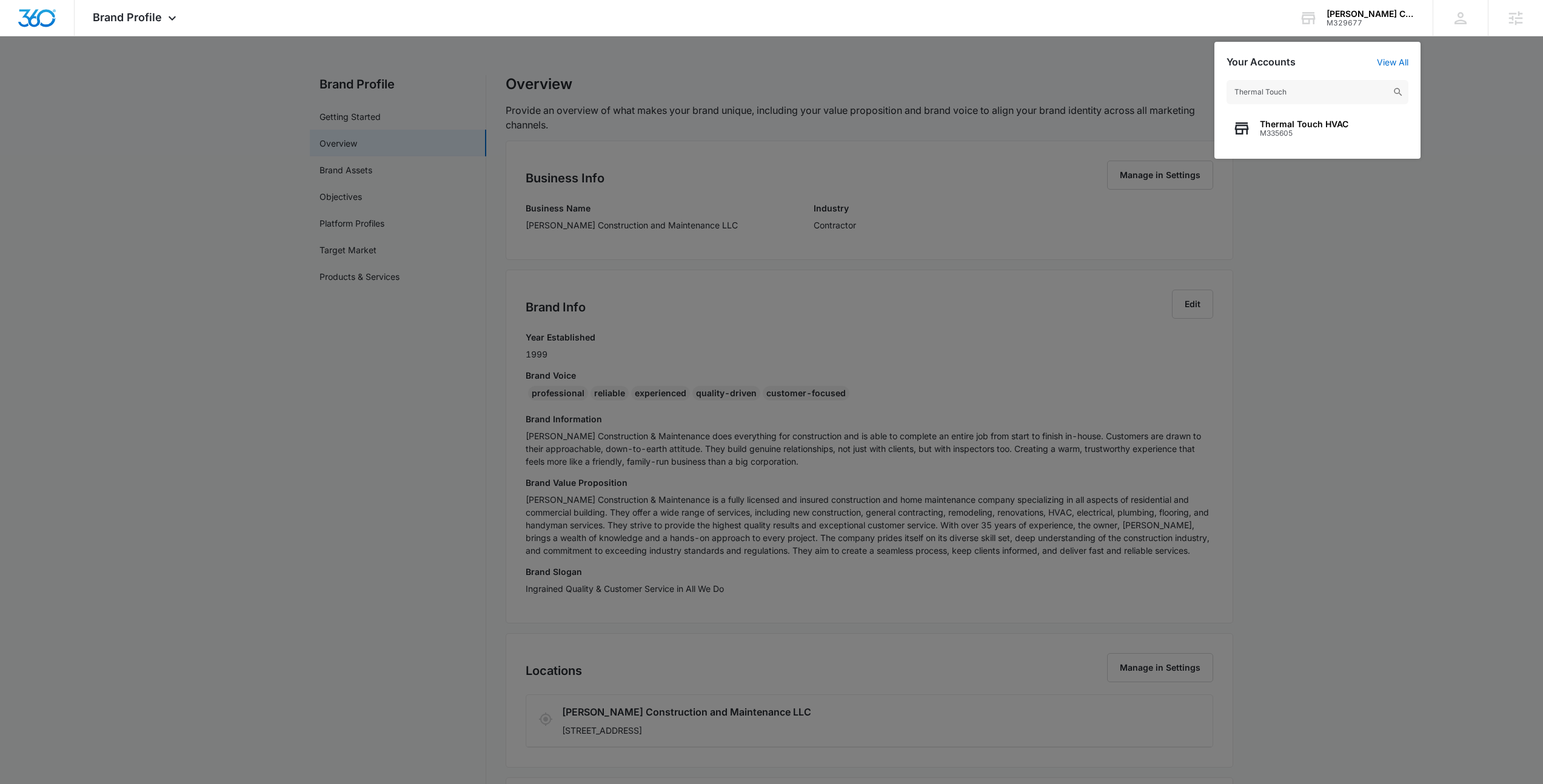
type input "Thermal Touch"
click at [1316, 122] on span "Thermal Touch HVAC" at bounding box center [1304, 125] width 88 height 10
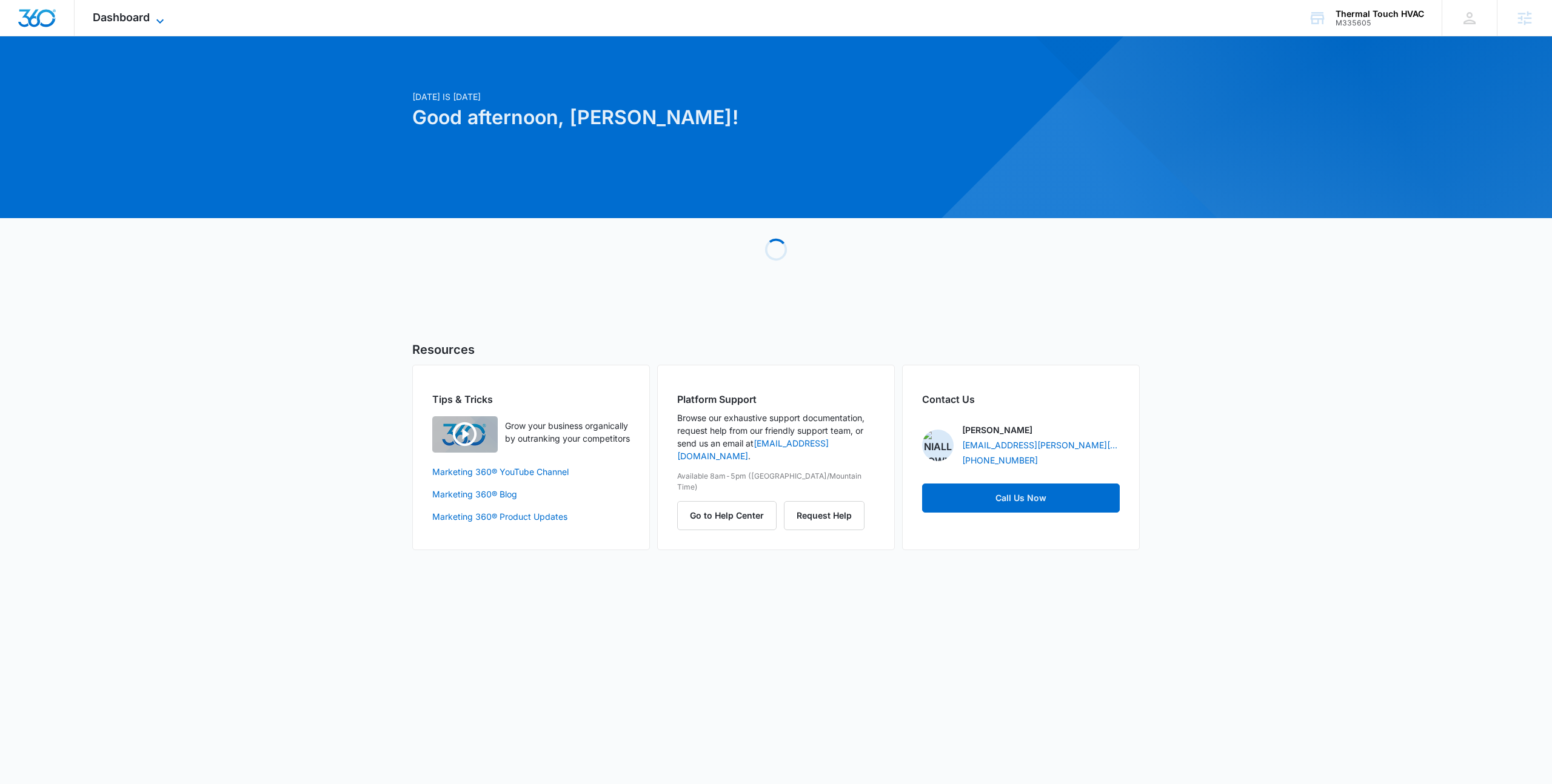
click at [141, 19] on span "Dashboard" at bounding box center [121, 17] width 57 height 13
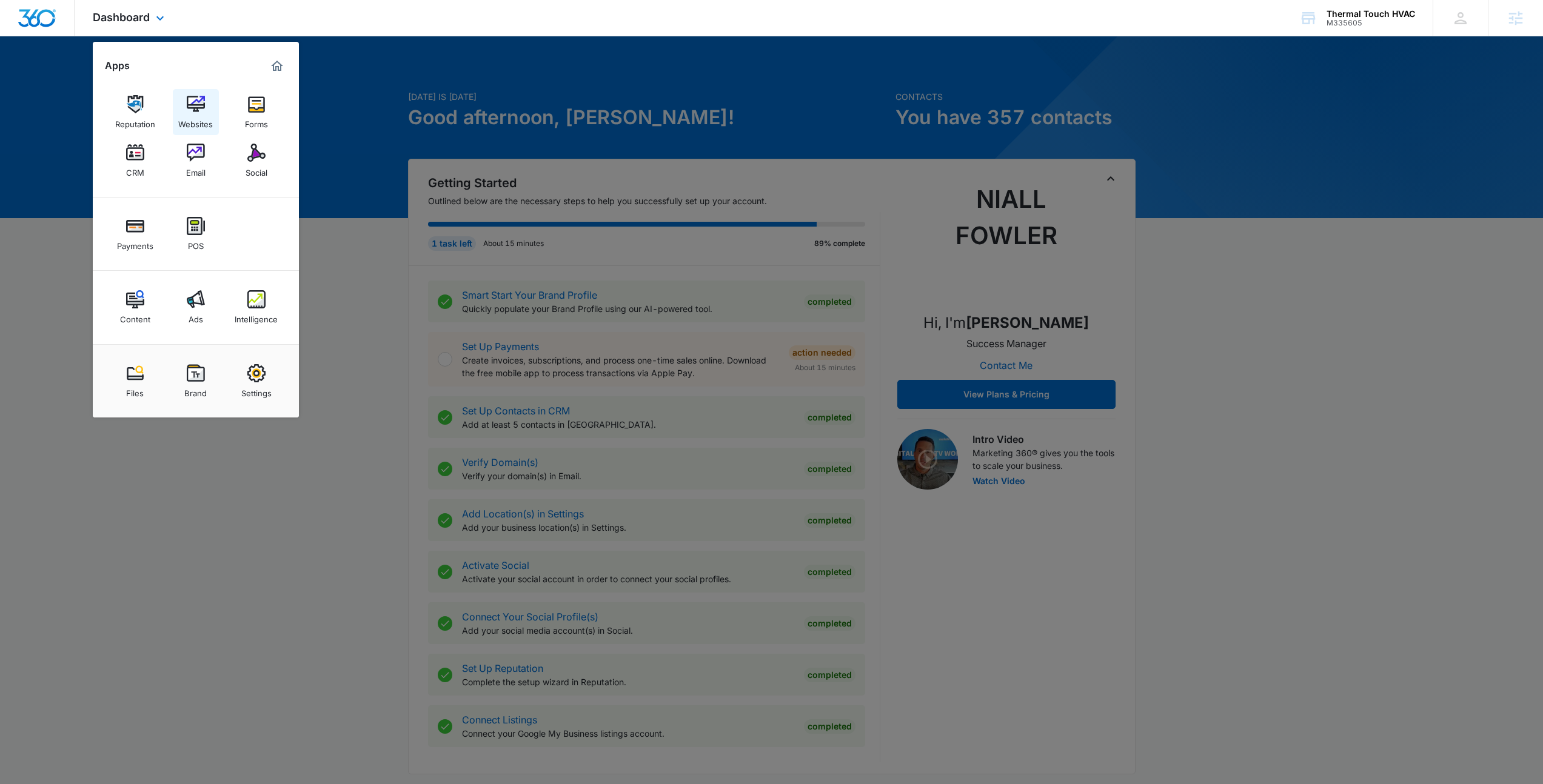
click at [192, 103] on img at bounding box center [195, 104] width 19 height 19
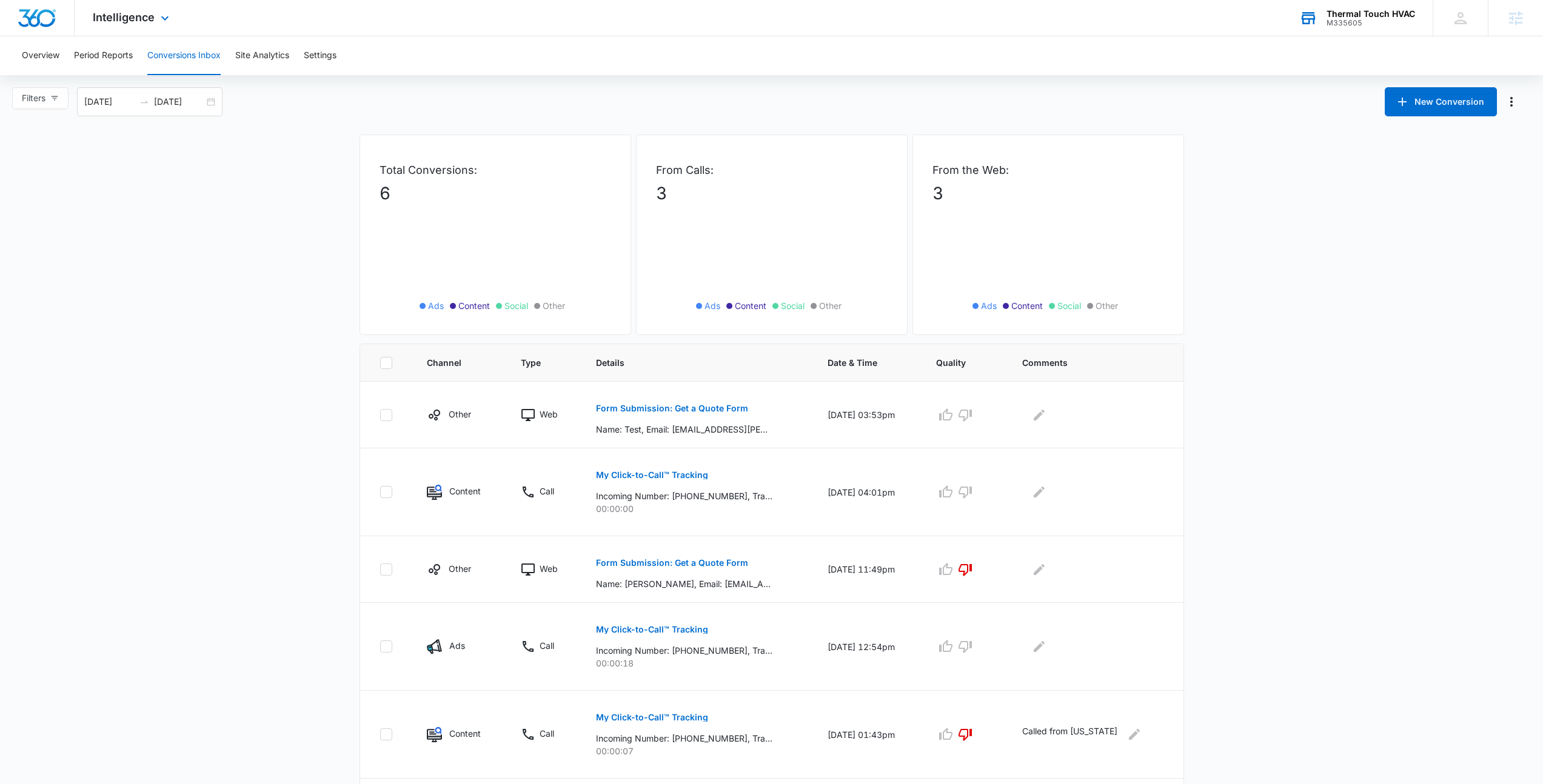
click at [1367, 20] on div "M335605" at bounding box center [1370, 23] width 88 height 9
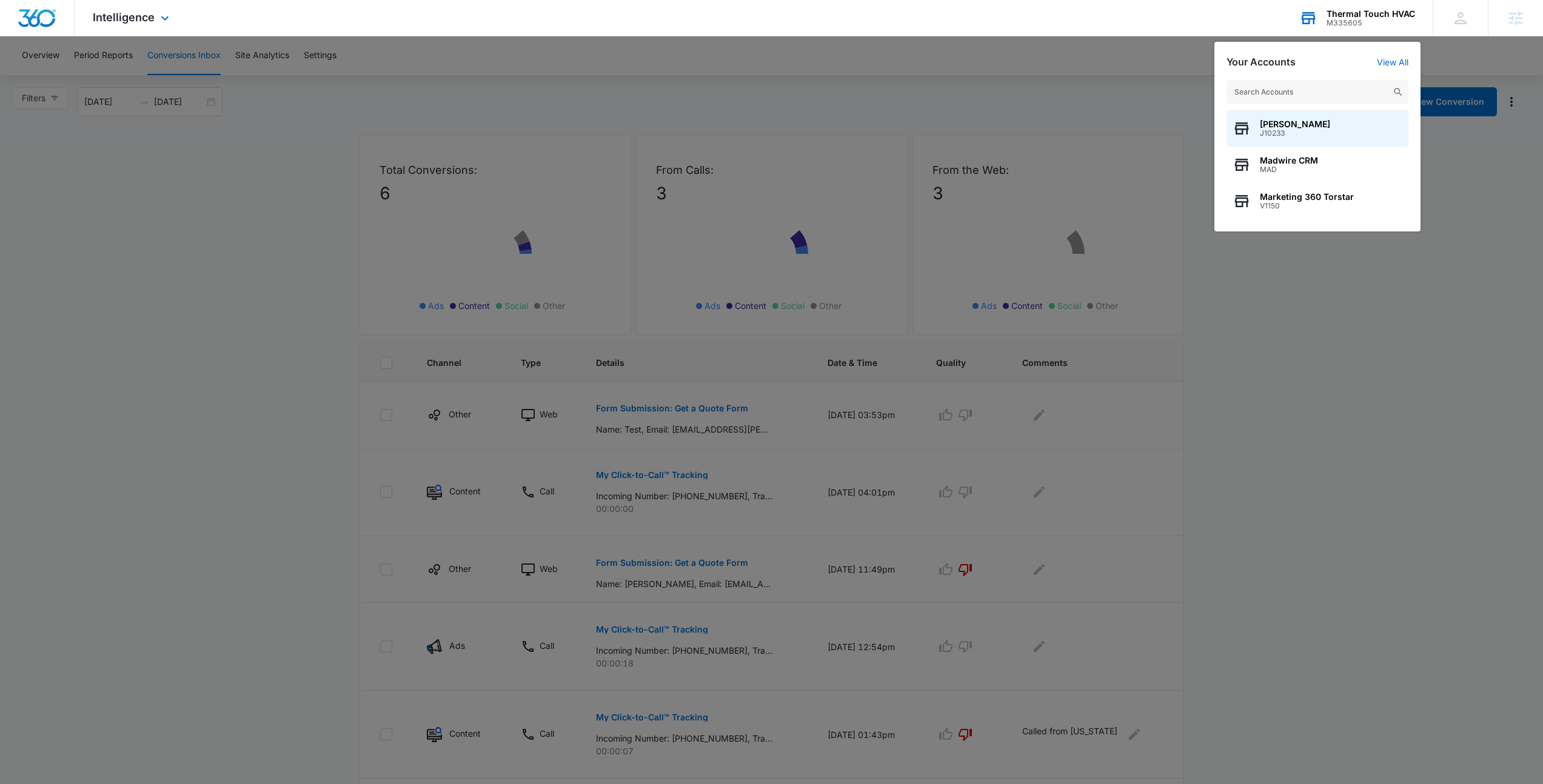
click at [1325, 86] on input "text" at bounding box center [1316, 92] width 182 height 25
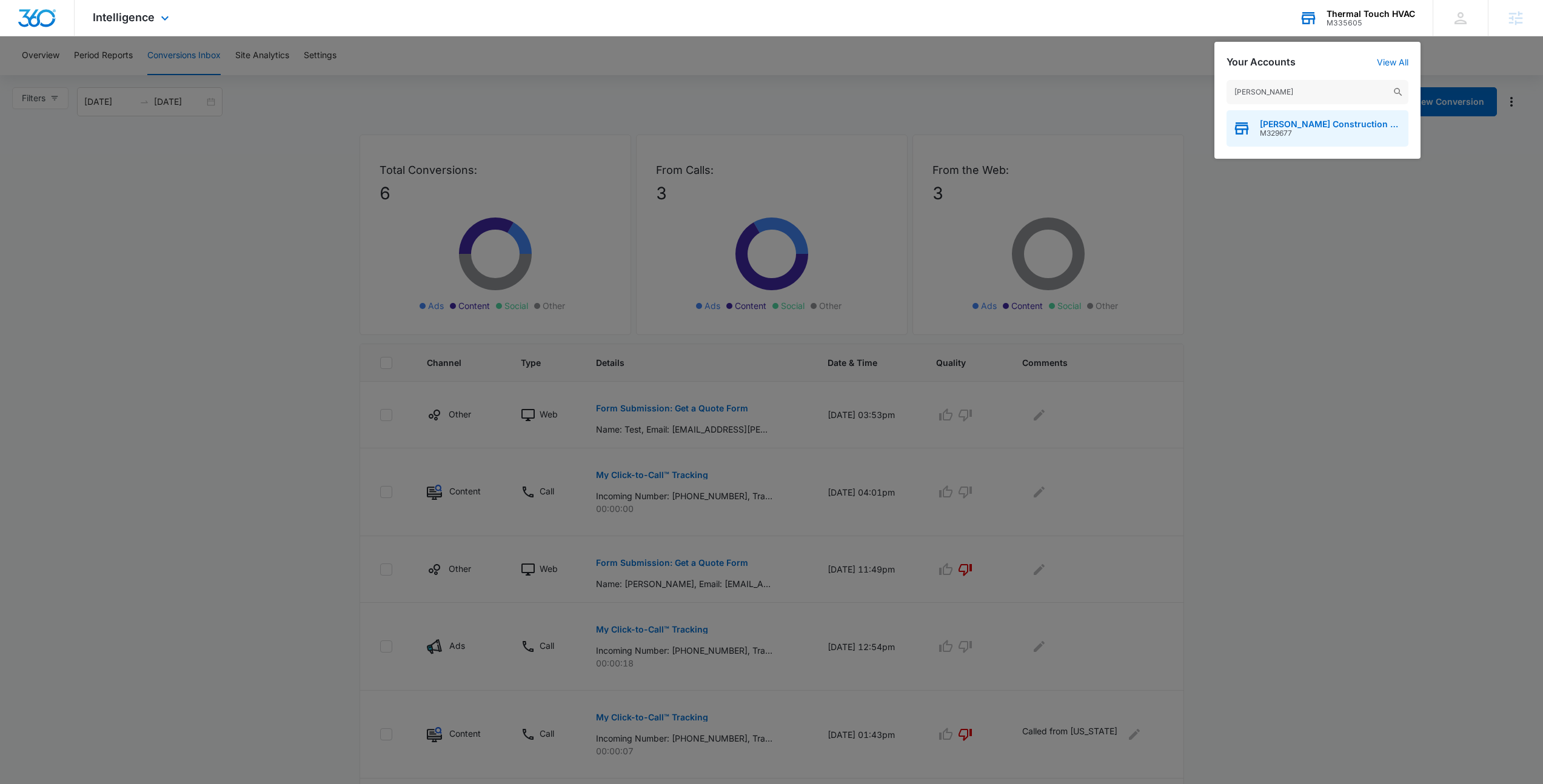
type input "[PERSON_NAME]"
click at [1304, 137] on div "[PERSON_NAME] Construction and Maintenance LLC M329677" at bounding box center [1316, 128] width 182 height 36
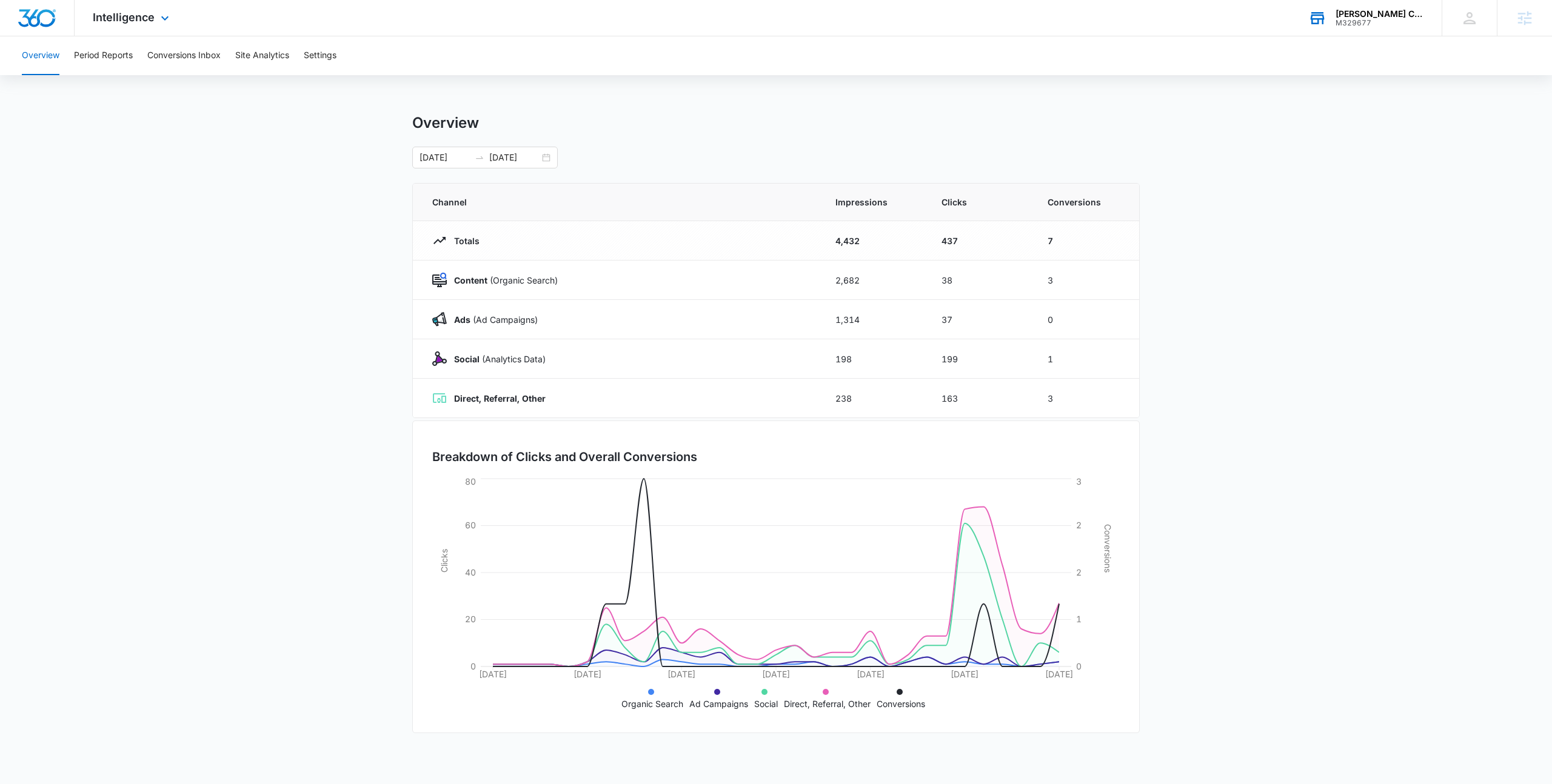
click at [256, 399] on main "Overview [DATE] [DATE] Channel Impressions Clicks Conversions Totals 4,432 437 …" at bounding box center [776, 432] width 1552 height 636
click at [194, 55] on button "Conversions Inbox" at bounding box center [184, 56] width 74 height 39
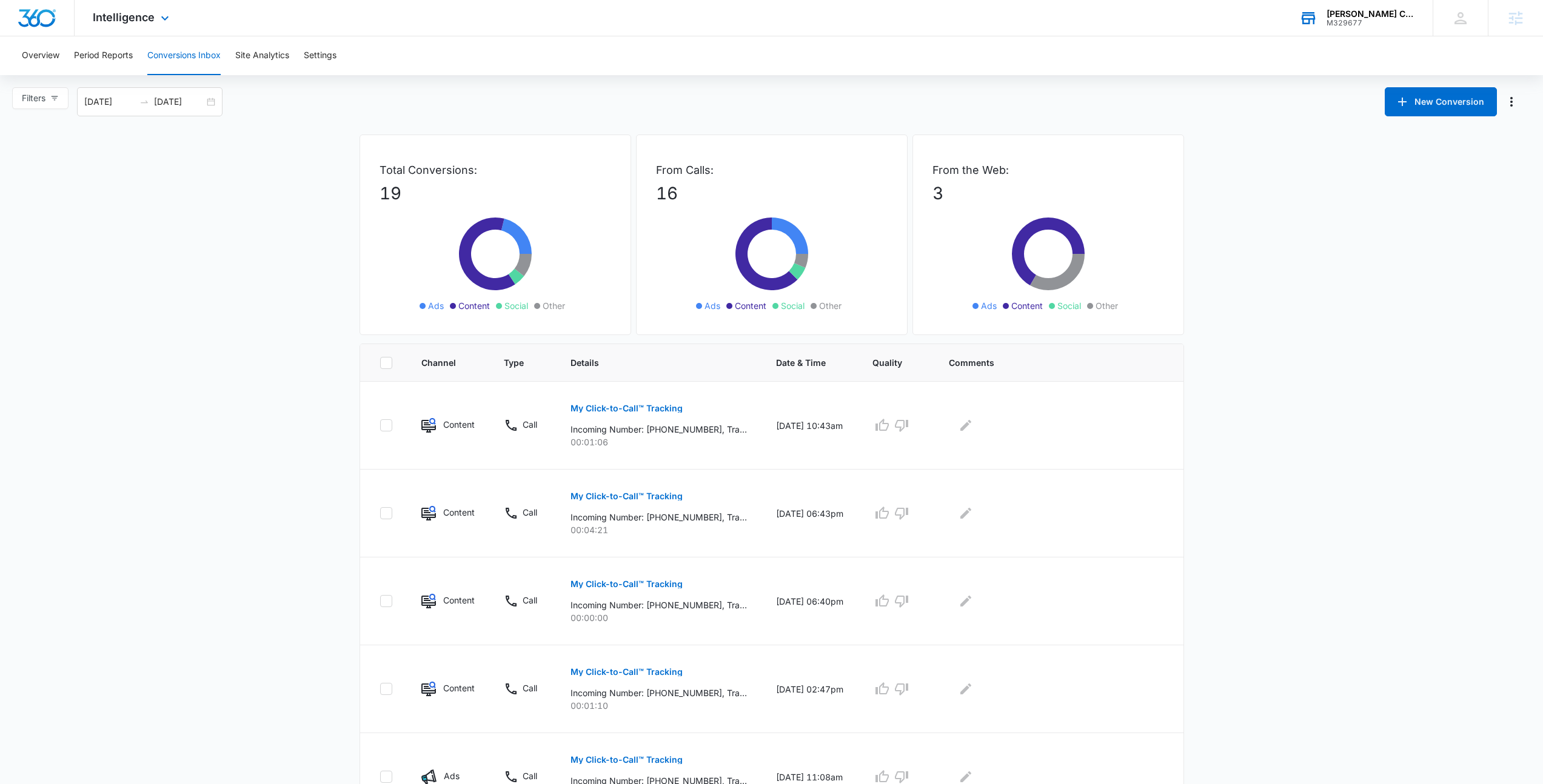
click at [1406, 345] on main "Filters [DATE] [DATE] New Conversion Total Conversions: 19 Ads Content Social O…" at bounding box center [772, 682] width 1543 height 1189
drag, startPoint x: 305, startPoint y: 163, endPoint x: 1125, endPoint y: 310, distance: 833.1
click at [1125, 310] on main "Filters [DATE] [DATE] New Conversion Total Conversions: 19 Ads Content Social O…" at bounding box center [772, 682] width 1543 height 1189
click at [1125, 310] on ul "Ads Content Social Other" at bounding box center [1047, 306] width 176 height 14
drag, startPoint x: 1125, startPoint y: 310, endPoint x: 286, endPoint y: 165, distance: 851.4
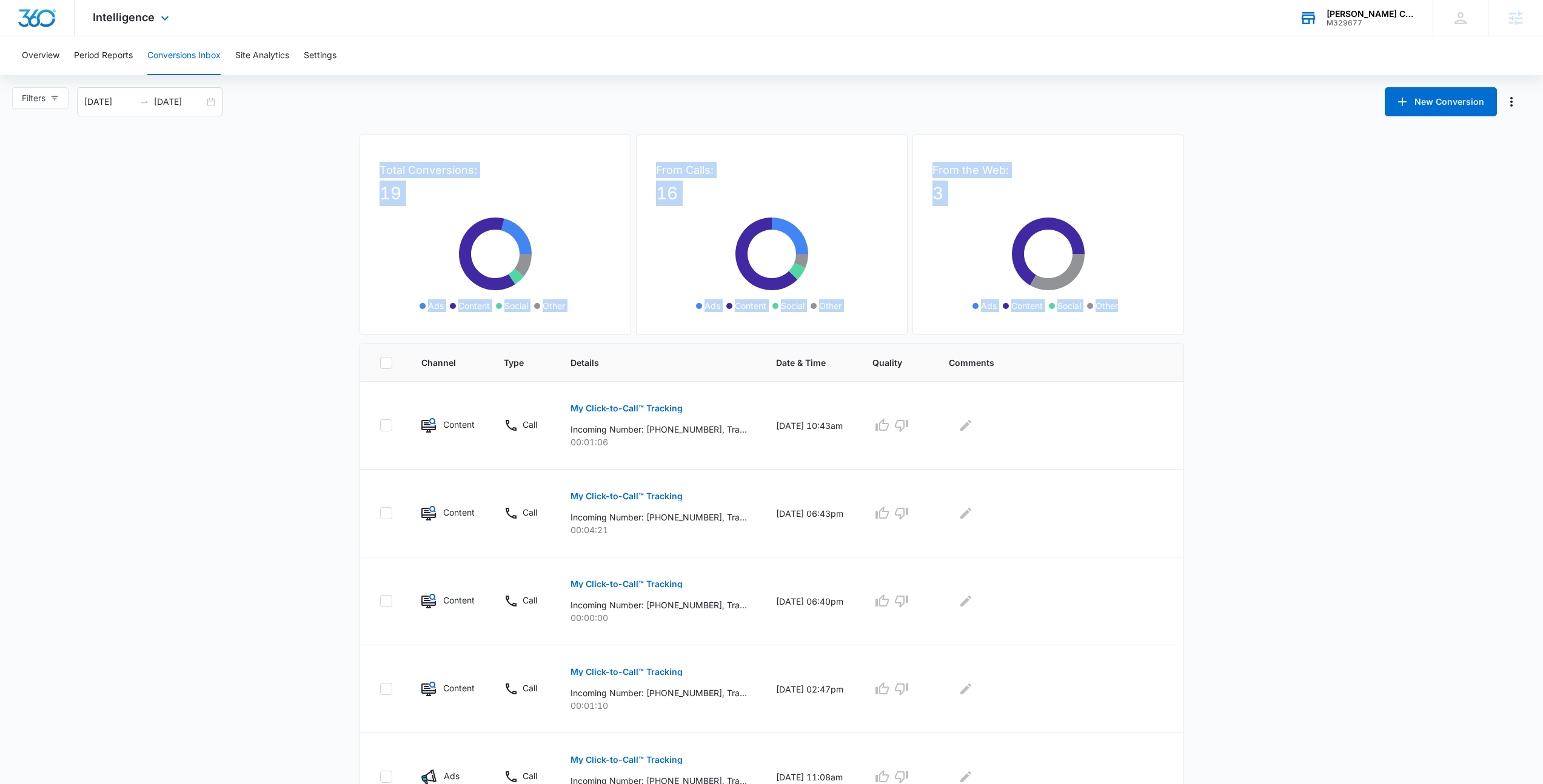
click at [286, 165] on main "Filters [DATE] [DATE] New Conversion Total Conversions: 19 Ads Content Social O…" at bounding box center [772, 682] width 1543 height 1189
click at [286, 164] on main "Filters [DATE] [DATE] New Conversion Total Conversions: 19 Ads Content Social O…" at bounding box center [772, 682] width 1543 height 1189
click at [1244, 356] on main "Filters 09/13/2025 10/13/2025 New Conversion Total Conversions: 19 Ads Content …" at bounding box center [772, 682] width 1543 height 1189
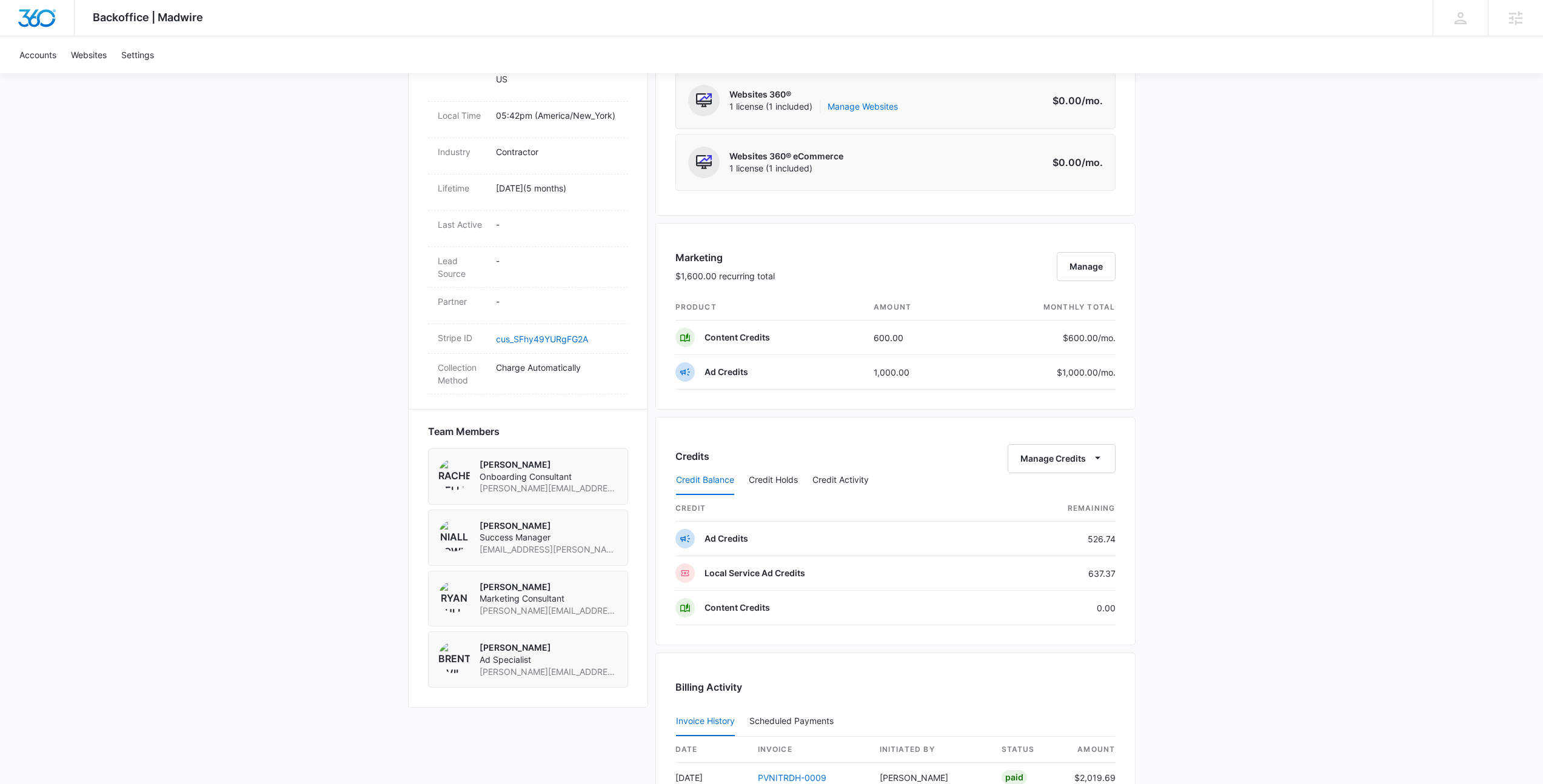
click at [1150, 373] on div "Backoffice | Madwire Apps Settings NF [PERSON_NAME] [EMAIL_ADDRESS][PERSON_NAME…" at bounding box center [772, 283] width 1543 height 1674
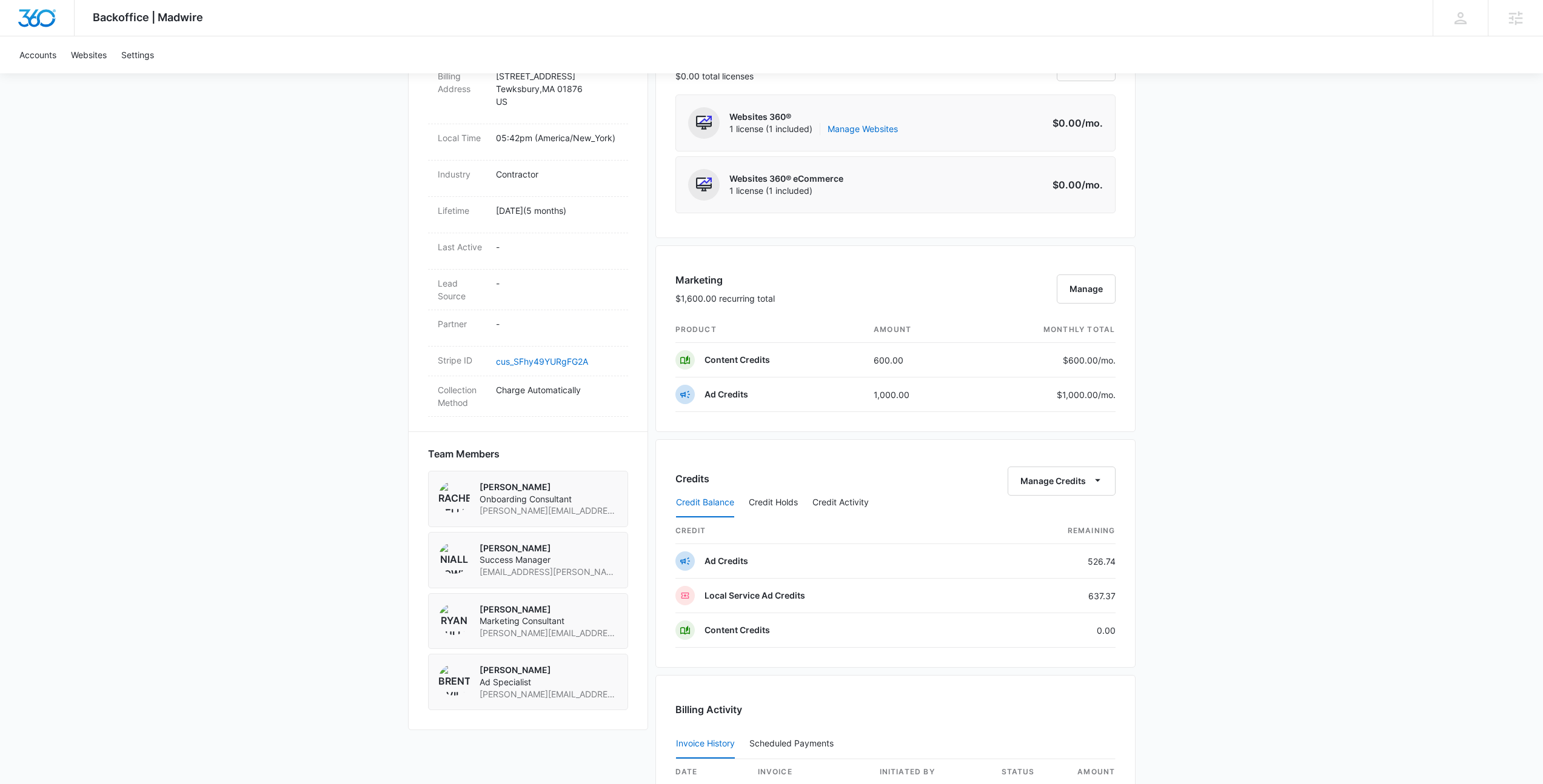
scroll to position [532, 0]
click at [1150, 373] on div "Backoffice | Madwire Apps Settings NF Niall Fowler niall.fowler@madwire.com My …" at bounding box center [772, 305] width 1543 height 1674
click at [933, 440] on div "Credits Manage Credits Credit Balance Credit Holds Credit Activity credit Remai…" at bounding box center [895, 553] width 480 height 229
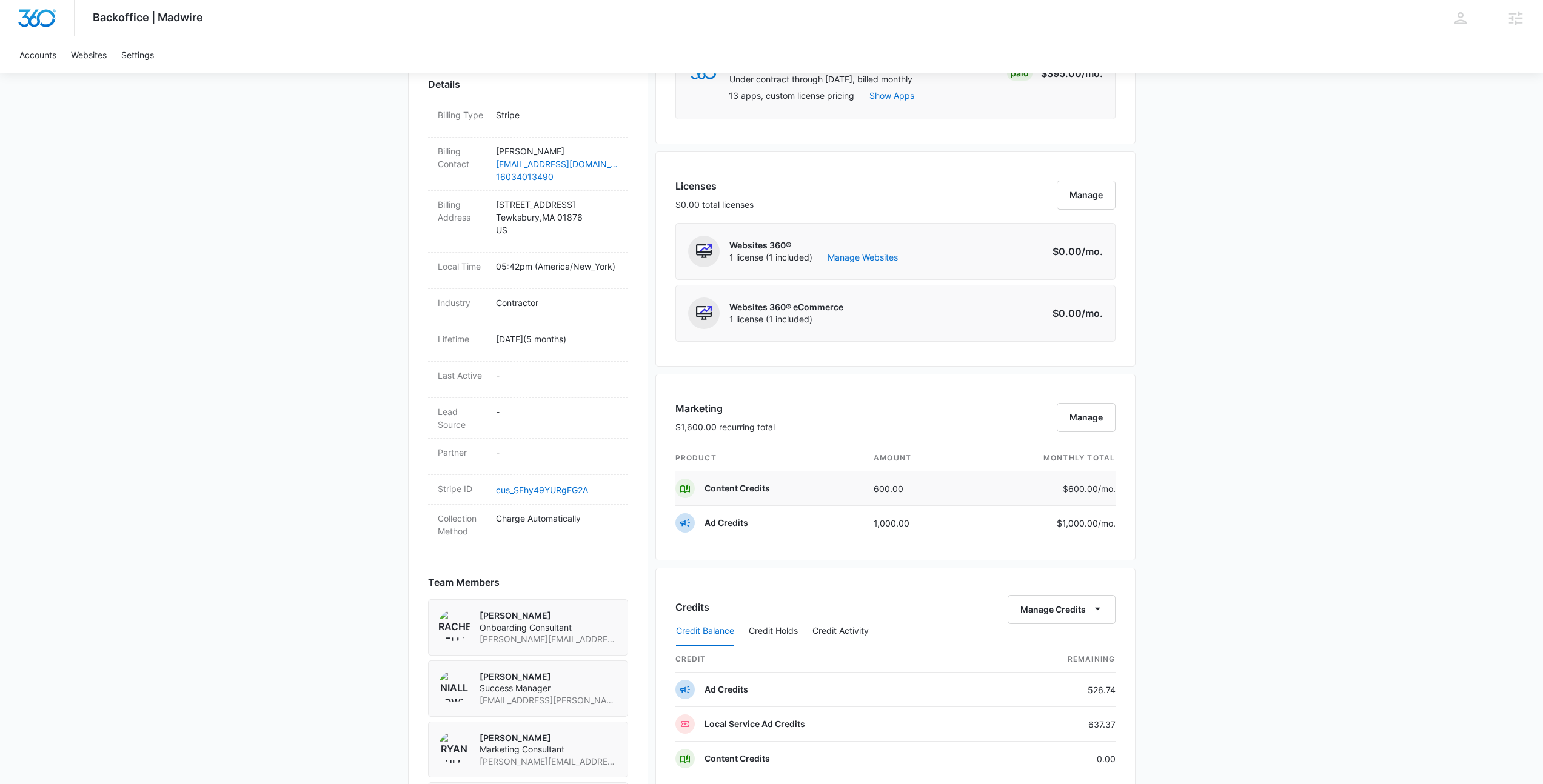
scroll to position [702, 0]
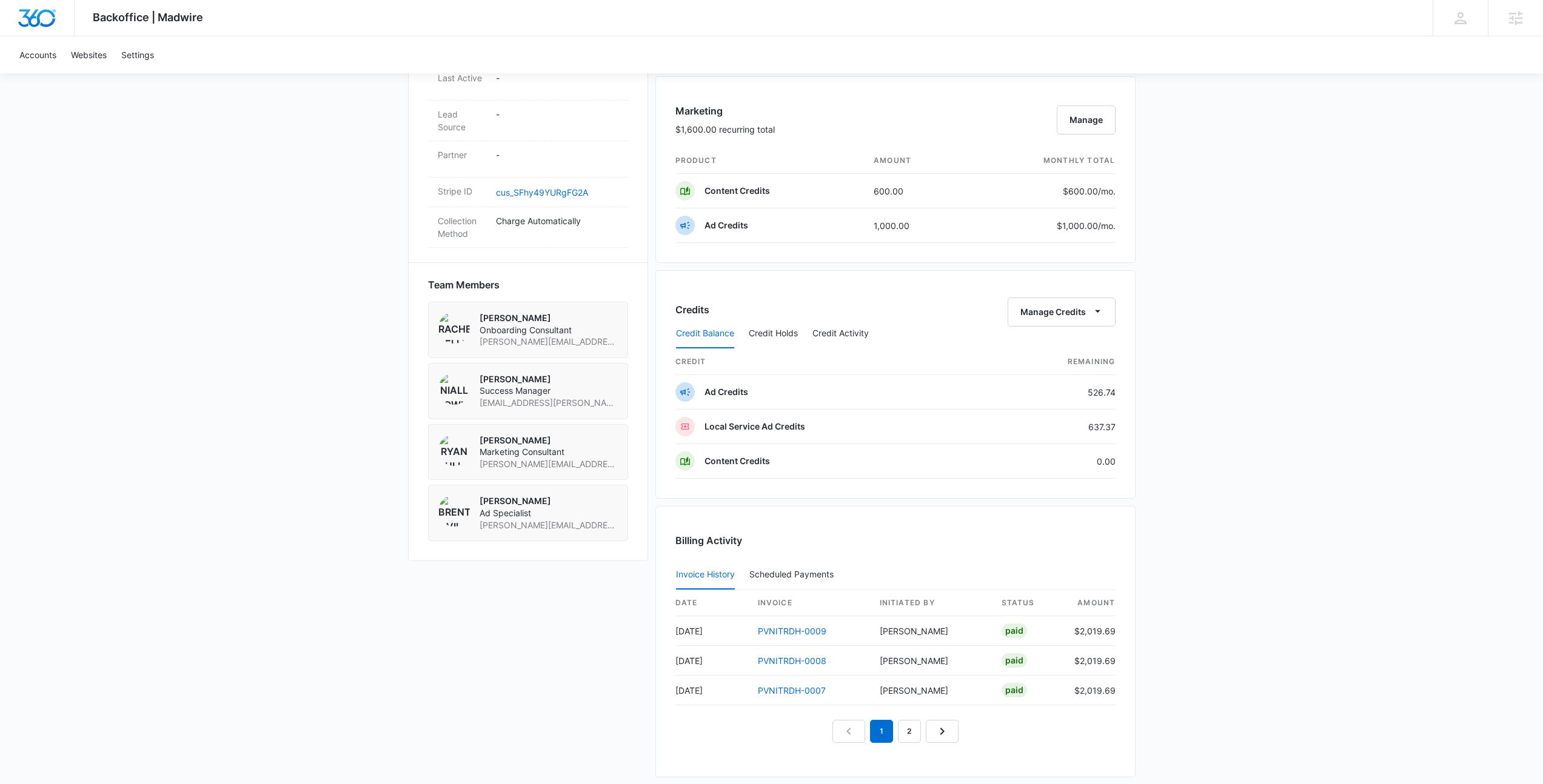
click at [1402, 446] on div "Backoffice | Madwire Apps Settings NF Niall Fowler niall.fowler@madwire.com My …" at bounding box center [772, 135] width 1543 height 1674
click at [1400, 446] on div "Backoffice | Madwire Apps Settings NF Niall Fowler niall.fowler@madwire.com My …" at bounding box center [772, 135] width 1543 height 1674
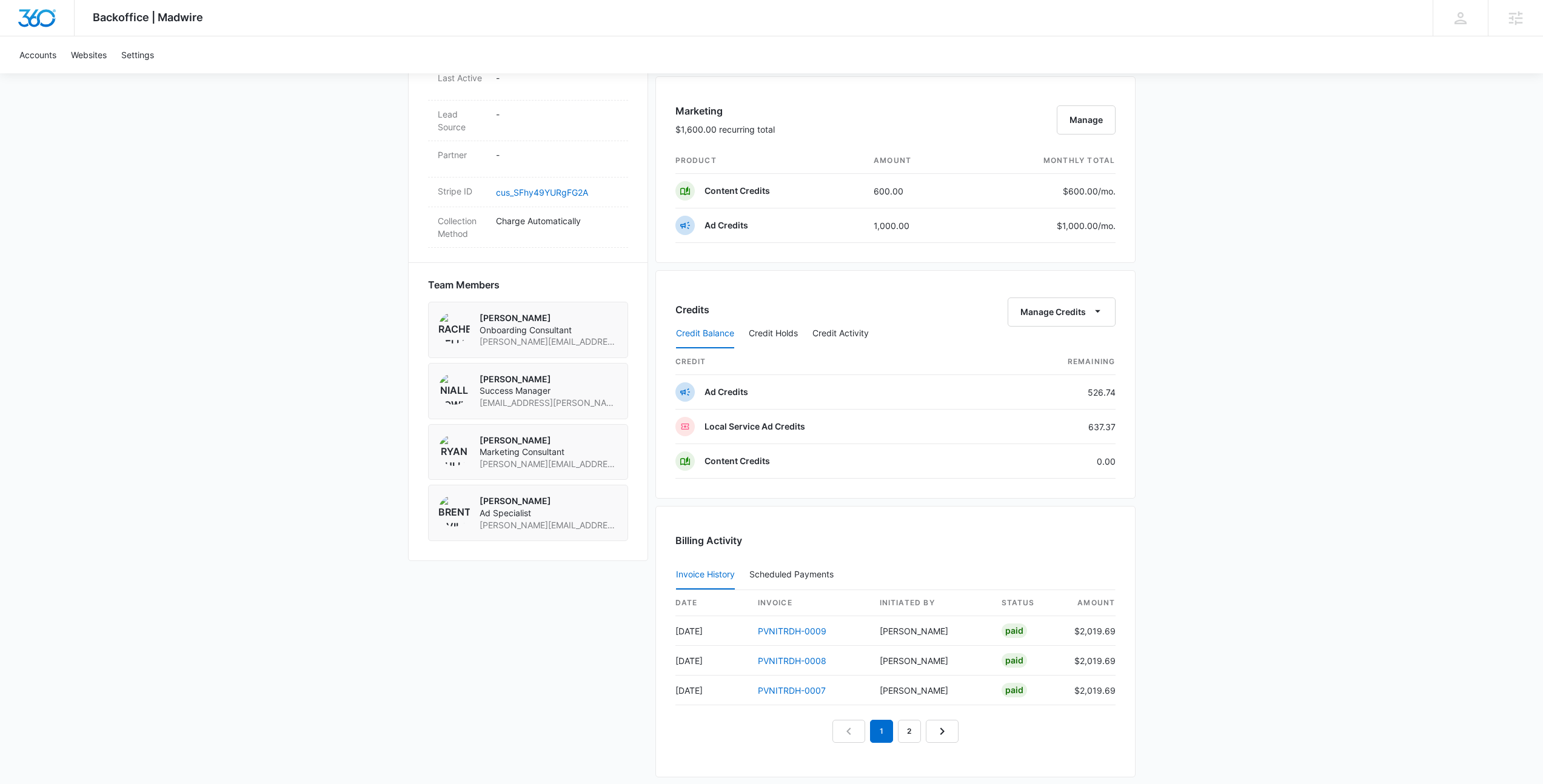
click at [1400, 446] on div "Backoffice | Madwire Apps Settings NF Niall Fowler niall.fowler@madwire.com My …" at bounding box center [772, 135] width 1543 height 1674
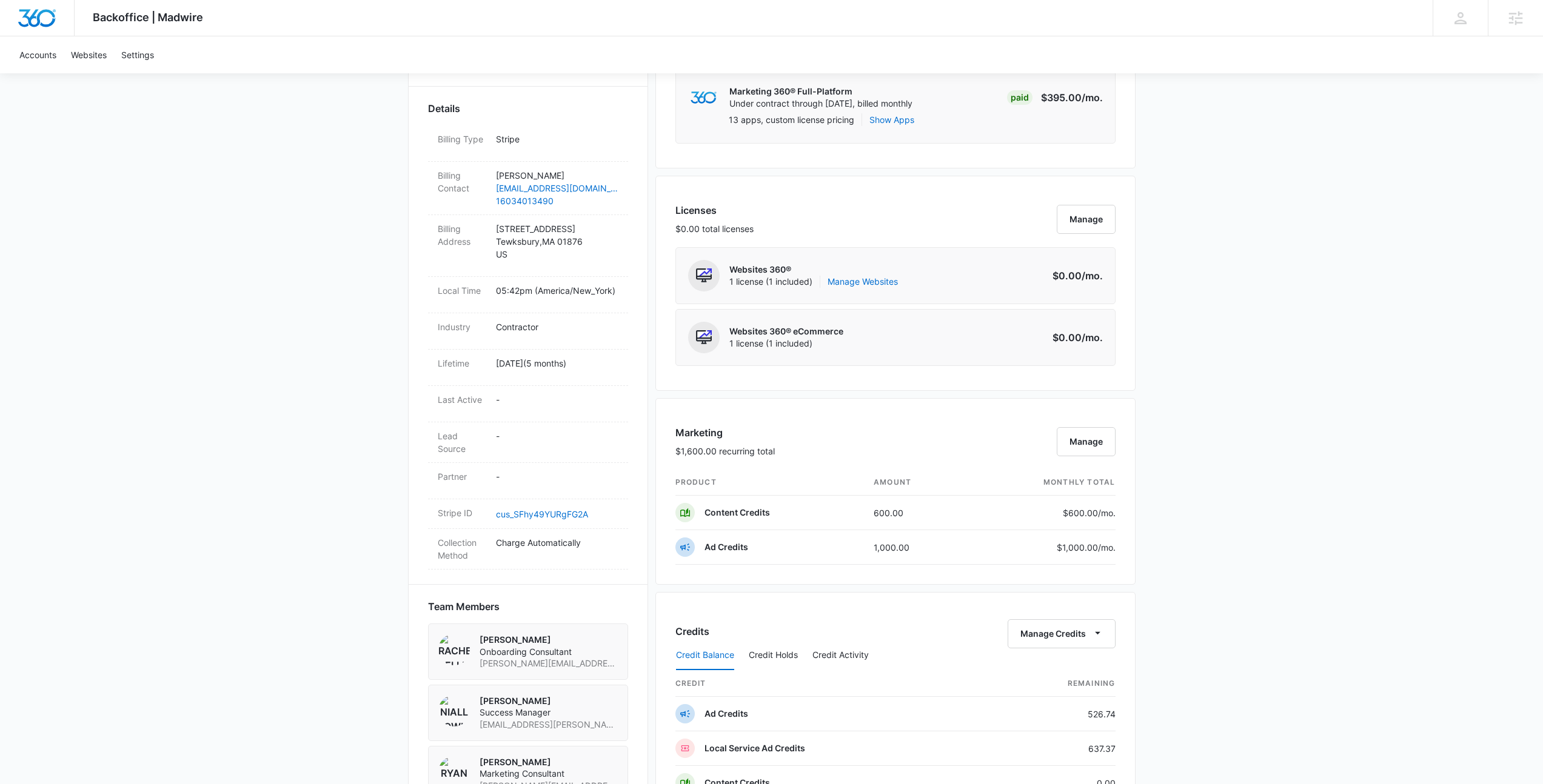
scroll to position [403, 0]
